Goal: Task Accomplishment & Management: Complete application form

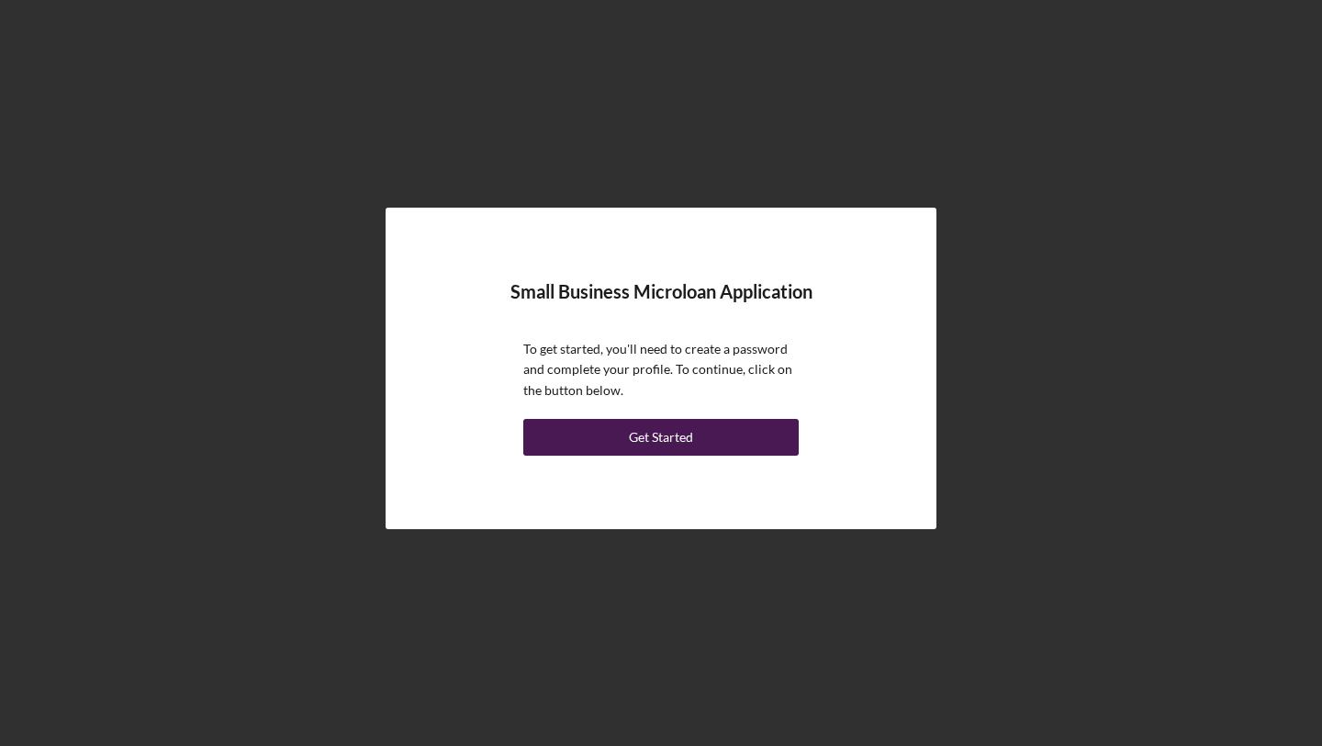
click at [671, 439] on div "Get Started" at bounding box center [661, 437] width 64 height 37
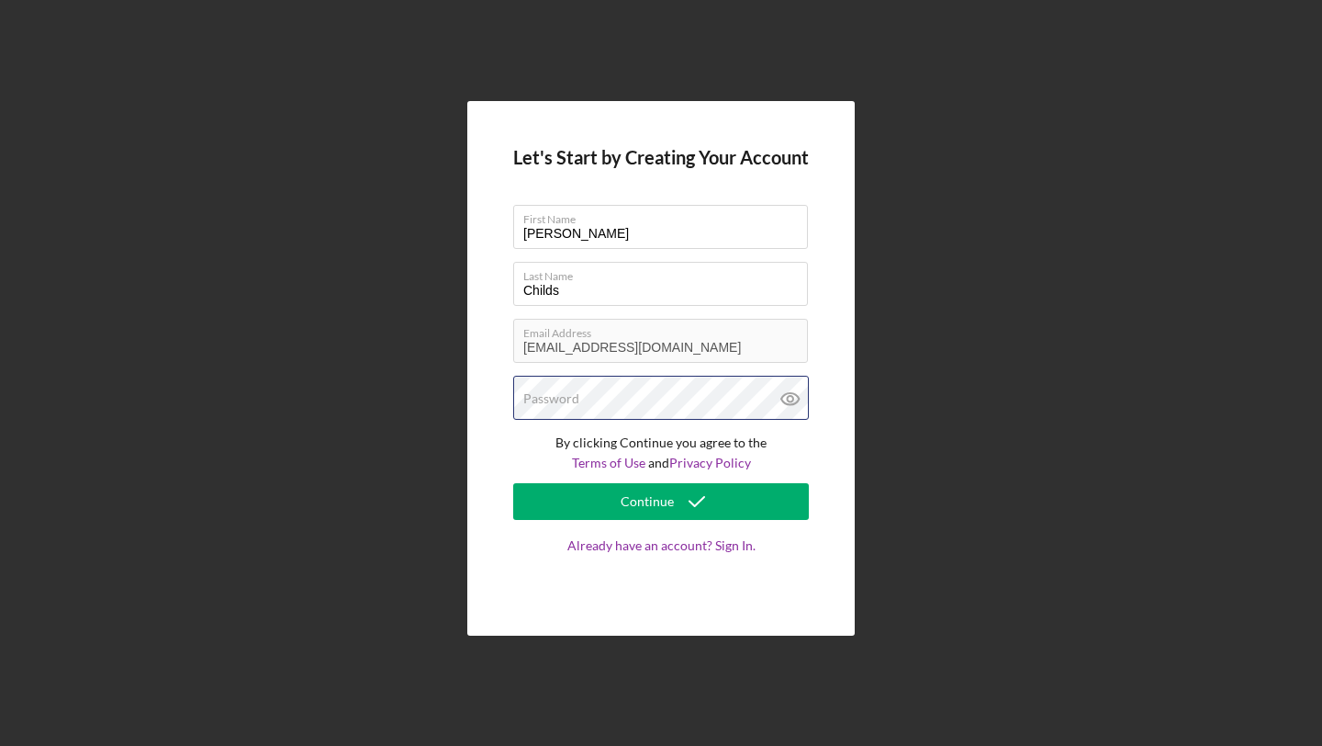
click at [614, 399] on div "Password" at bounding box center [661, 399] width 296 height 46
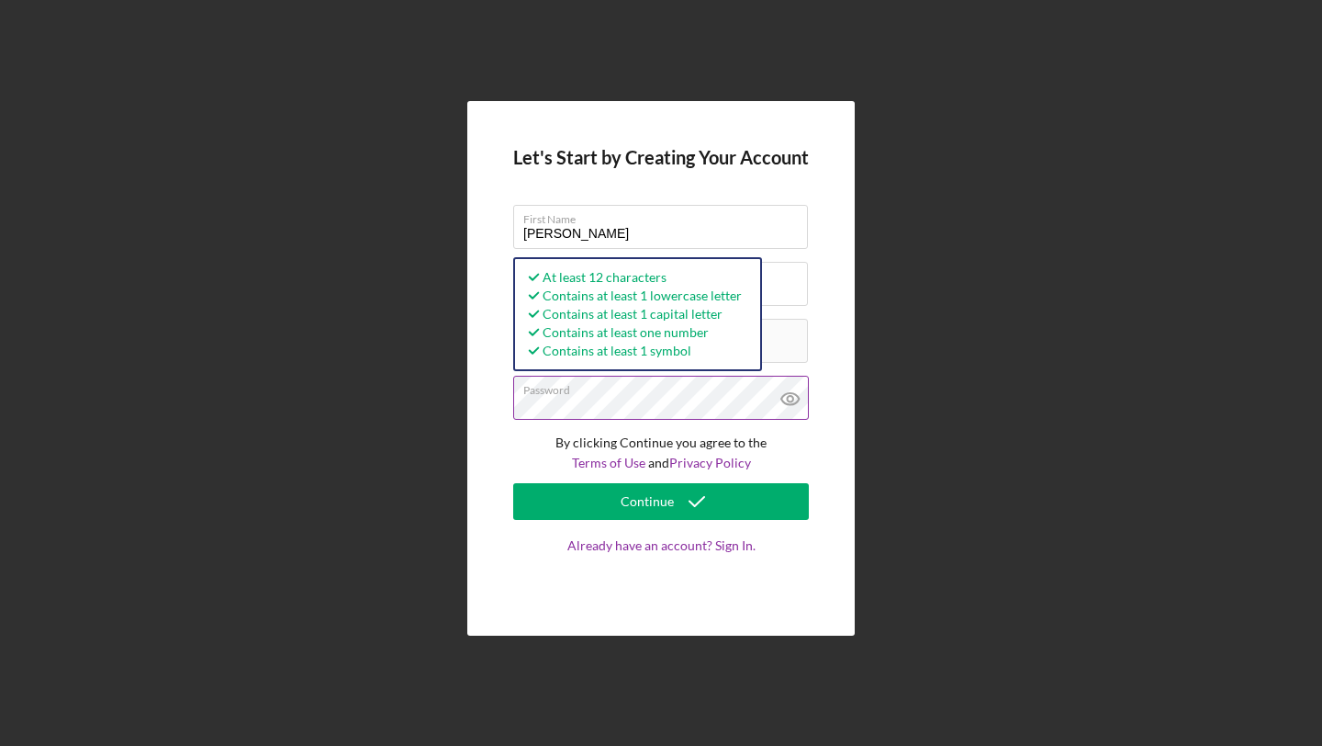
click at [788, 401] on icon at bounding box center [790, 399] width 6 height 6
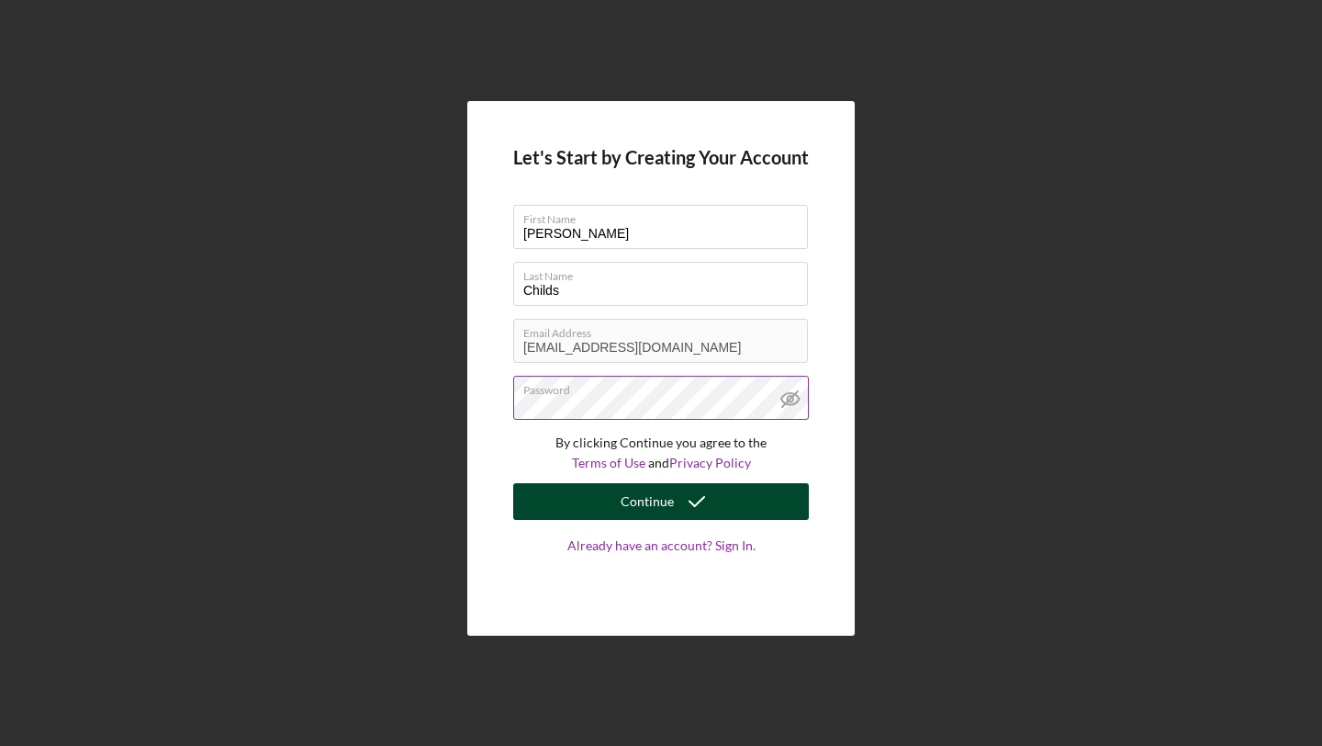
click at [693, 490] on icon "submit" at bounding box center [697, 501] width 46 height 46
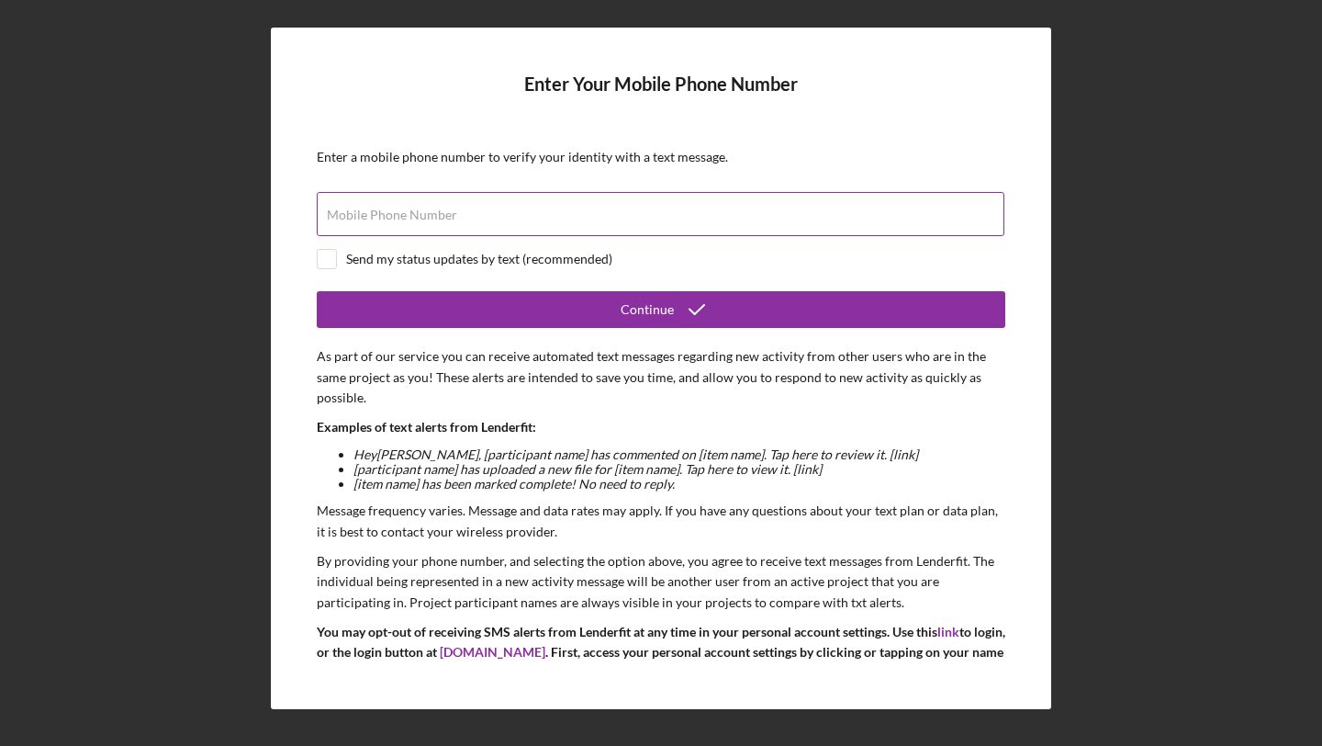
click at [411, 212] on label "Mobile Phone Number" at bounding box center [392, 215] width 130 height 15
click at [411, 212] on input "Mobile Phone Number" at bounding box center [661, 214] width 688 height 44
type input "[PHONE_NUMBER]"
click at [333, 255] on input "checkbox" at bounding box center [327, 259] width 18 height 18
checkbox input "true"
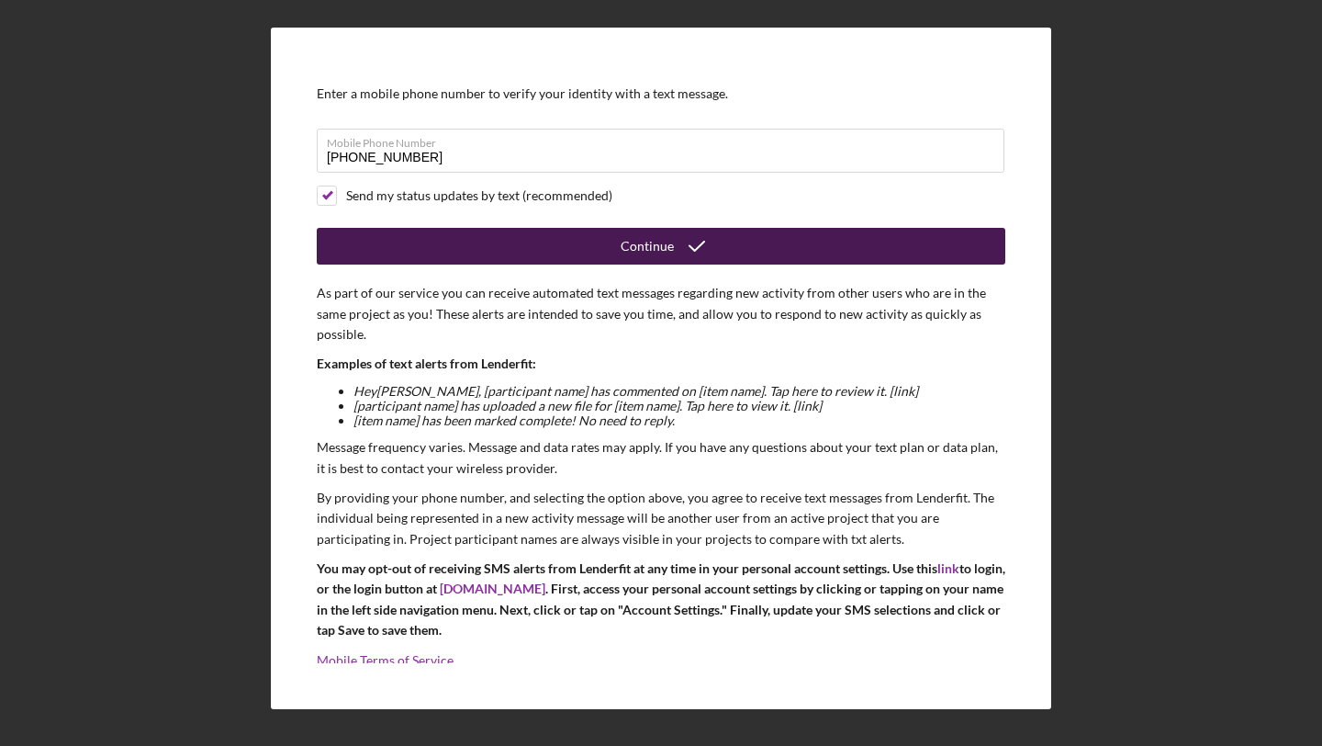
scroll to position [80, 0]
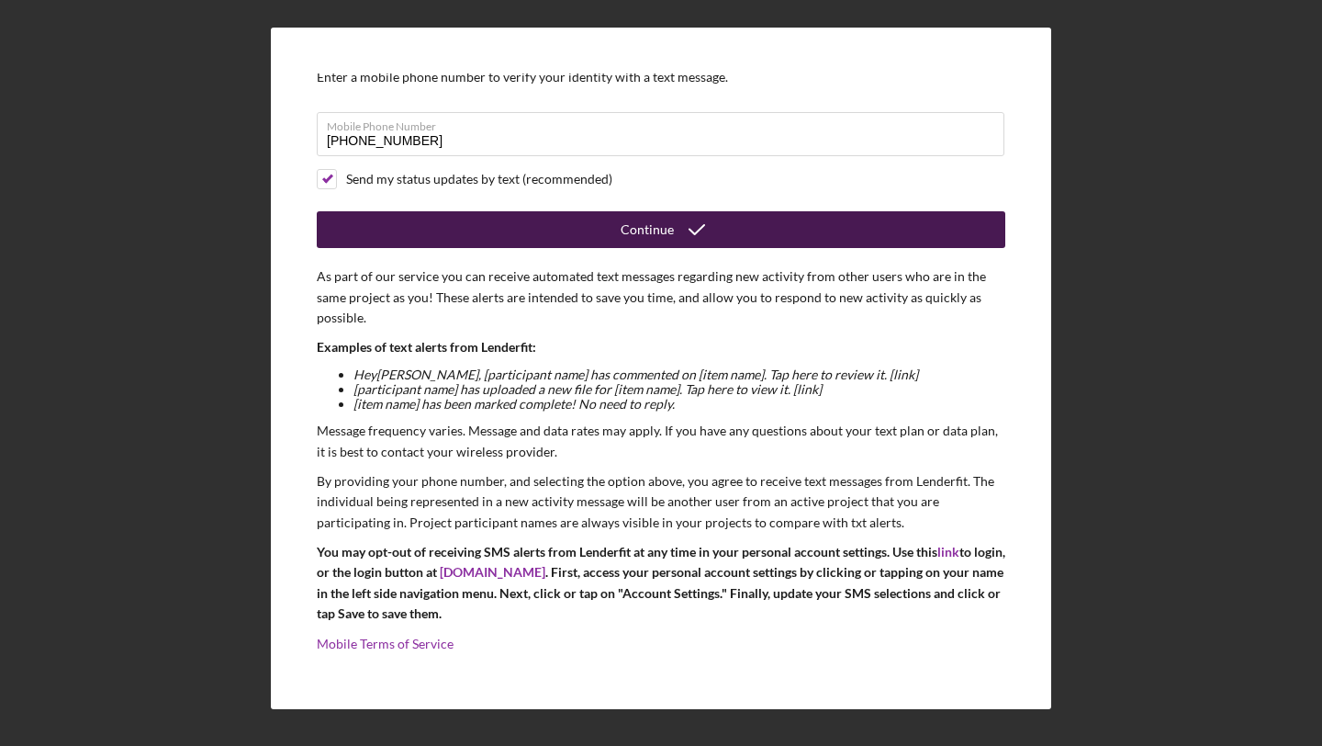
click at [612, 229] on button "Continue" at bounding box center [661, 229] width 689 height 37
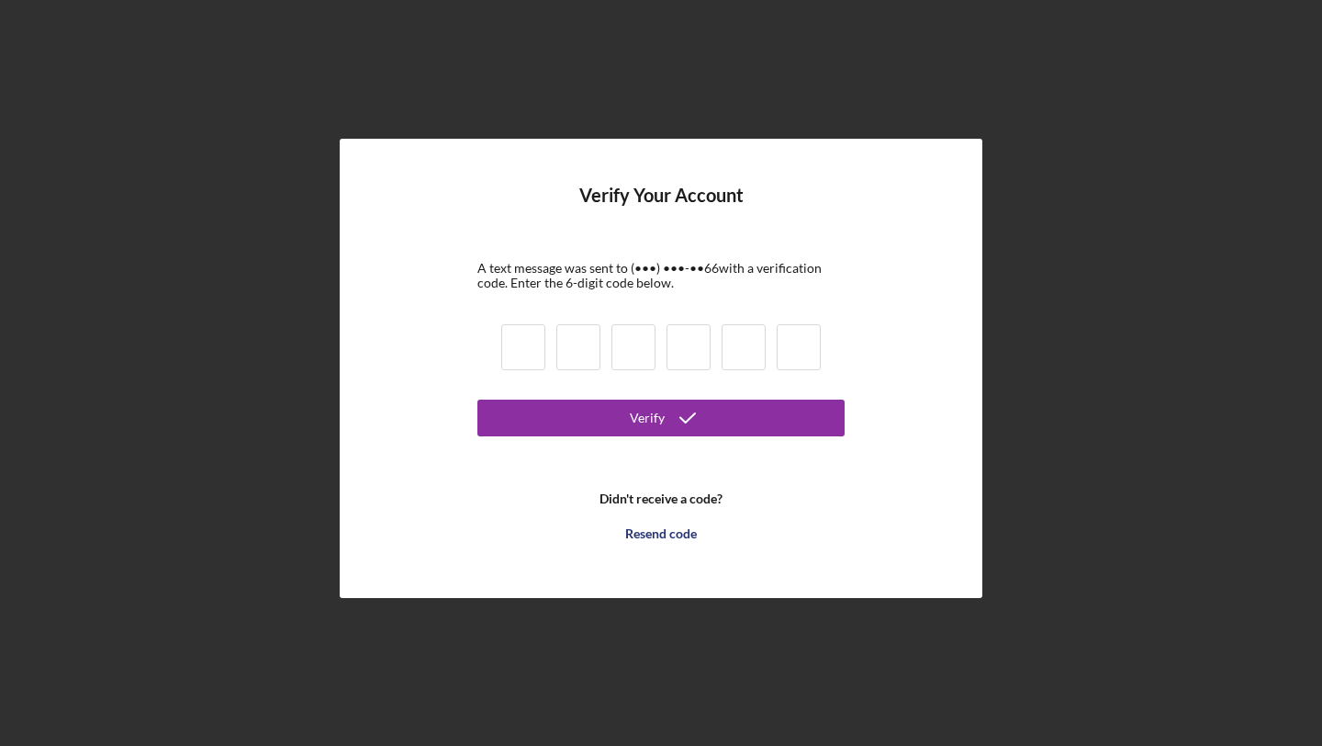
click at [520, 337] on input at bounding box center [523, 347] width 44 height 46
type input "3"
type input "6"
type input "0"
type input "1"
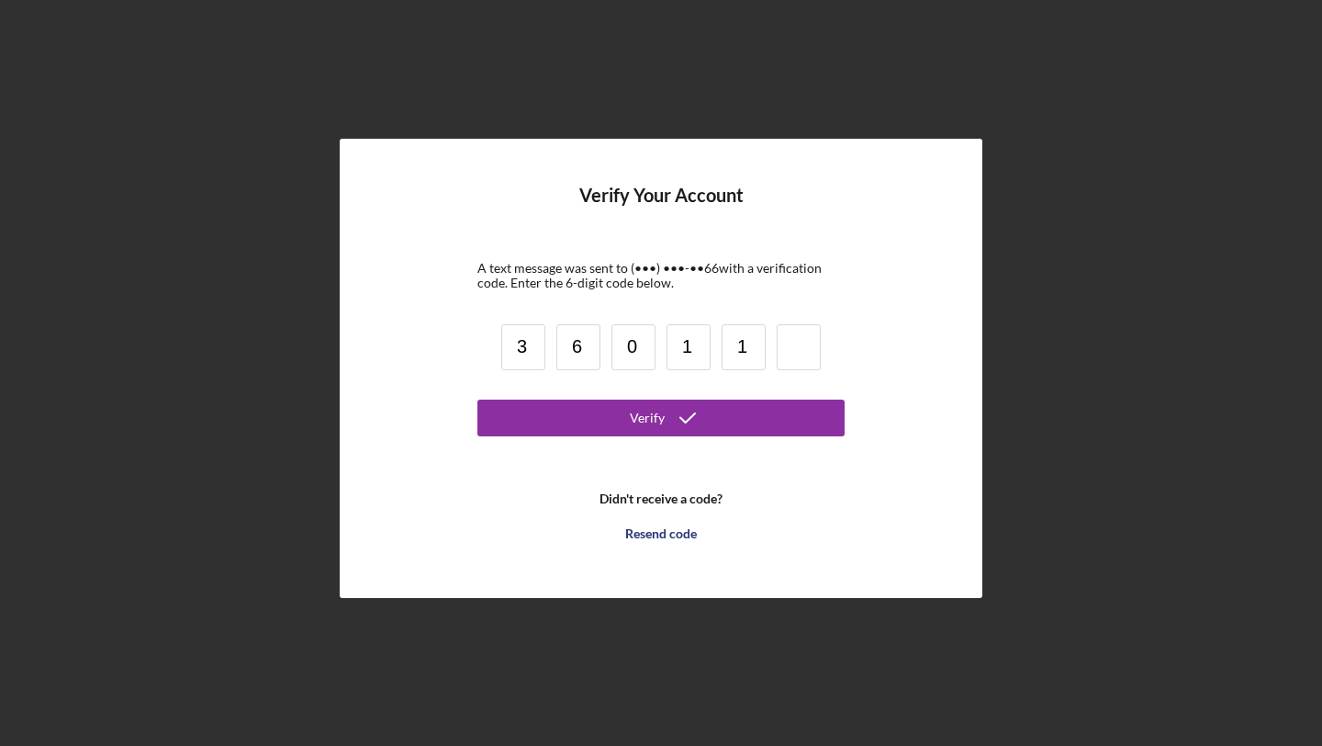
type input "1"
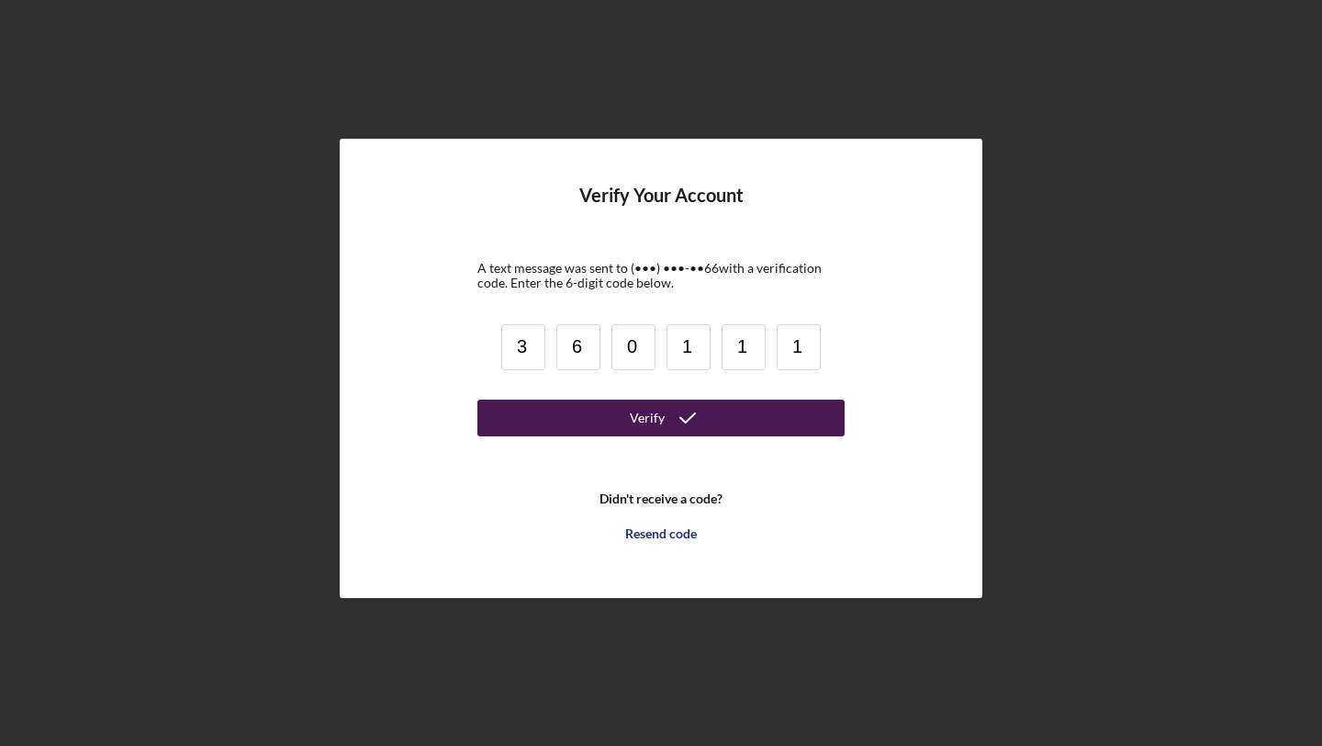
type input "1"
click at [619, 414] on button "Verify" at bounding box center [660, 417] width 367 height 37
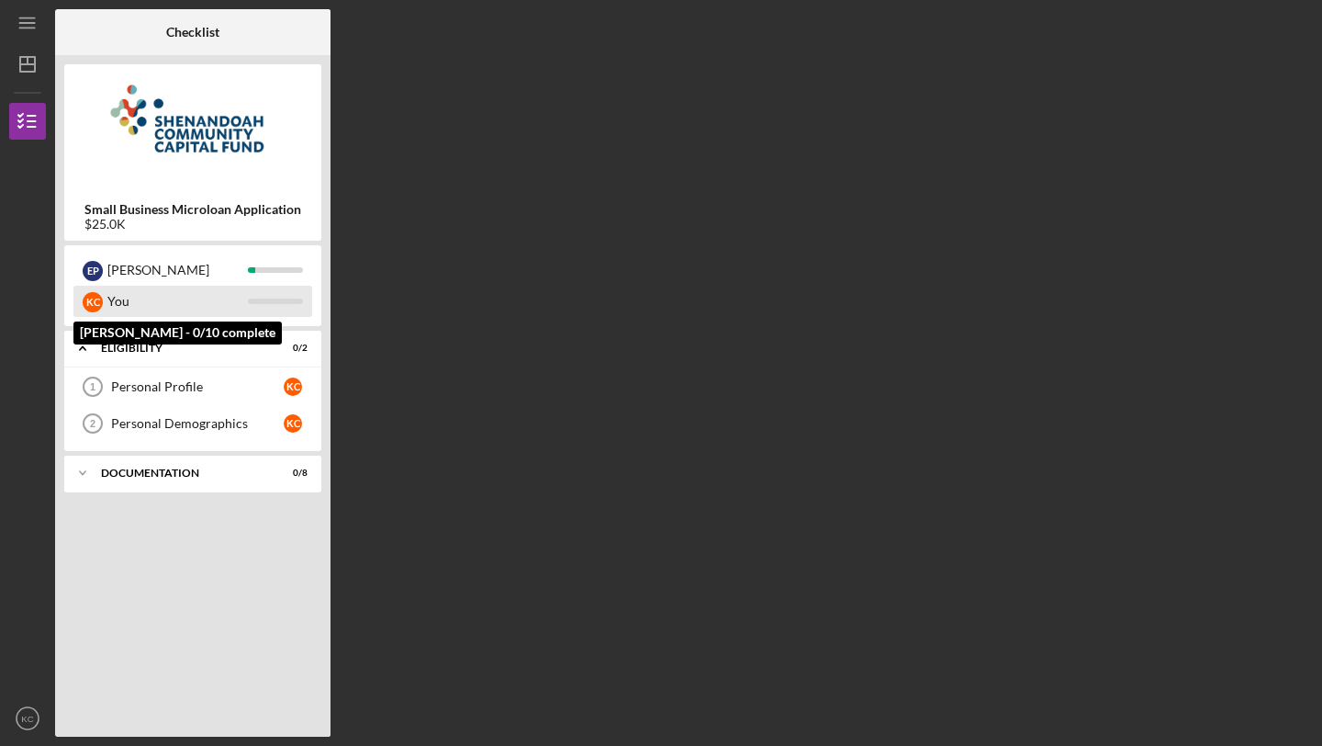
click at [130, 296] on div "You" at bounding box center [177, 301] width 140 height 31
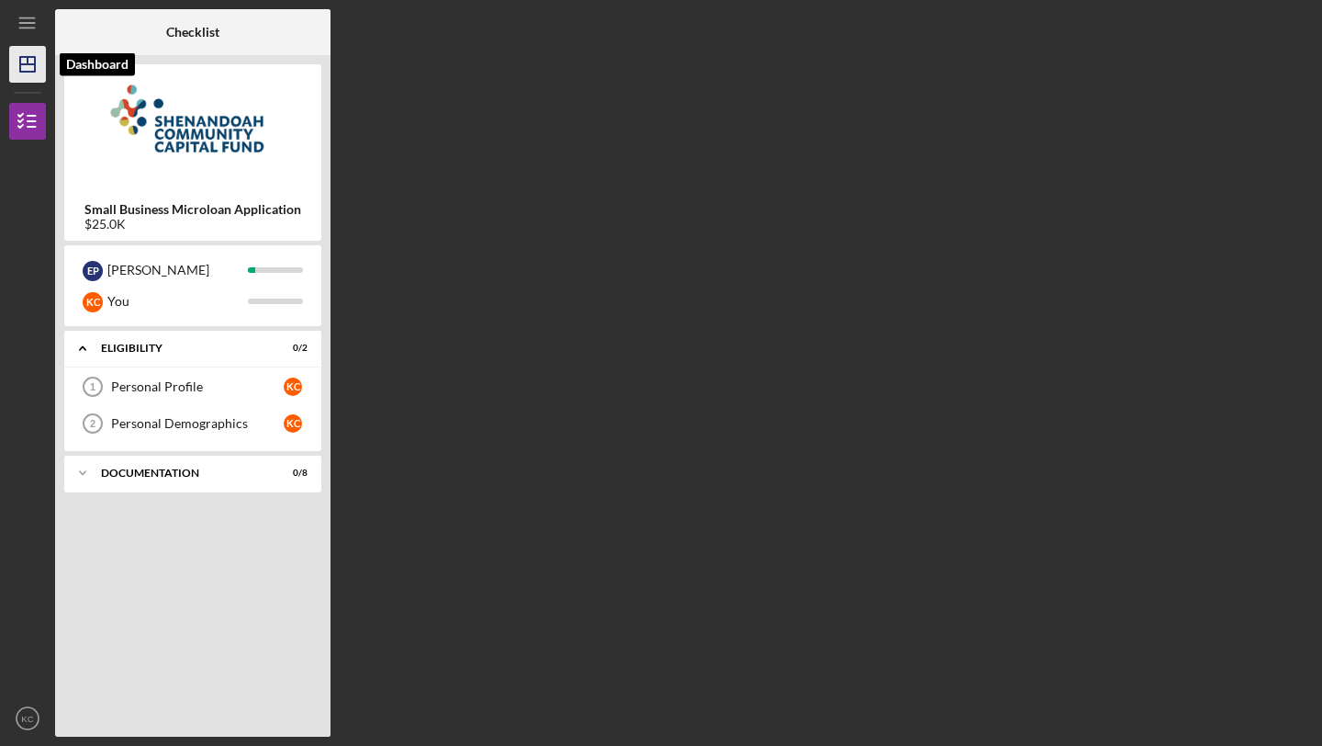
click at [33, 64] on line "button" at bounding box center [27, 64] width 15 height 0
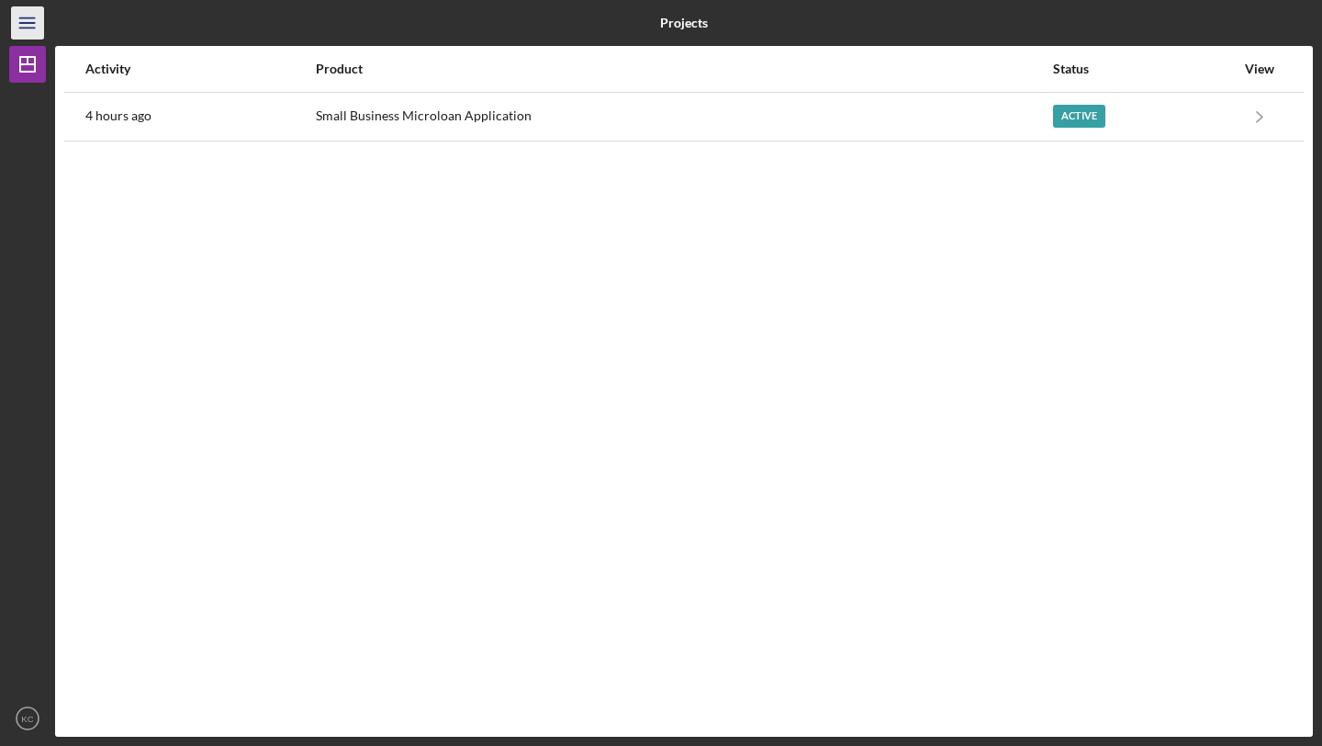
click at [27, 15] on icon "Icon/Menu" at bounding box center [27, 23] width 41 height 41
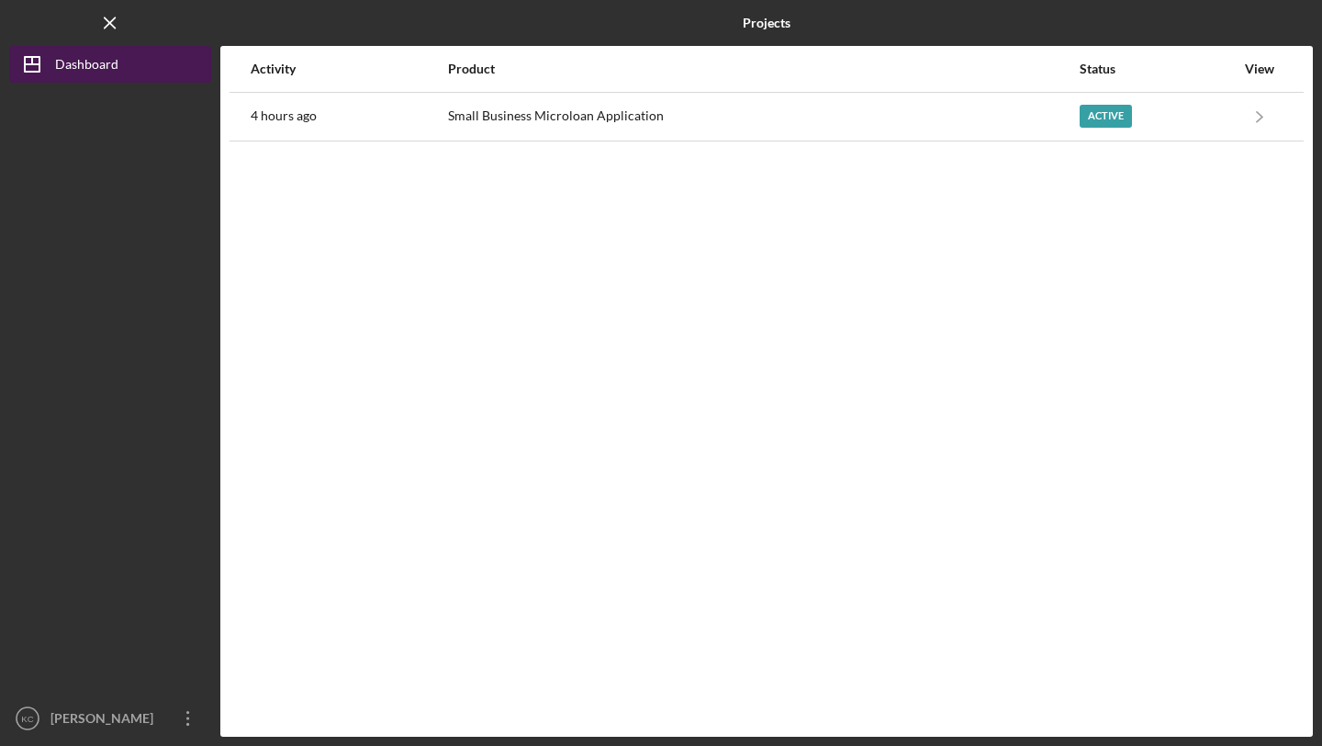
click at [62, 54] on div "Dashboard" at bounding box center [86, 66] width 63 height 41
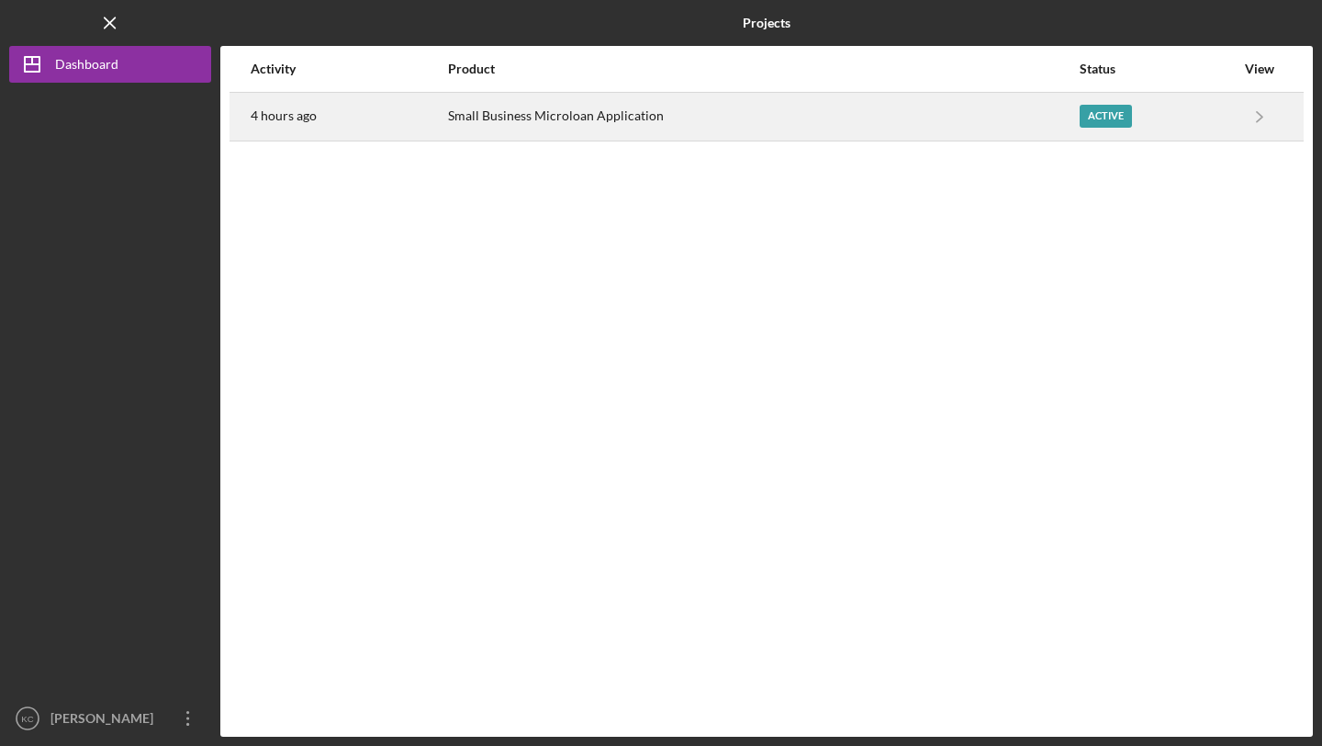
click at [1114, 117] on div "Active" at bounding box center [1106, 116] width 52 height 23
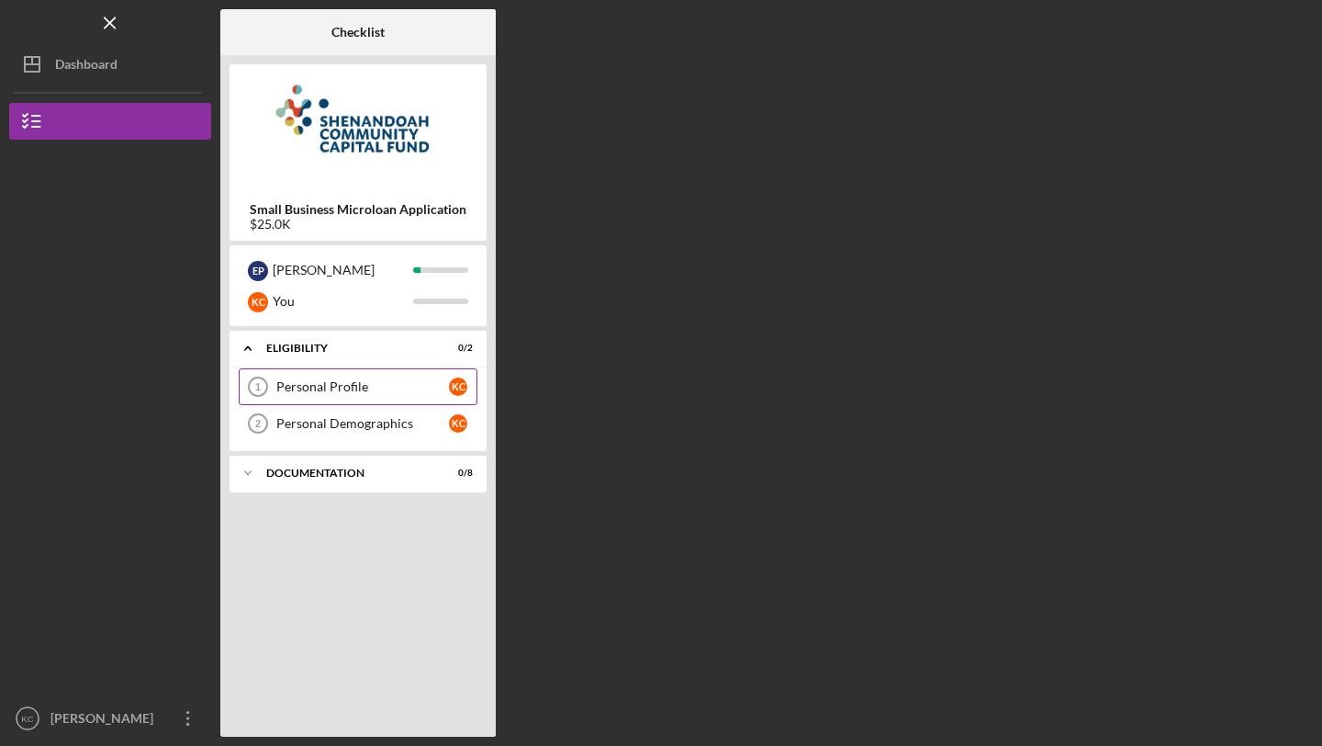
click at [320, 385] on div "Personal Profile" at bounding box center [362, 386] width 173 height 15
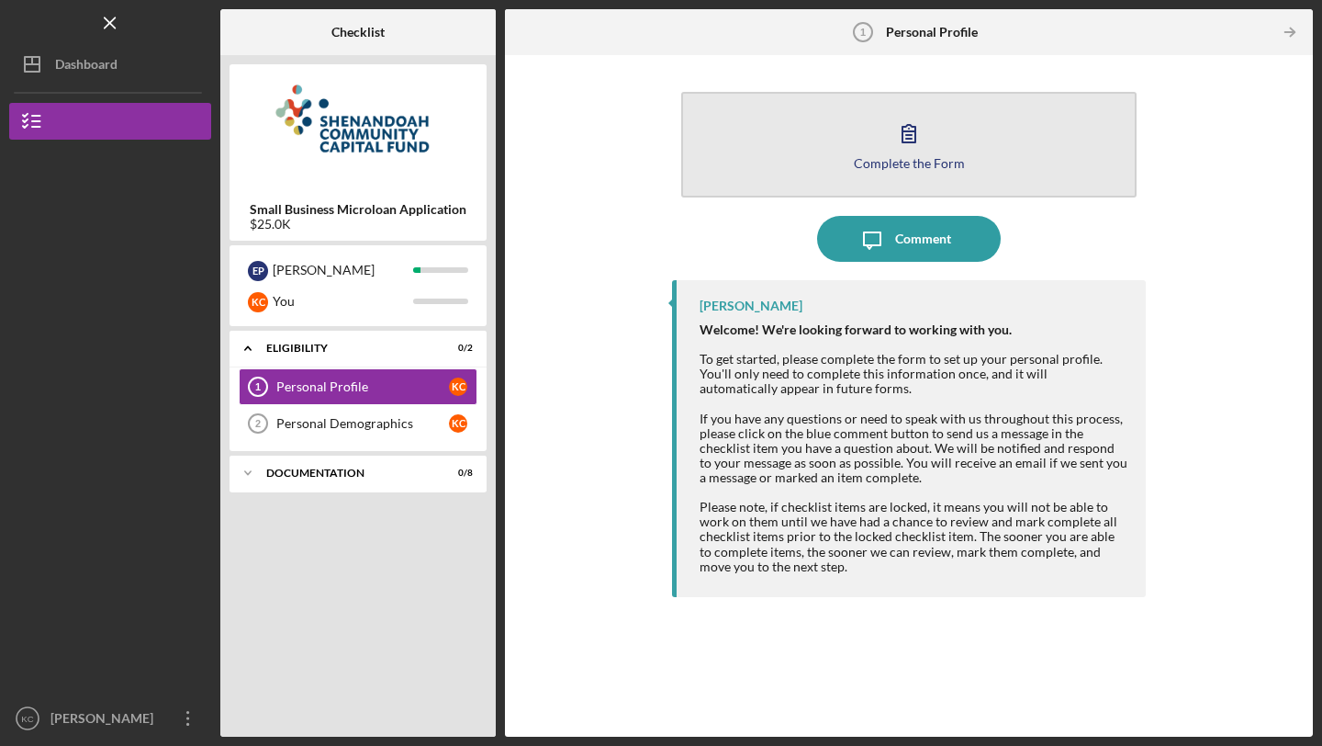
click at [915, 153] on button "Complete the Form Form" at bounding box center [908, 145] width 455 height 106
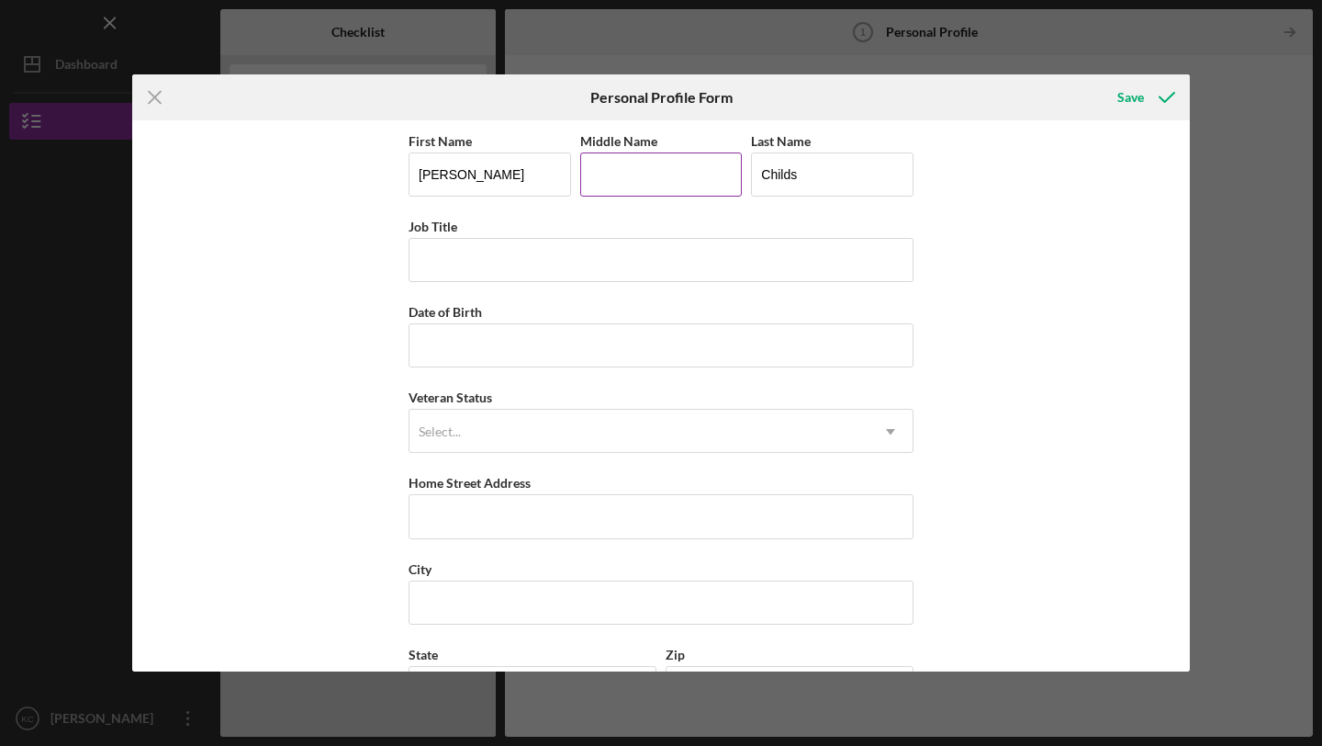
click at [623, 184] on input "Middle Name" at bounding box center [661, 174] width 163 height 44
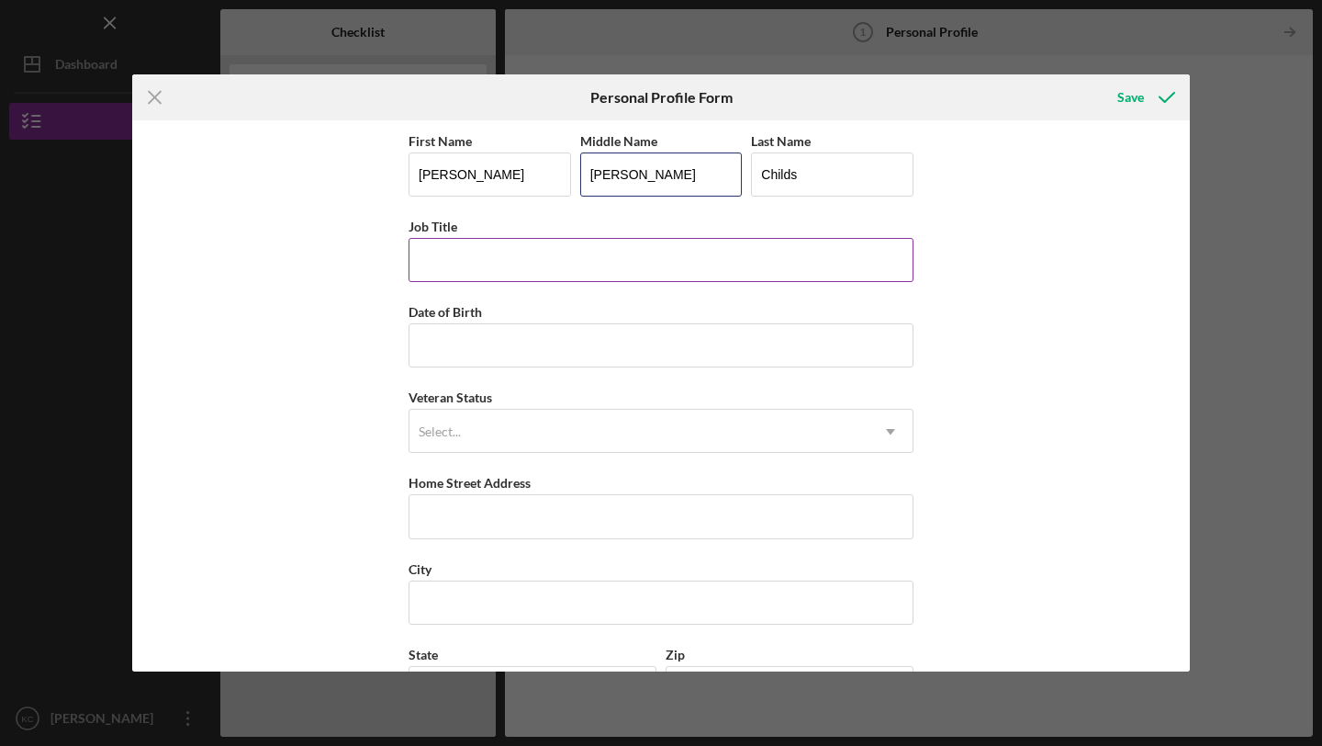
type input "[PERSON_NAME]"
click at [527, 259] on input "Job Title" at bounding box center [661, 260] width 505 height 44
type input "G"
type input "Co Owner"
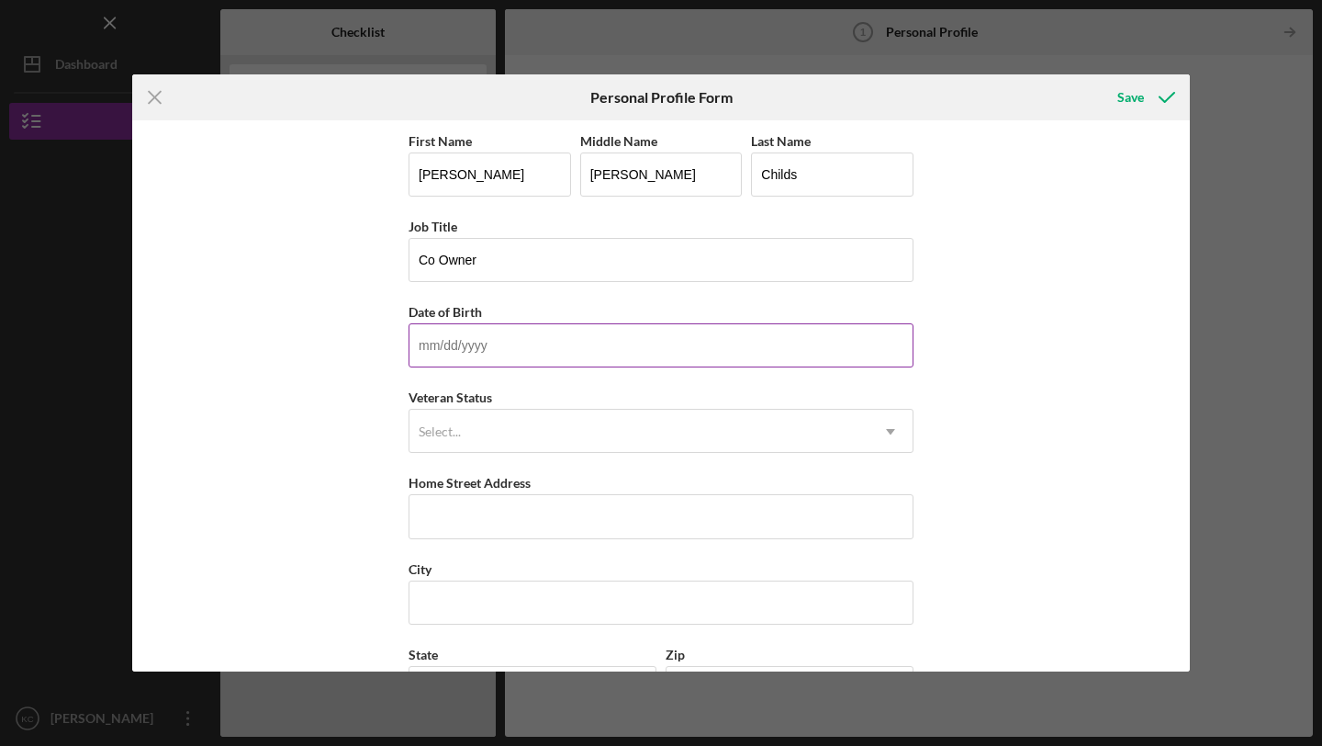
click at [503, 353] on input "Date of Birth" at bounding box center [661, 345] width 505 height 44
type input "[DATE]"
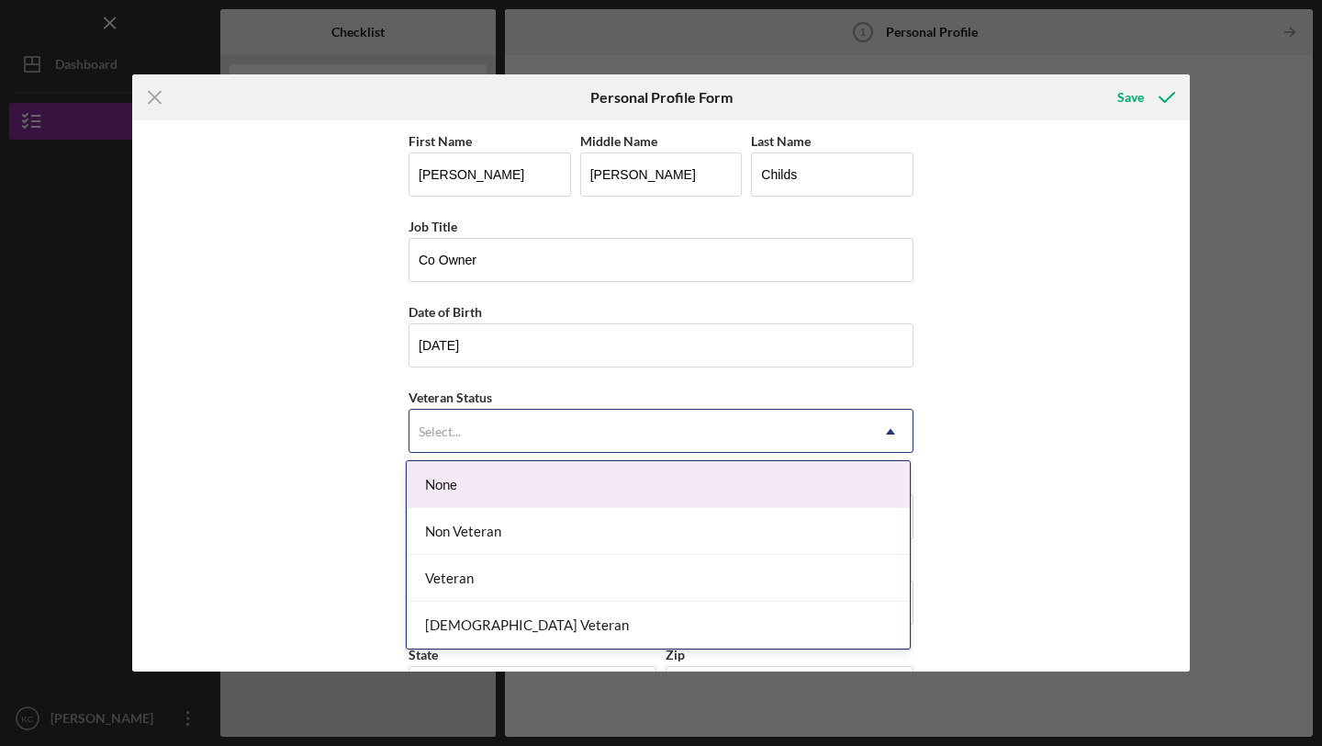
click at [900, 427] on icon "Icon/Dropdown Arrow" at bounding box center [891, 432] width 44 height 44
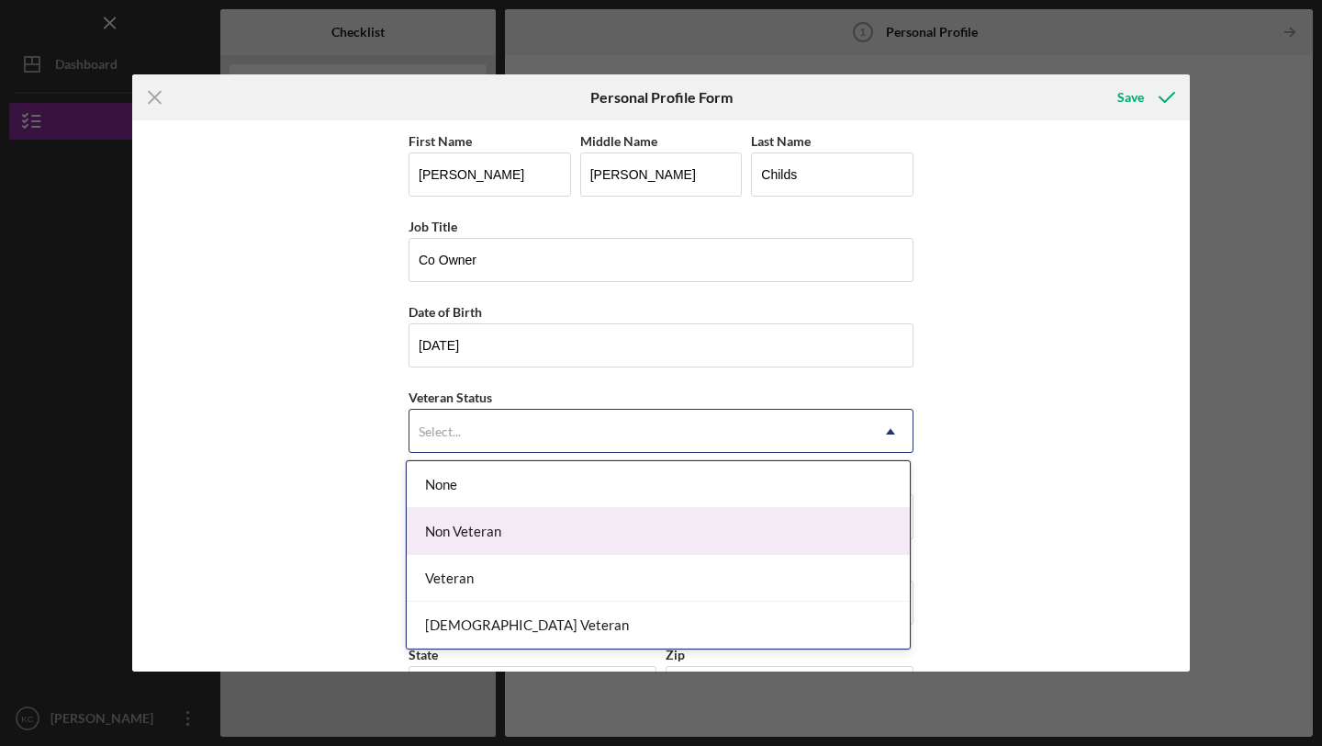
click at [780, 511] on div "Non Veteran" at bounding box center [658, 531] width 503 height 47
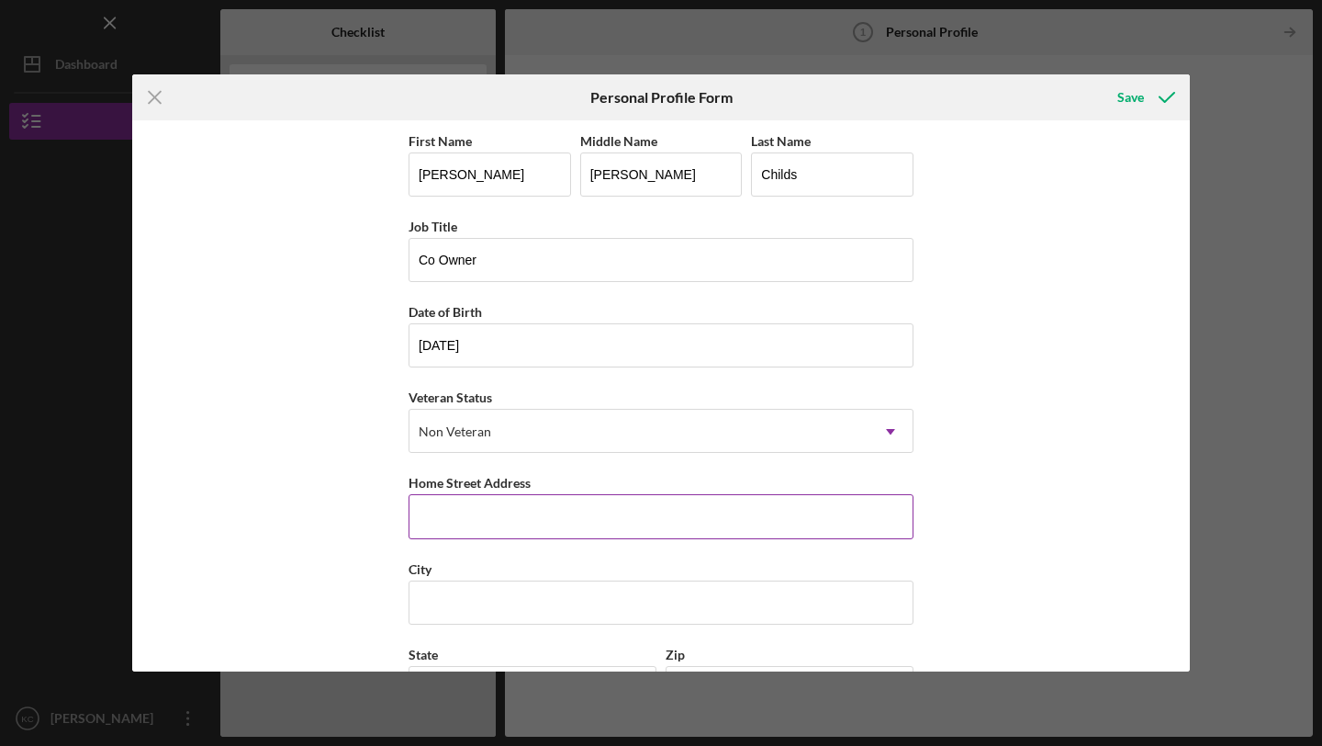
click at [577, 521] on input "Home Street Address" at bounding box center [661, 516] width 505 height 44
type input "[STREET_ADDRESS]"
type input "Staunton"
type input "[US_STATE]"
type input "24401"
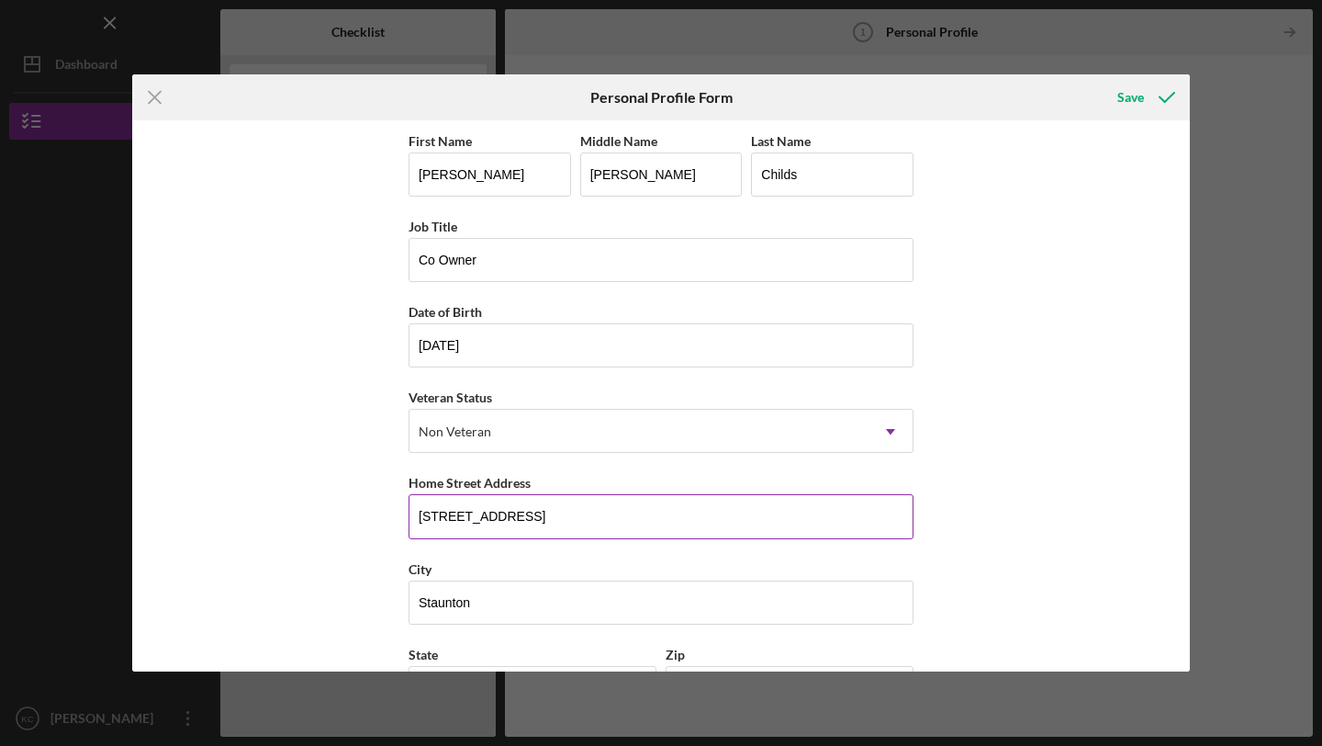
type input "[GEOGRAPHIC_DATA]"
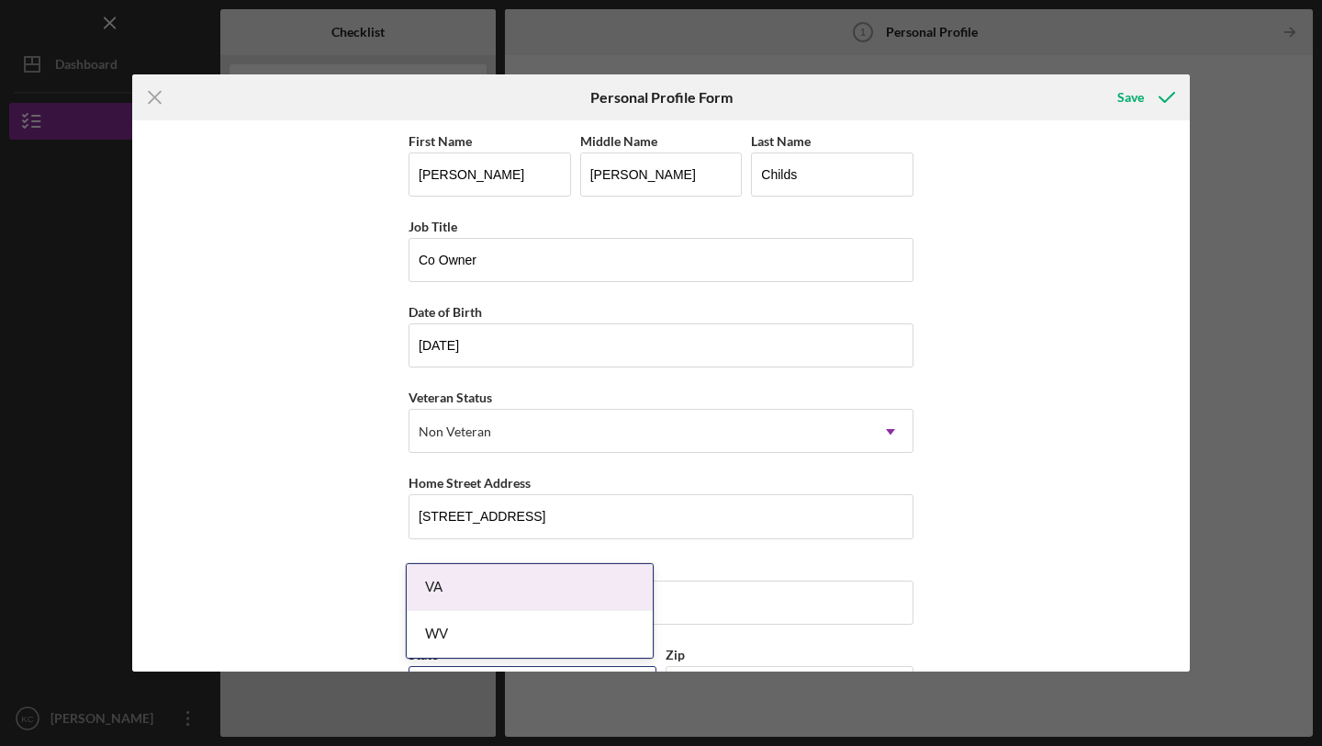
scroll to position [152, 0]
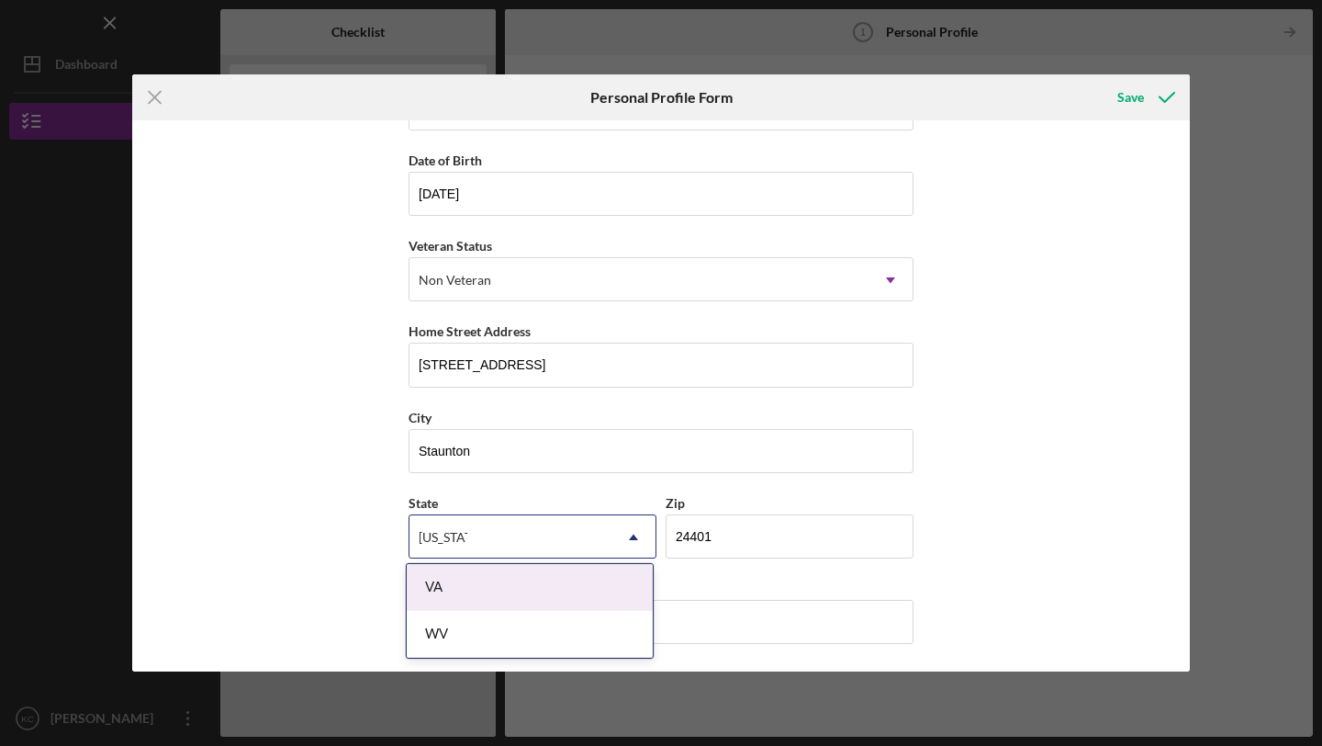
click at [498, 600] on body "Icon/Menu Personal Profile 1 Personal Profile Checklist Small Business Microloa…" at bounding box center [661, 373] width 1322 height 746
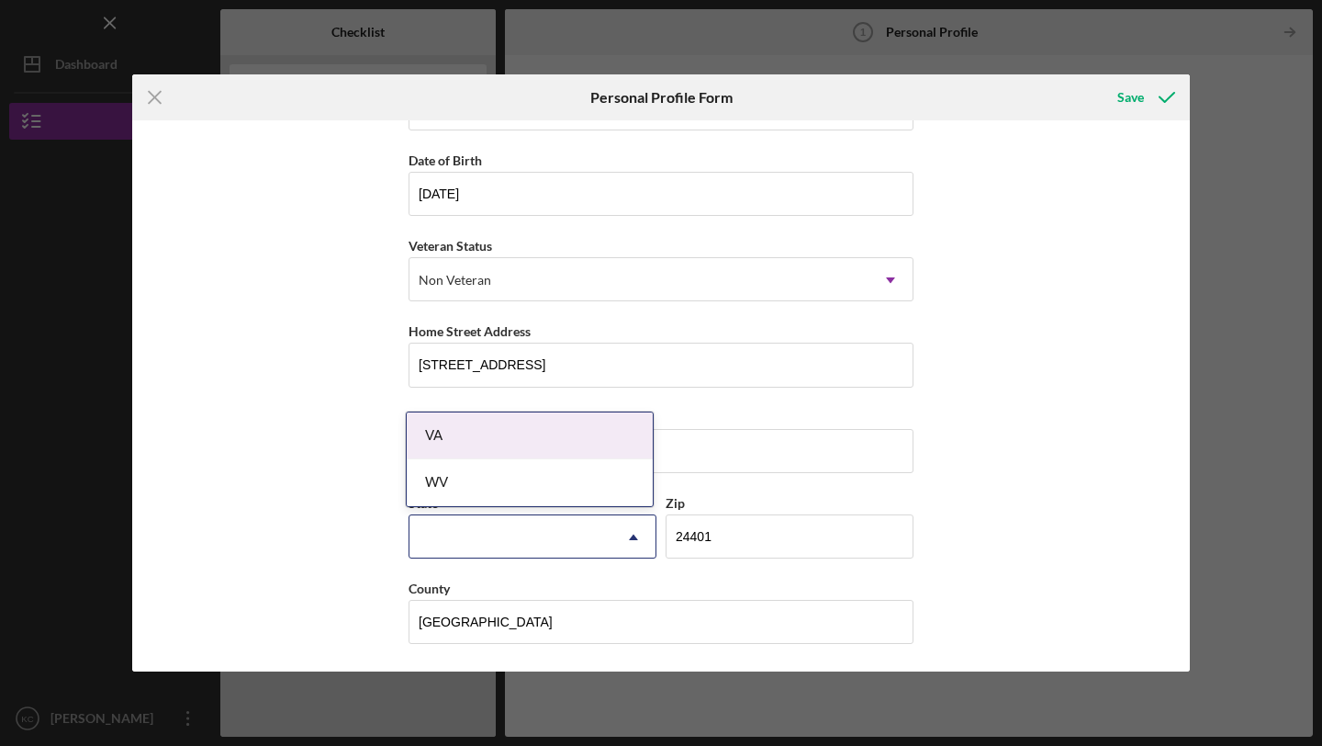
click at [1022, 567] on div "First Name [PERSON_NAME] Middle Name [PERSON_NAME] Last Name Childs Job Title C…" at bounding box center [661, 395] width 1058 height 551
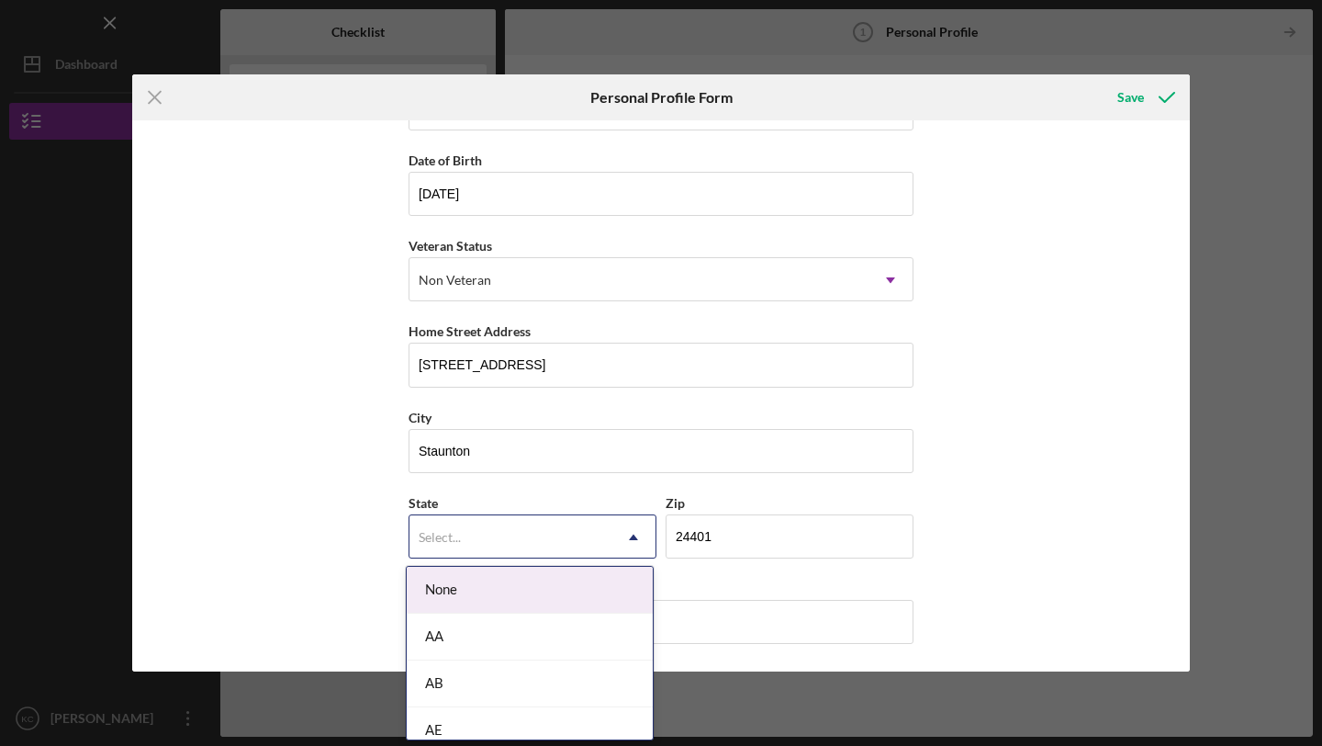
click at [634, 543] on icon "Icon/Dropdown Arrow" at bounding box center [634, 537] width 44 height 44
click at [699, 466] on input "Staunton" at bounding box center [661, 451] width 505 height 44
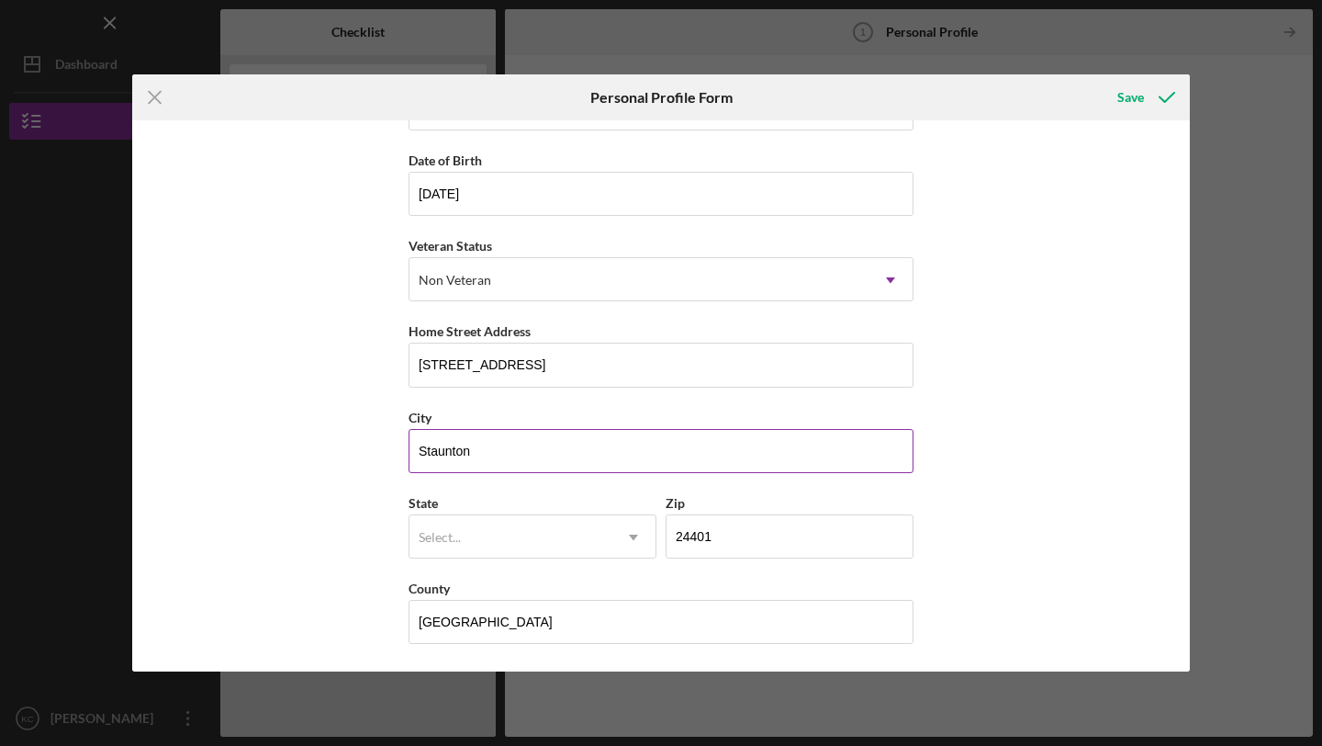
click at [728, 410] on div "City" at bounding box center [661, 417] width 505 height 23
click at [727, 363] on input "[STREET_ADDRESS]" at bounding box center [661, 365] width 505 height 44
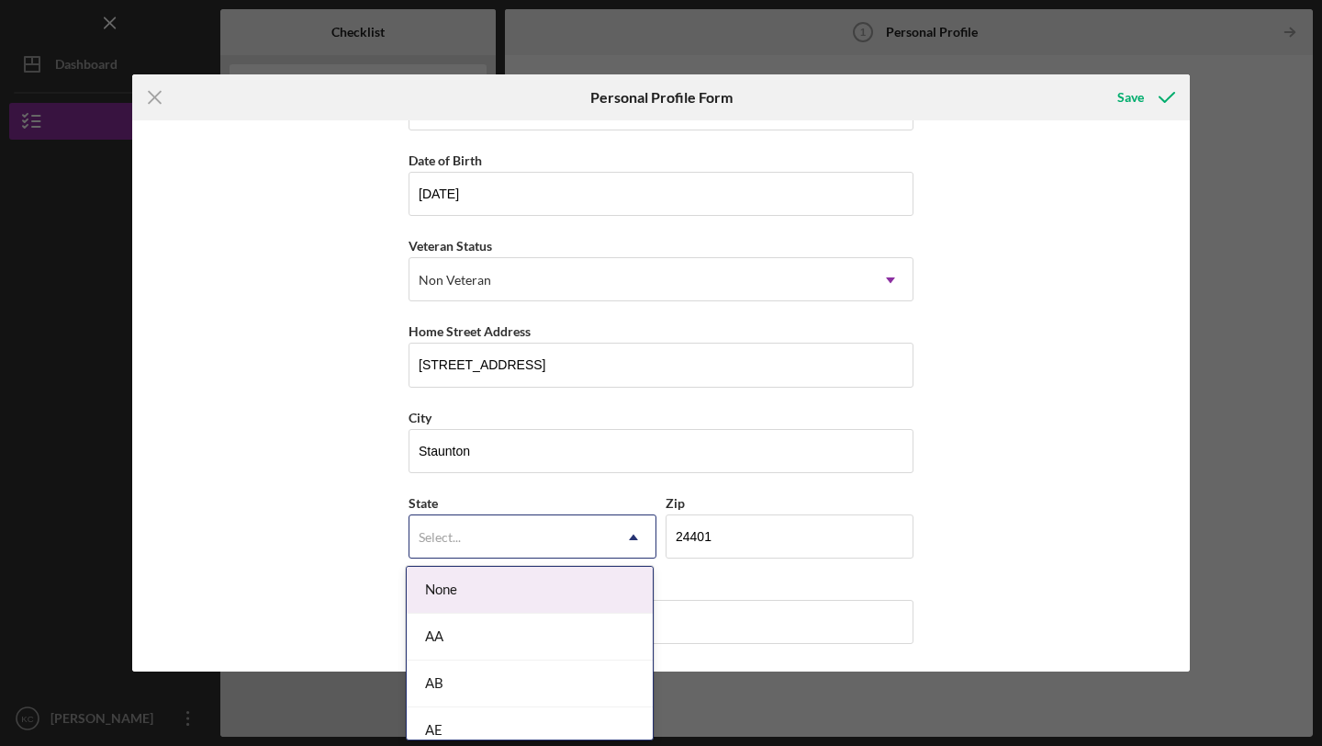
click at [633, 530] on icon "Icon/Dropdown Arrow" at bounding box center [634, 537] width 44 height 44
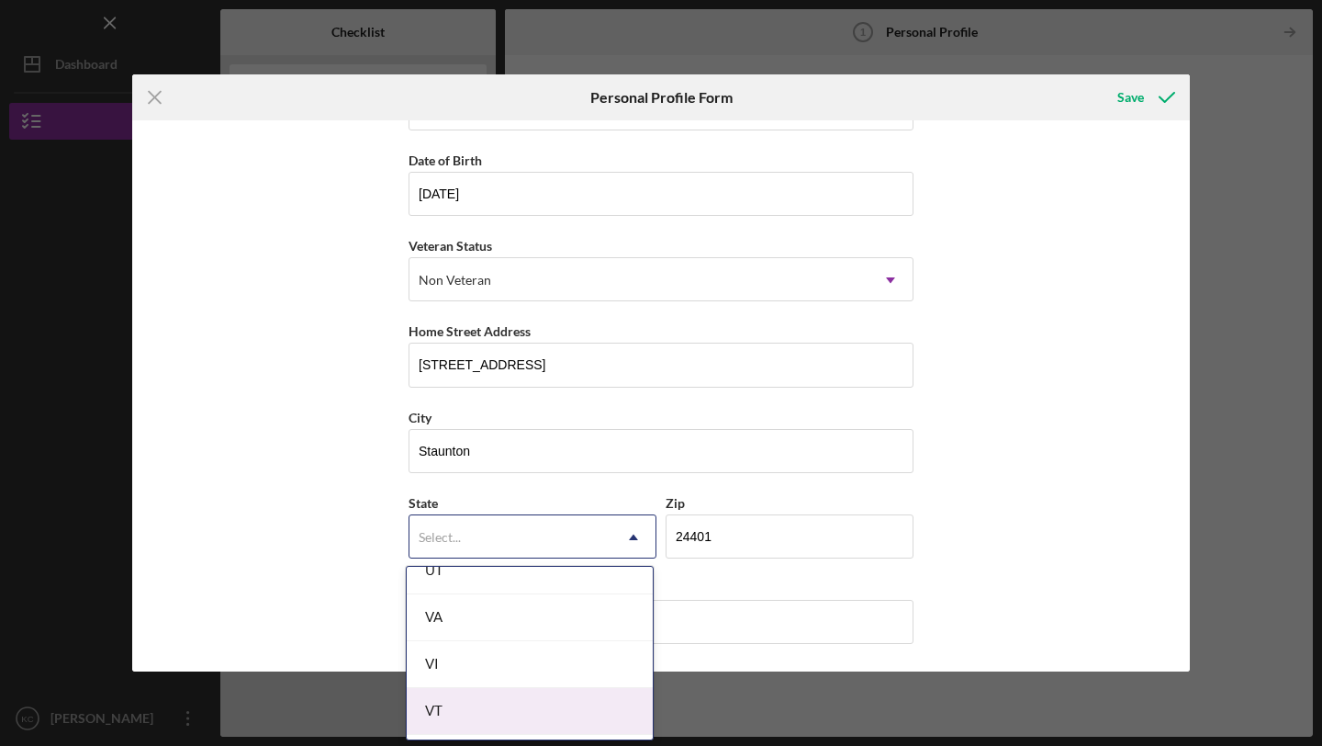
scroll to position [3149, 0]
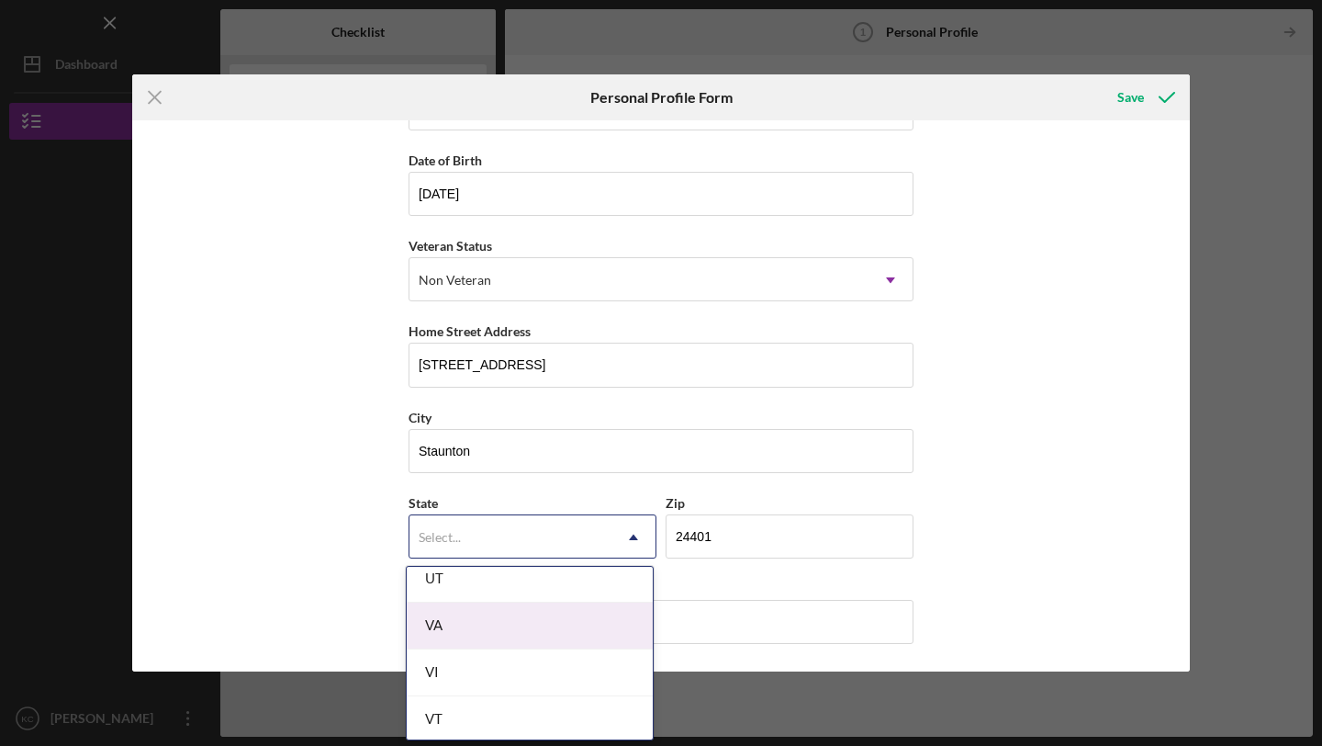
click at [558, 626] on div "VA" at bounding box center [530, 625] width 246 height 47
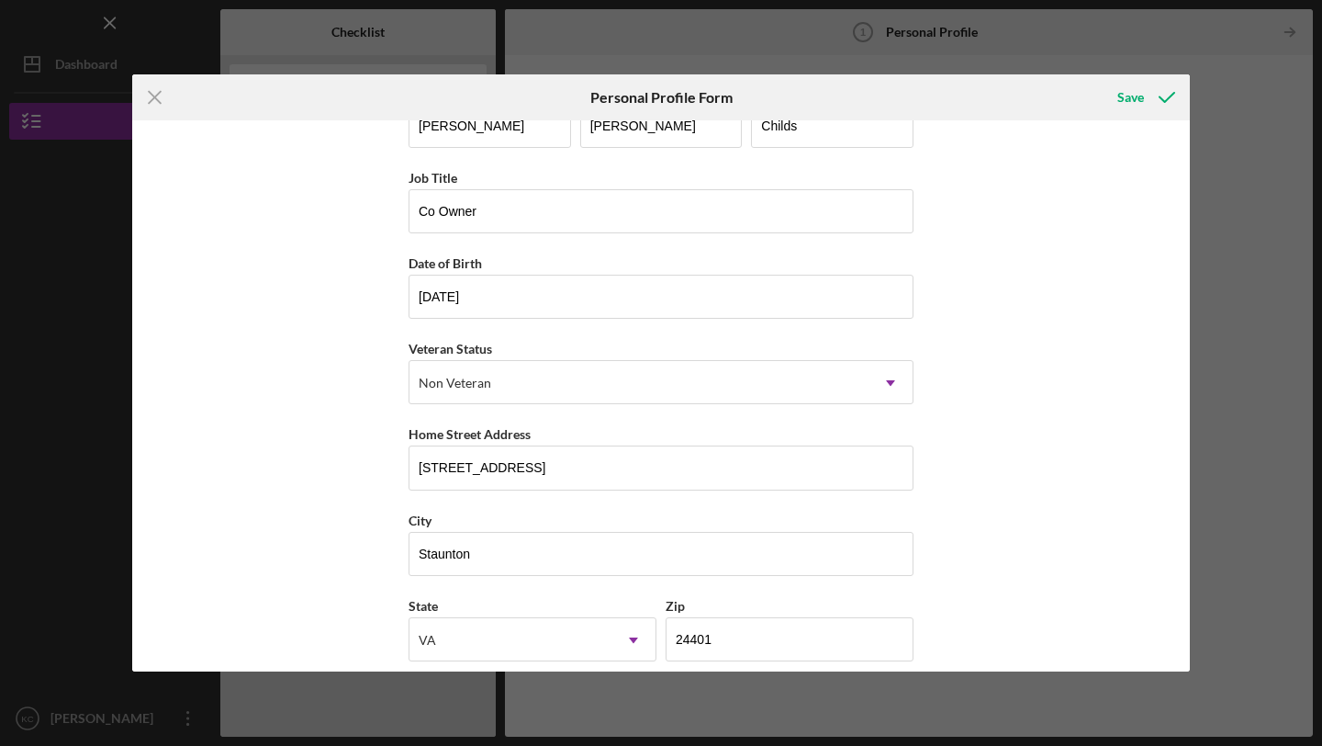
scroll to position [0, 0]
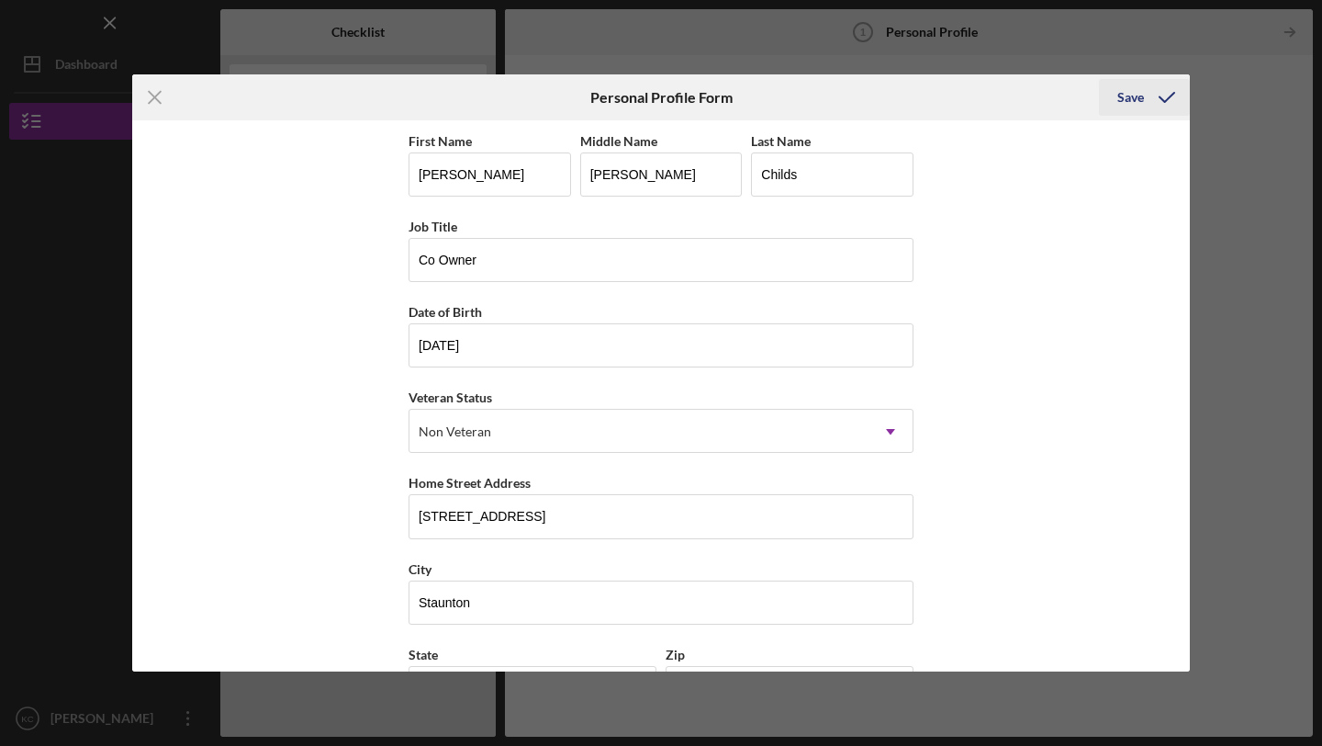
click at [1140, 92] on div "Save" at bounding box center [1130, 97] width 27 height 37
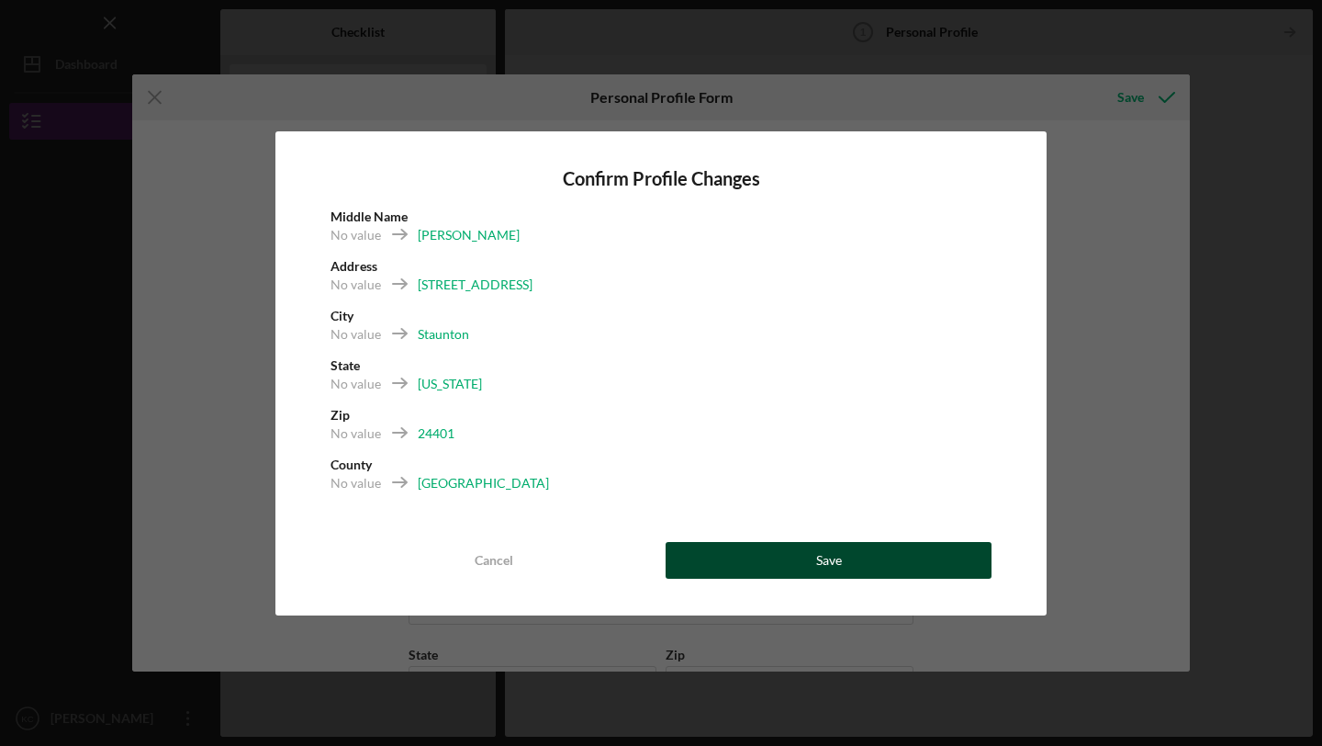
click at [752, 556] on button "Save" at bounding box center [829, 560] width 326 height 37
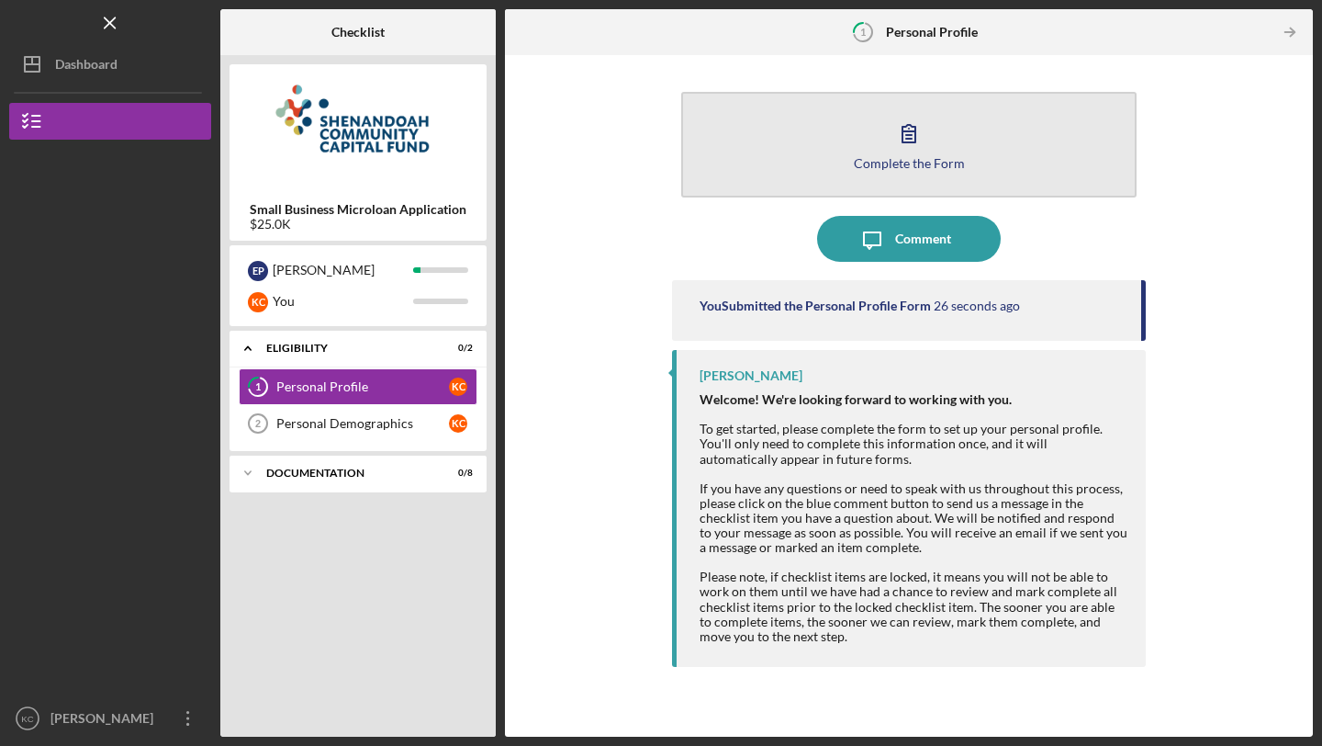
click at [899, 145] on icon "button" at bounding box center [909, 133] width 46 height 46
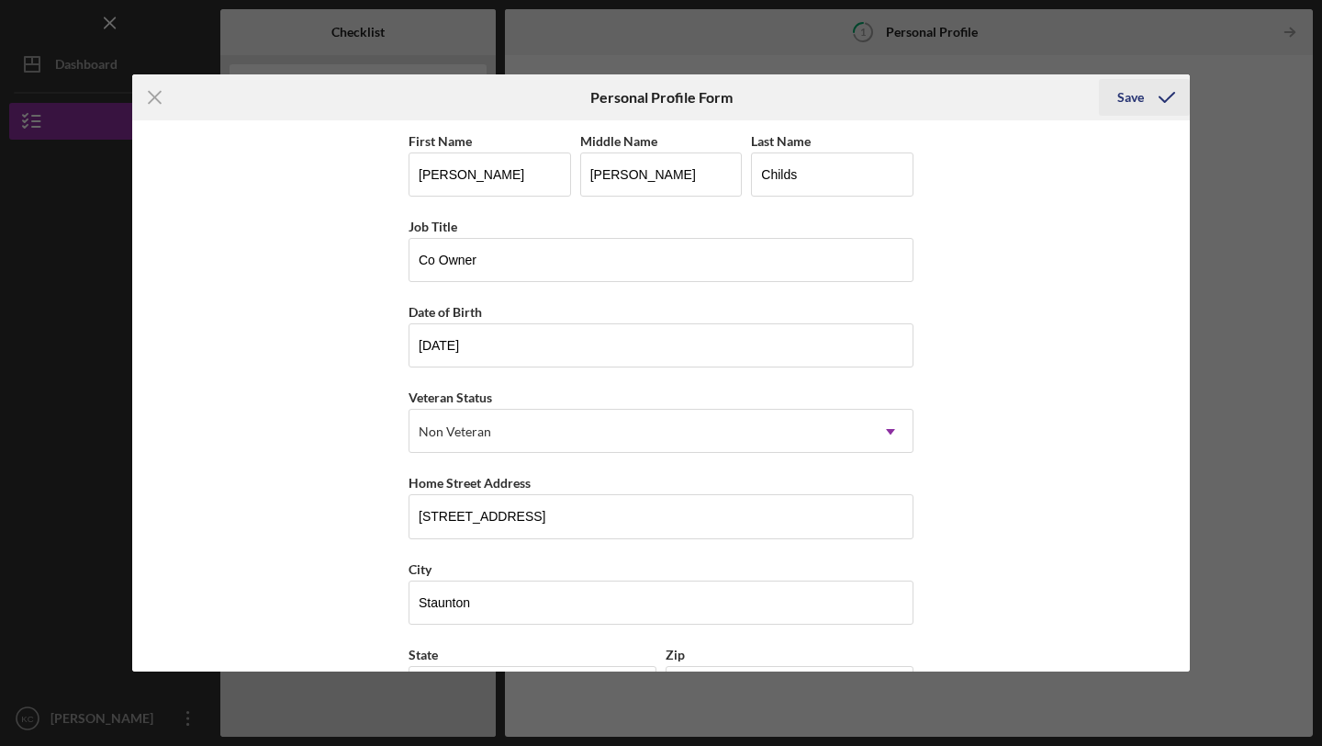
click at [1149, 91] on icon "submit" at bounding box center [1167, 97] width 46 height 46
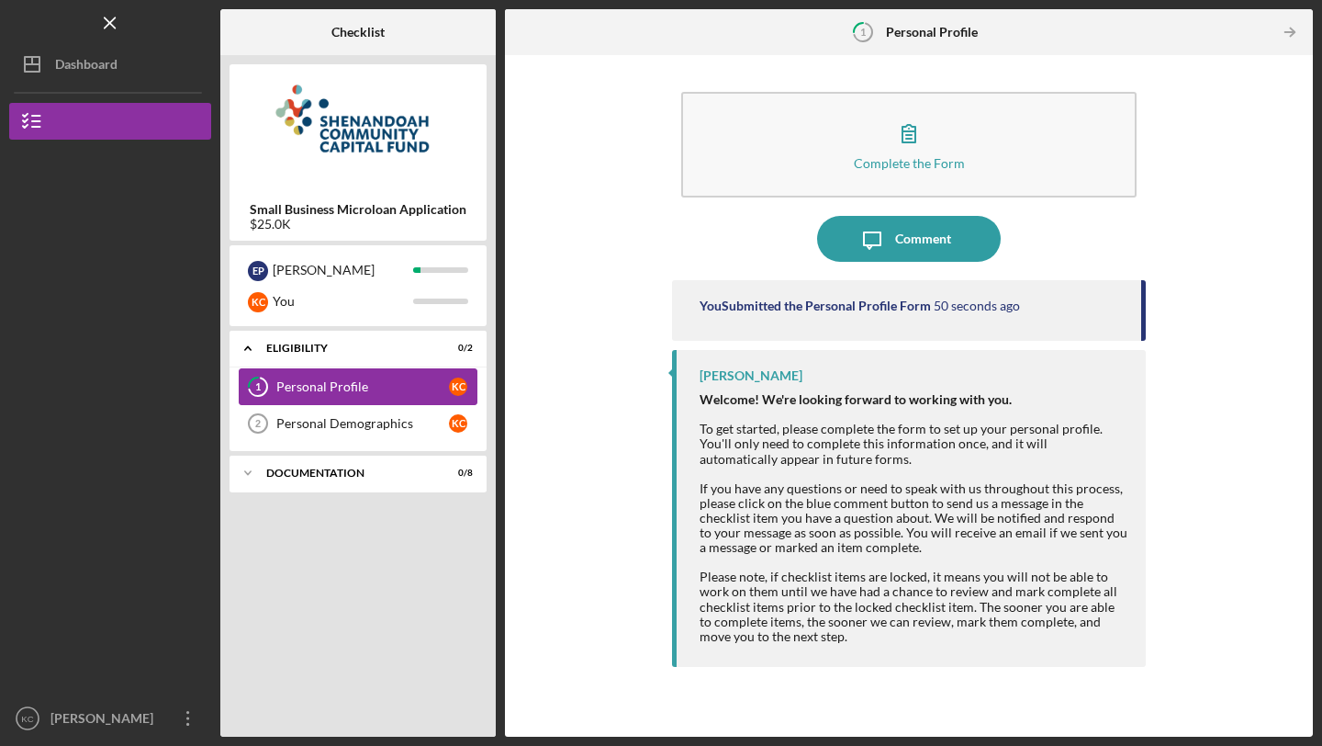
click at [372, 386] on div "Personal Profile" at bounding box center [362, 386] width 173 height 15
click at [864, 305] on div "You Submitted the Personal Profile Form" at bounding box center [815, 305] width 231 height 15
click at [354, 431] on link "Personal Demographics 2 Personal Demographics K C" at bounding box center [358, 423] width 239 height 37
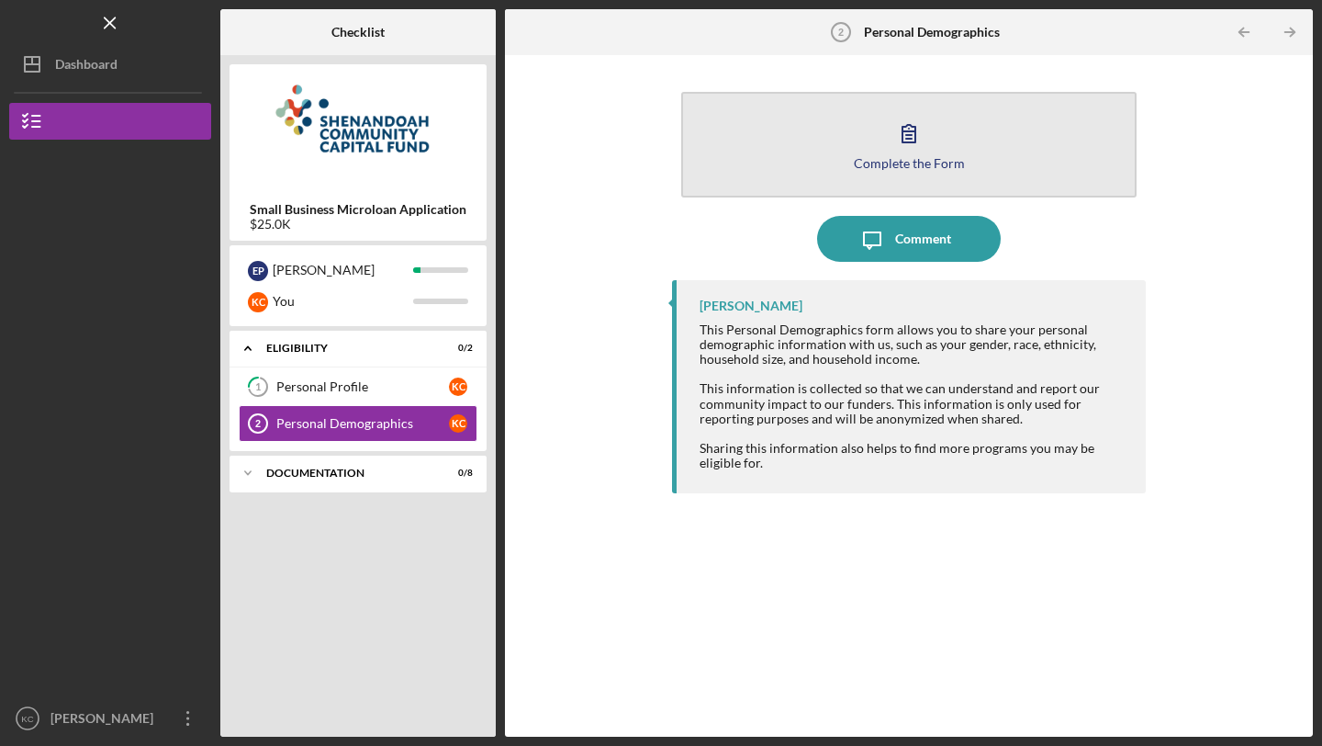
click at [903, 132] on icon "button" at bounding box center [909, 133] width 13 height 17
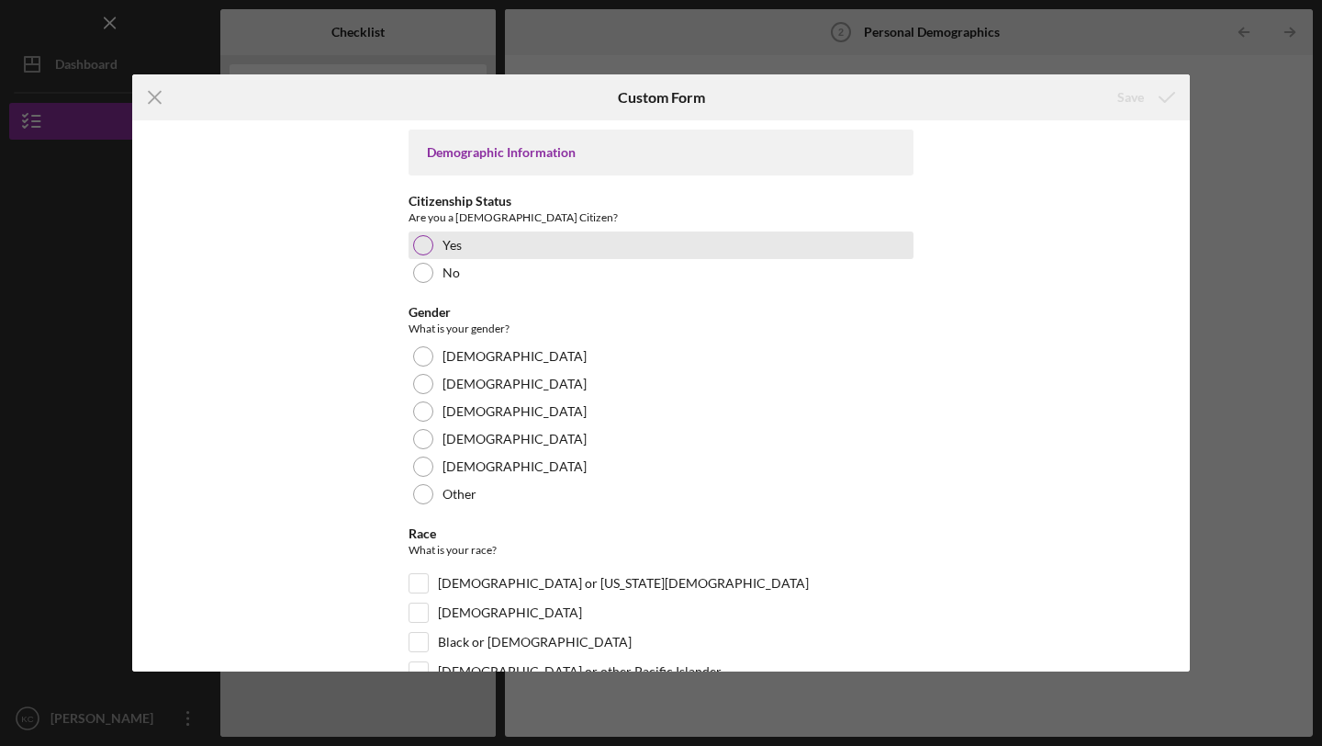
click at [416, 252] on div at bounding box center [423, 245] width 20 height 20
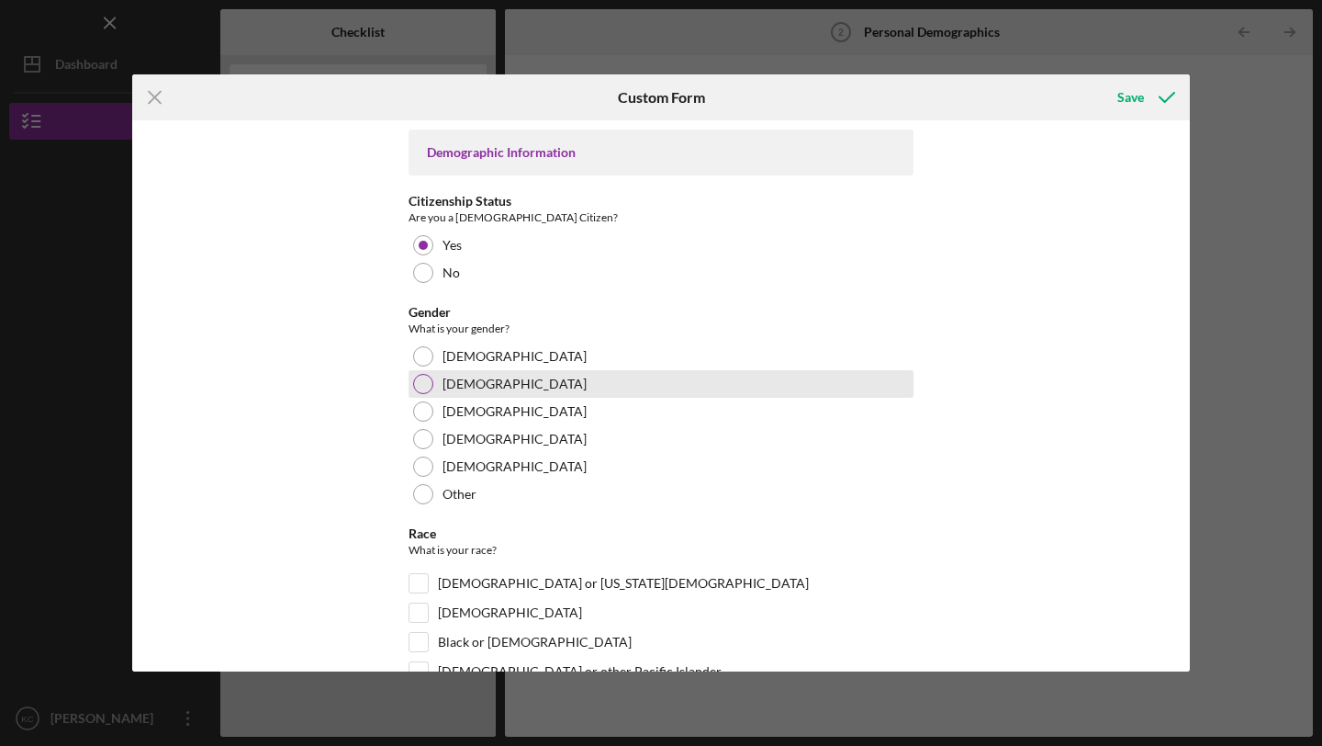
click at [423, 384] on div at bounding box center [423, 384] width 20 height 20
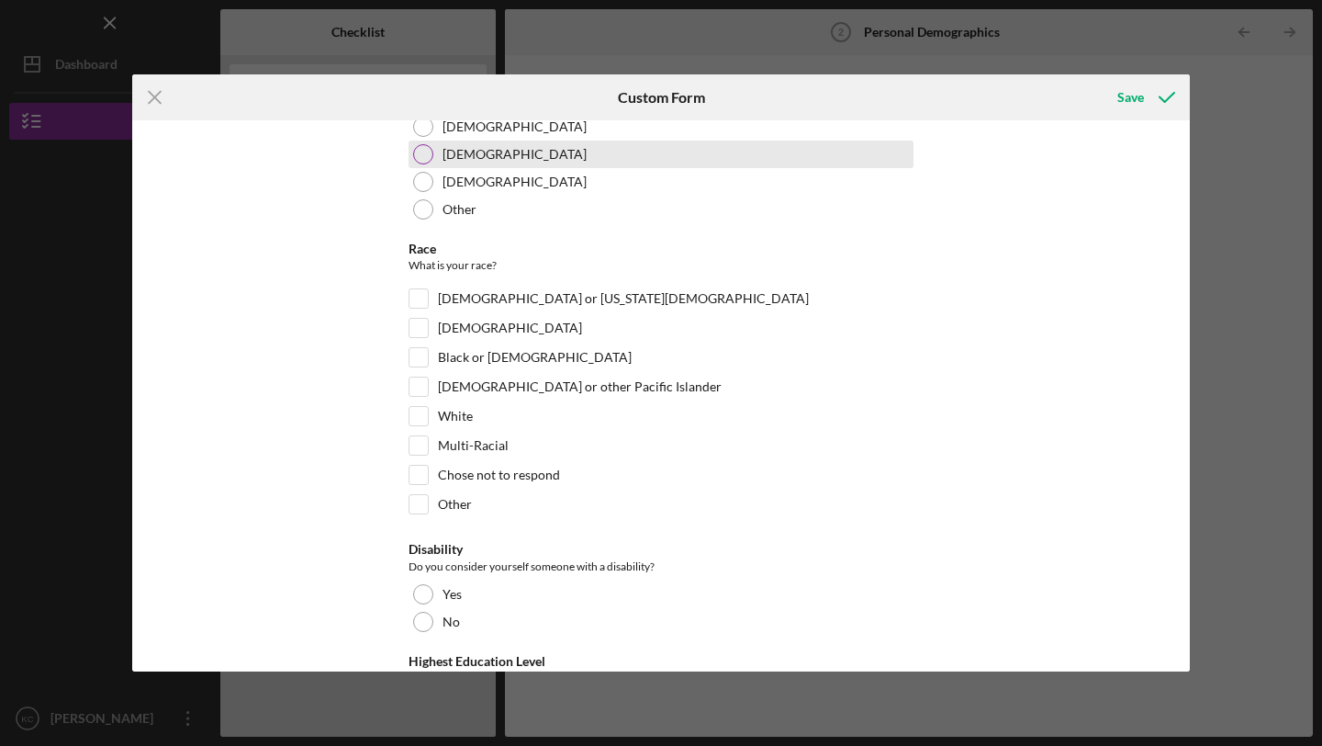
scroll to position [286, 0]
click at [415, 413] on input "White" at bounding box center [419, 415] width 18 height 18
checkbox input "true"
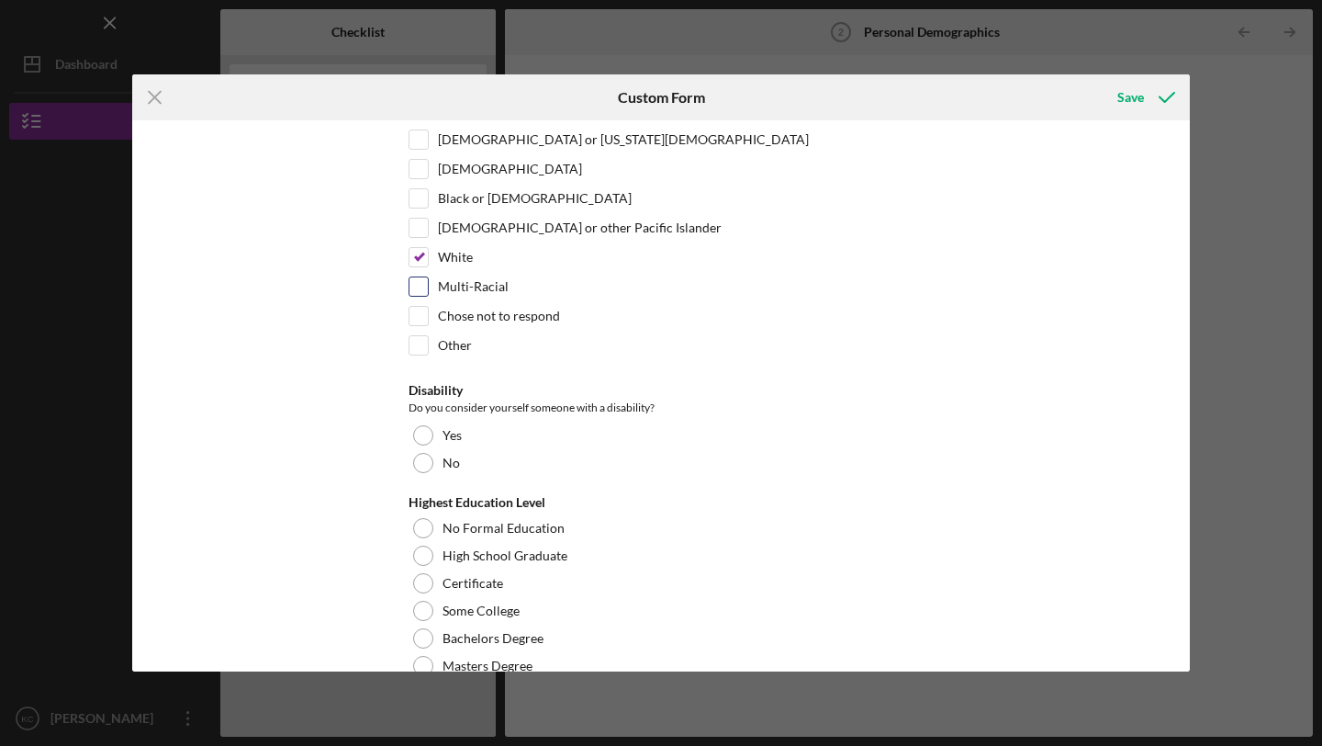
scroll to position [448, 0]
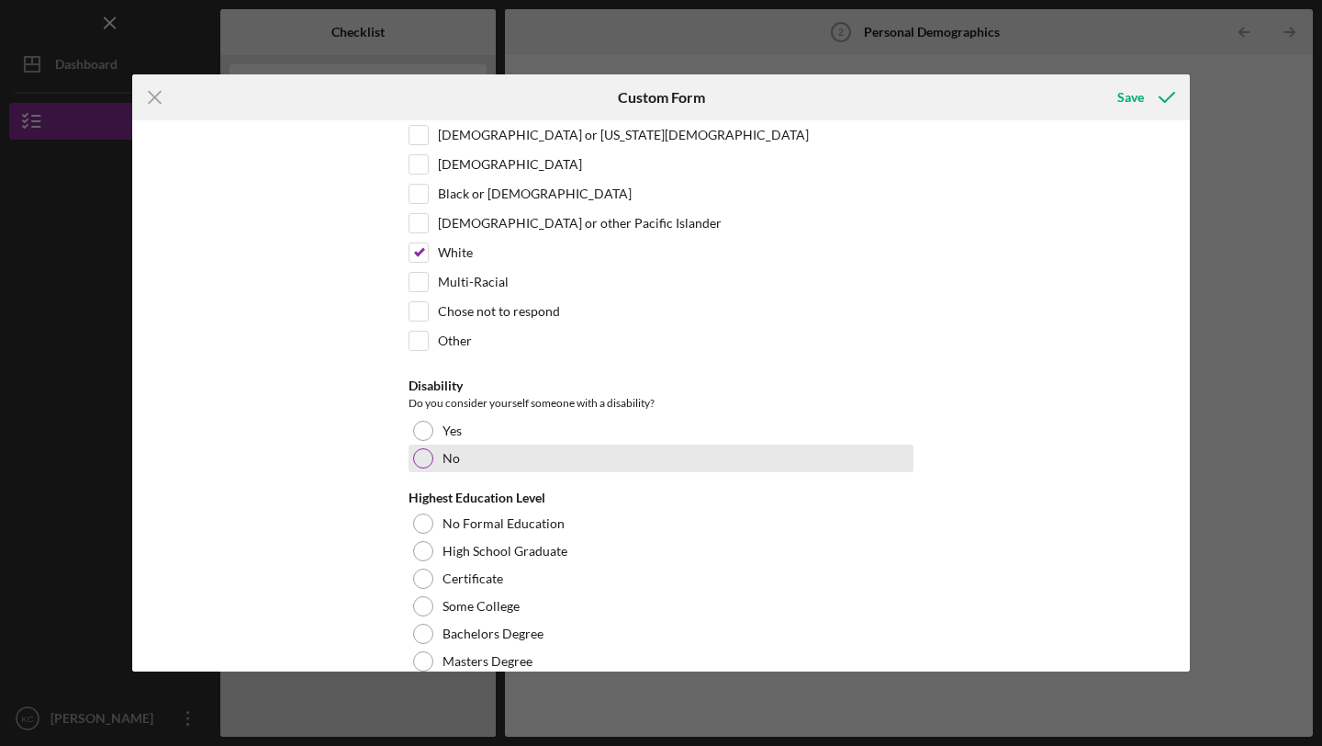
click at [420, 456] on div at bounding box center [423, 458] width 20 height 20
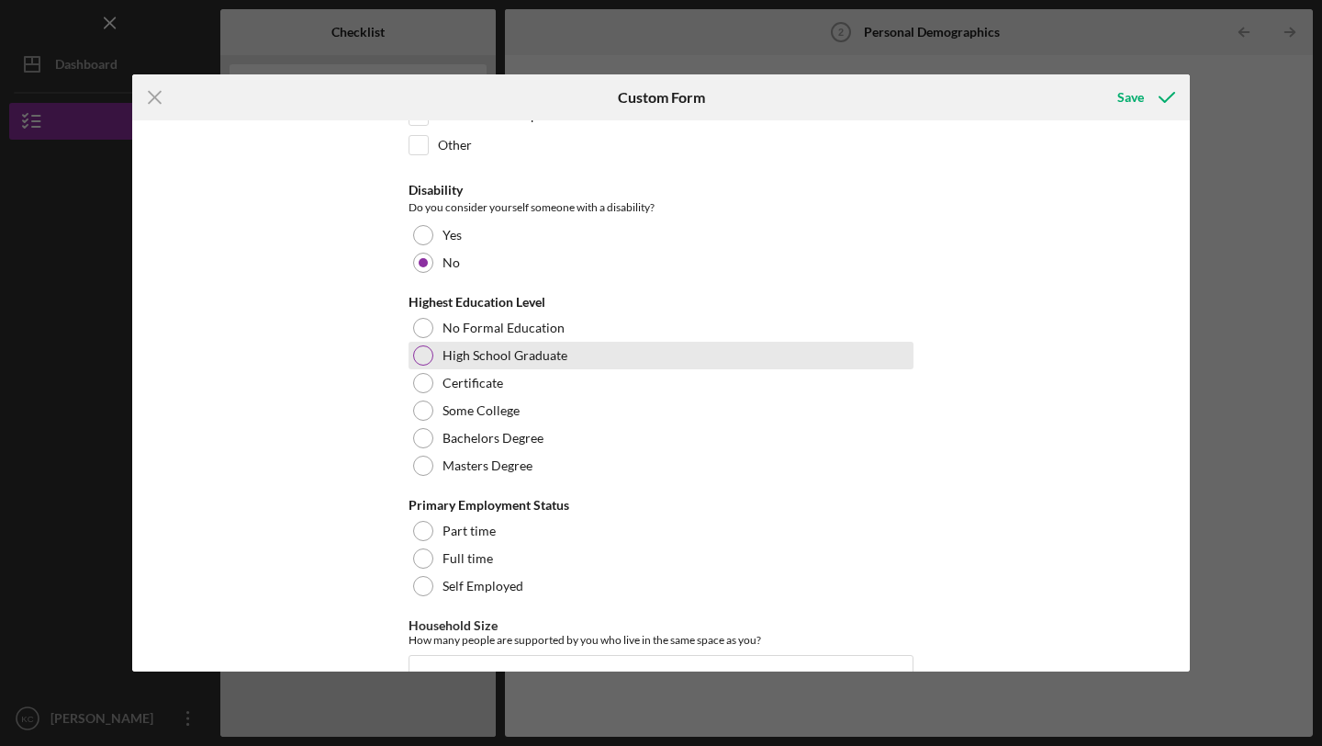
scroll to position [645, 0]
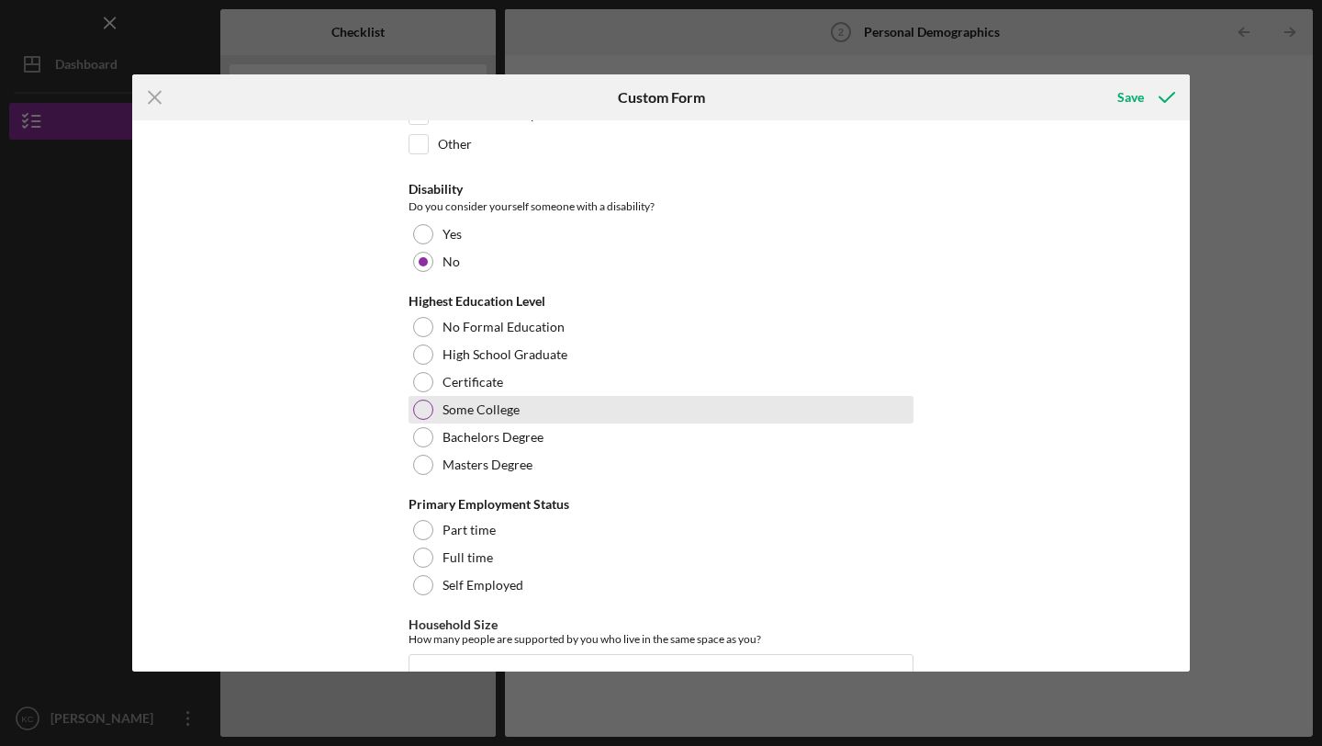
click at [419, 404] on div at bounding box center [423, 409] width 20 height 20
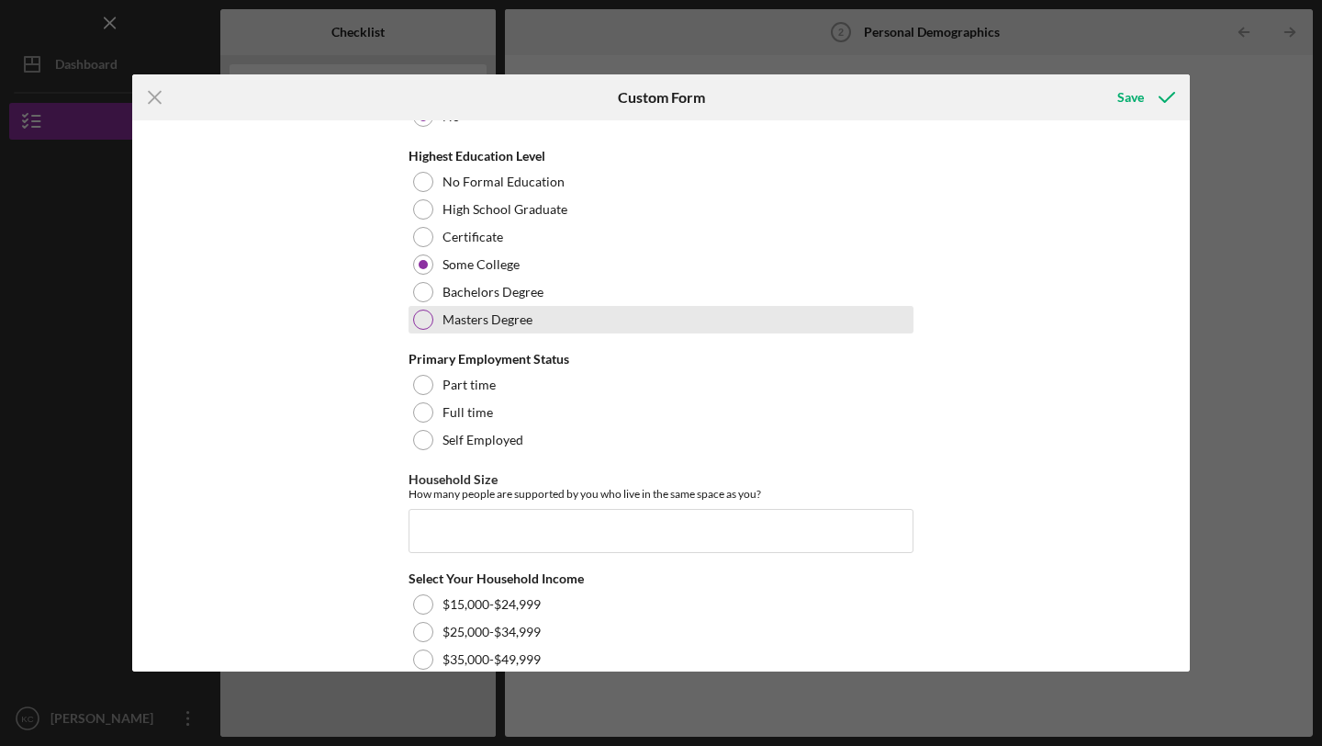
scroll to position [789, 0]
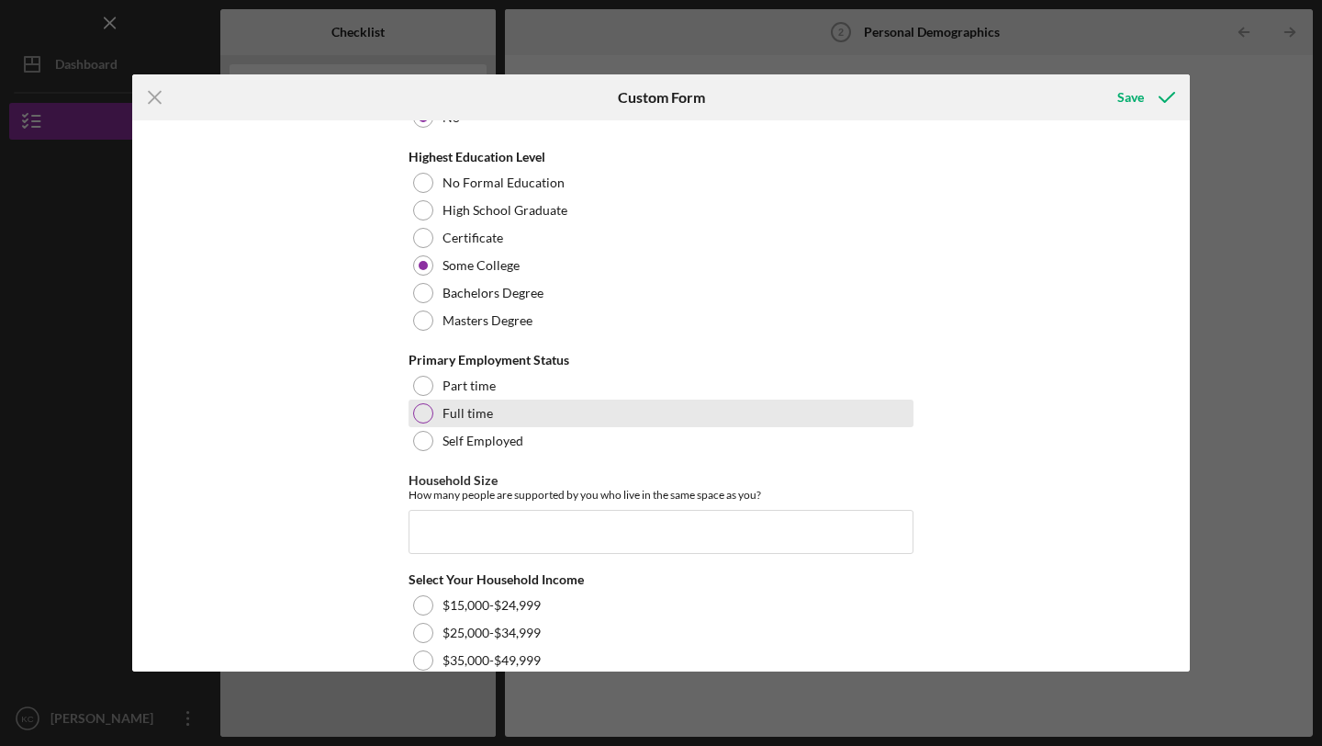
click at [419, 420] on div at bounding box center [423, 413] width 20 height 20
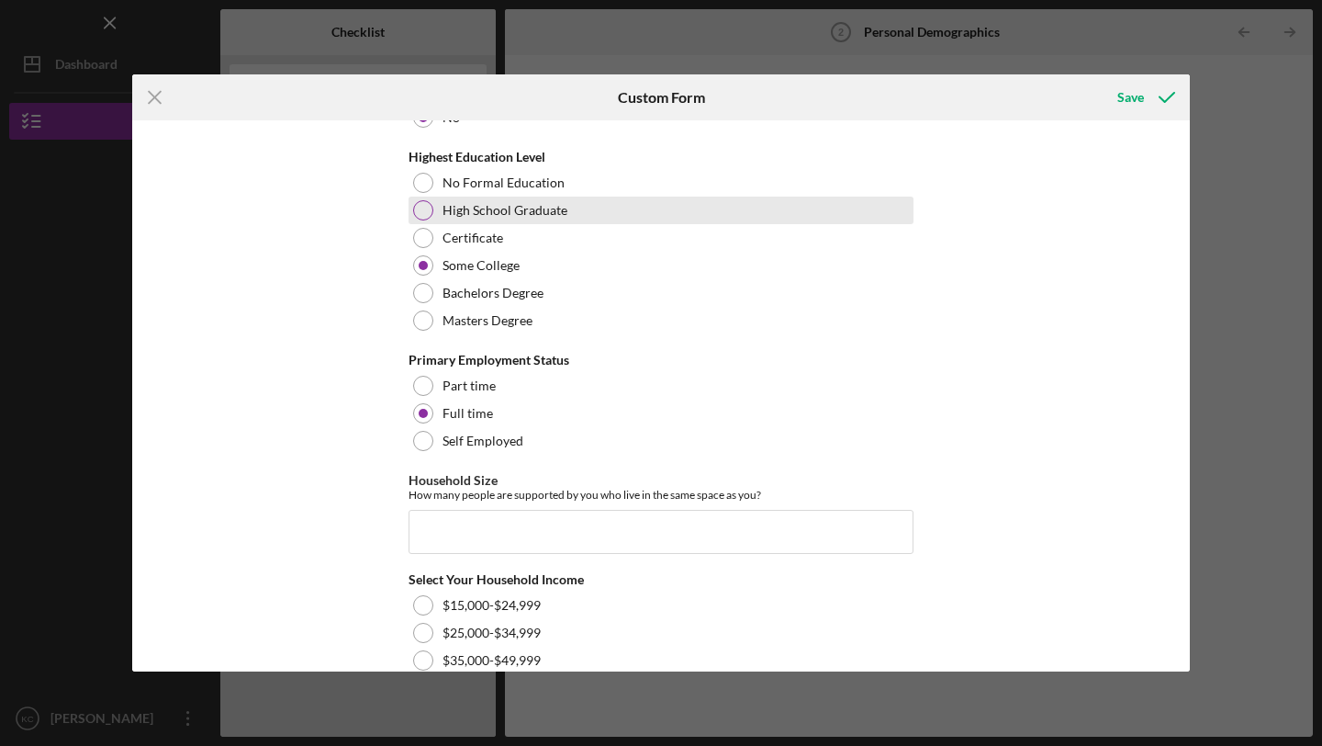
click at [419, 212] on div at bounding box center [423, 210] width 20 height 20
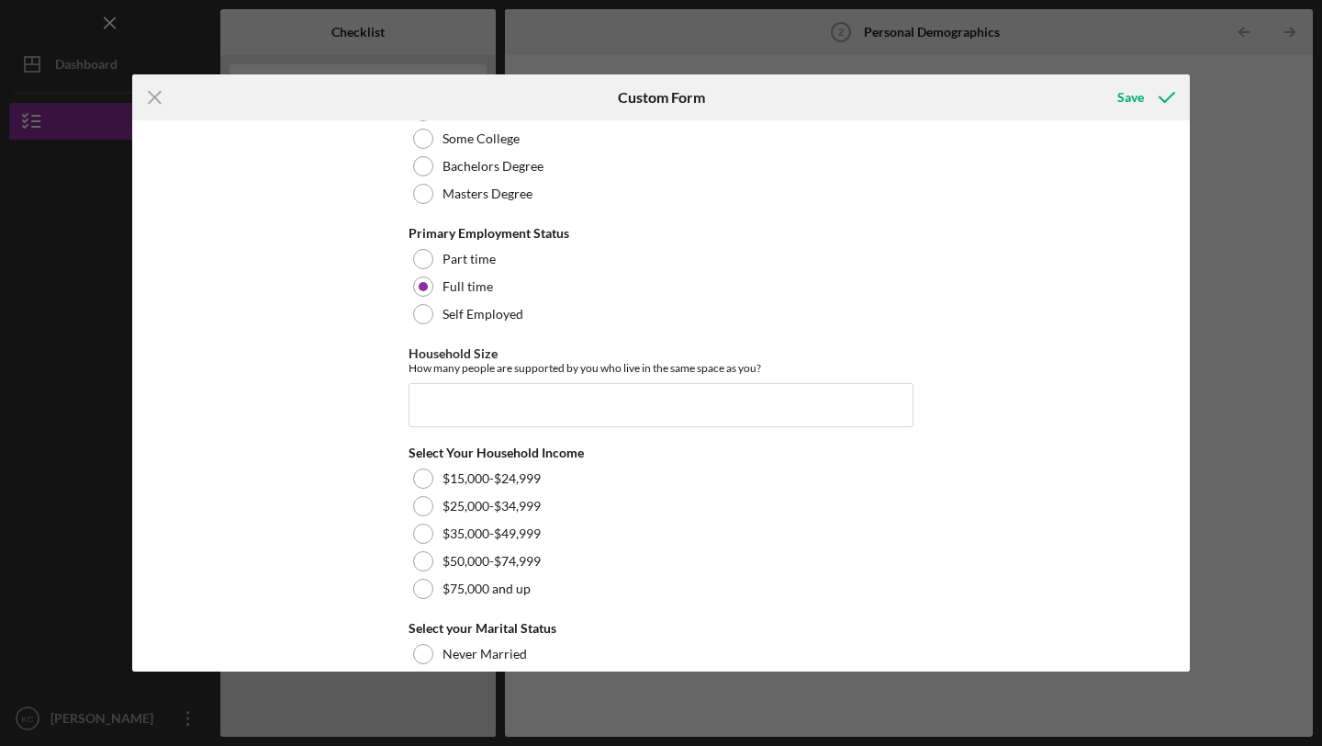
scroll to position [926, 0]
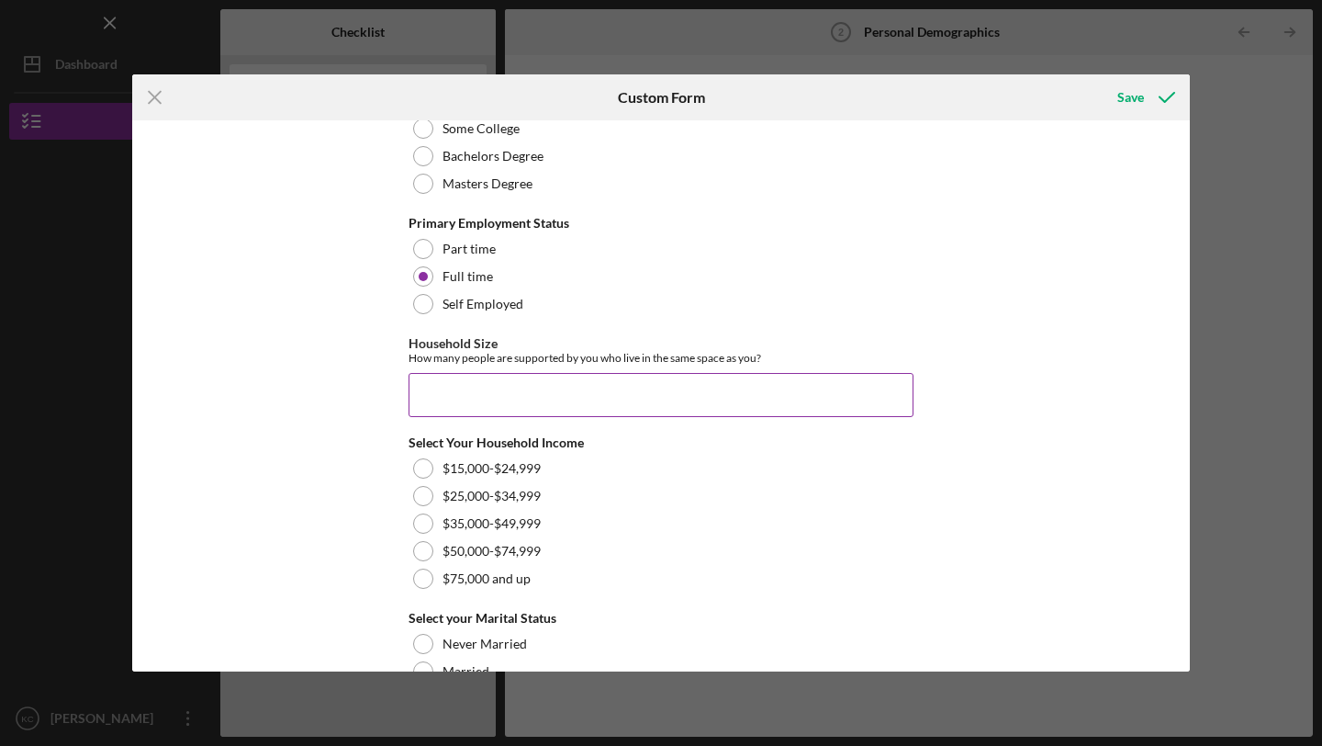
click at [517, 393] on input "Household Size" at bounding box center [661, 395] width 505 height 44
type input "6"
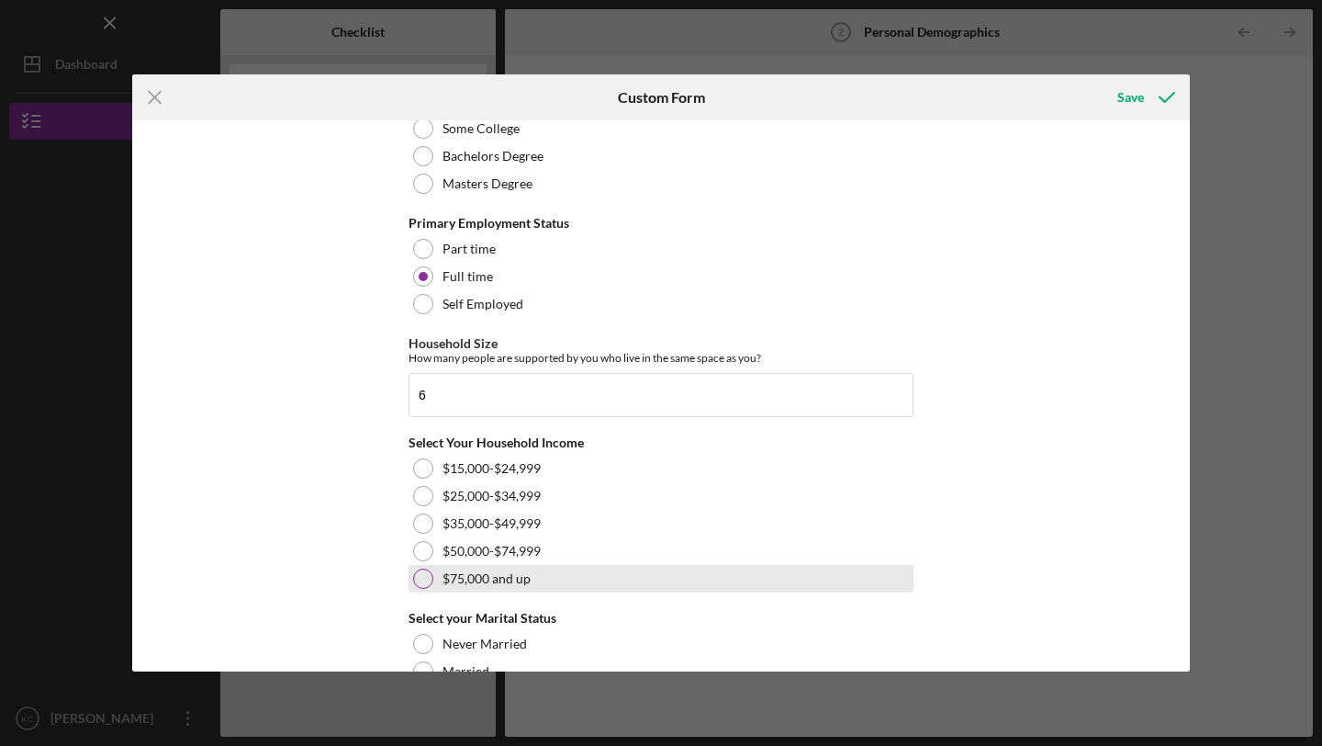
click at [430, 575] on div at bounding box center [423, 578] width 20 height 20
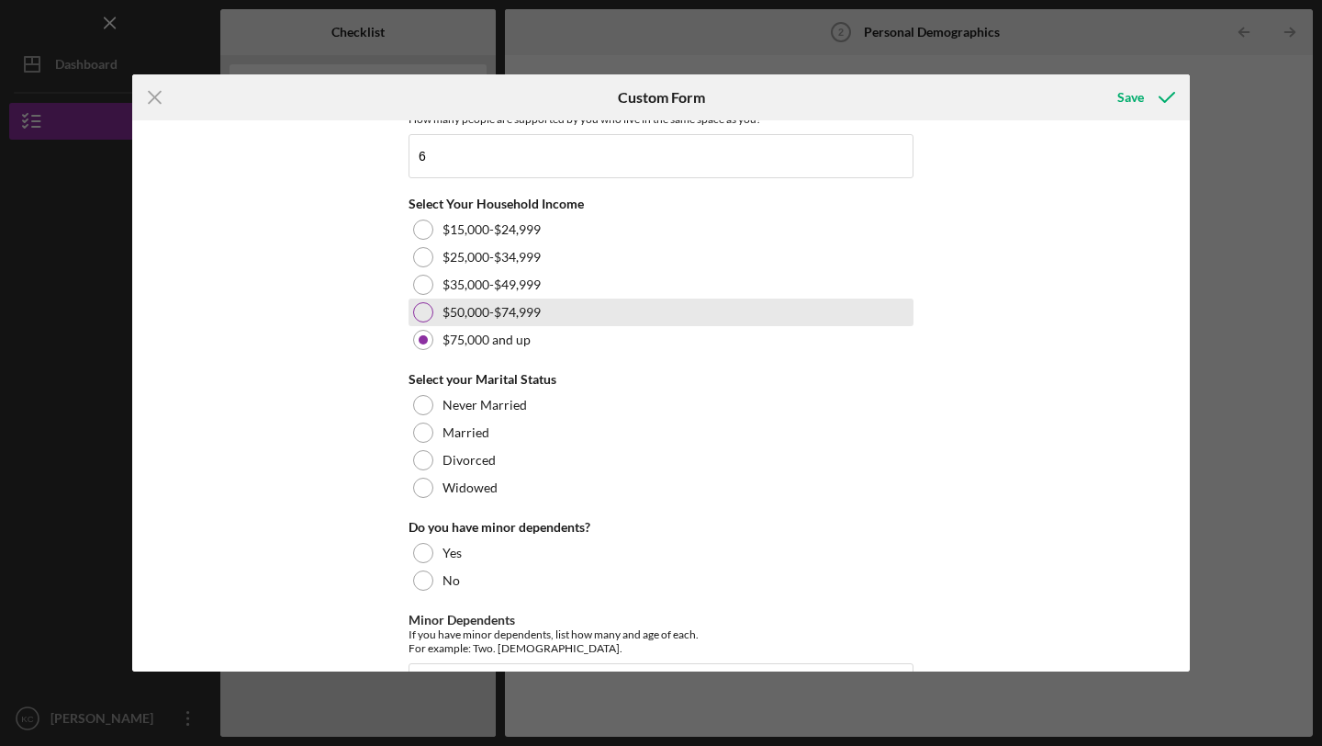
scroll to position [1178, 0]
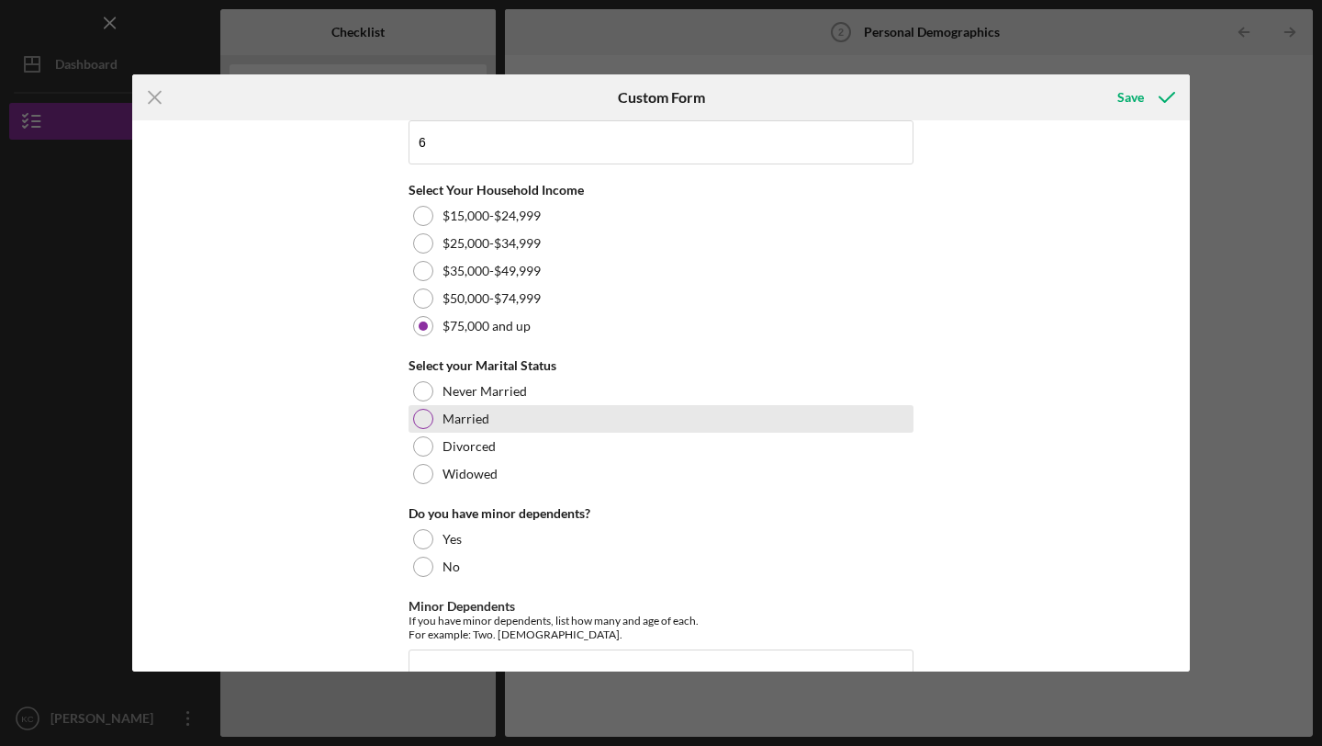
click at [427, 416] on div at bounding box center [423, 419] width 20 height 20
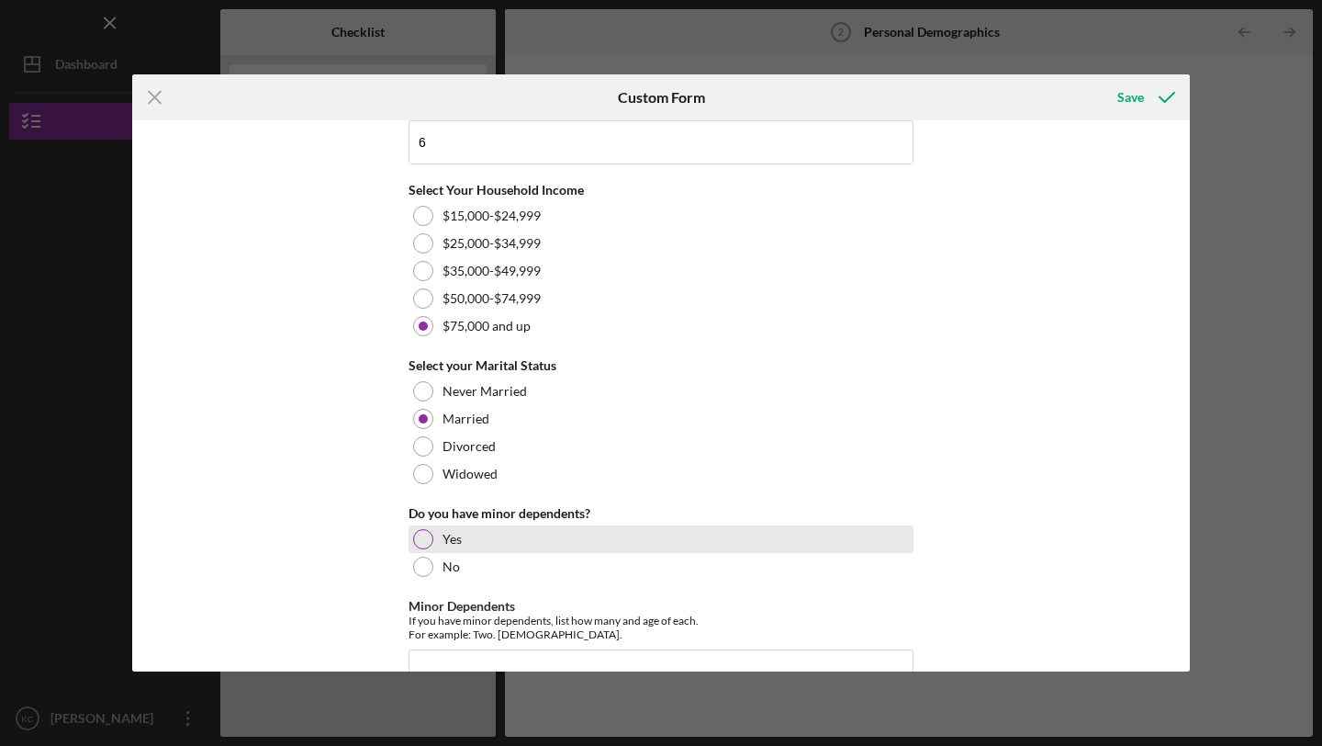
click at [428, 535] on div at bounding box center [423, 539] width 20 height 20
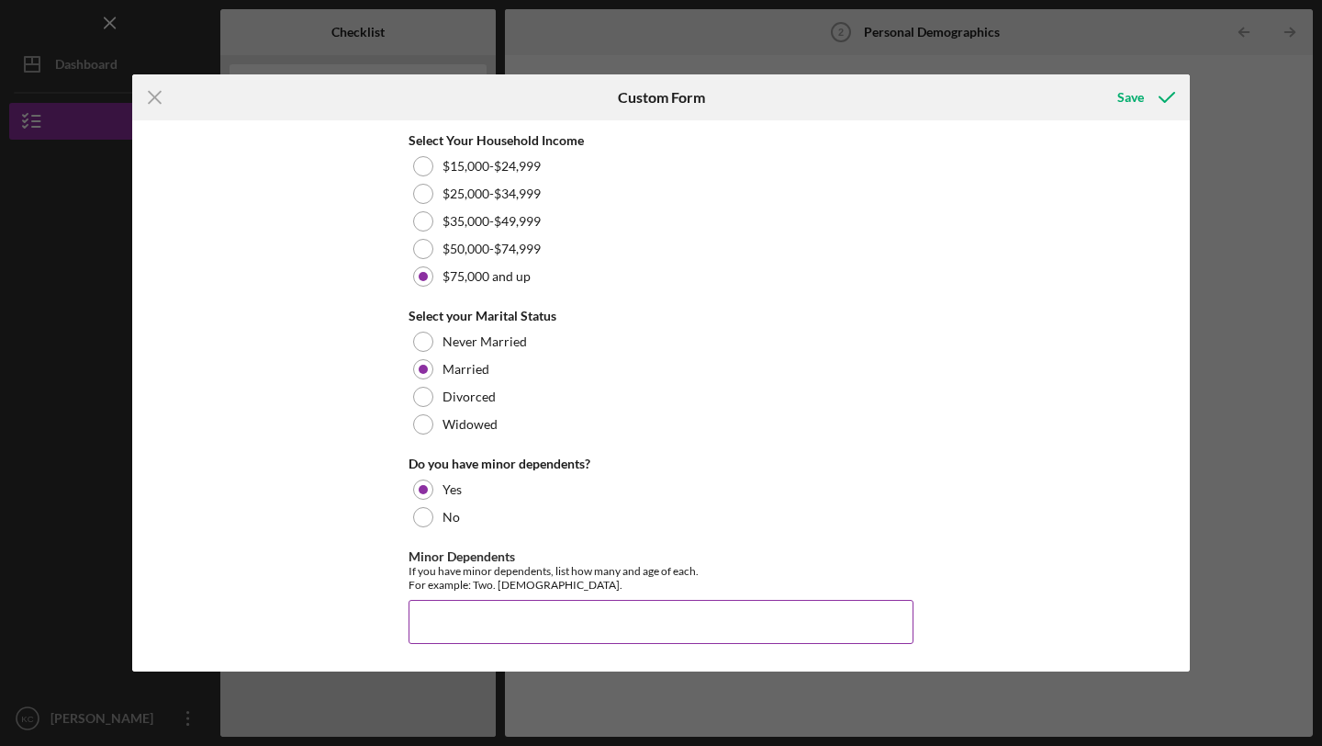
click at [453, 613] on input "Minor Dependents" at bounding box center [661, 622] width 505 height 44
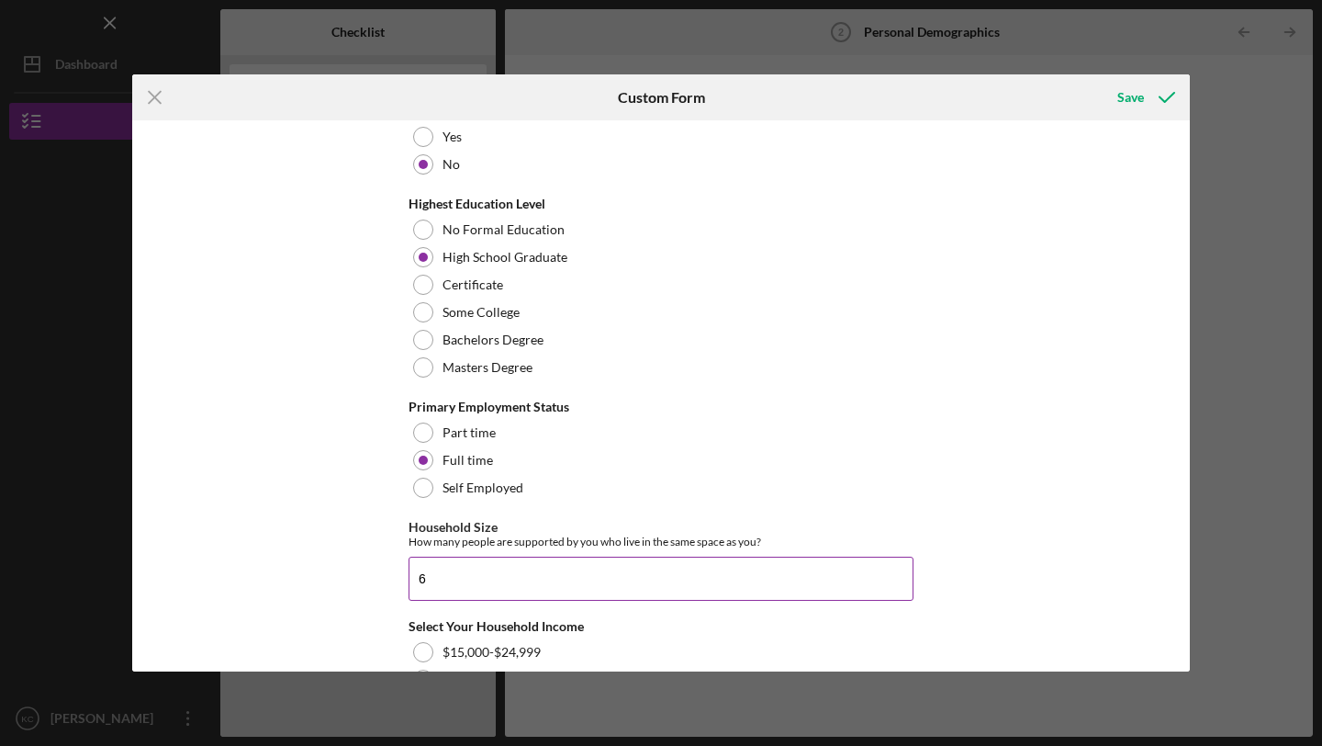
scroll to position [734, 0]
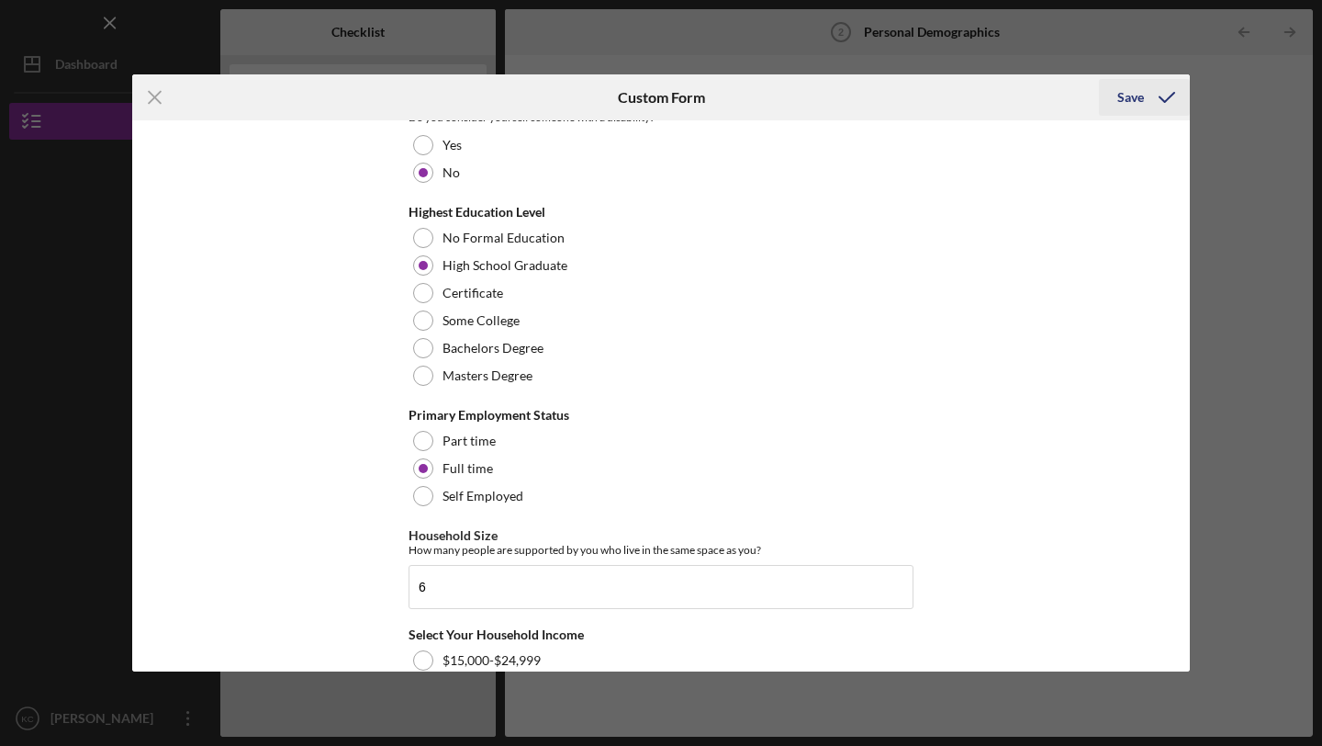
type input "[DEMOGRAPHIC_DATA]"
click at [1128, 95] on div "Save" at bounding box center [1130, 97] width 27 height 37
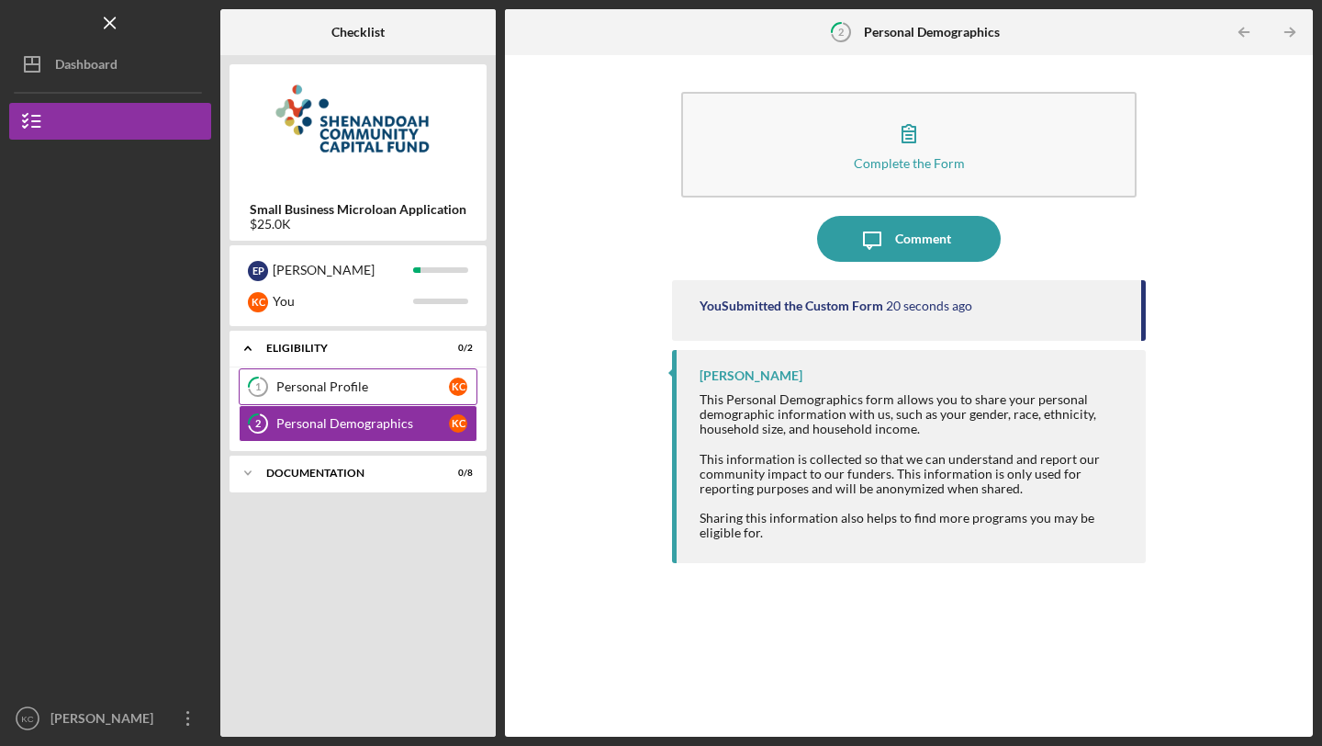
click at [350, 392] on div "Personal Profile" at bounding box center [362, 386] width 173 height 15
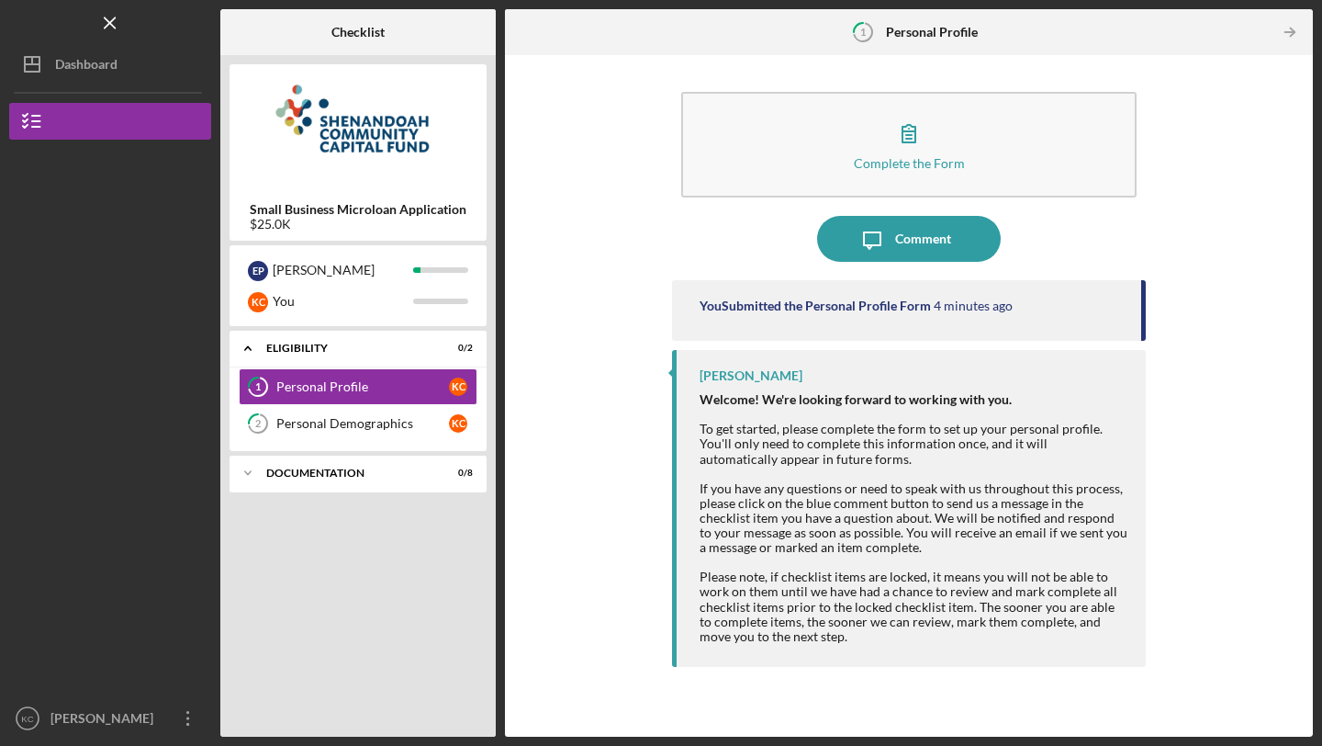
click at [747, 376] on div "[PERSON_NAME]" at bounding box center [751, 375] width 103 height 15
click at [777, 306] on div "You Submitted the Personal Profile Form" at bounding box center [815, 305] width 231 height 15
click at [245, 478] on icon "Icon/Expander" at bounding box center [248, 473] width 37 height 37
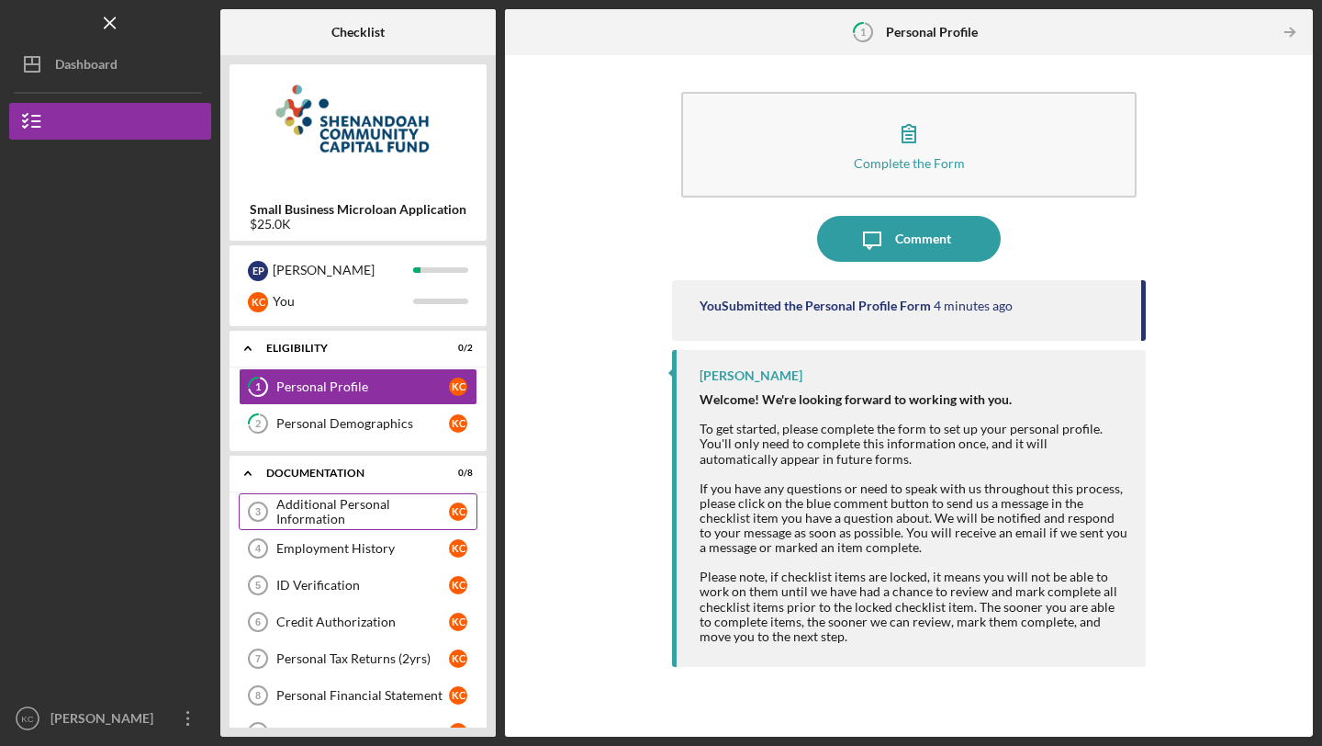
click at [374, 510] on div "Additional Personal Information" at bounding box center [362, 511] width 173 height 29
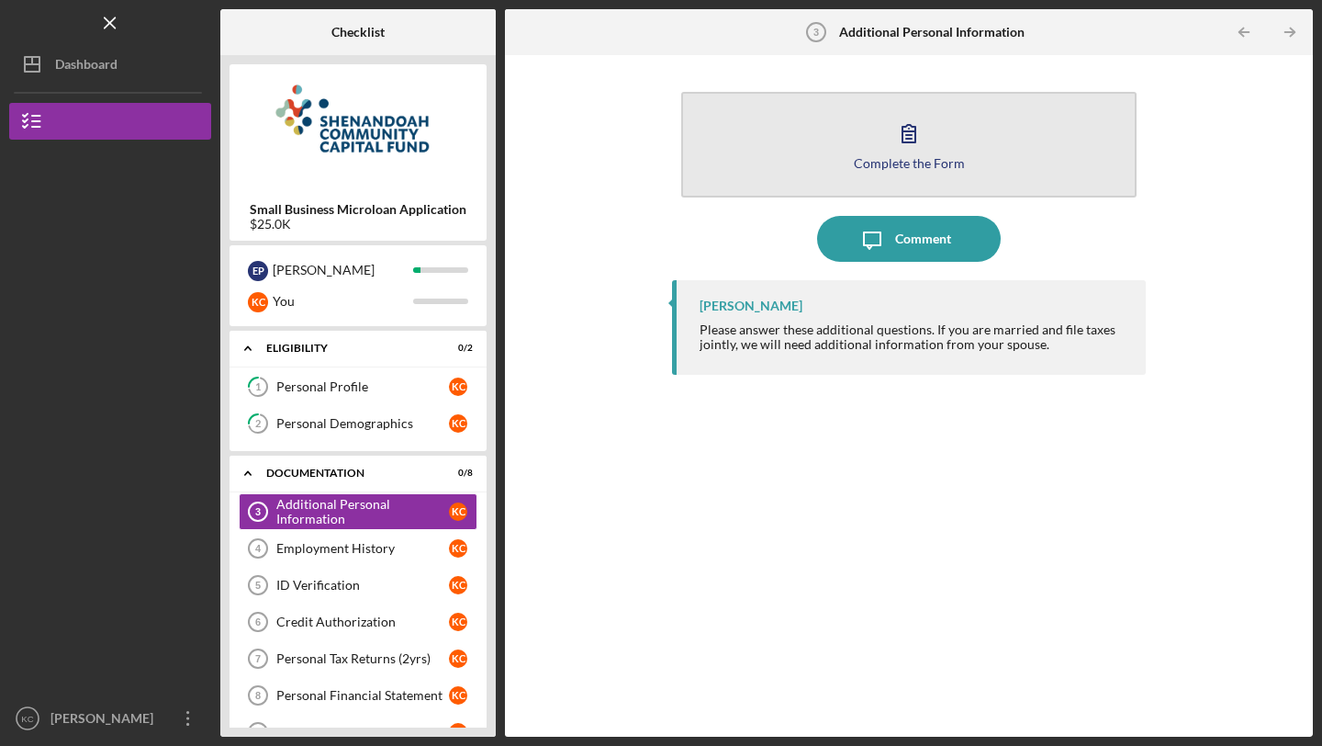
click at [909, 131] on icon "button" at bounding box center [909, 133] width 13 height 17
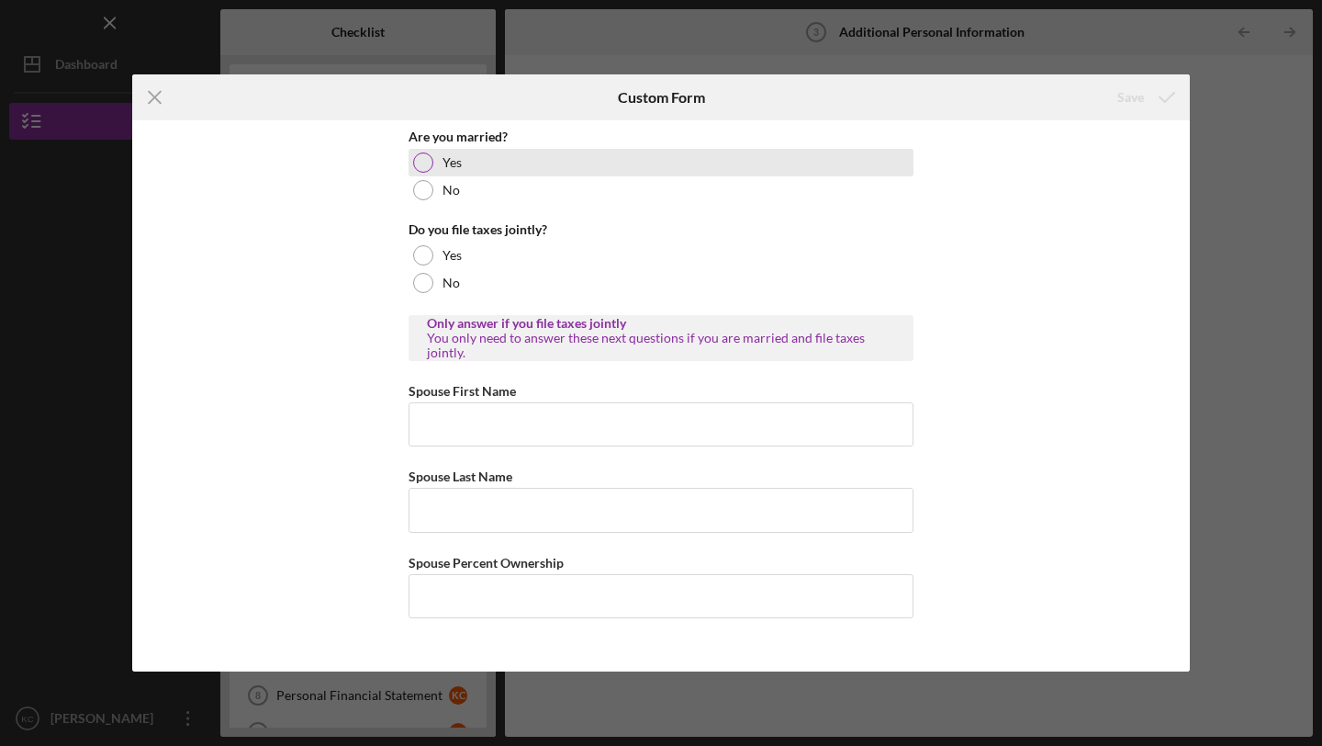
click at [427, 163] on div at bounding box center [423, 162] width 20 height 20
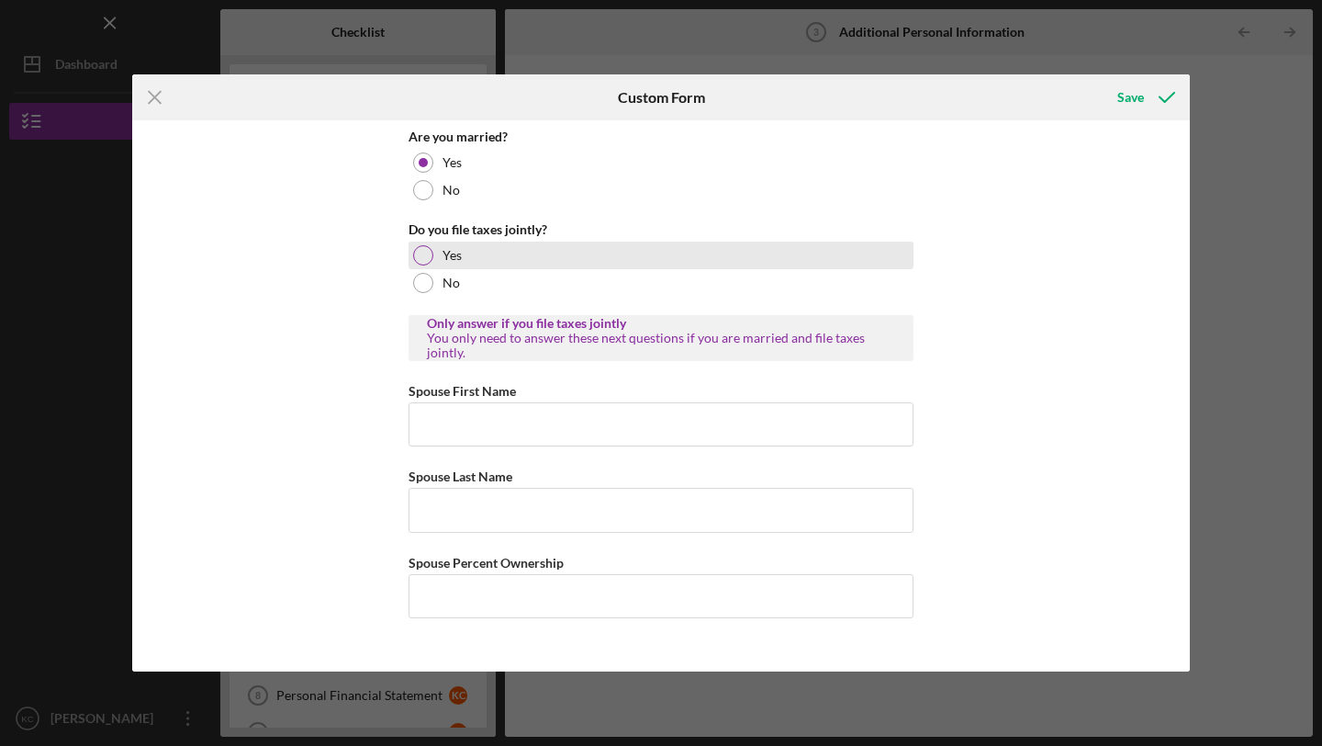
click at [419, 258] on div at bounding box center [423, 255] width 20 height 20
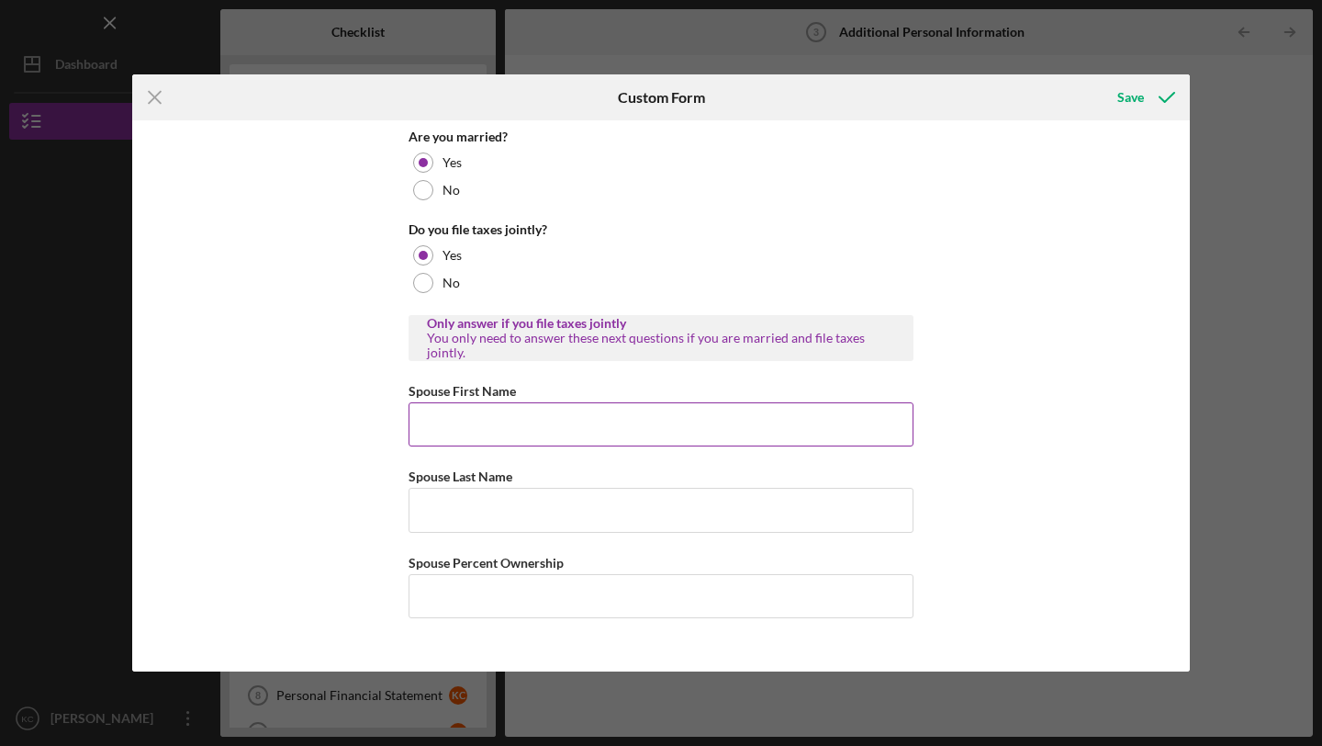
click at [479, 415] on input "Spouse First Name" at bounding box center [661, 424] width 505 height 44
type input "[PERSON_NAME]"
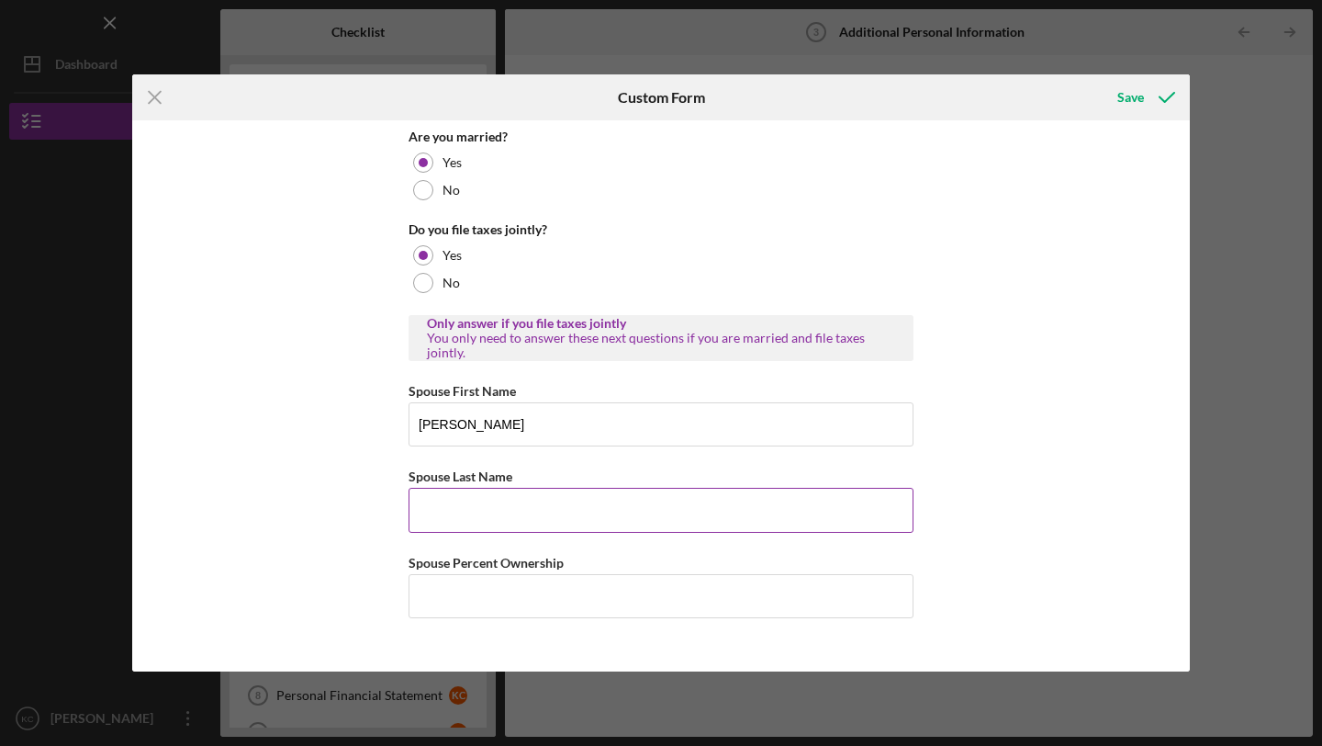
click at [508, 515] on input "Spouse Last Name" at bounding box center [661, 510] width 505 height 44
type input "[PERSON_NAME]"
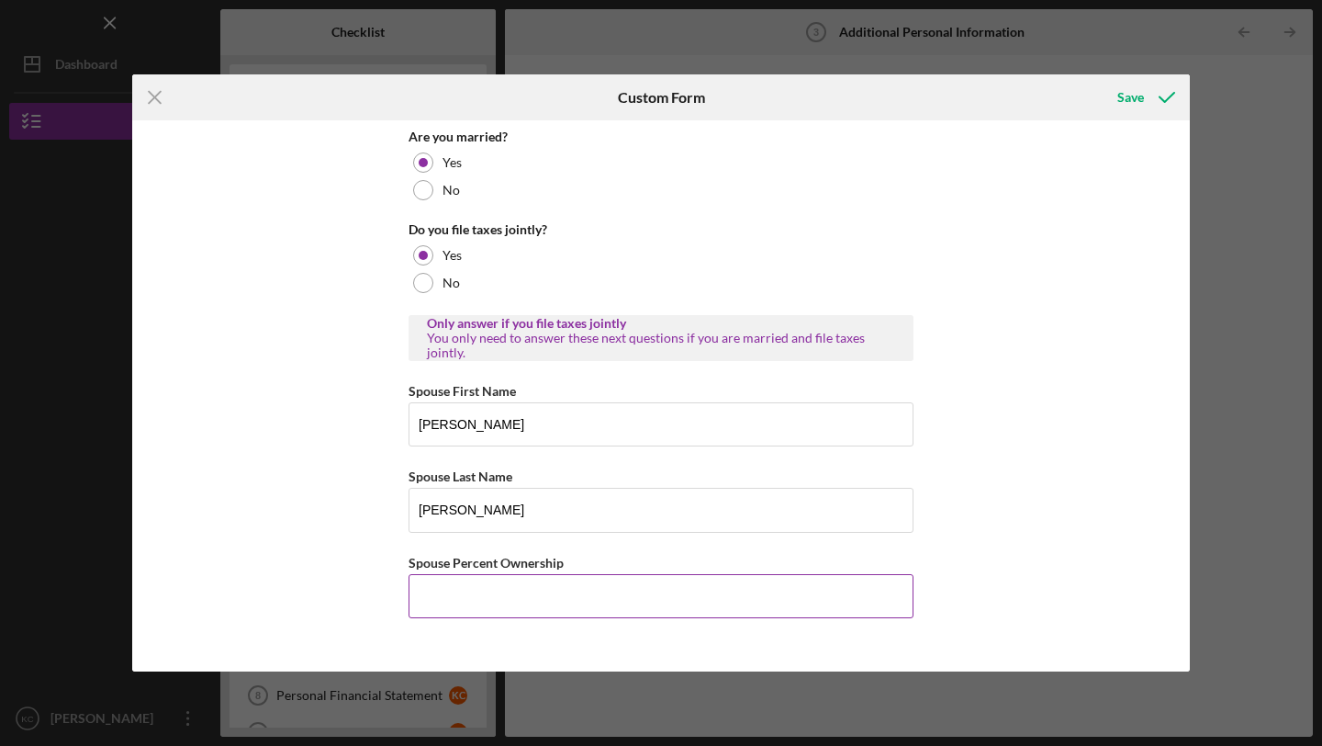
click at [526, 601] on input "Spouse Percent Ownership" at bounding box center [661, 596] width 505 height 44
type input "50.00000%"
click at [1133, 91] on div "Save" at bounding box center [1130, 97] width 27 height 37
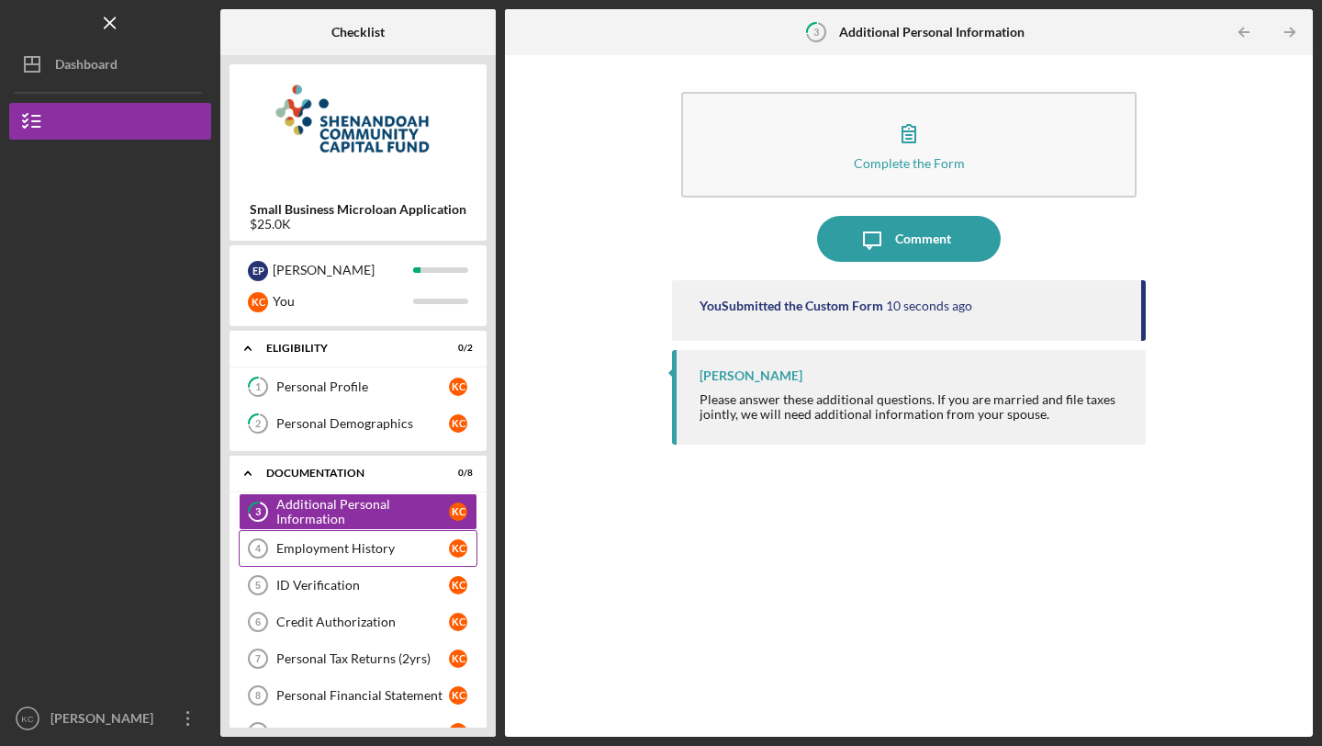
click at [351, 551] on div "Employment History" at bounding box center [362, 548] width 173 height 15
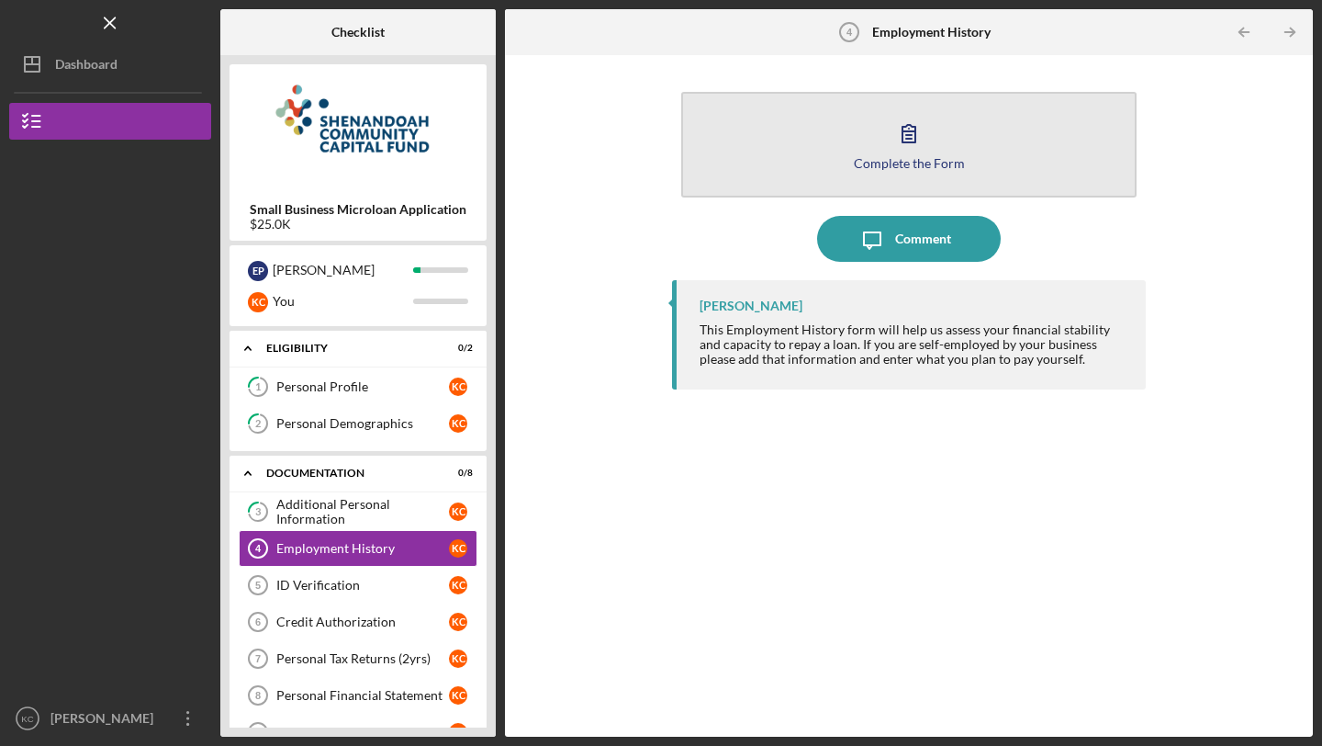
click at [949, 145] on button "Complete the Form Form" at bounding box center [908, 145] width 455 height 106
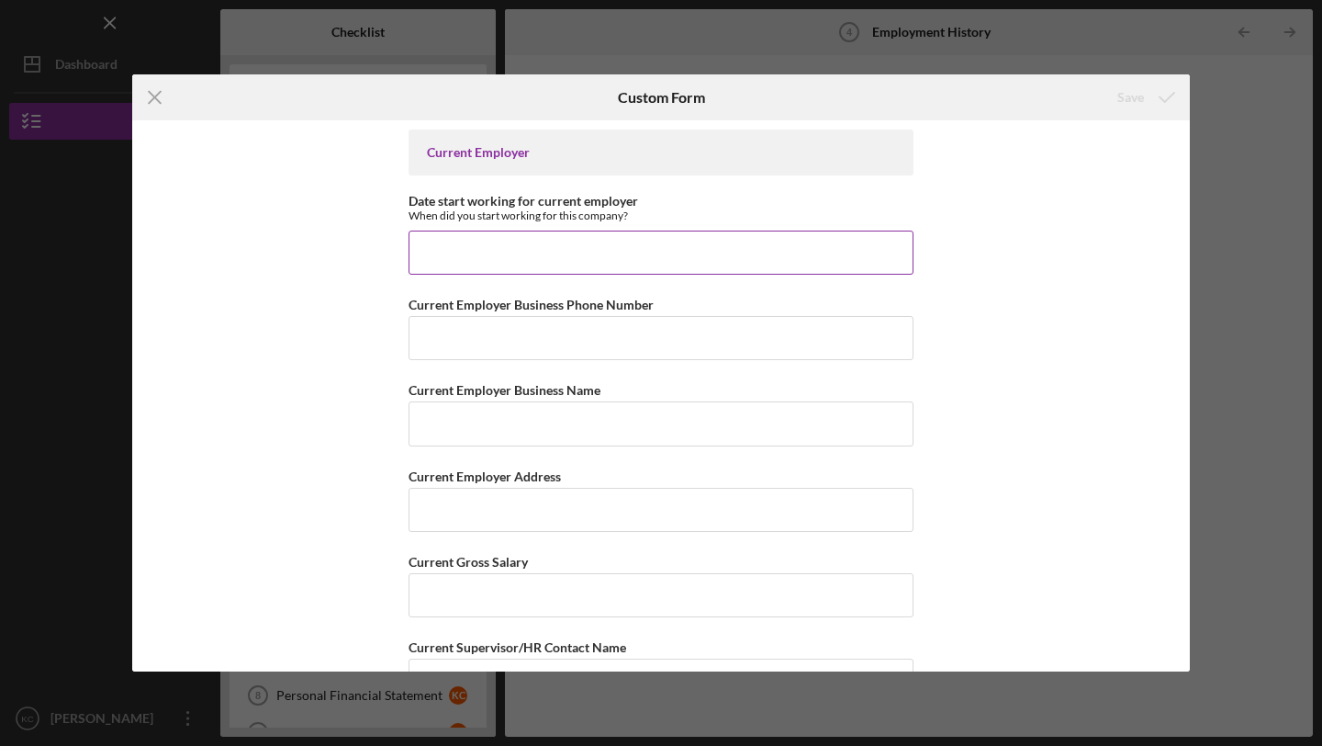
click at [531, 265] on input "Date start working for current employer" at bounding box center [661, 252] width 505 height 44
type input "0m/dd/yyyy"
type input "[DATE]"
click at [593, 355] on input "Current Employer Business Phone Number" at bounding box center [661, 338] width 505 height 44
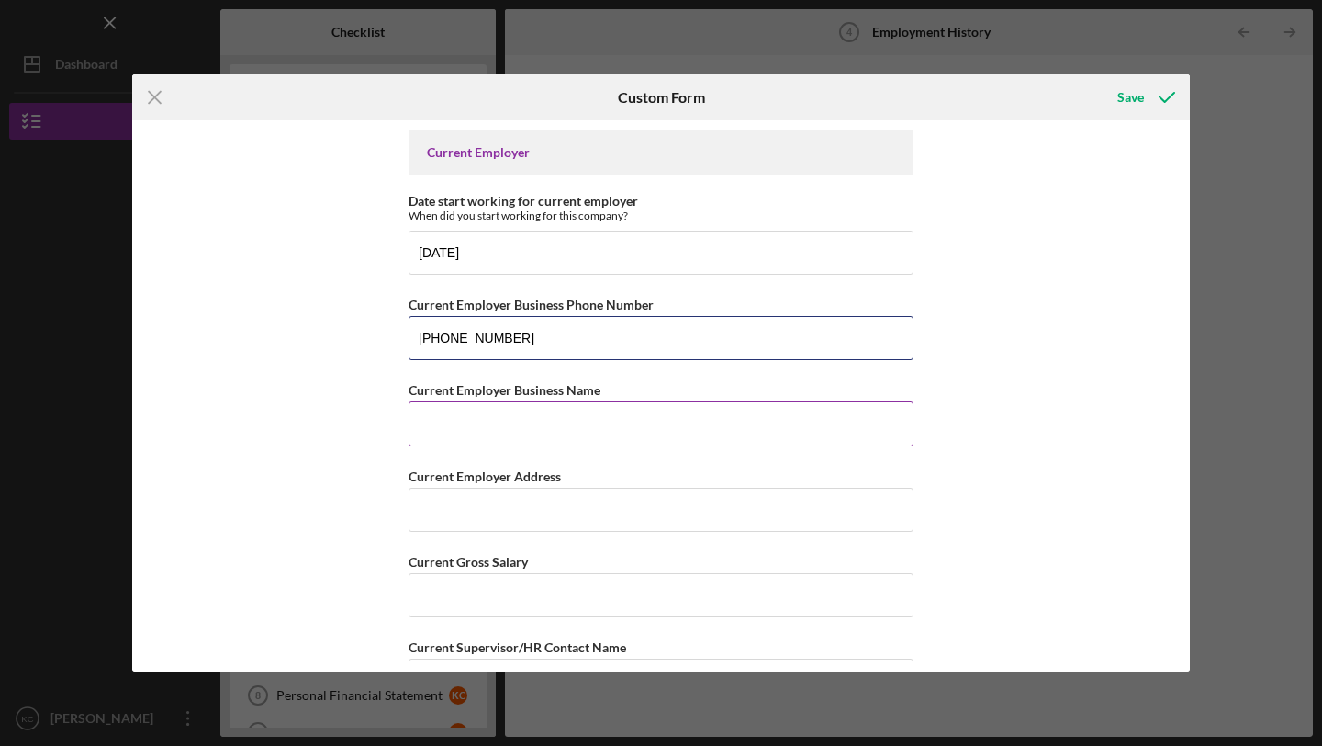
type input "[PHONE_NUMBER]"
click at [521, 414] on input "Current Employer Business Name" at bounding box center [661, 423] width 505 height 44
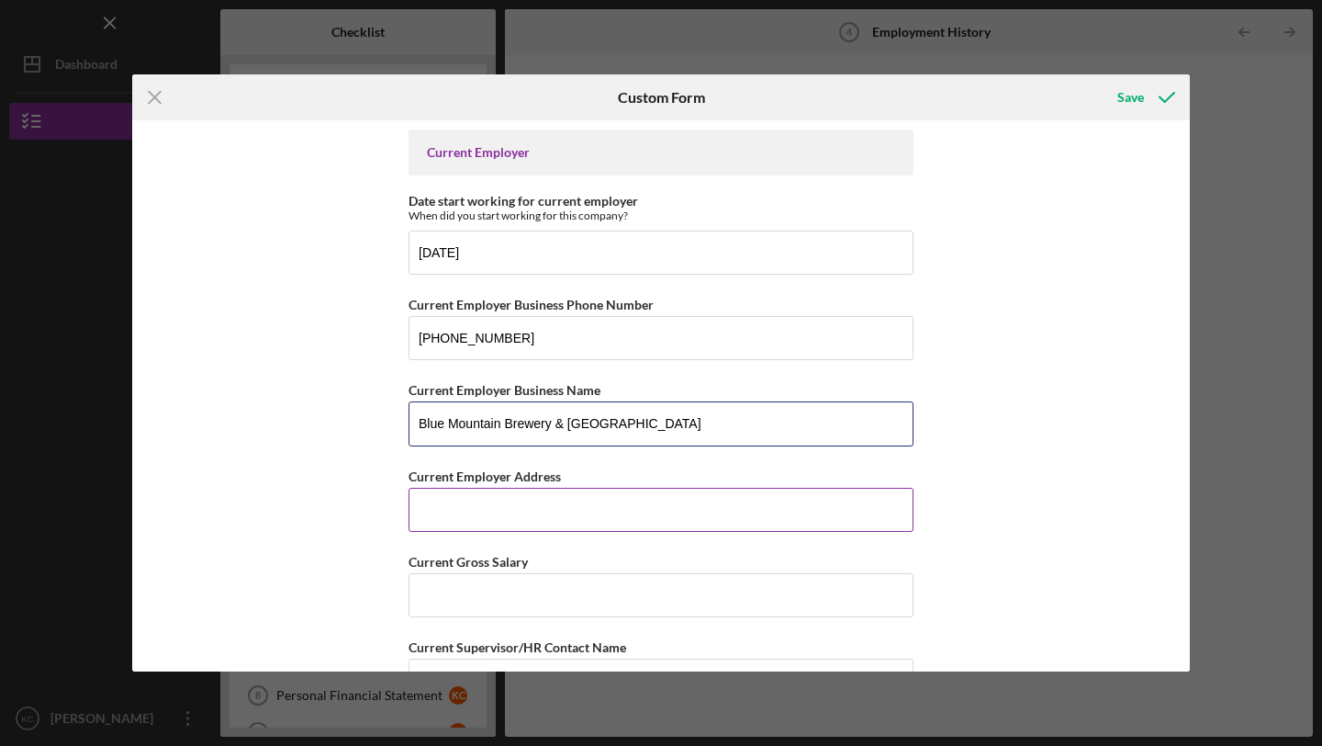
type input "Blue Mountain Brewery & [GEOGRAPHIC_DATA]"
click at [466, 522] on input "Current Employer Address" at bounding box center [661, 510] width 505 height 44
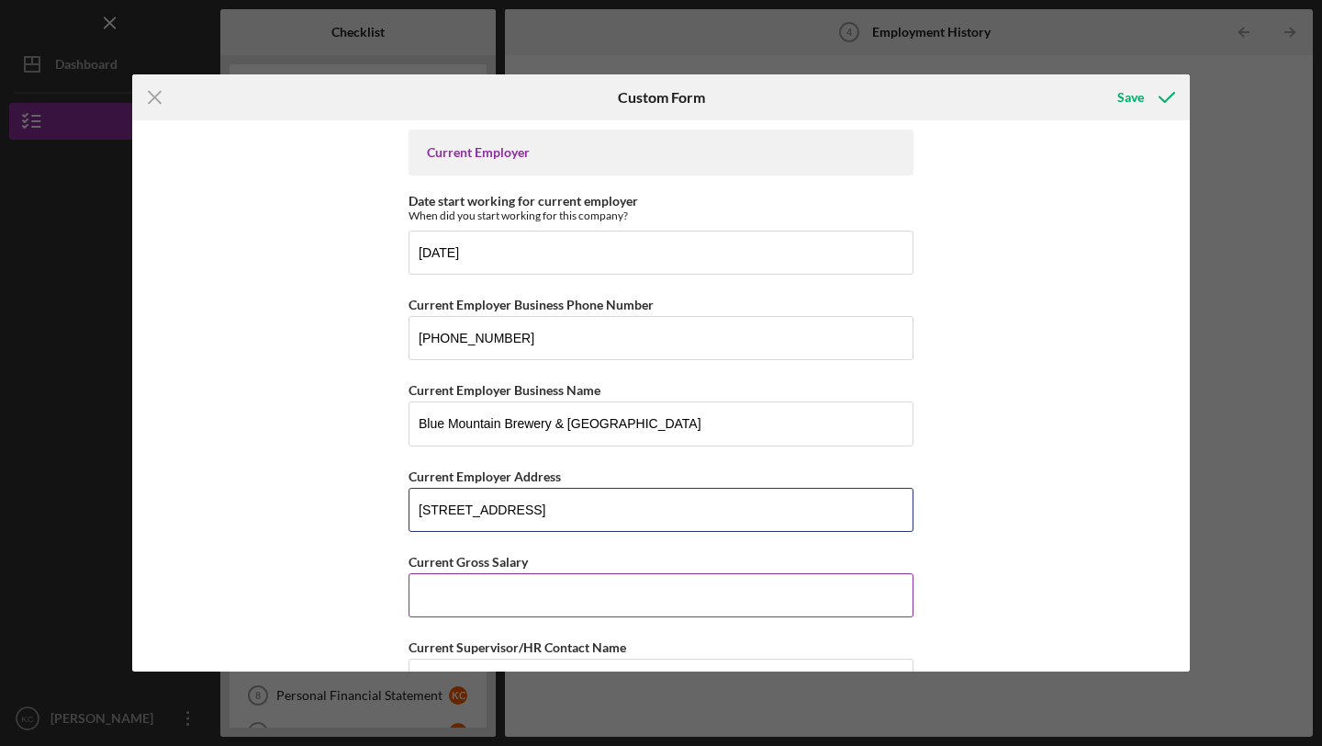
type input "[STREET_ADDRESS]"
click at [509, 592] on input "Current Gross Salary" at bounding box center [661, 595] width 505 height 44
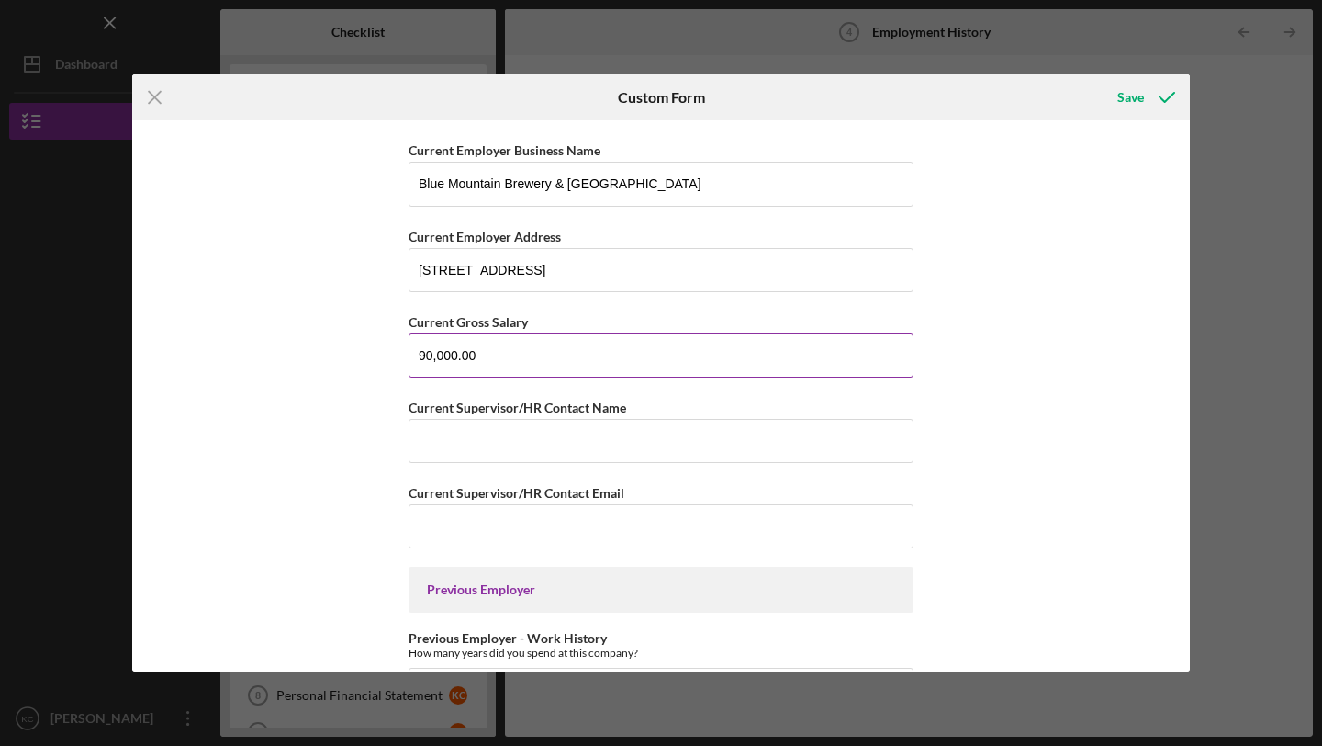
scroll to position [253, 0]
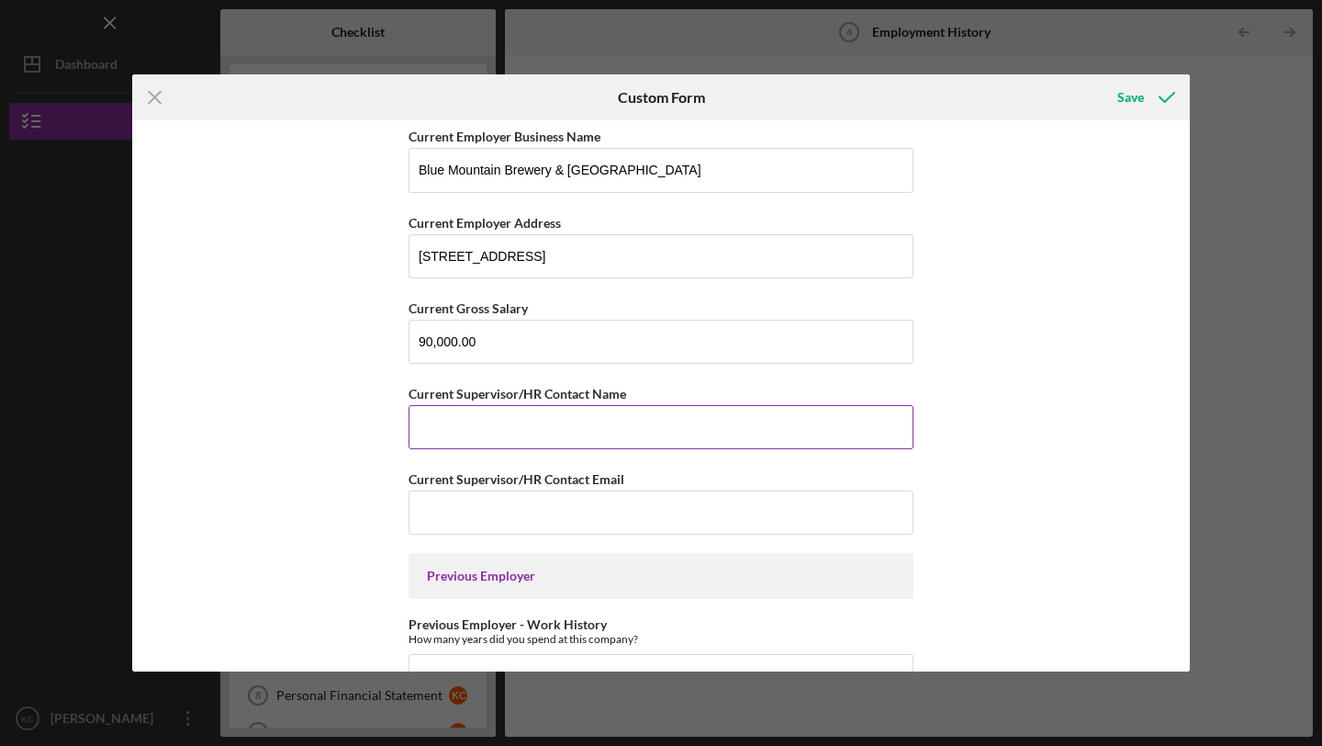
type input "90,000"
click at [486, 428] on input "Current Supervisor/HR Contact Name" at bounding box center [661, 427] width 505 height 44
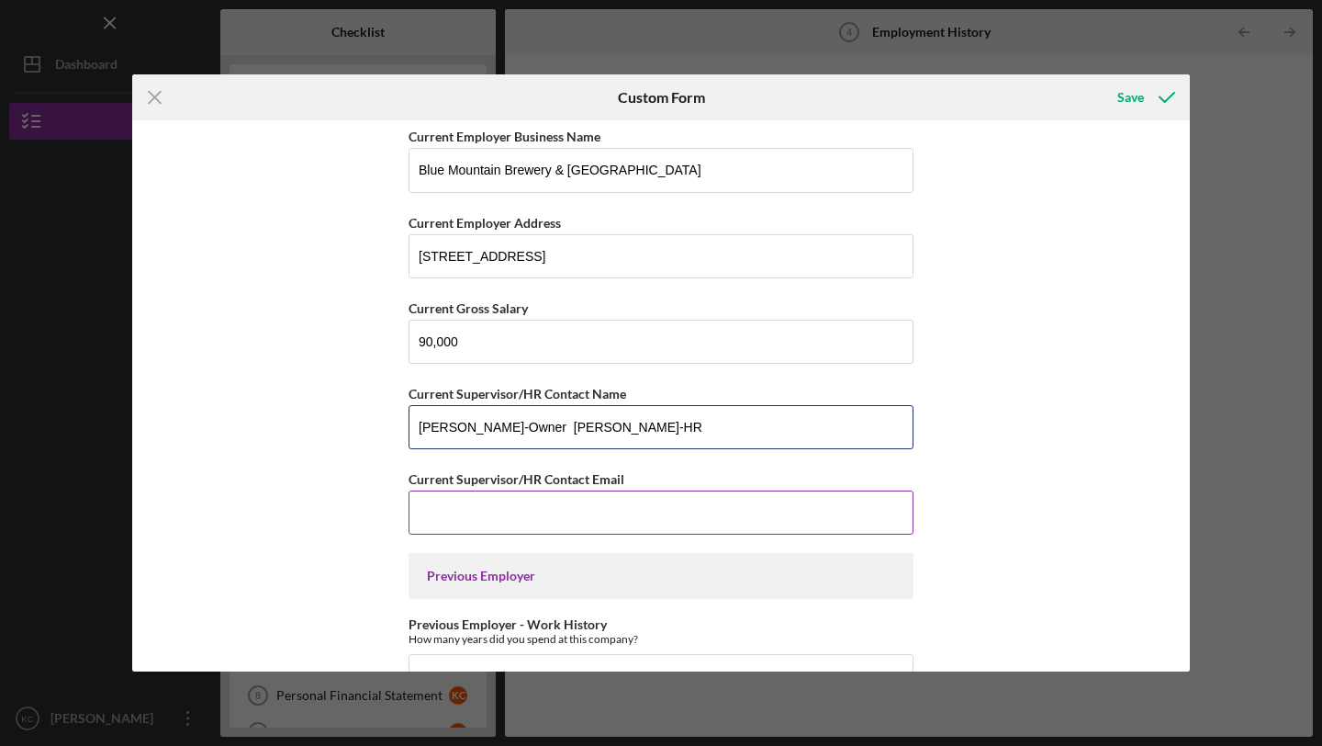
type input "[PERSON_NAME]-Owner [PERSON_NAME]-HR"
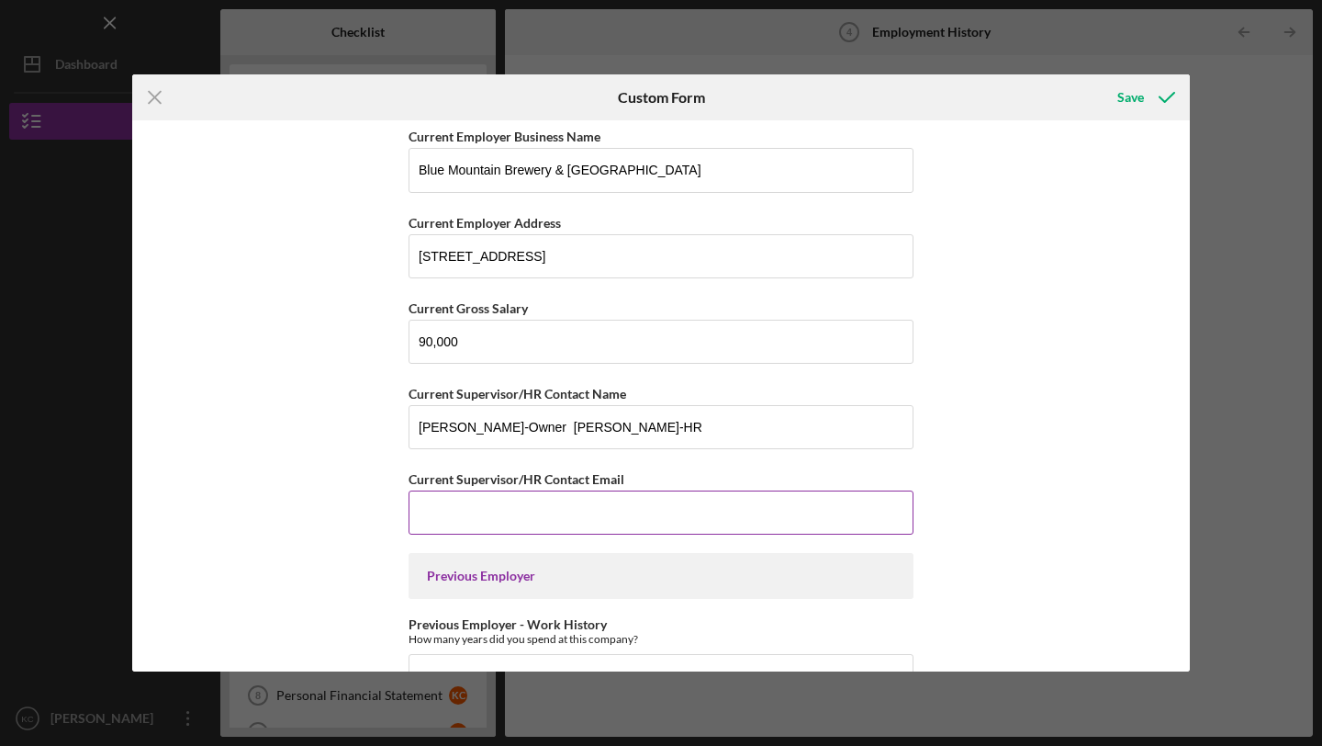
click at [510, 521] on input "Current Supervisor/HR Contact Email" at bounding box center [661, 512] width 505 height 44
type input "T"
click at [672, 516] on input "[PERSON_NAME][EMAIL_ADDRESS][DOMAIN_NAME]" at bounding box center [661, 512] width 505 height 44
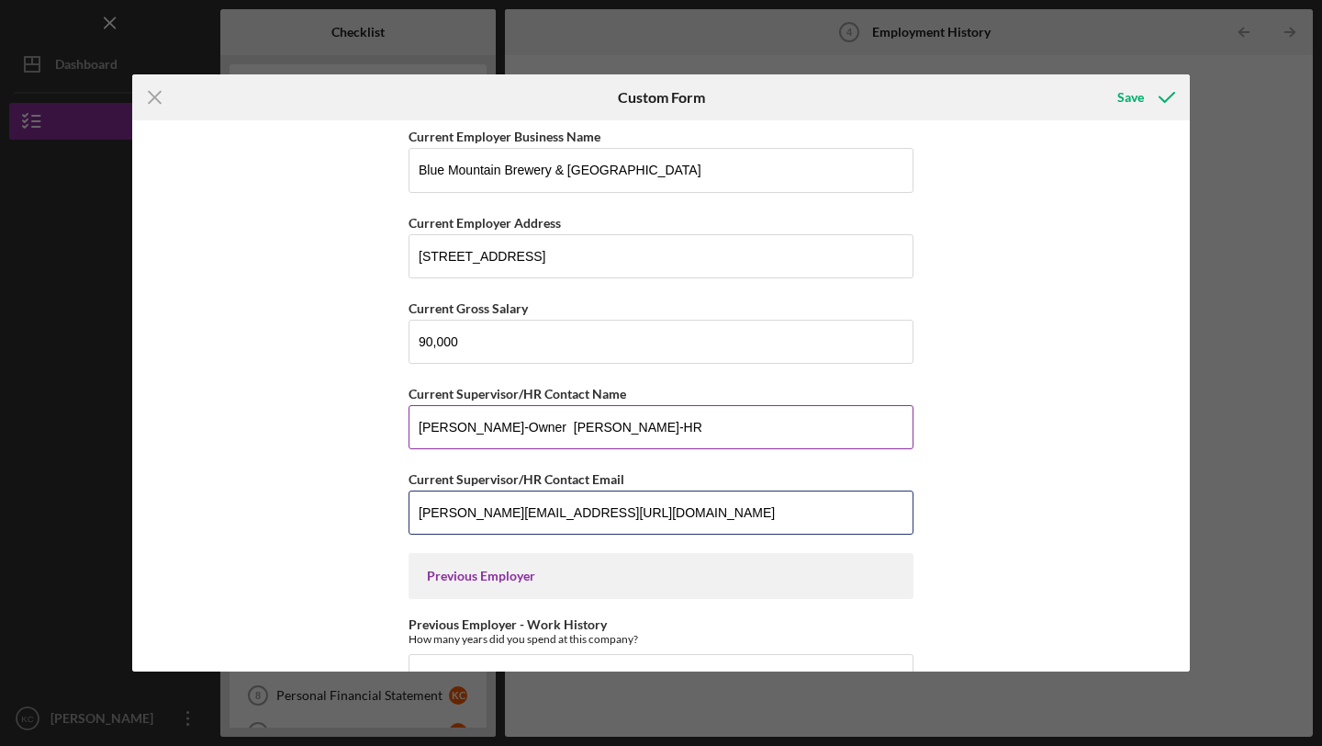
type input "[PERSON_NAME][EMAIL_ADDRESS][URL][DOMAIN_NAME]"
click at [540, 426] on input "[PERSON_NAME]-Owner [PERSON_NAME]-HR" at bounding box center [661, 427] width 505 height 44
type input "[PERSON_NAME]-Owner / [PERSON_NAME]-HR"
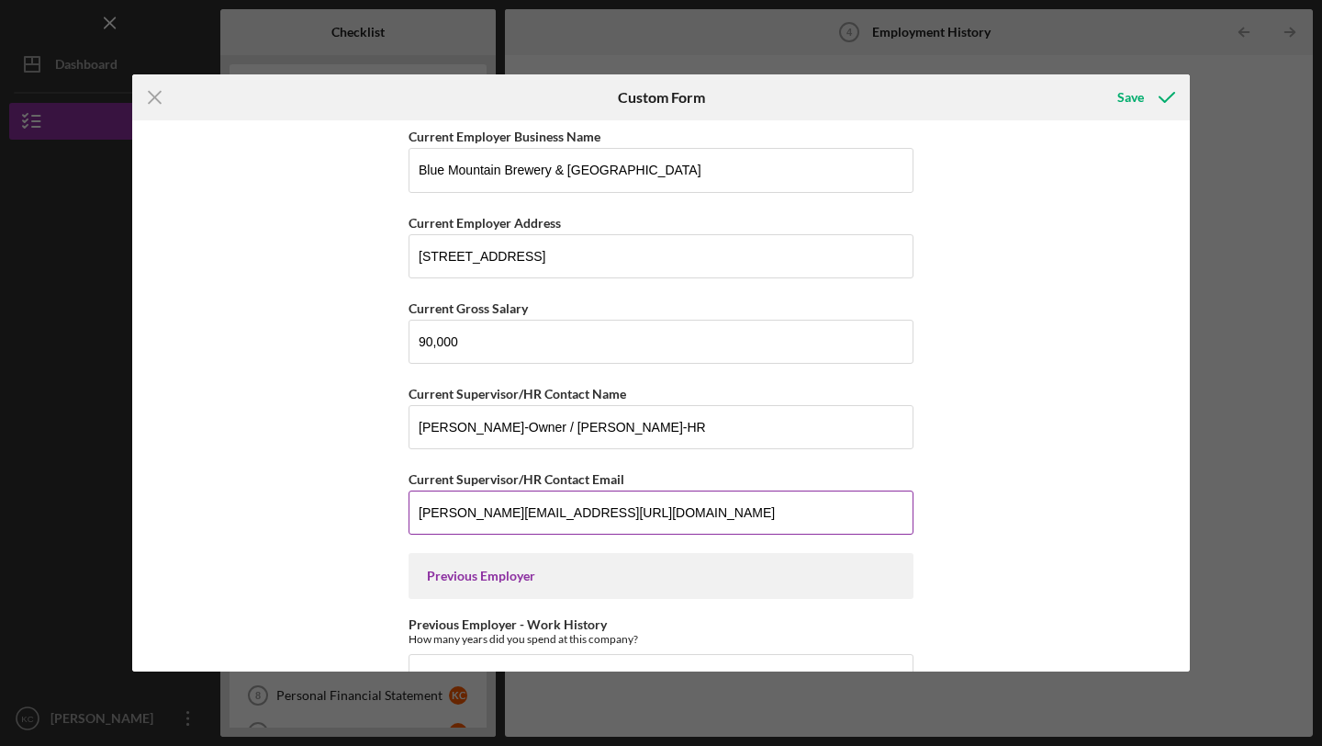
click at [610, 511] on input "[PERSON_NAME][EMAIL_ADDRESS][URL][DOMAIN_NAME]" at bounding box center [661, 512] width 505 height 44
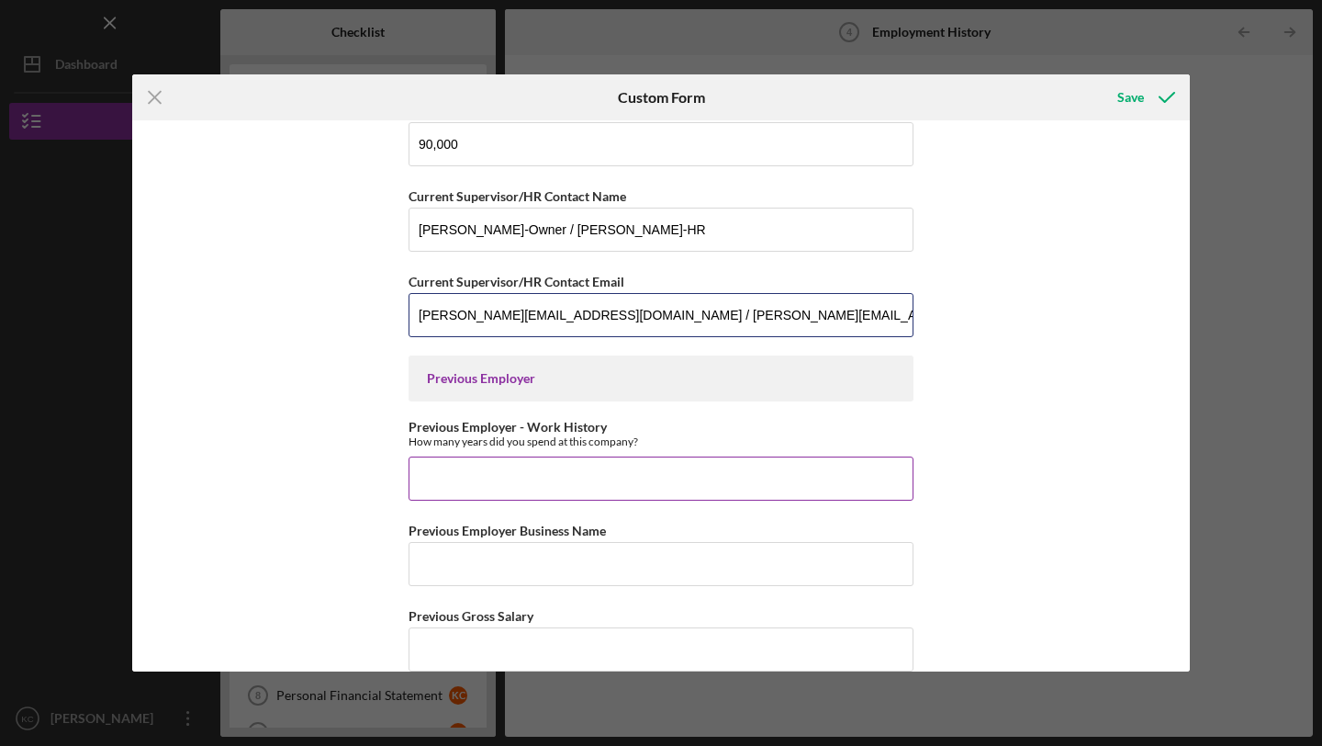
scroll to position [478, 0]
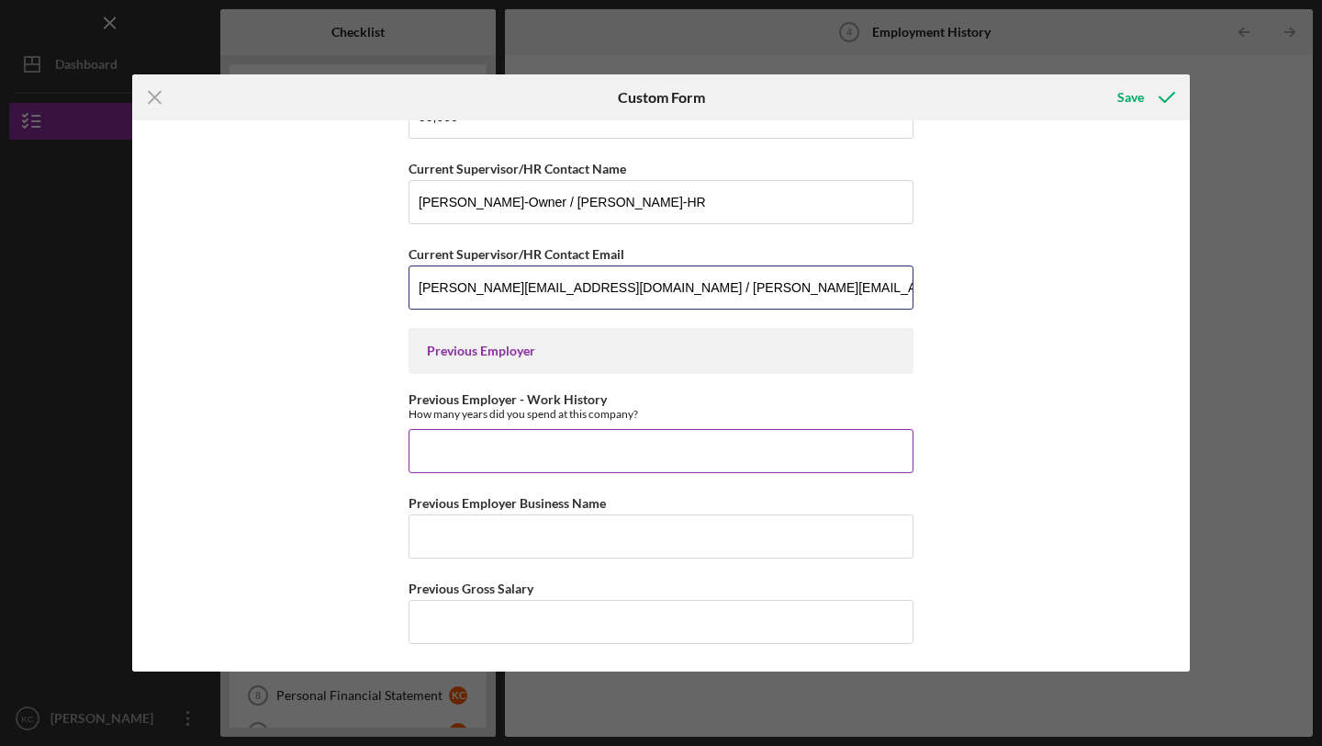
type input "[PERSON_NAME][EMAIL_ADDRESS][DOMAIN_NAME] / [PERSON_NAME][EMAIL_ADDRESS][DOMAIN…"
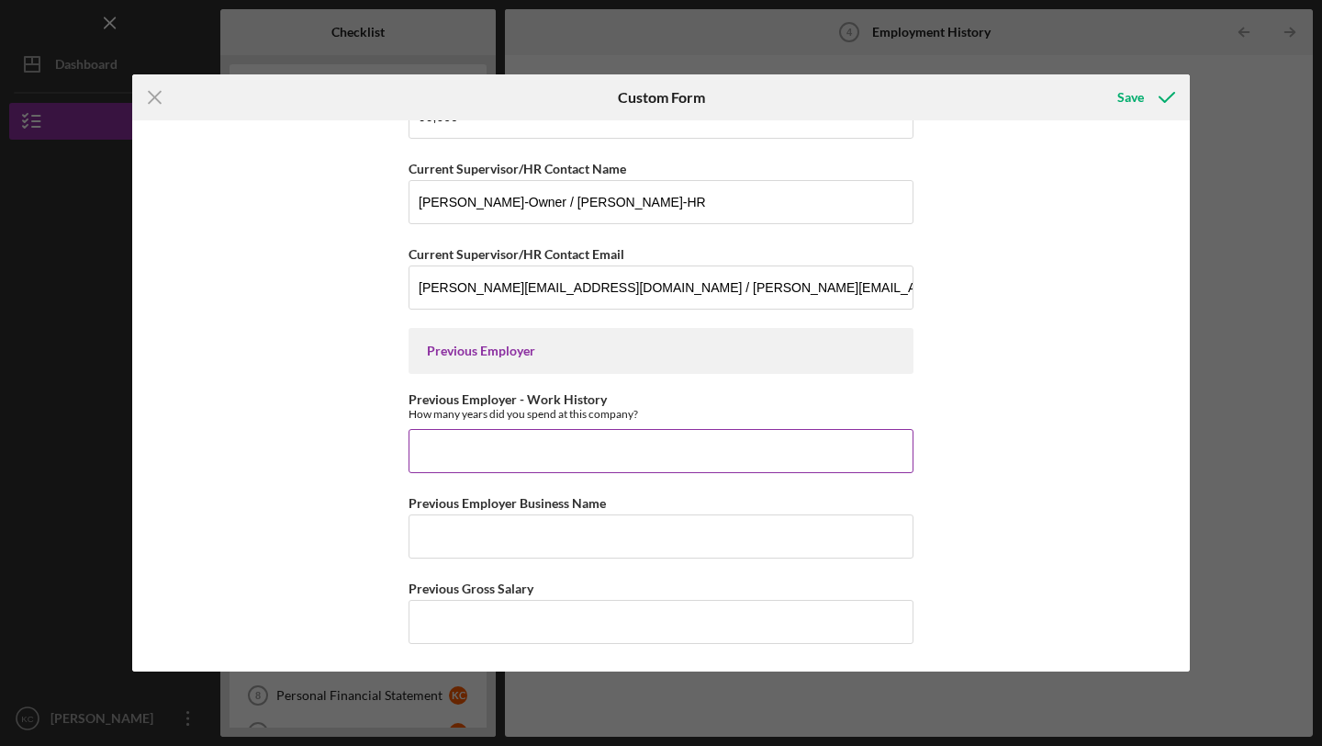
click at [489, 457] on input "Previous Employer - Work History" at bounding box center [661, 451] width 505 height 44
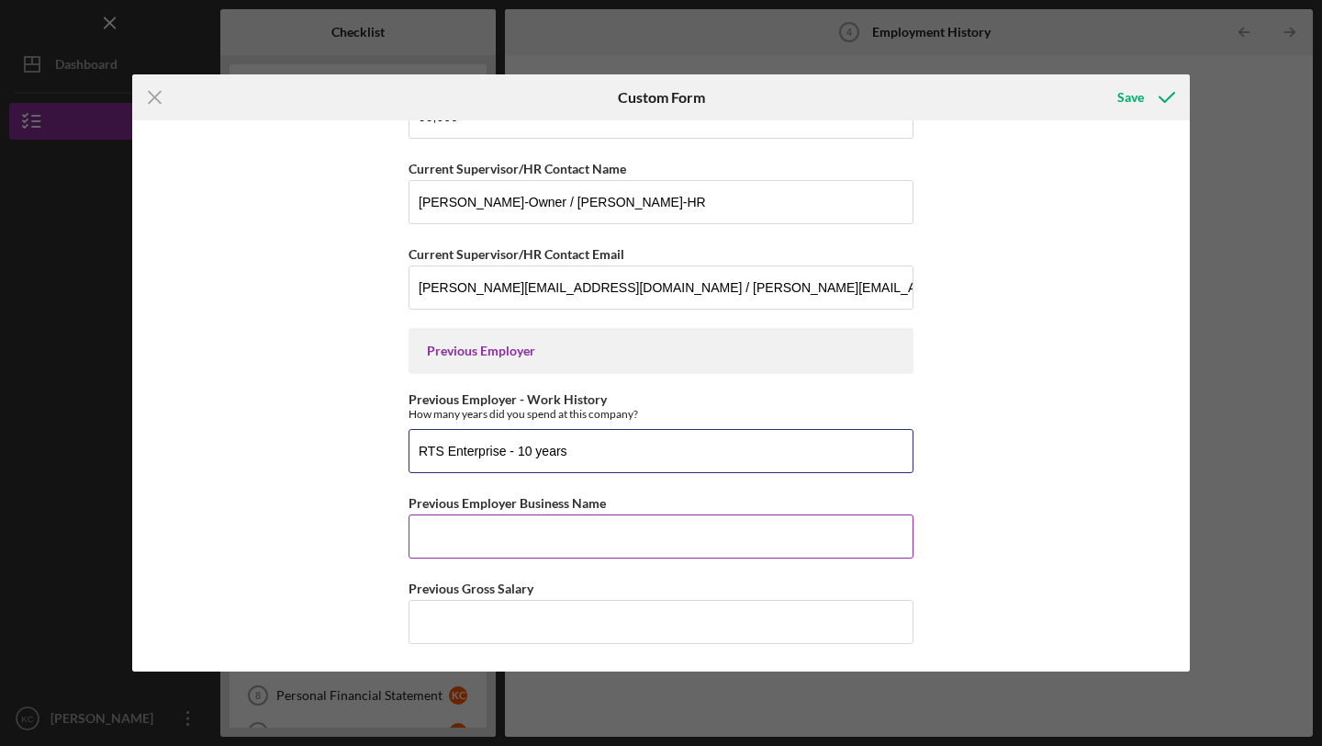
type input "RTS Enterprise - 10 years"
click at [506, 545] on input "Previous Employer Business Name" at bounding box center [661, 536] width 505 height 44
type input "R"
type input "RTS Enterprise"
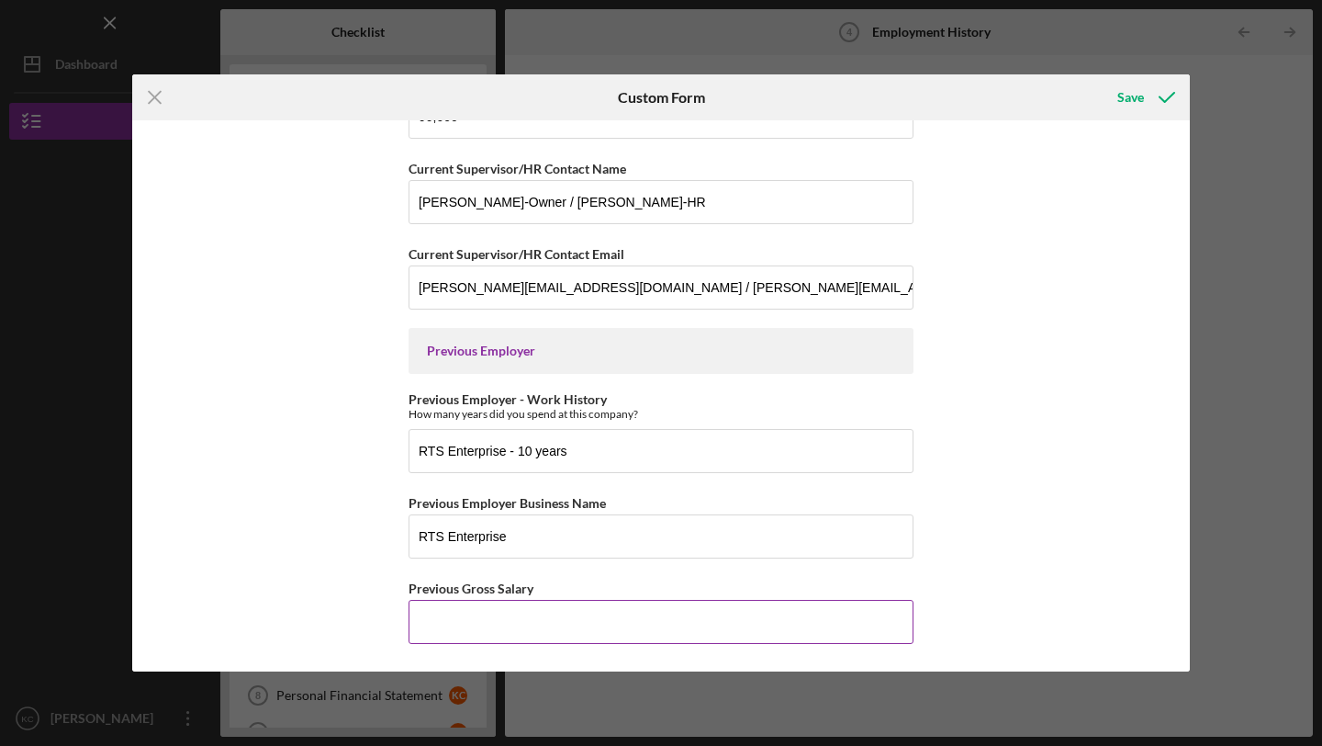
click at [508, 619] on input "Previous Gross Salary" at bounding box center [661, 622] width 505 height 44
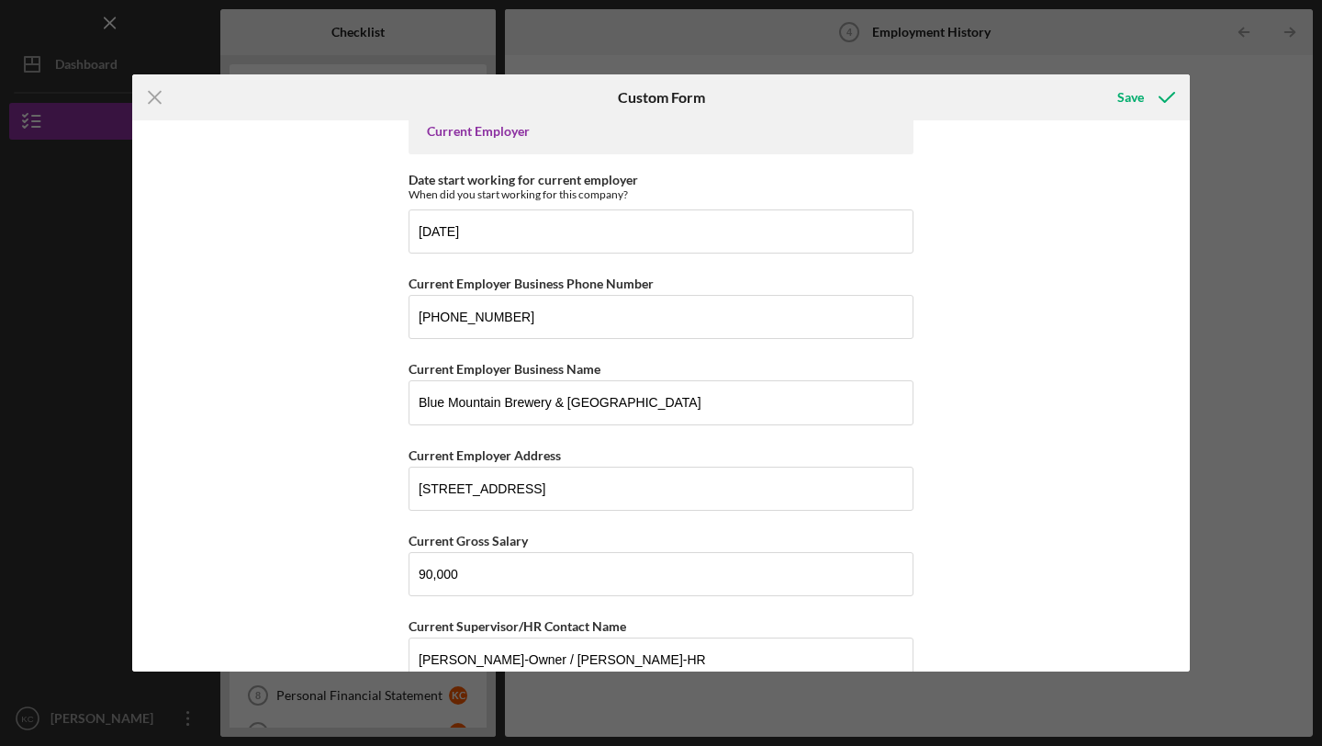
scroll to position [0, 0]
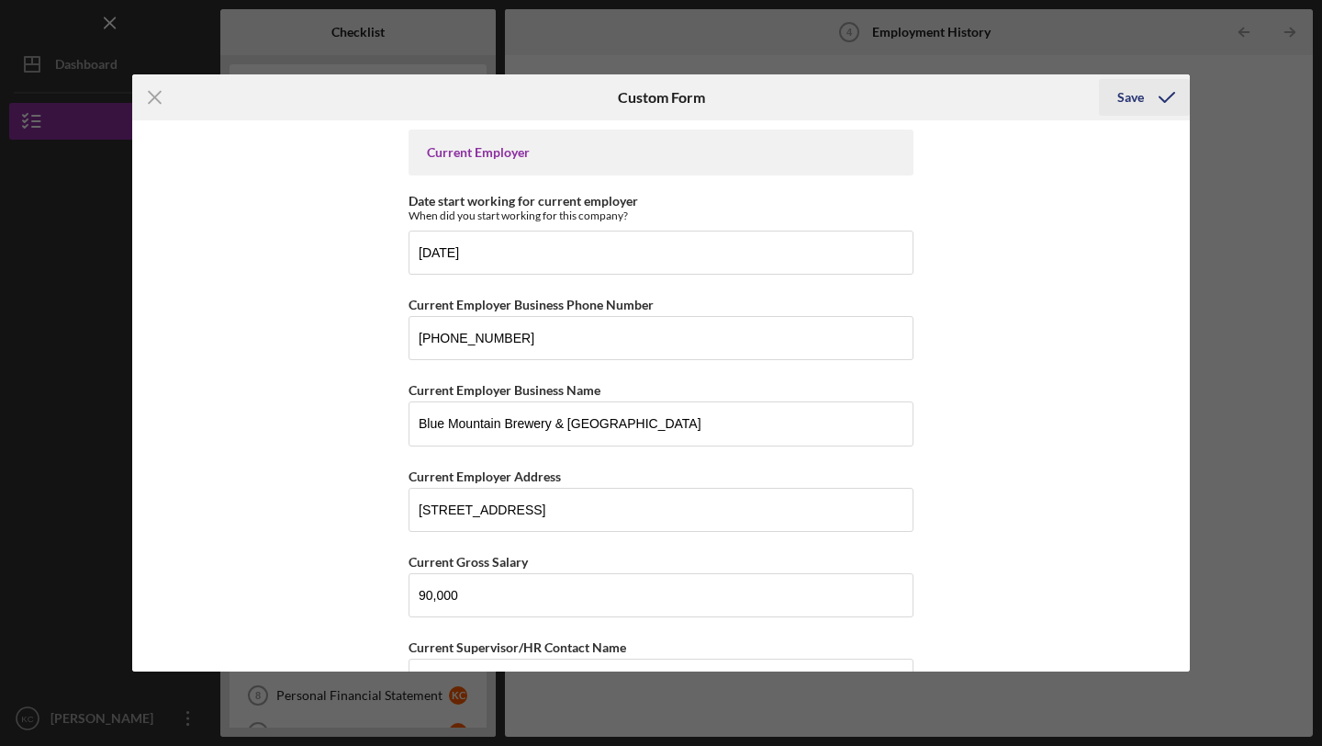
type input "75,000"
click at [1130, 97] on div "Save" at bounding box center [1130, 97] width 27 height 37
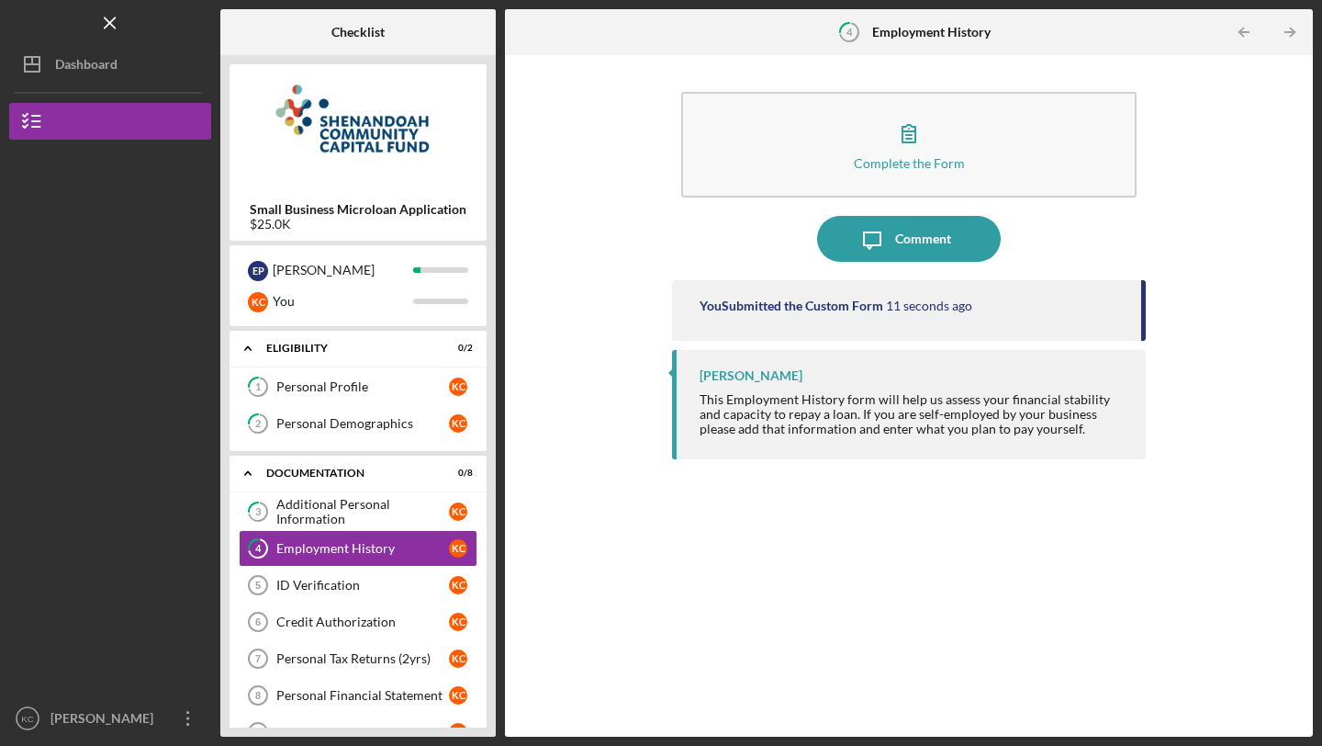
scroll to position [78, 0]
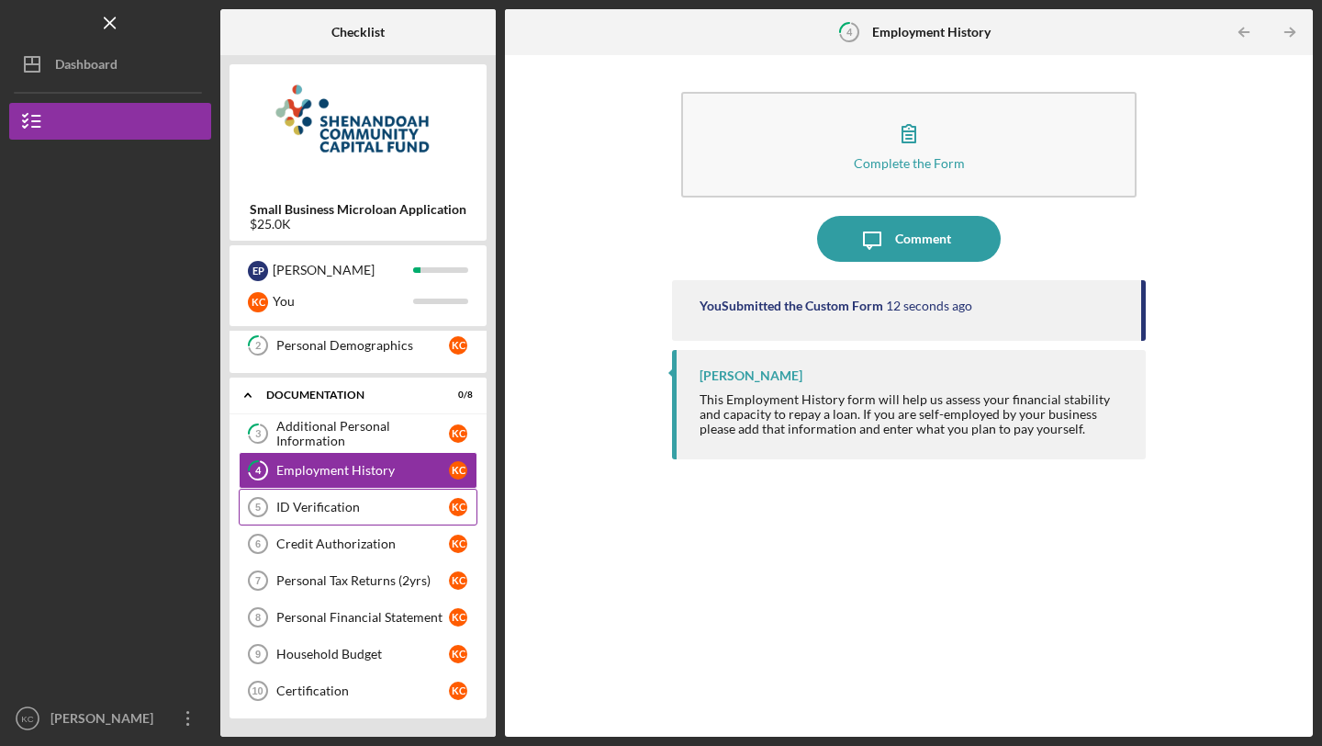
click at [263, 505] on icon "ID Verification 5" at bounding box center [258, 507] width 46 height 46
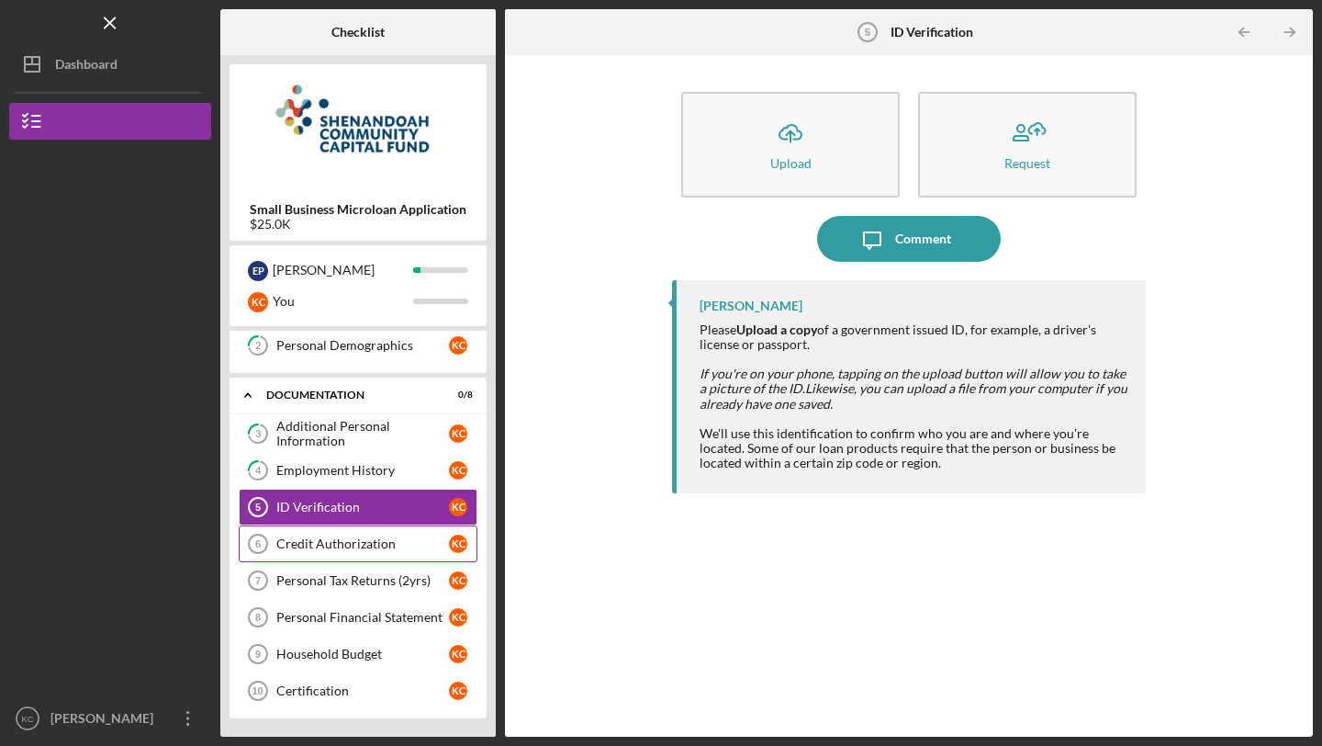
click at [360, 541] on div "Credit Authorization" at bounding box center [362, 543] width 173 height 15
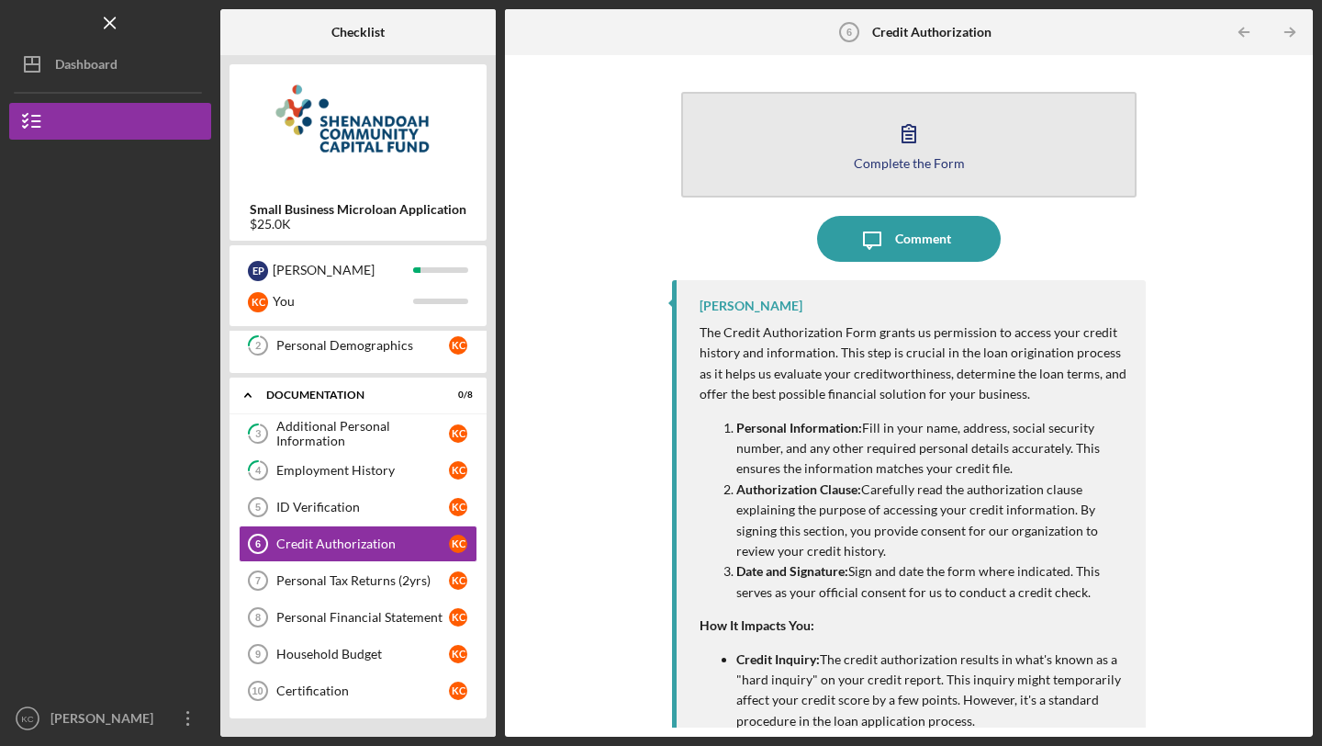
click at [902, 139] on icon "button" at bounding box center [909, 133] width 46 height 46
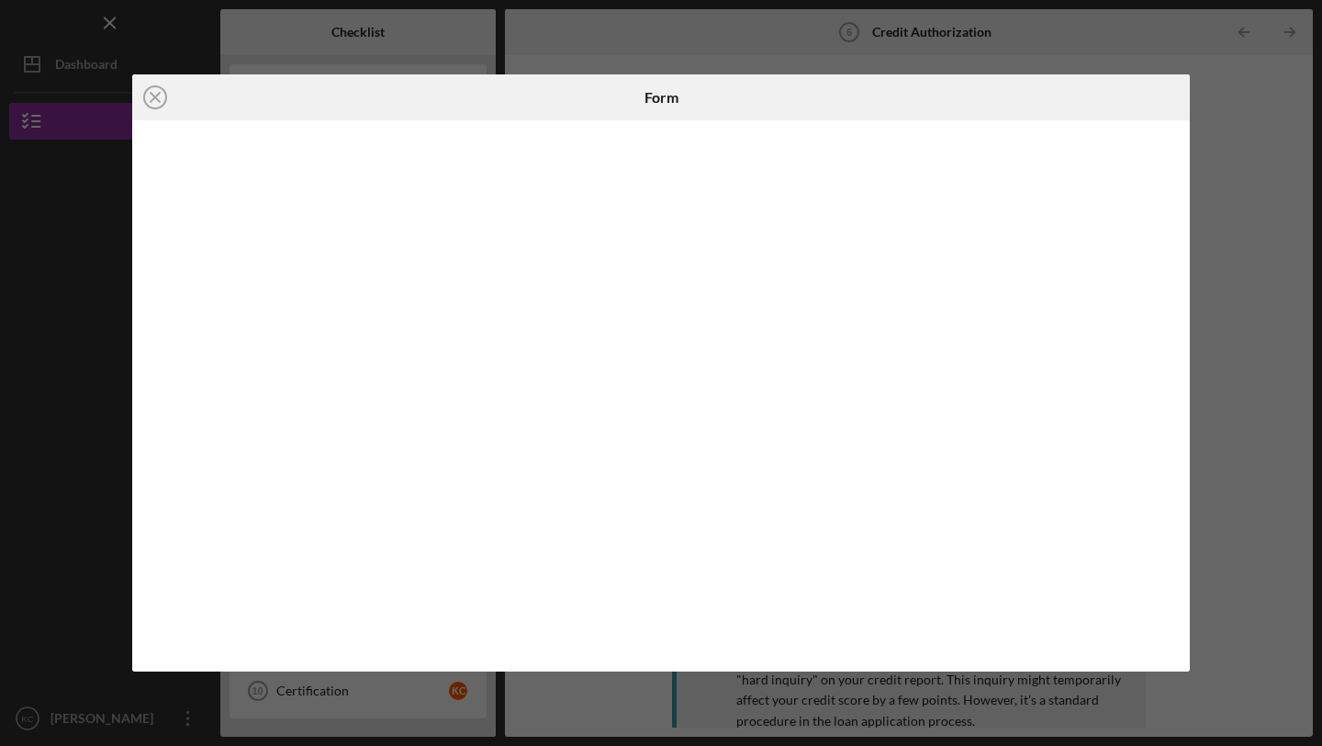
click at [1299, 161] on div "Icon/Close Form" at bounding box center [661, 373] width 1322 height 746
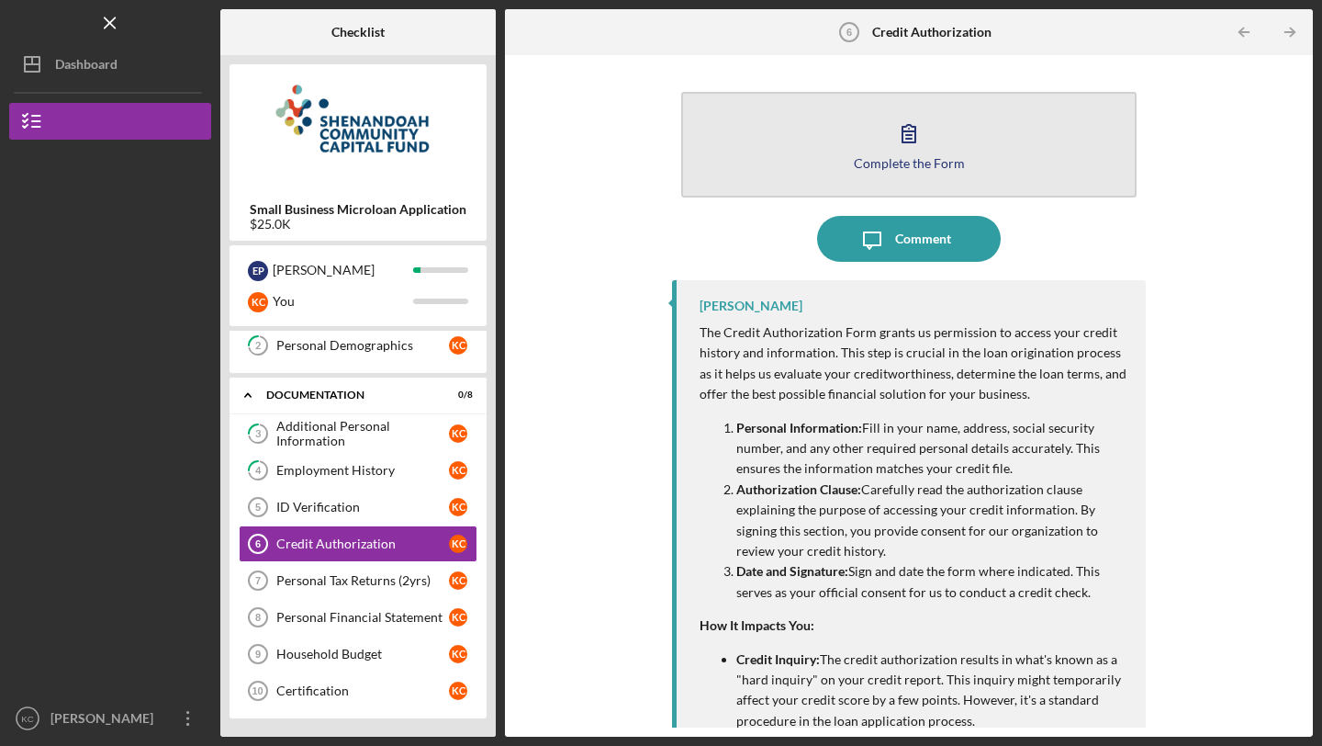
click at [912, 150] on icon "button" at bounding box center [909, 133] width 46 height 46
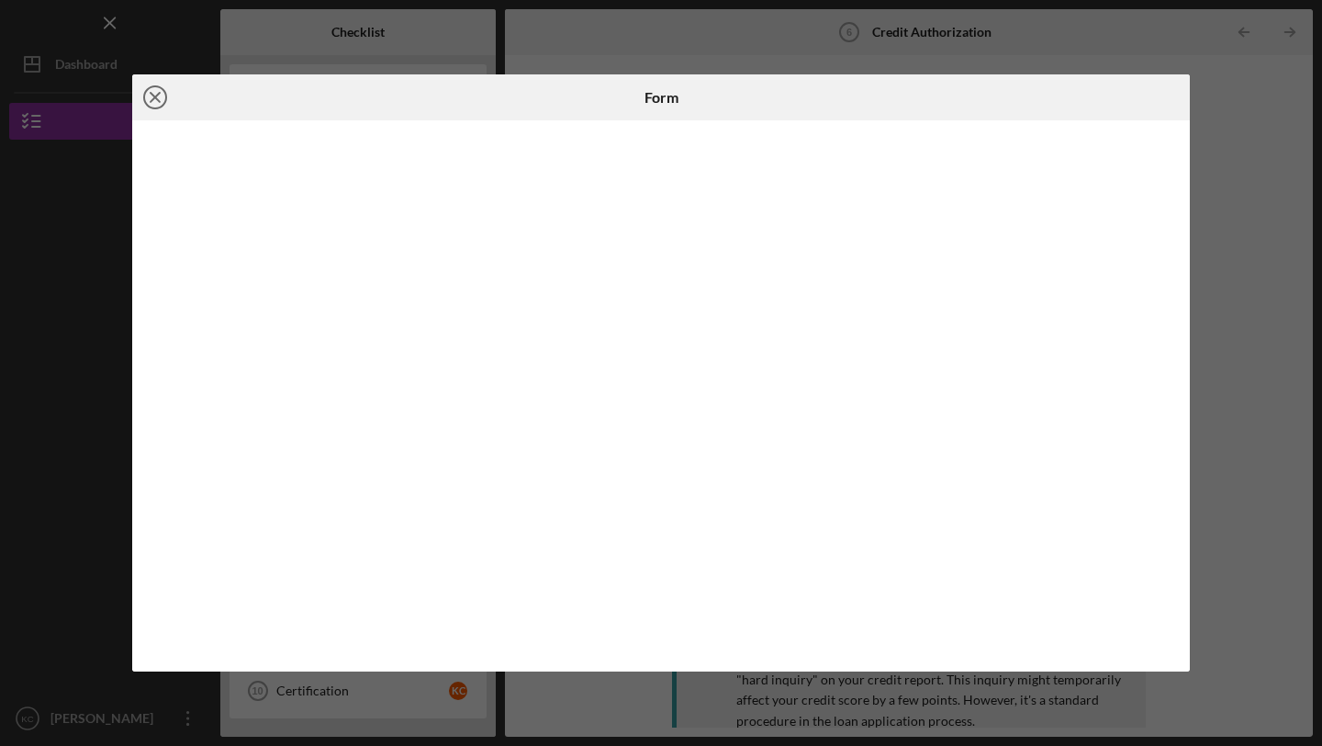
click at [148, 95] on icon "Icon/Close" at bounding box center [155, 97] width 46 height 46
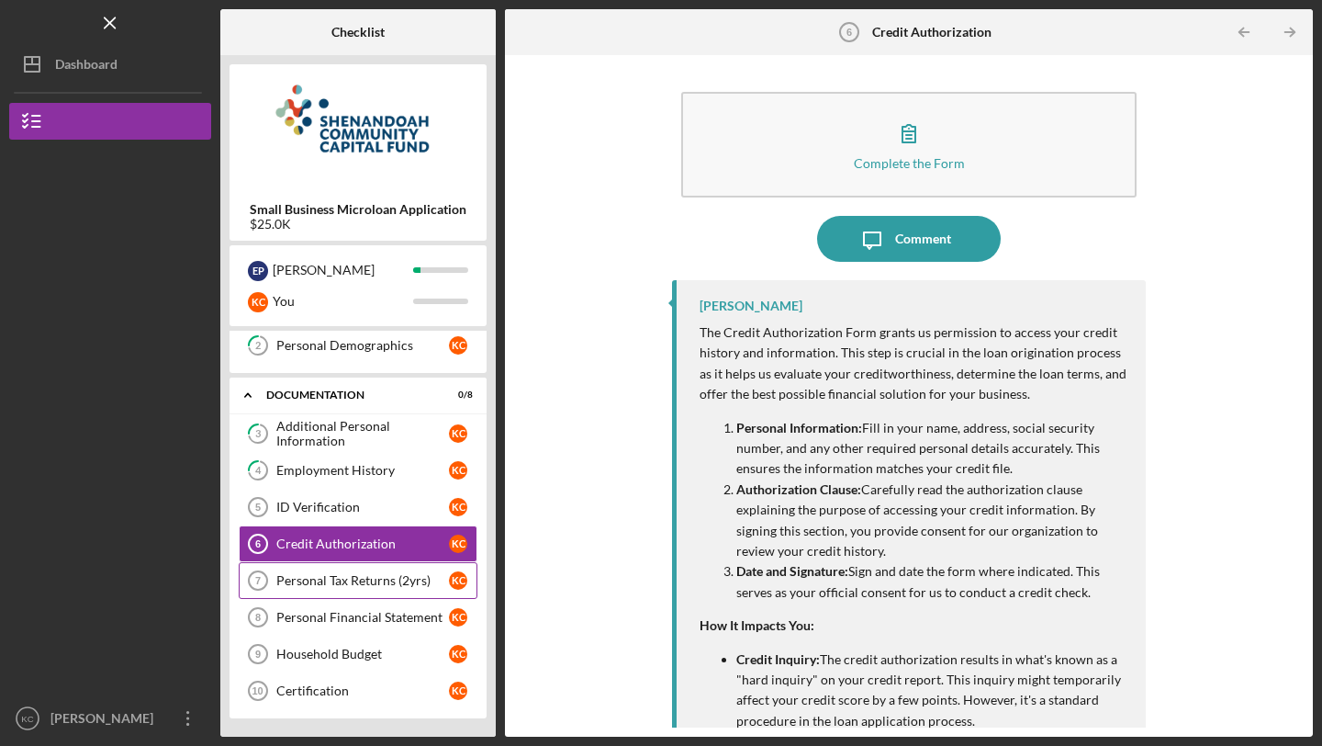
click at [368, 587] on div "Personal Tax Returns (2yrs)" at bounding box center [362, 580] width 173 height 15
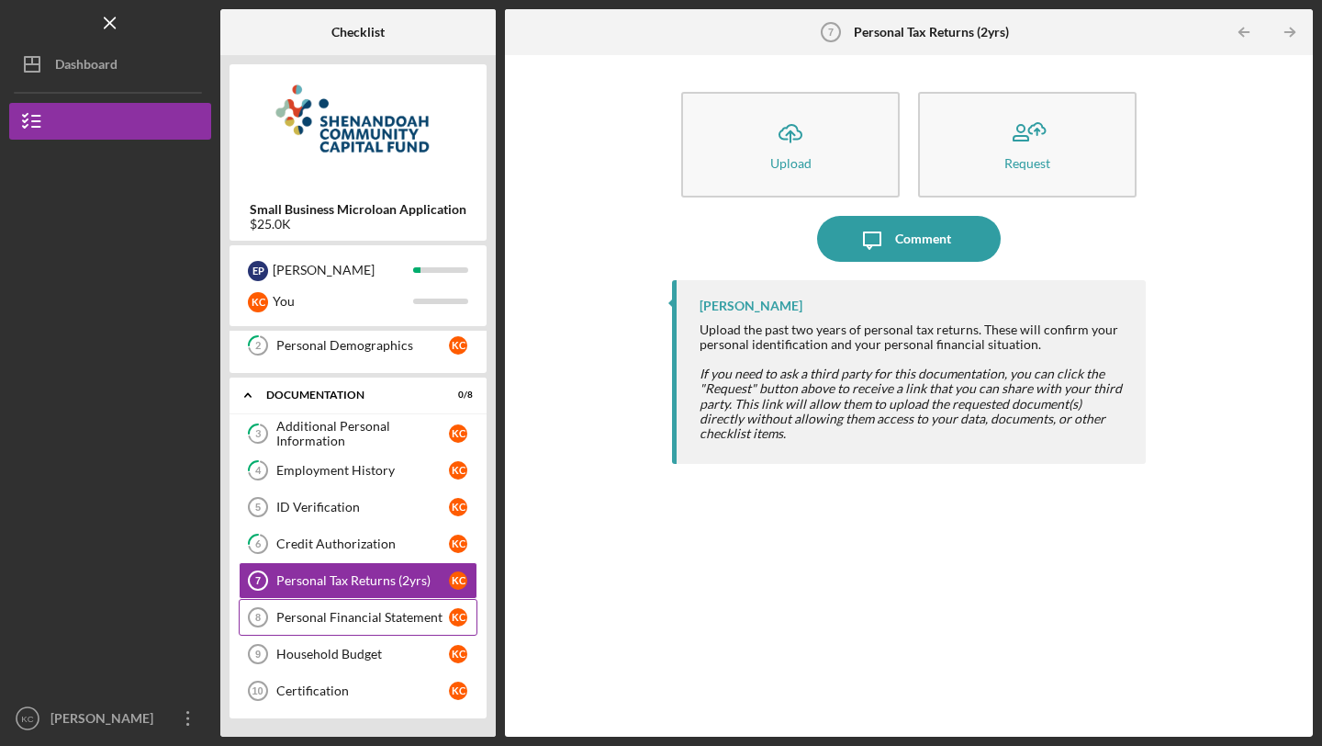
click at [347, 620] on div "Personal Financial Statement" at bounding box center [362, 617] width 173 height 15
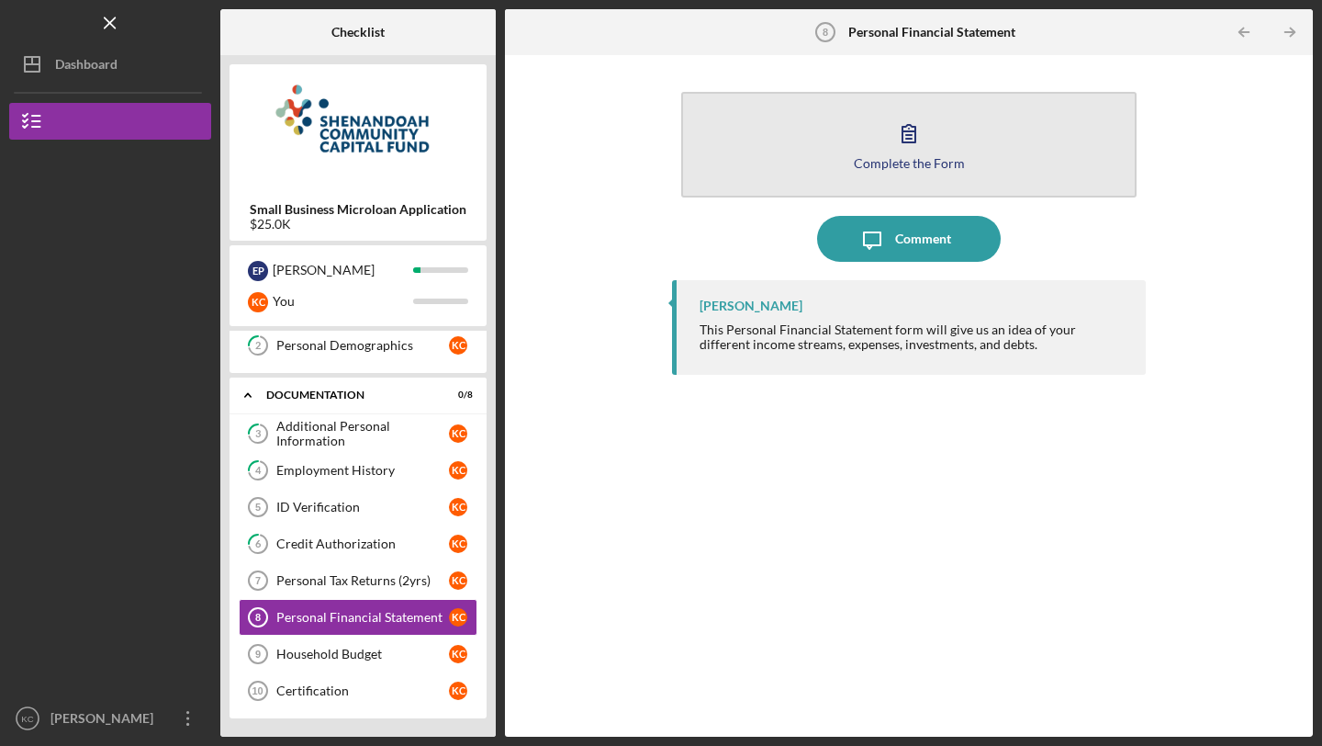
click at [862, 170] on button "Complete the Form Form" at bounding box center [908, 145] width 455 height 106
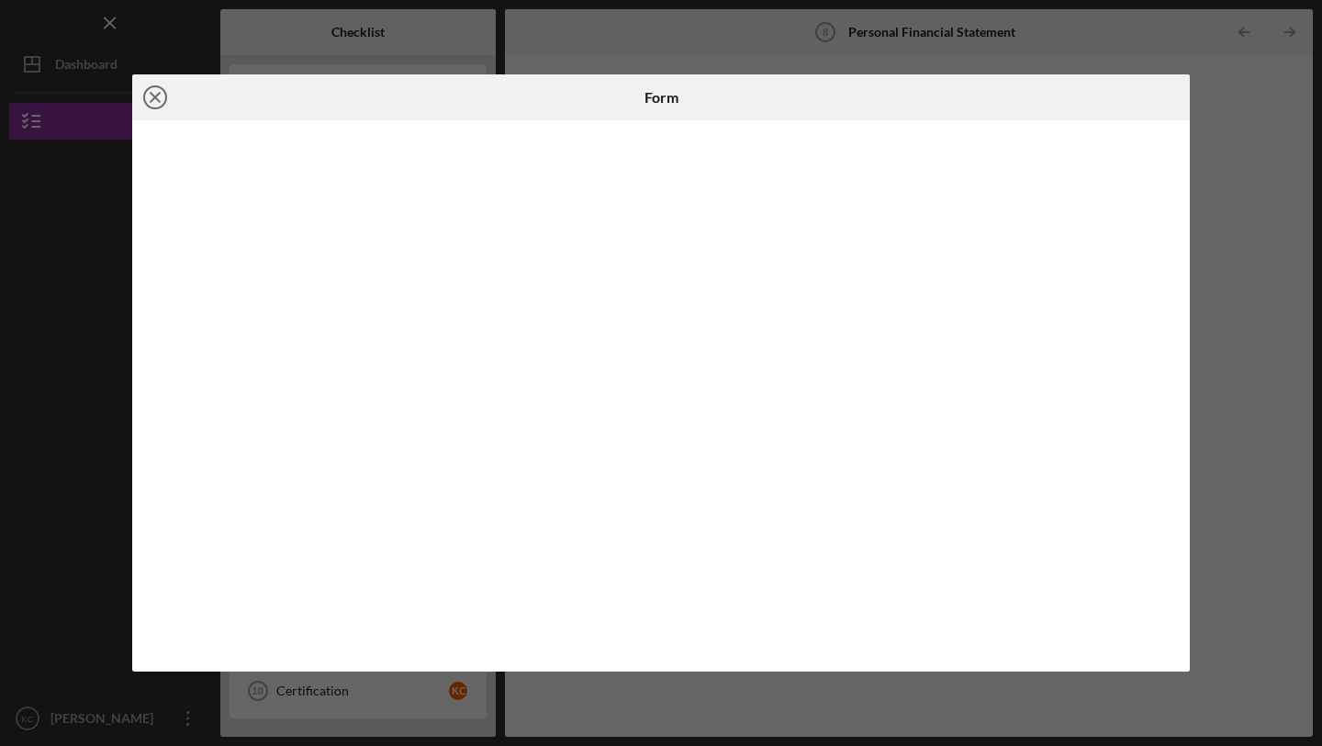
click at [158, 91] on icon "Icon/Close" at bounding box center [155, 97] width 46 height 46
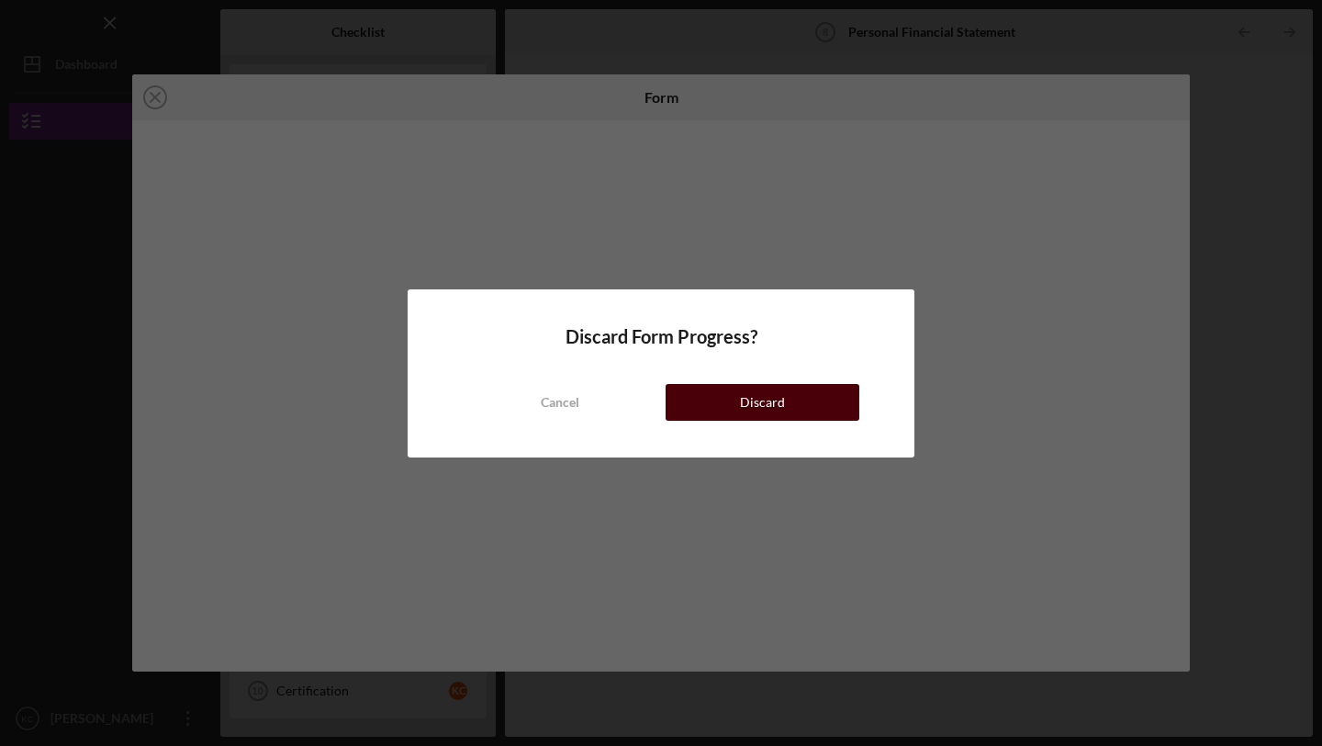
click at [727, 393] on button "Discard" at bounding box center [763, 402] width 194 height 37
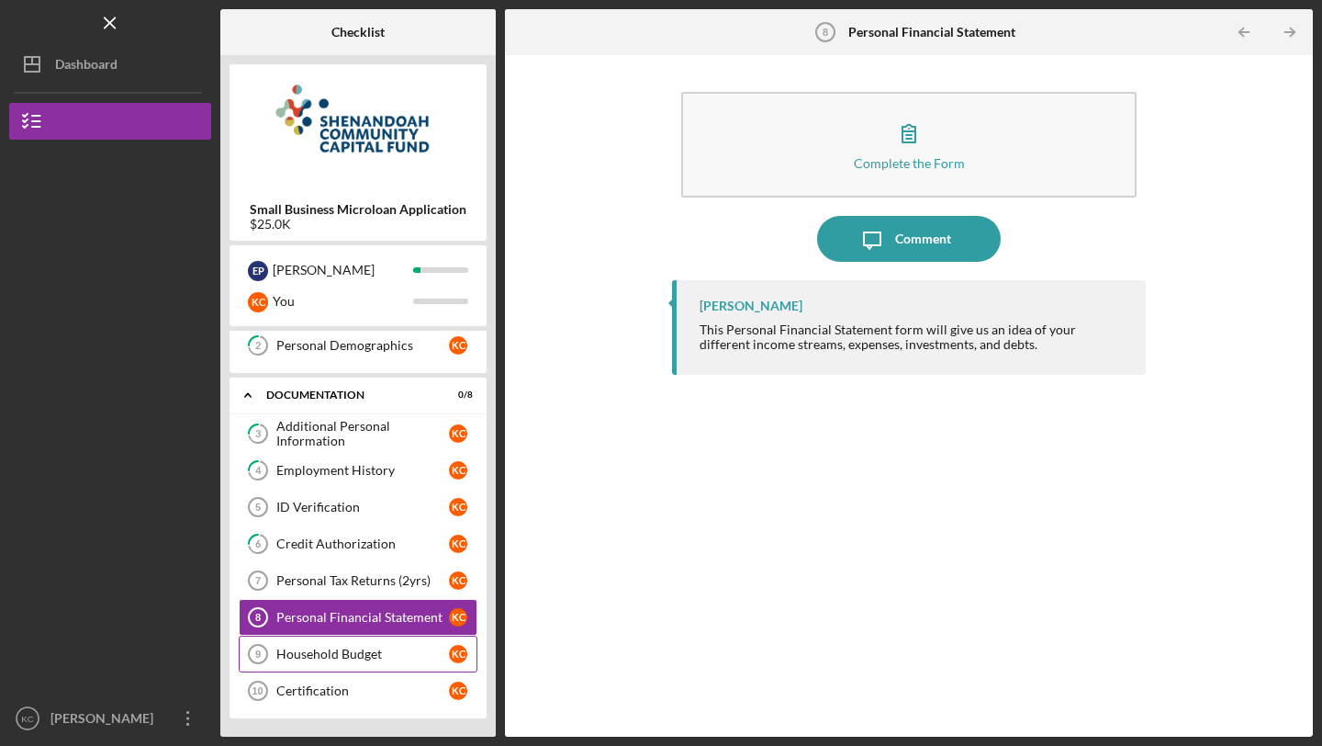
click at [319, 657] on div "Household Budget" at bounding box center [362, 653] width 173 height 15
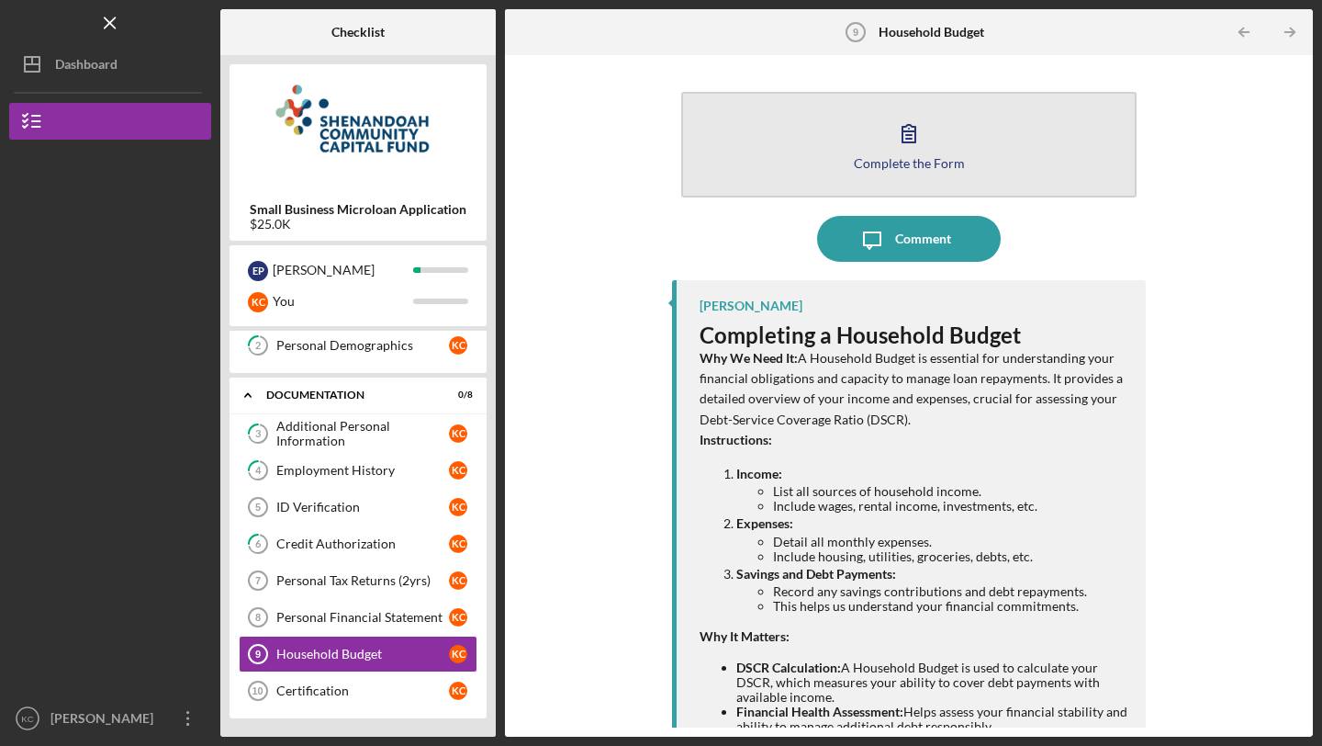
click at [917, 145] on icon "button" at bounding box center [909, 133] width 46 height 46
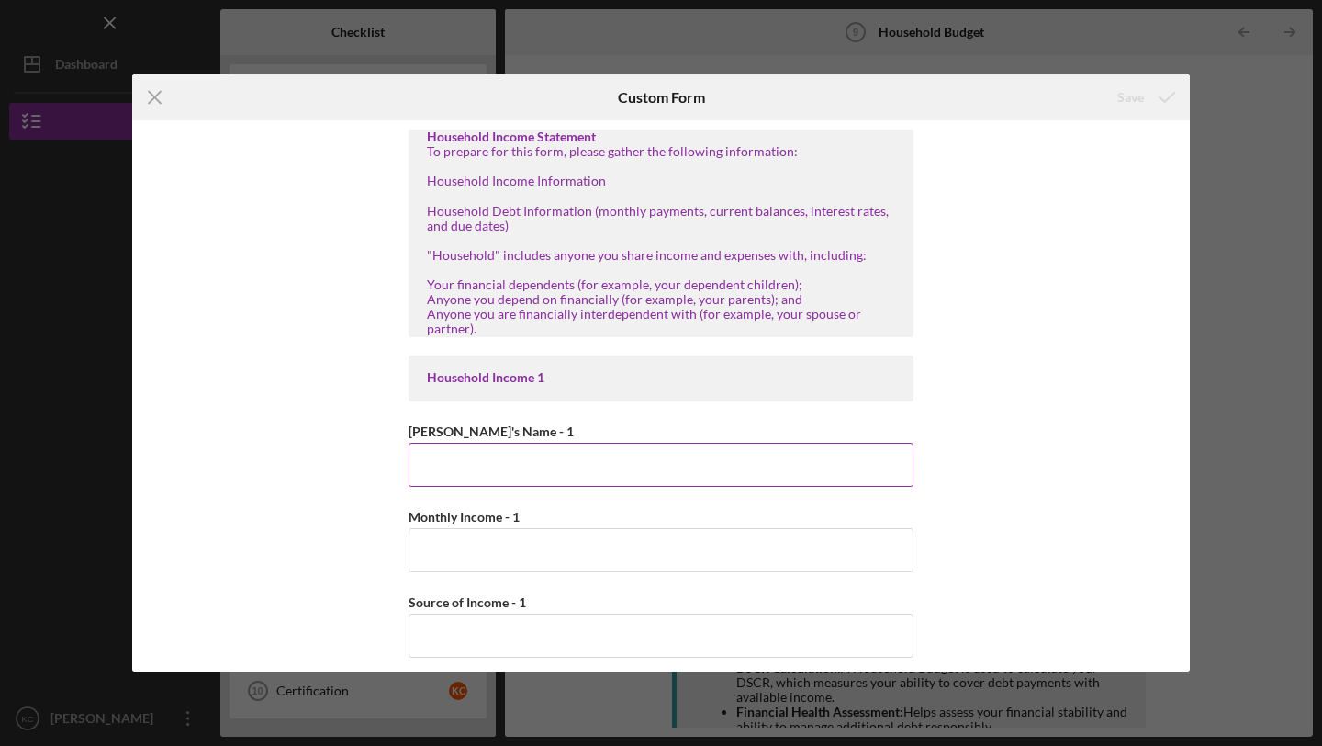
click at [645, 469] on input "[PERSON_NAME]'s Name - 1" at bounding box center [661, 465] width 505 height 44
type input "[PERSON_NAME]"
click at [569, 541] on input "Monthly Income - 1" at bounding box center [661, 550] width 505 height 44
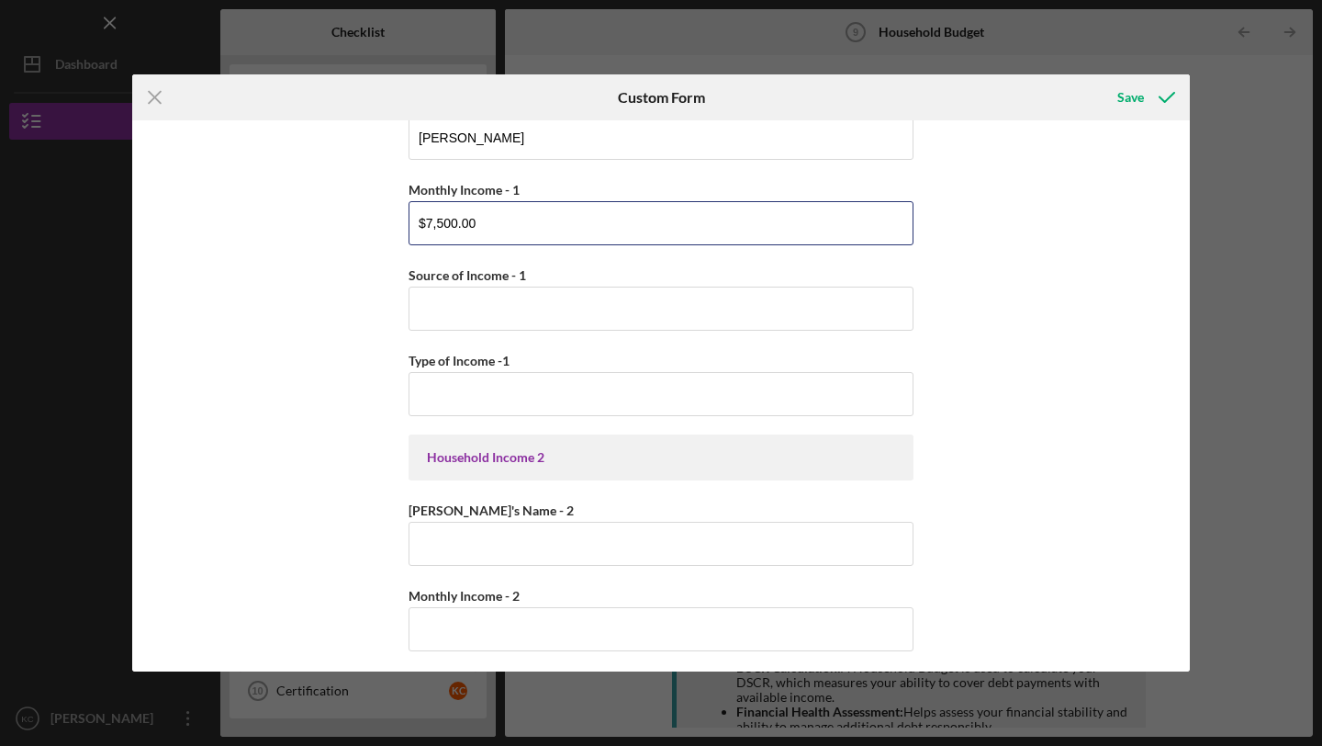
scroll to position [314, 0]
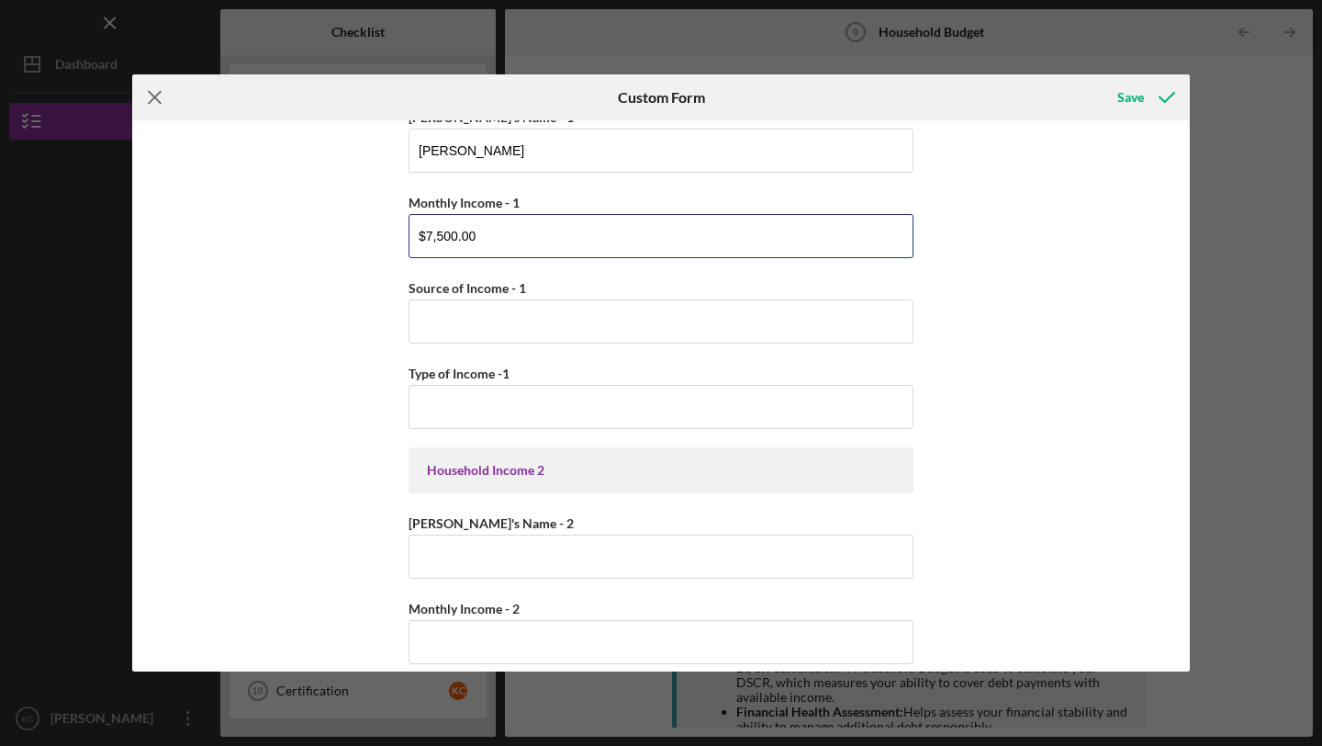
type input "$7,500.00"
click at [164, 96] on icon "Icon/Menu Close" at bounding box center [155, 97] width 46 height 46
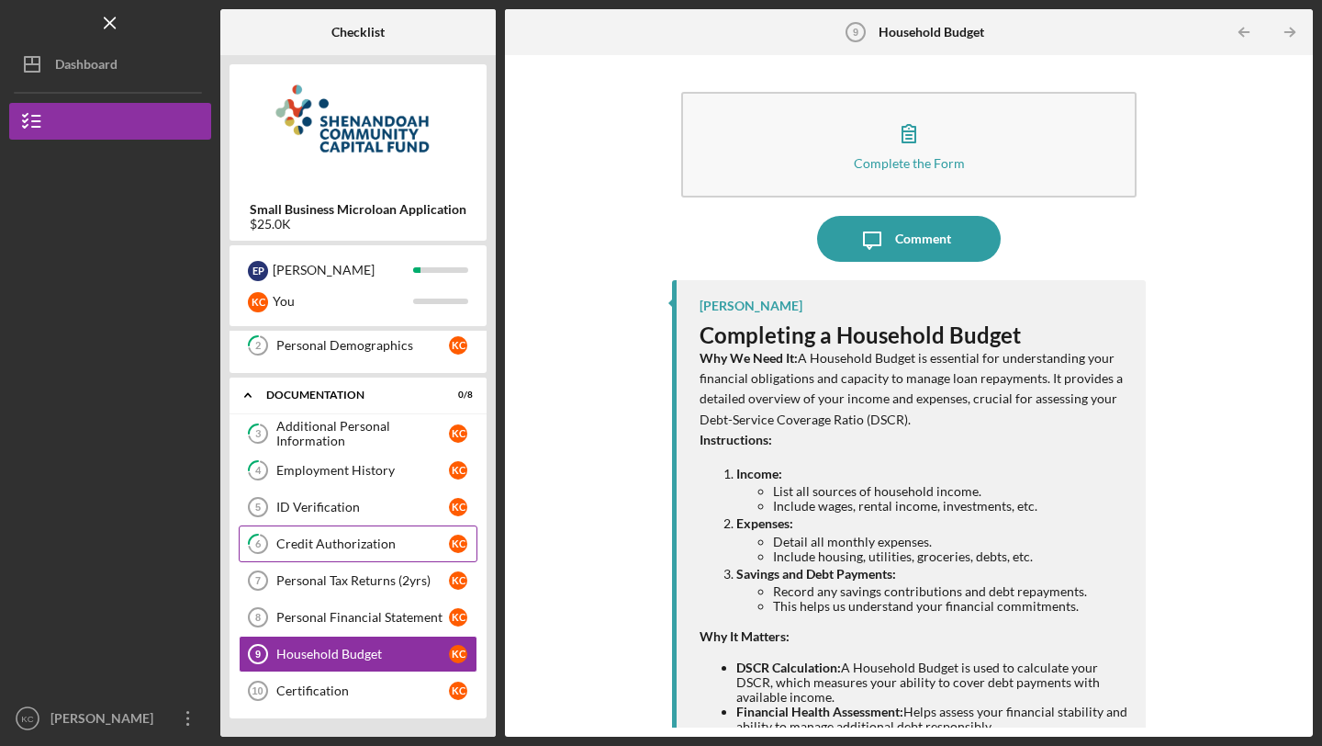
click at [352, 555] on link "6 Credit Authorization K C" at bounding box center [358, 543] width 239 height 37
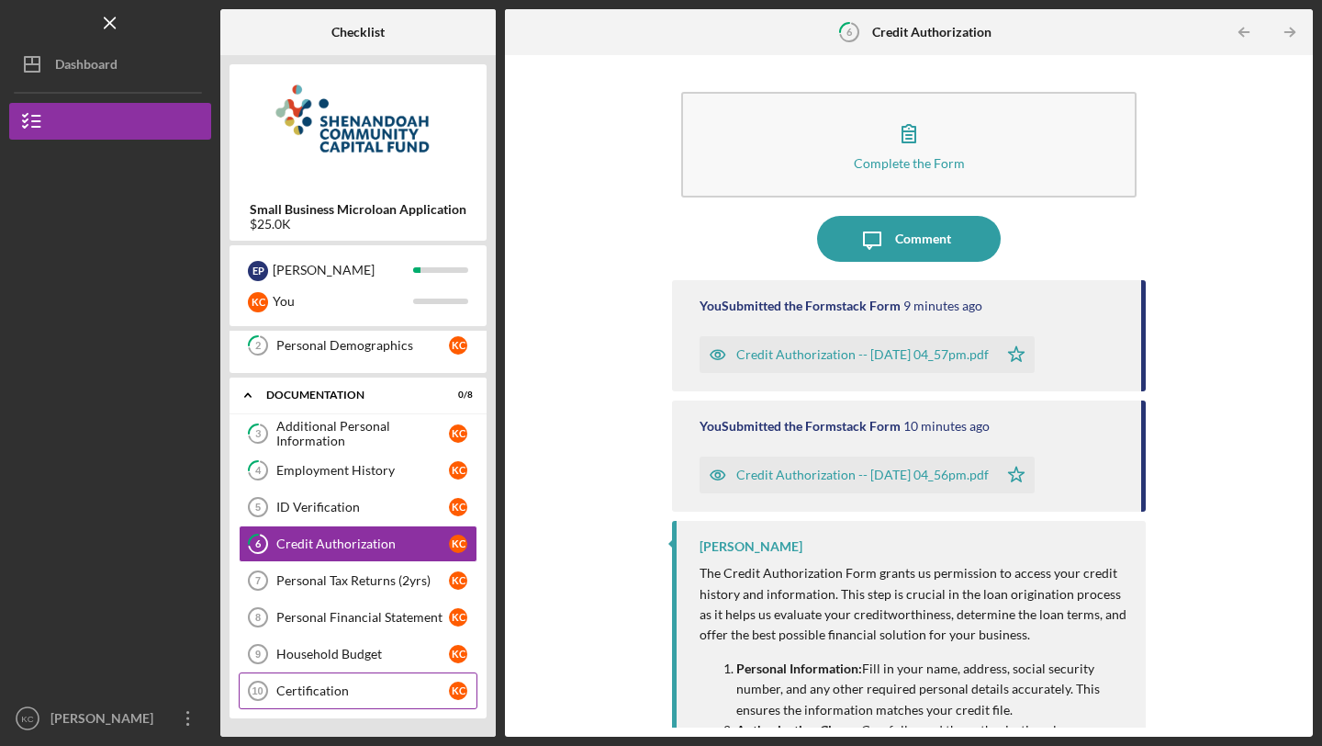
click at [341, 695] on div "Certification" at bounding box center [362, 690] width 173 height 15
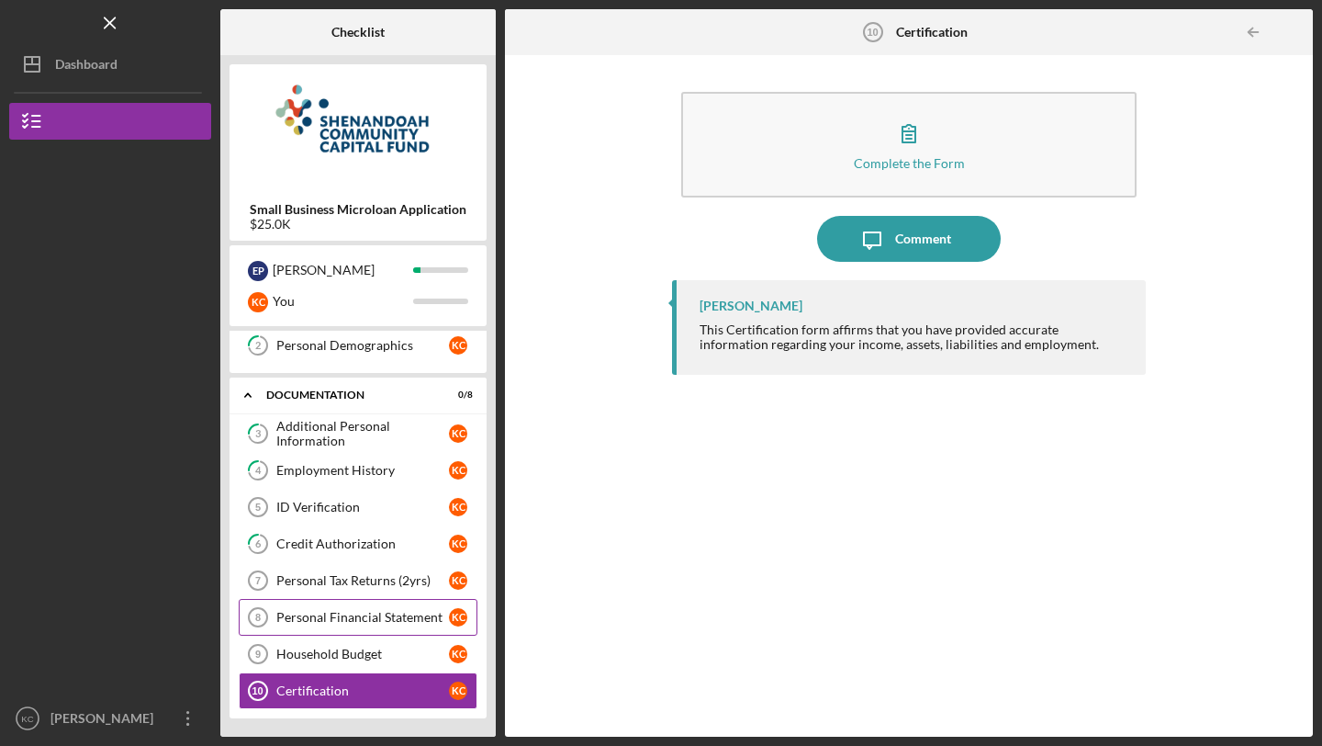
click at [318, 616] on div "Personal Financial Statement" at bounding box center [362, 617] width 173 height 15
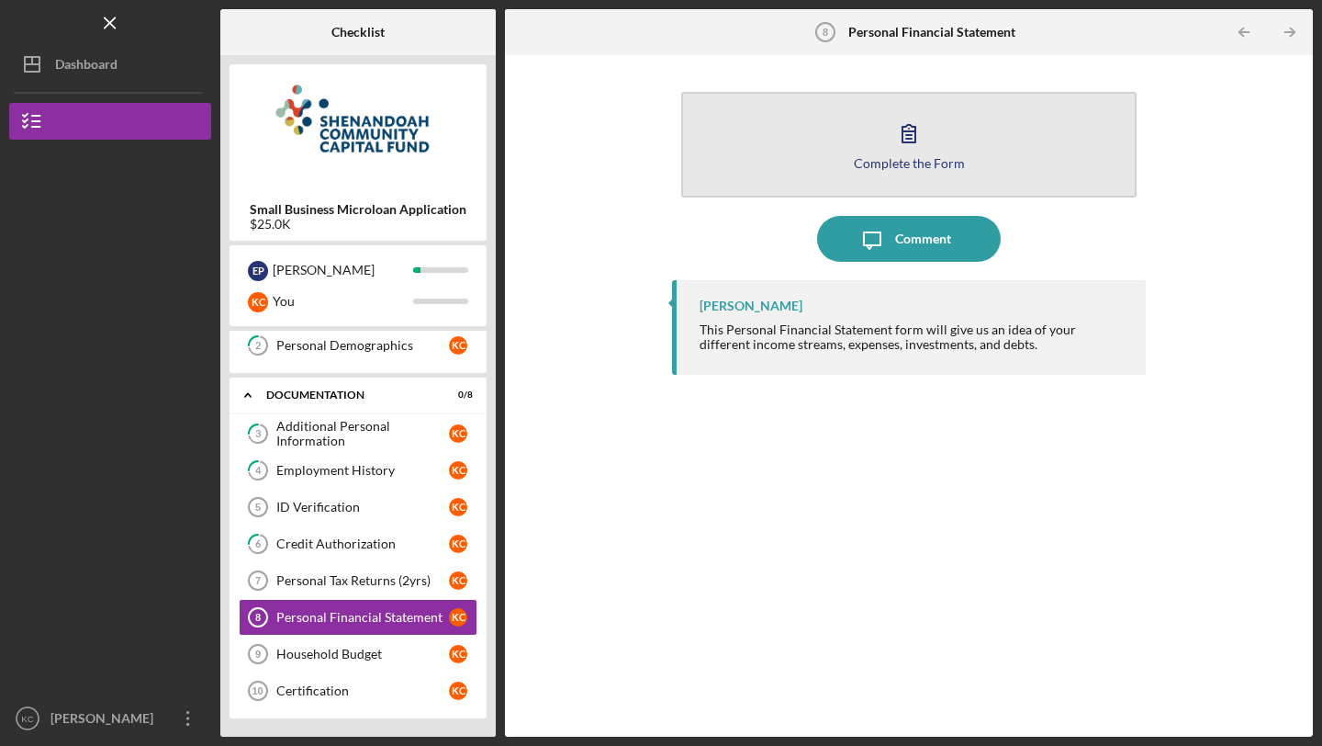
click at [881, 149] on button "Complete the Form Form" at bounding box center [908, 145] width 455 height 106
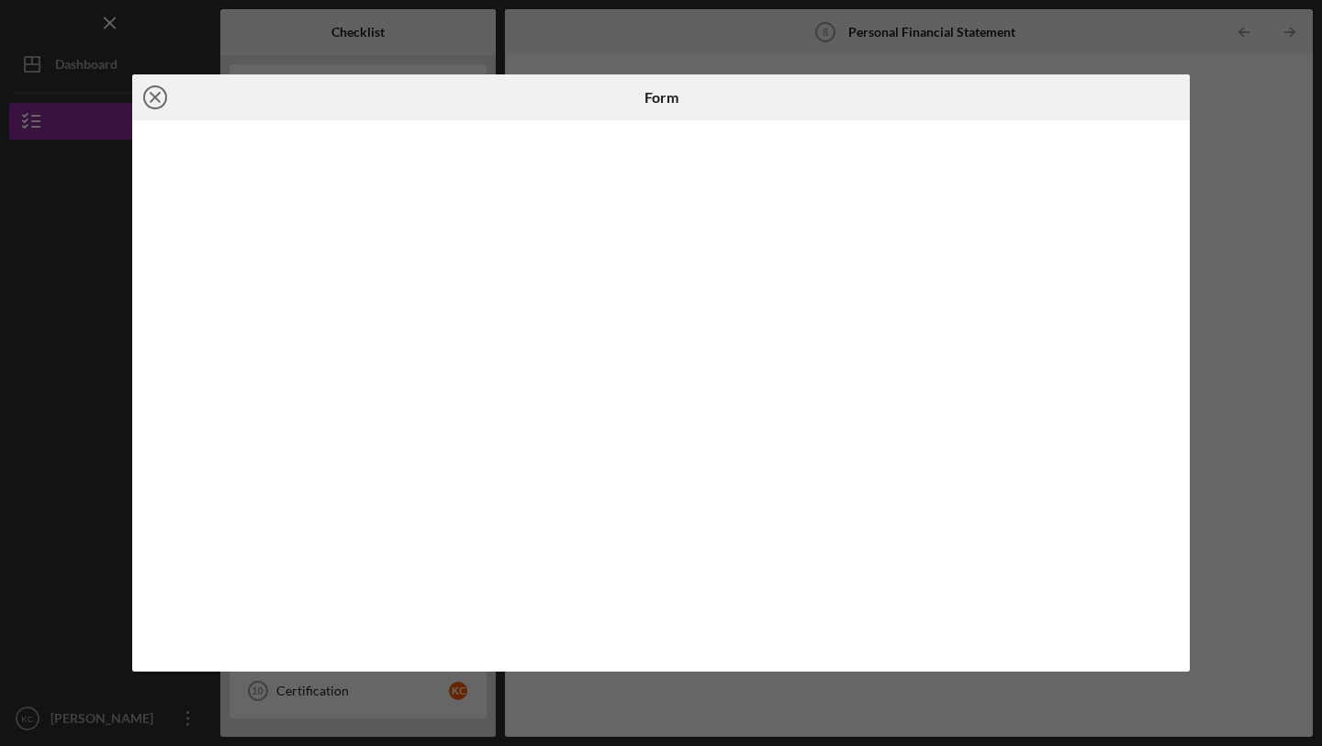
click at [163, 95] on icon "Icon/Close" at bounding box center [155, 97] width 46 height 46
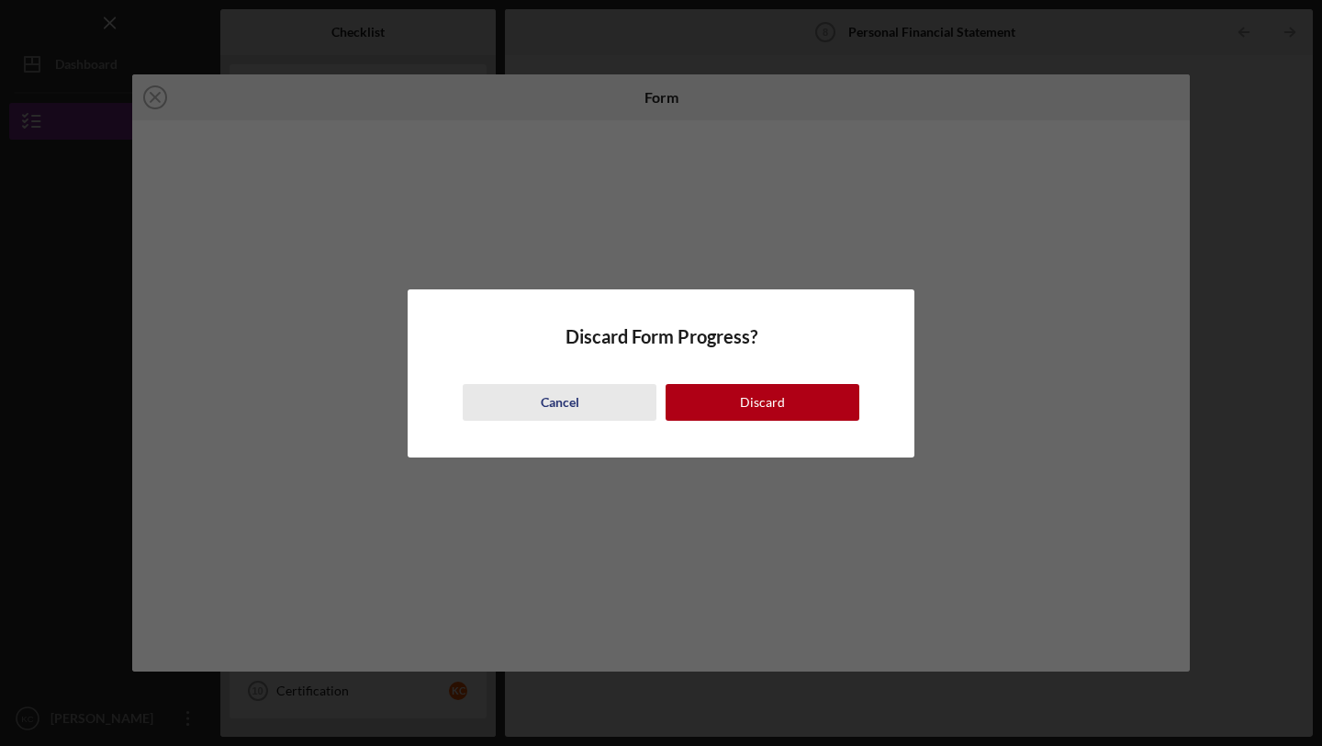
click at [544, 389] on div "Cancel" at bounding box center [560, 402] width 39 height 37
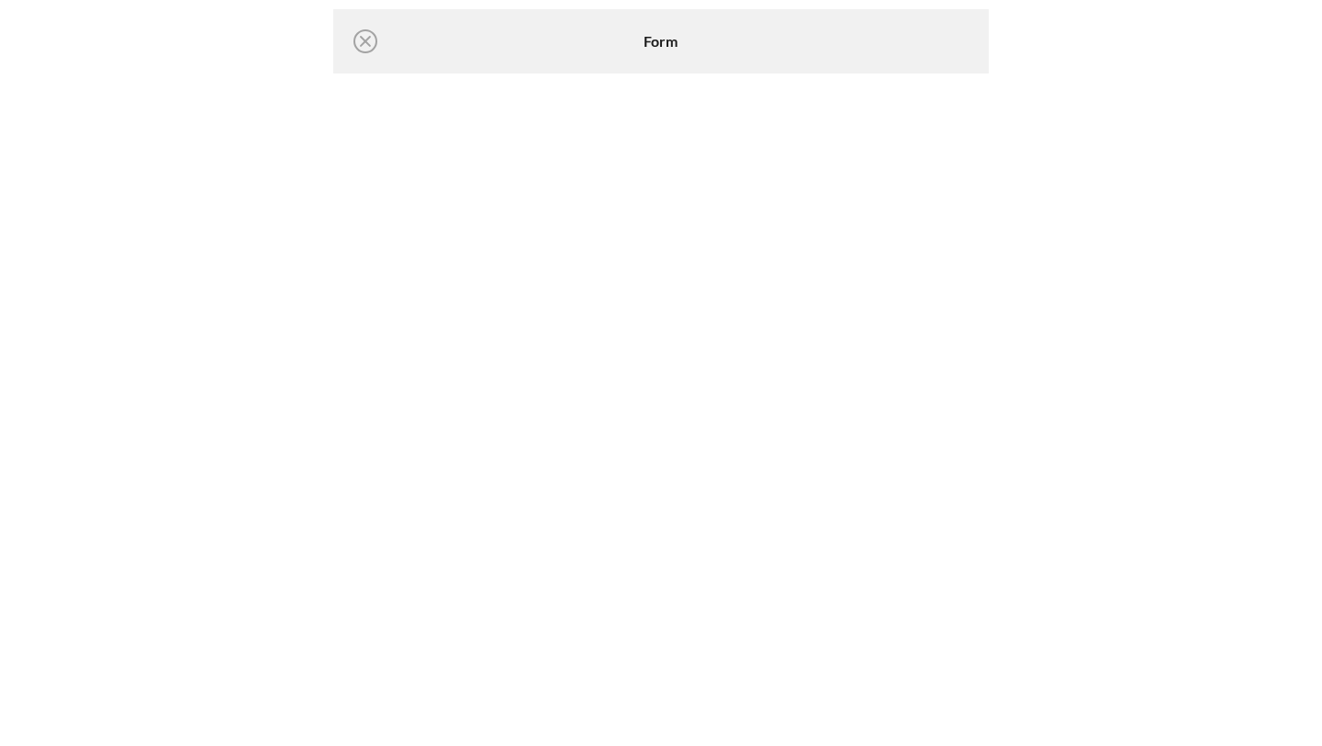
scroll to position [69, 0]
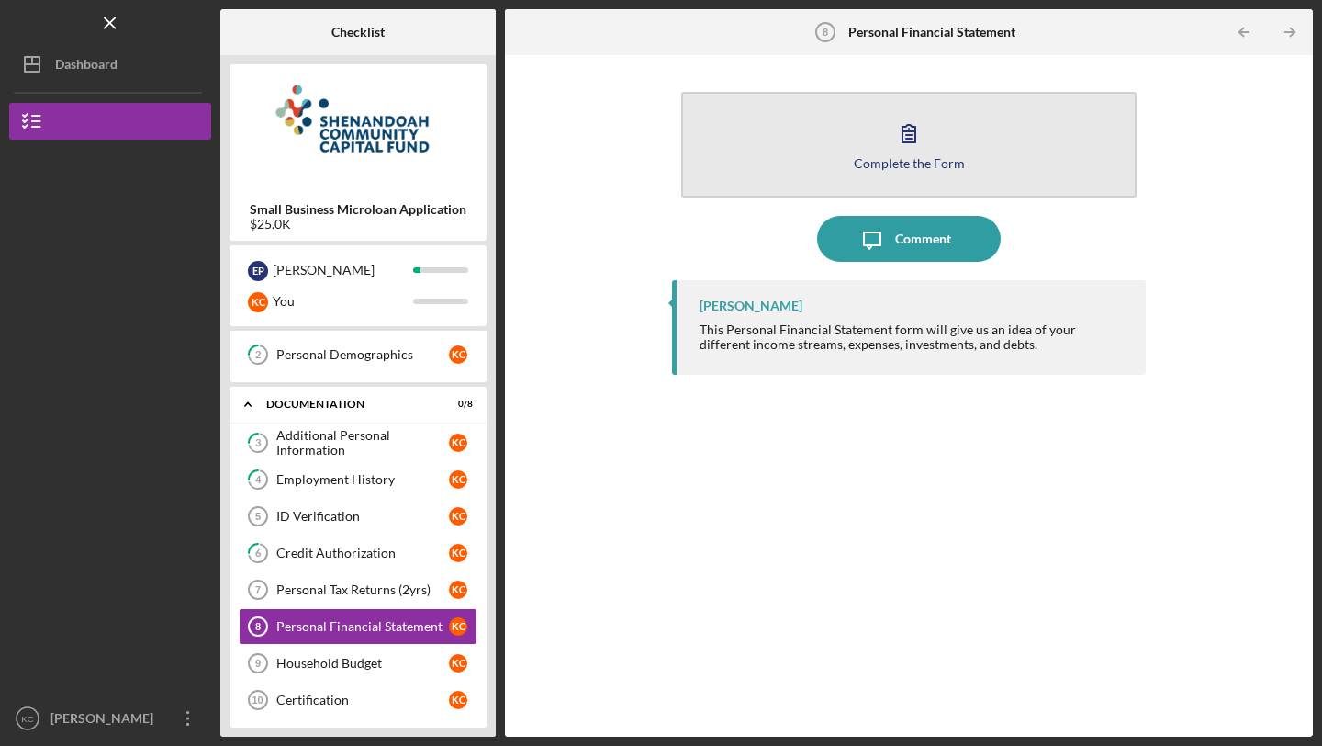
click at [937, 157] on div "Complete the Form" at bounding box center [909, 163] width 111 height 14
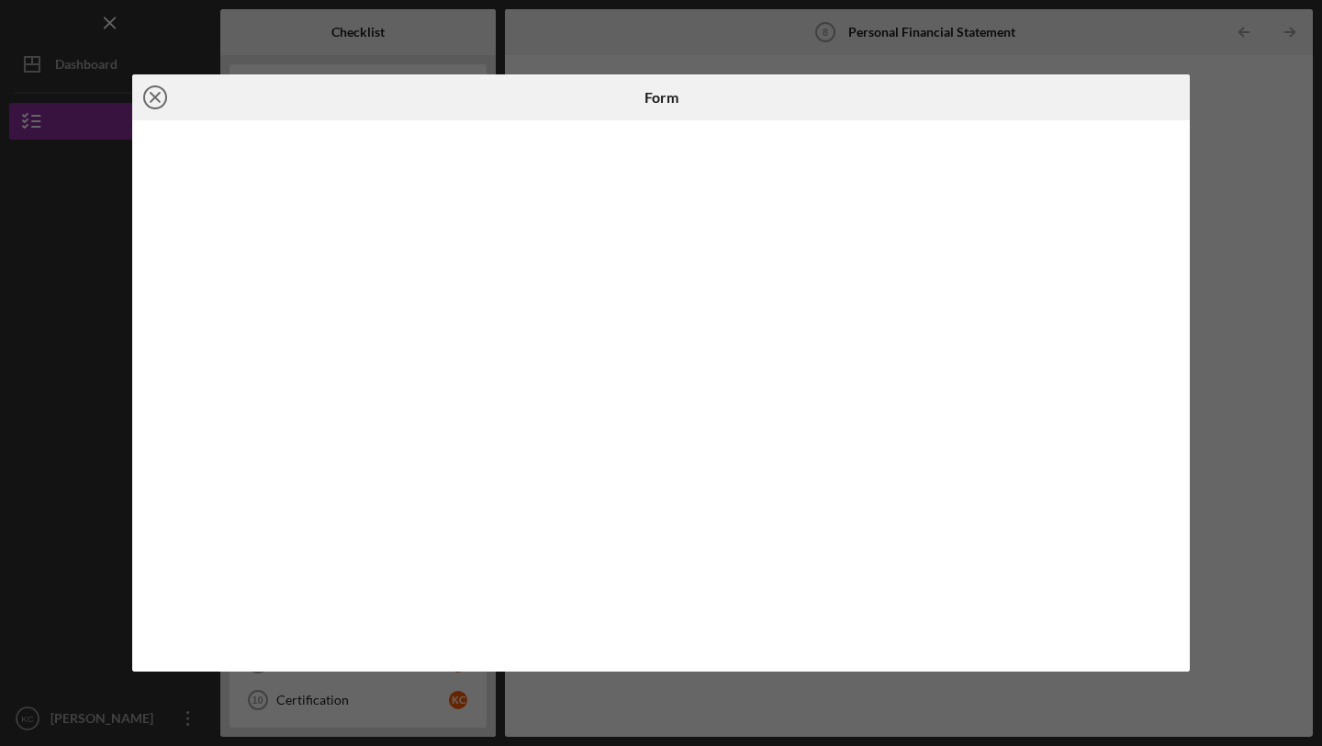
click at [161, 80] on icon "Icon/Close" at bounding box center [155, 97] width 46 height 46
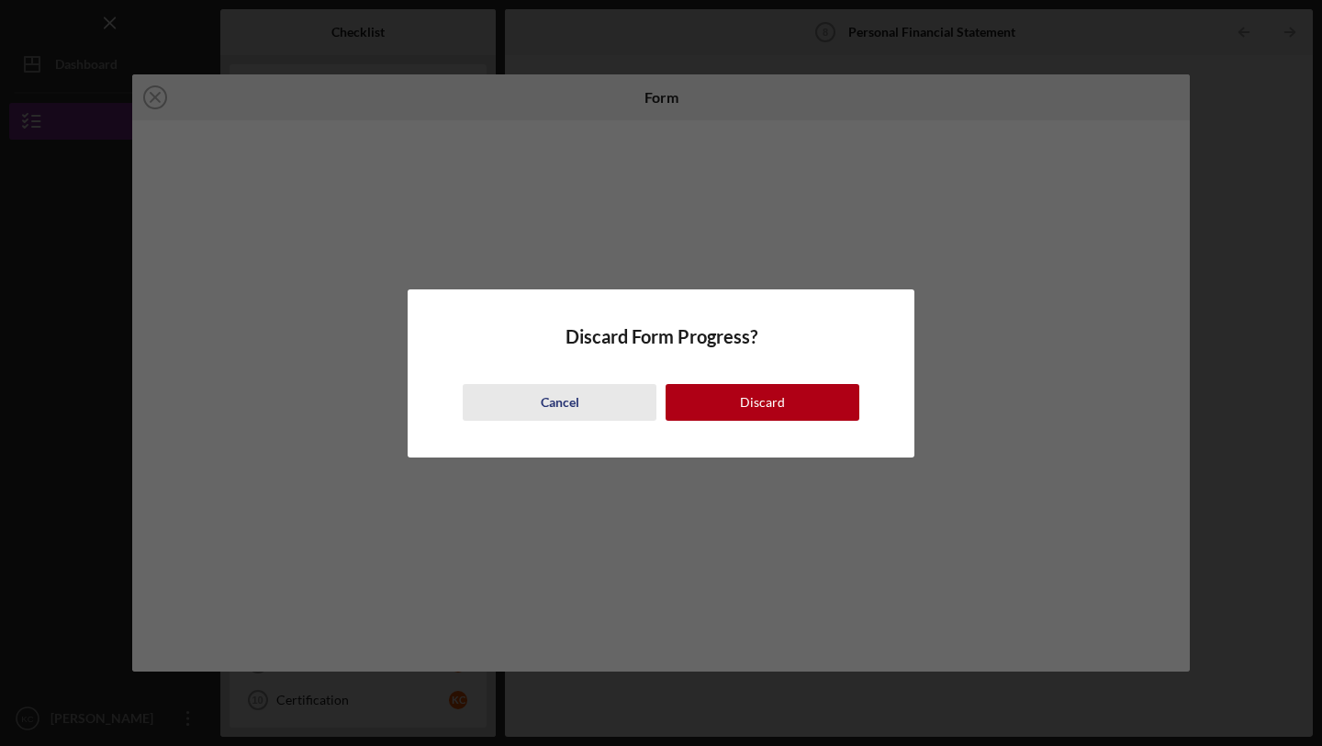
click at [549, 412] on div "Cancel" at bounding box center [560, 402] width 39 height 37
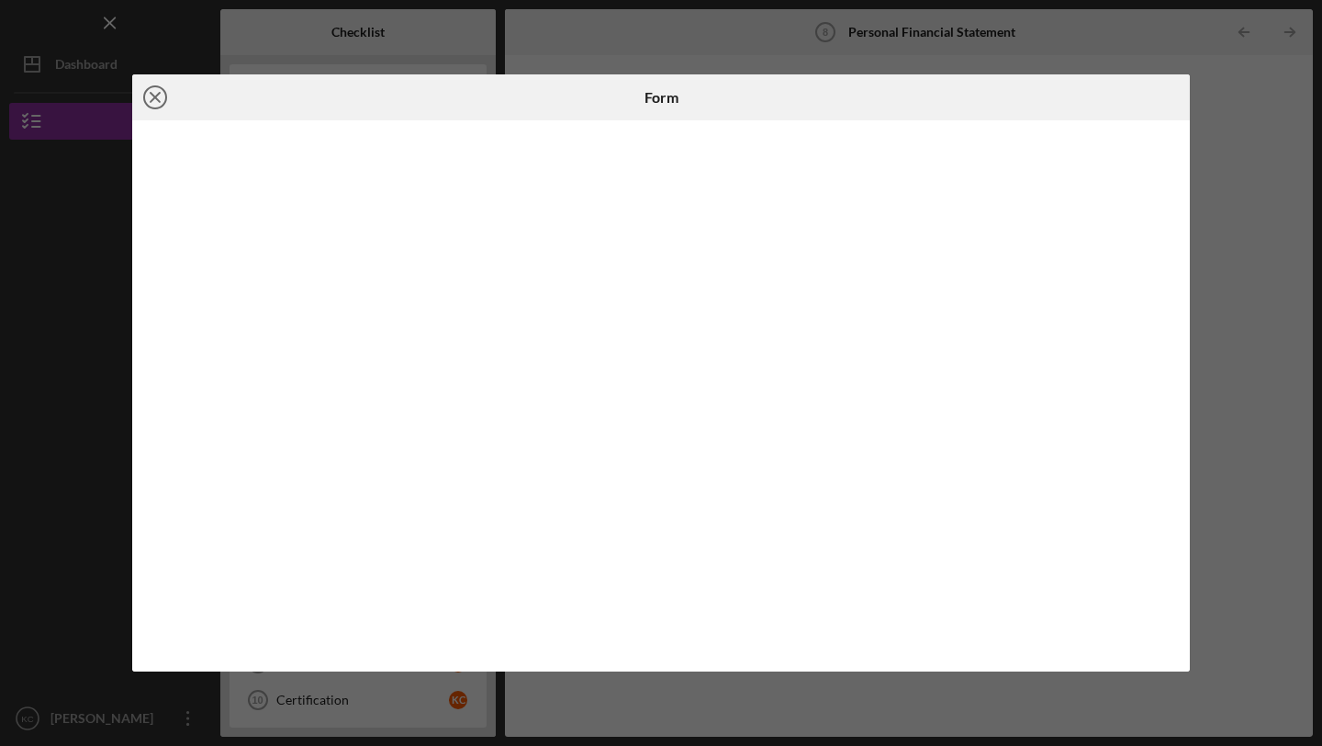
click at [162, 98] on icon "Icon/Close" at bounding box center [155, 97] width 46 height 46
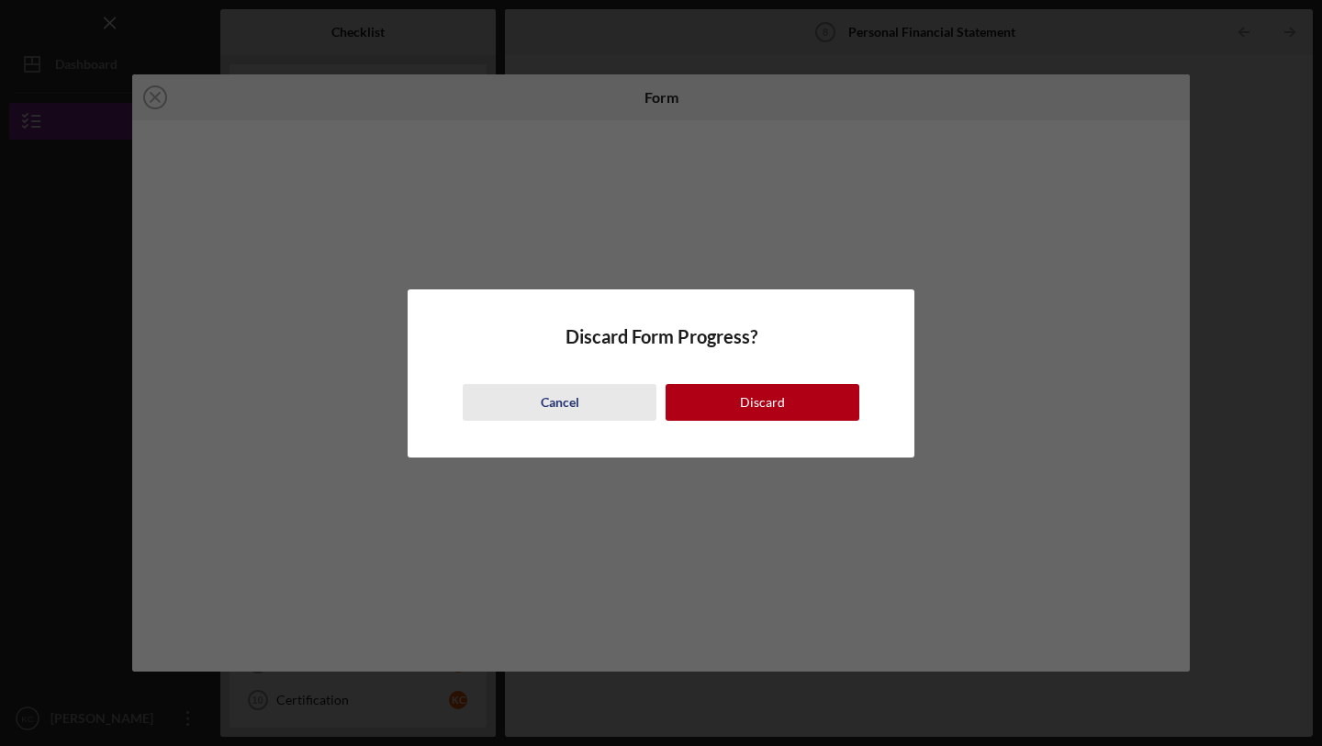
click at [567, 396] on div "Cancel" at bounding box center [560, 402] width 39 height 37
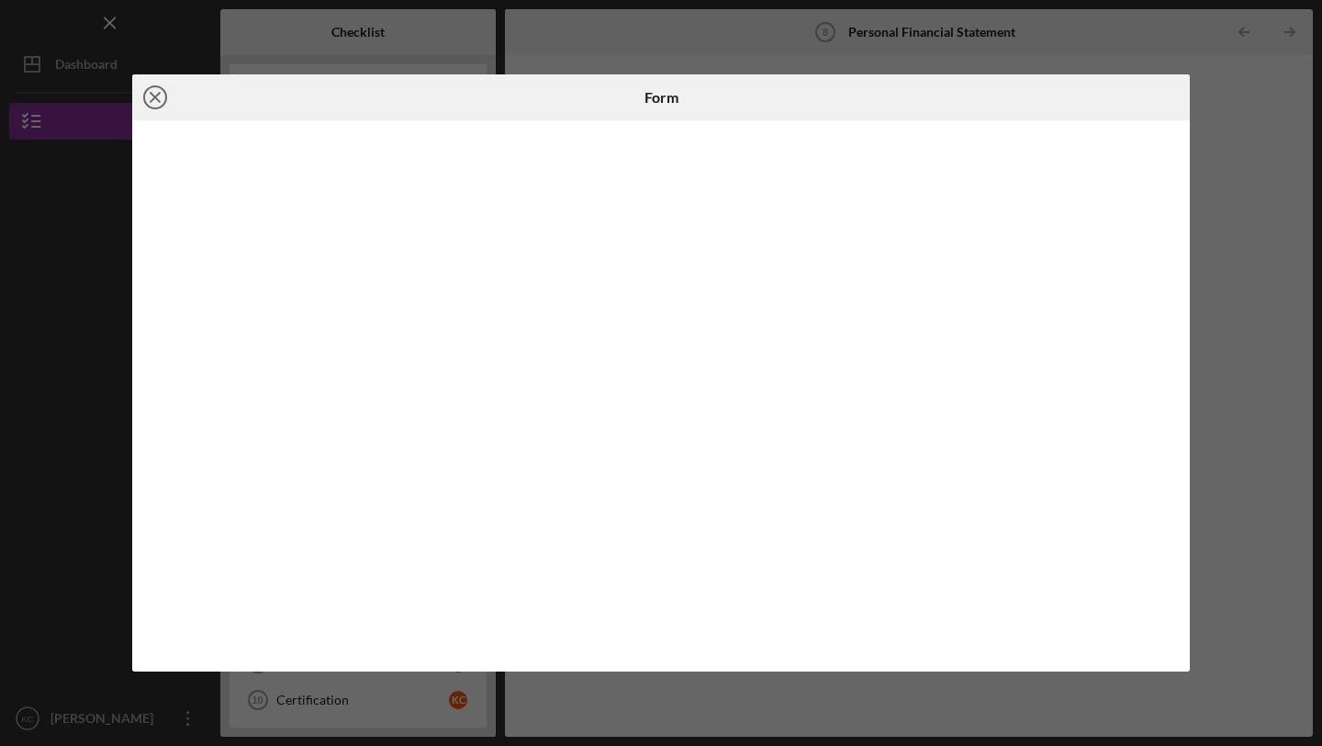
click at [160, 98] on icon "Icon/Close" at bounding box center [155, 97] width 46 height 46
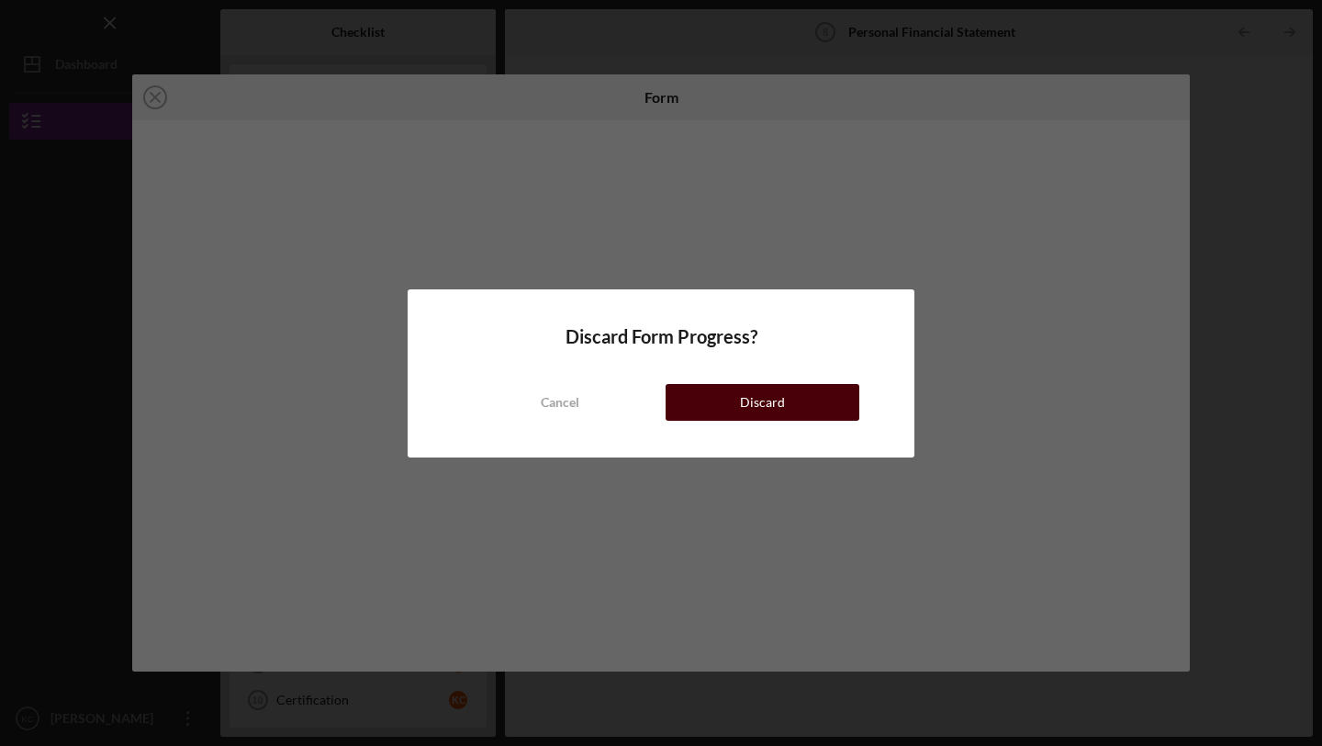
click at [782, 399] on div "Discard" at bounding box center [762, 402] width 45 height 37
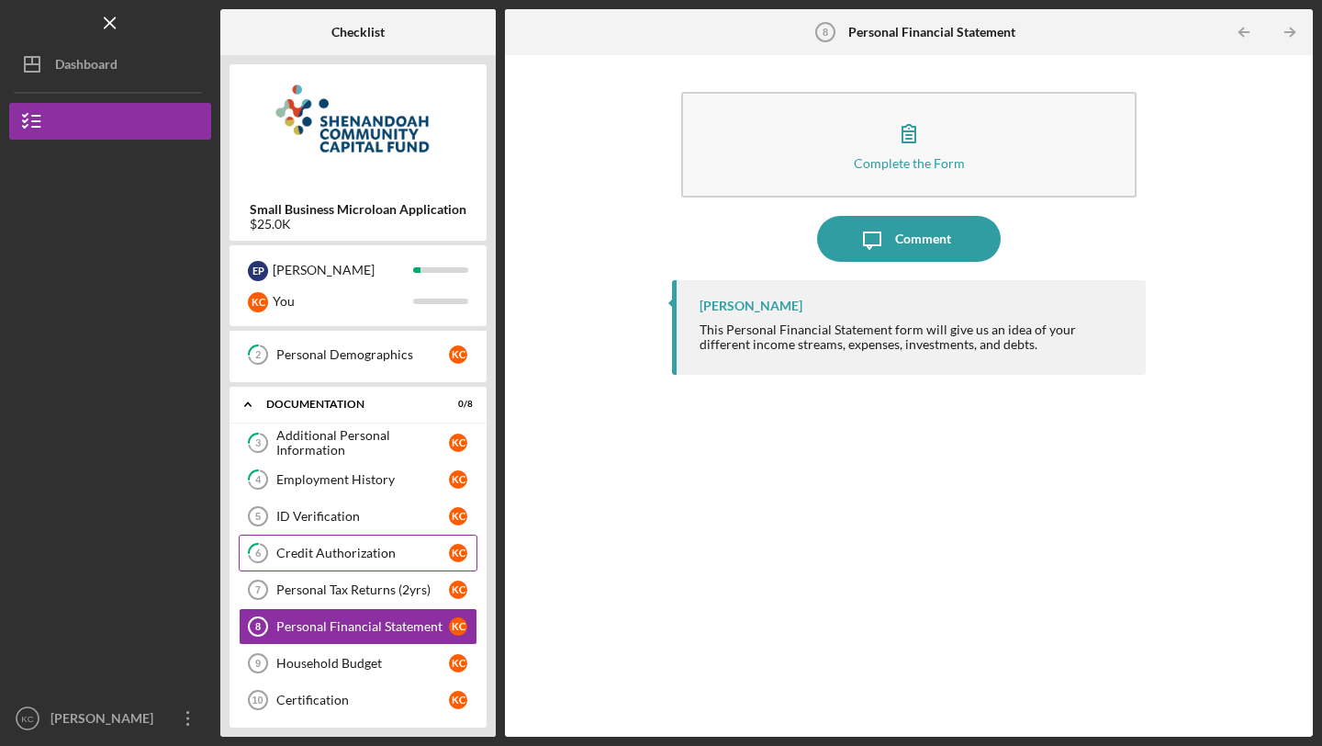
click at [376, 550] on div "Credit Authorization" at bounding box center [362, 552] width 173 height 15
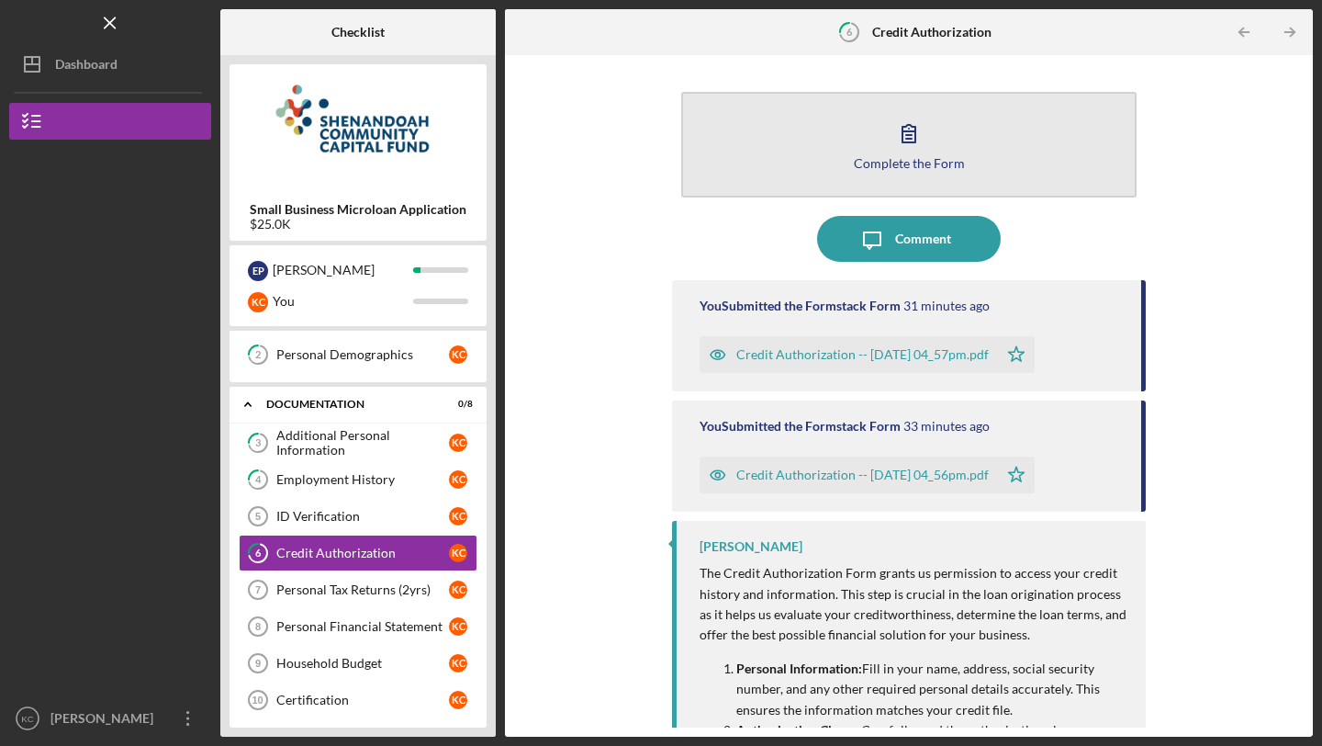
click at [853, 131] on button "Complete the Form Form" at bounding box center [908, 145] width 455 height 106
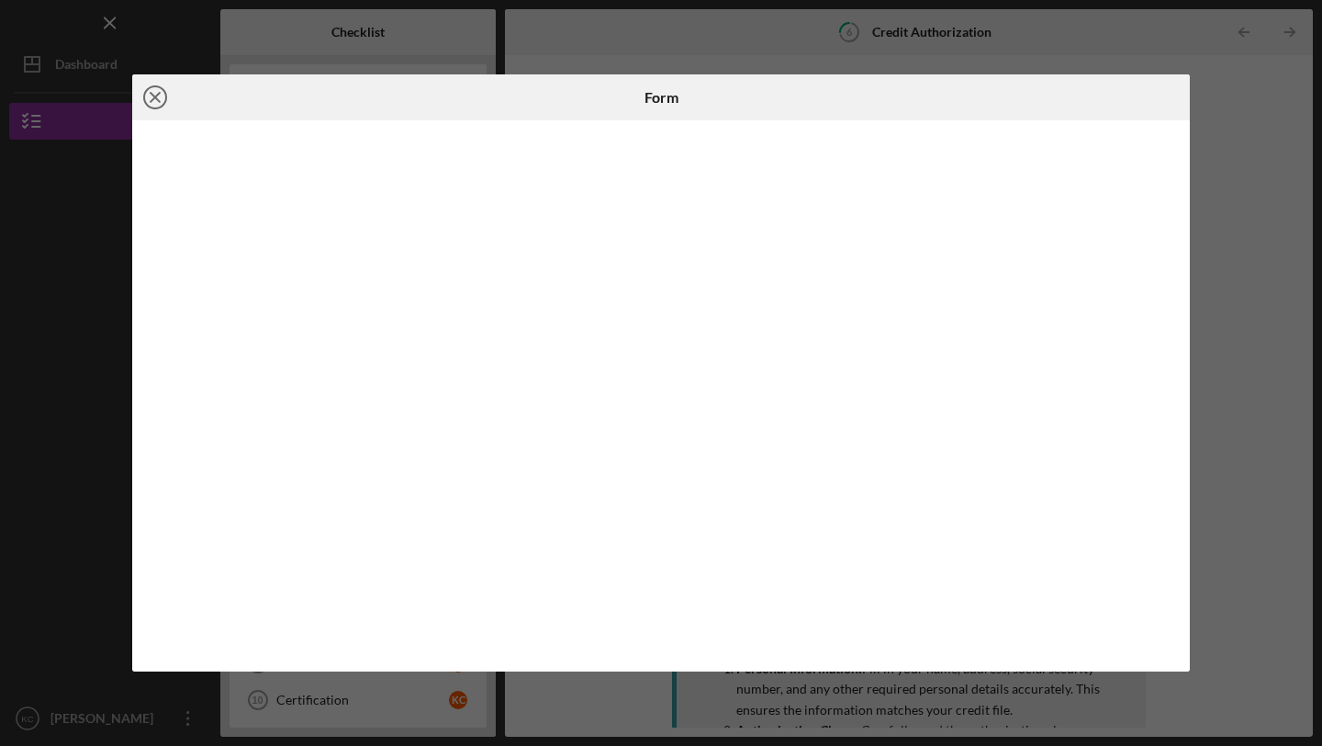
click at [157, 102] on icon "Icon/Close" at bounding box center [155, 97] width 46 height 46
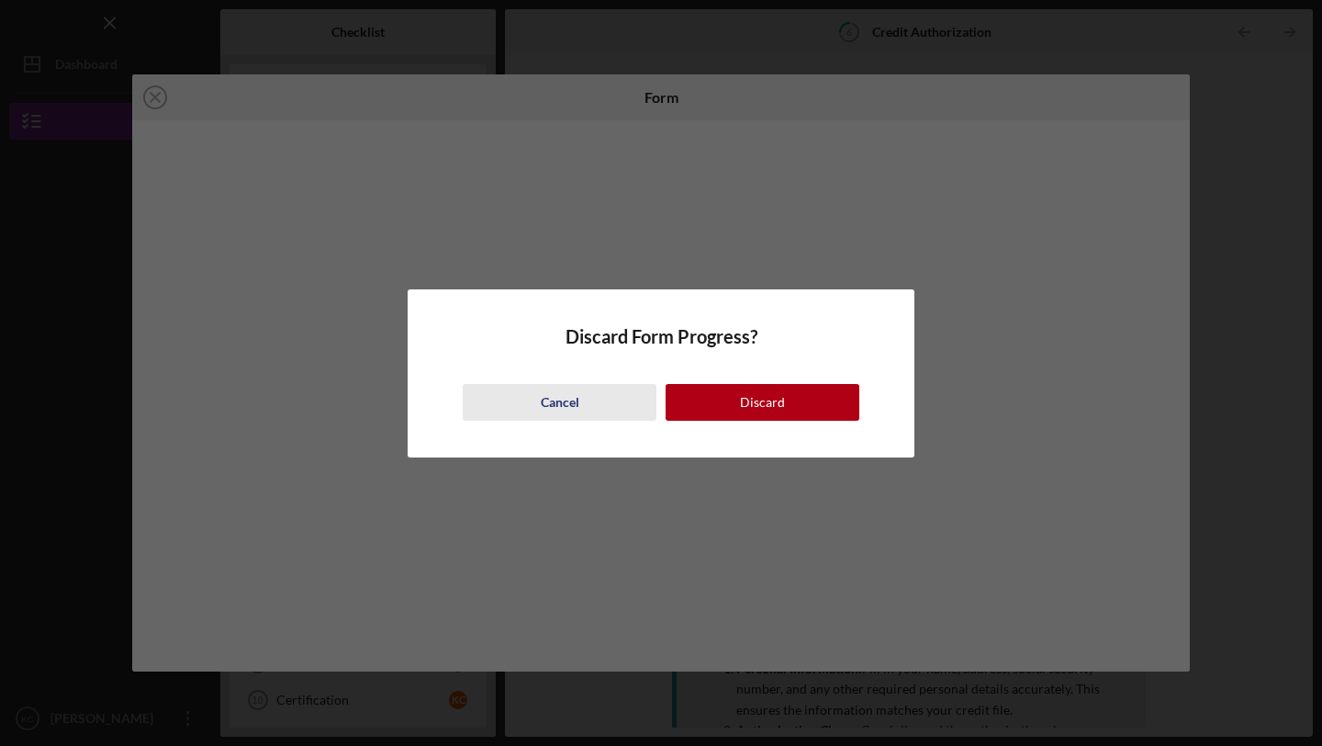
click at [577, 406] on div "Cancel" at bounding box center [560, 402] width 39 height 37
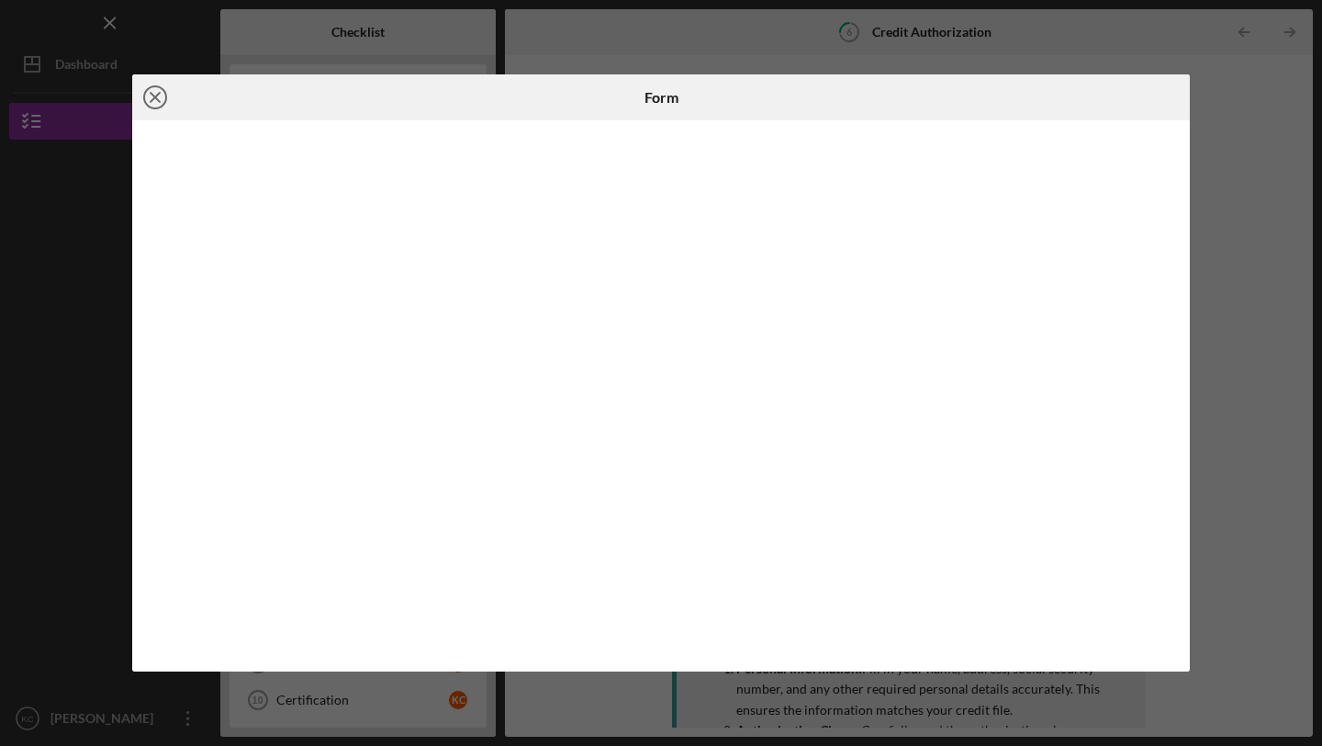
click at [161, 101] on icon "Icon/Close" at bounding box center [155, 97] width 46 height 46
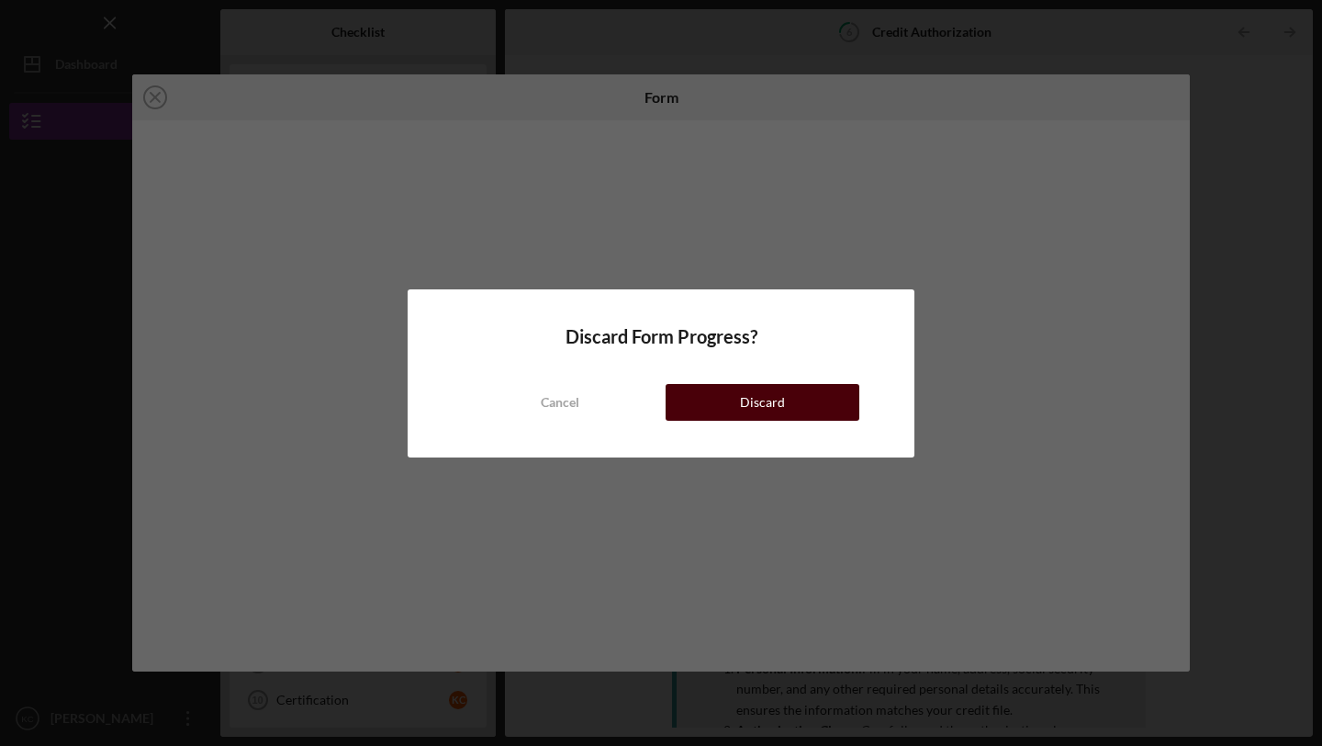
click at [809, 403] on button "Discard" at bounding box center [763, 402] width 194 height 37
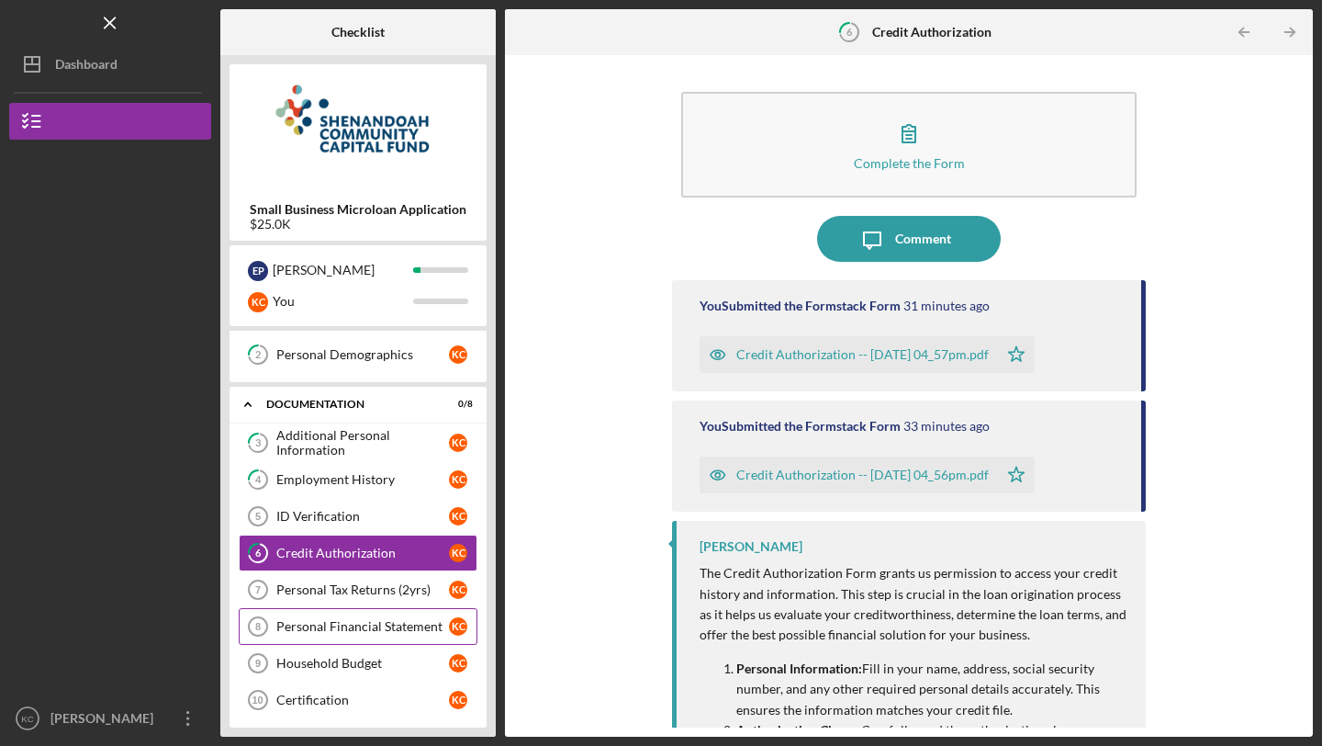
click at [292, 618] on link "Personal Financial Statement 8 Personal Financial Statement K C" at bounding box center [358, 626] width 239 height 37
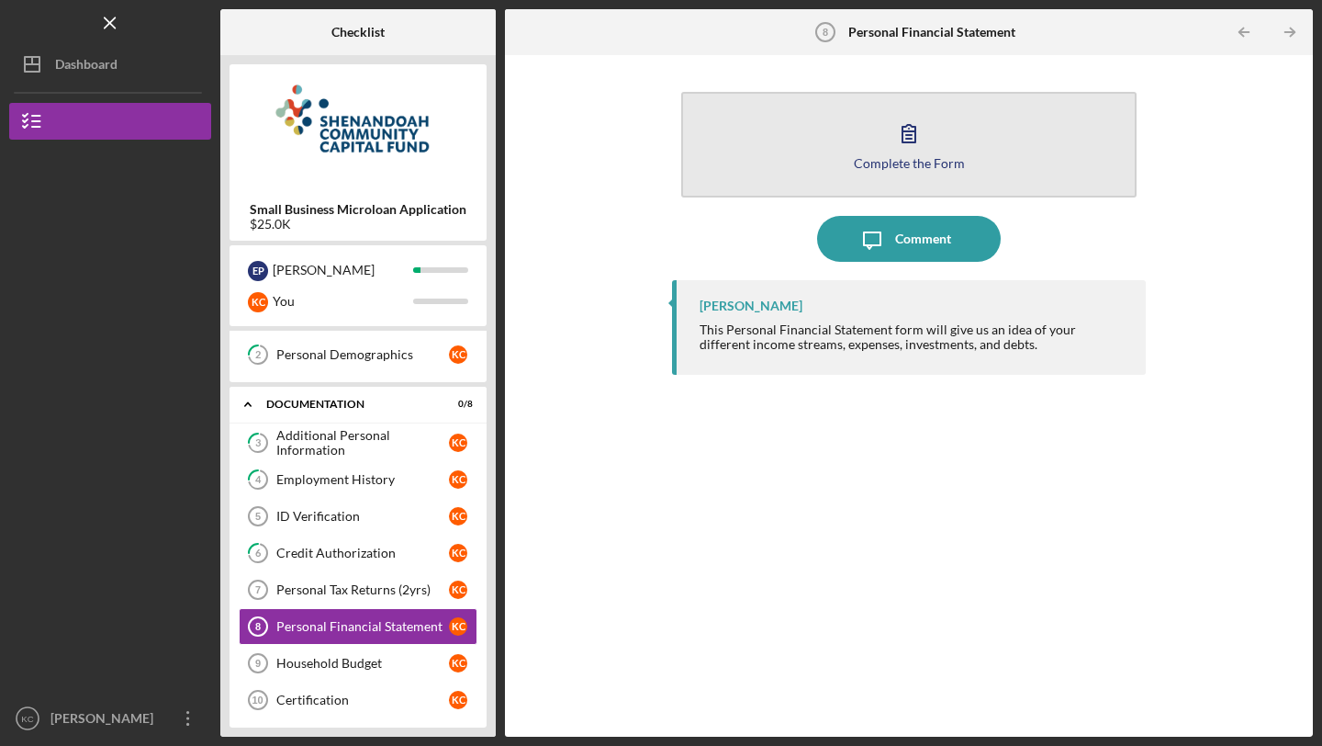
click at [893, 126] on icon "button" at bounding box center [909, 133] width 46 height 46
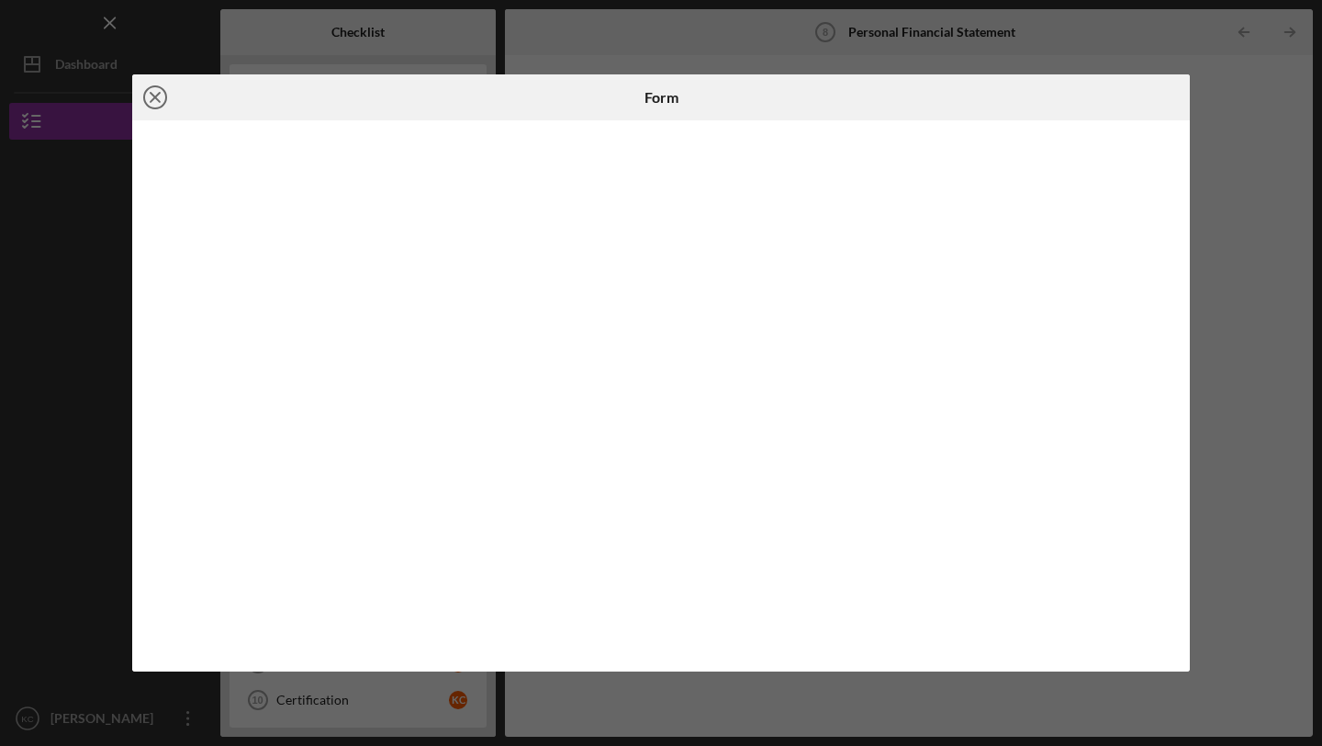
click at [161, 90] on icon "Icon/Close" at bounding box center [155, 97] width 46 height 46
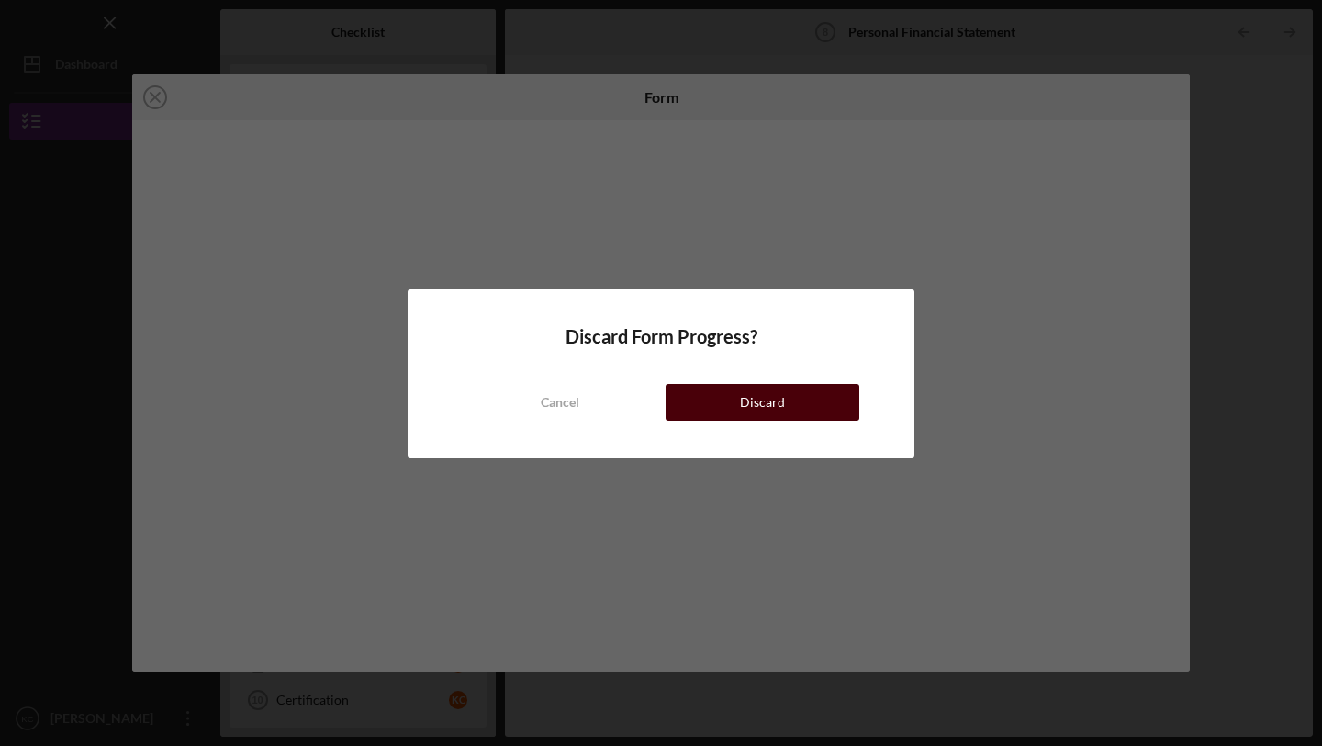
click at [761, 398] on div "Discard" at bounding box center [762, 402] width 45 height 37
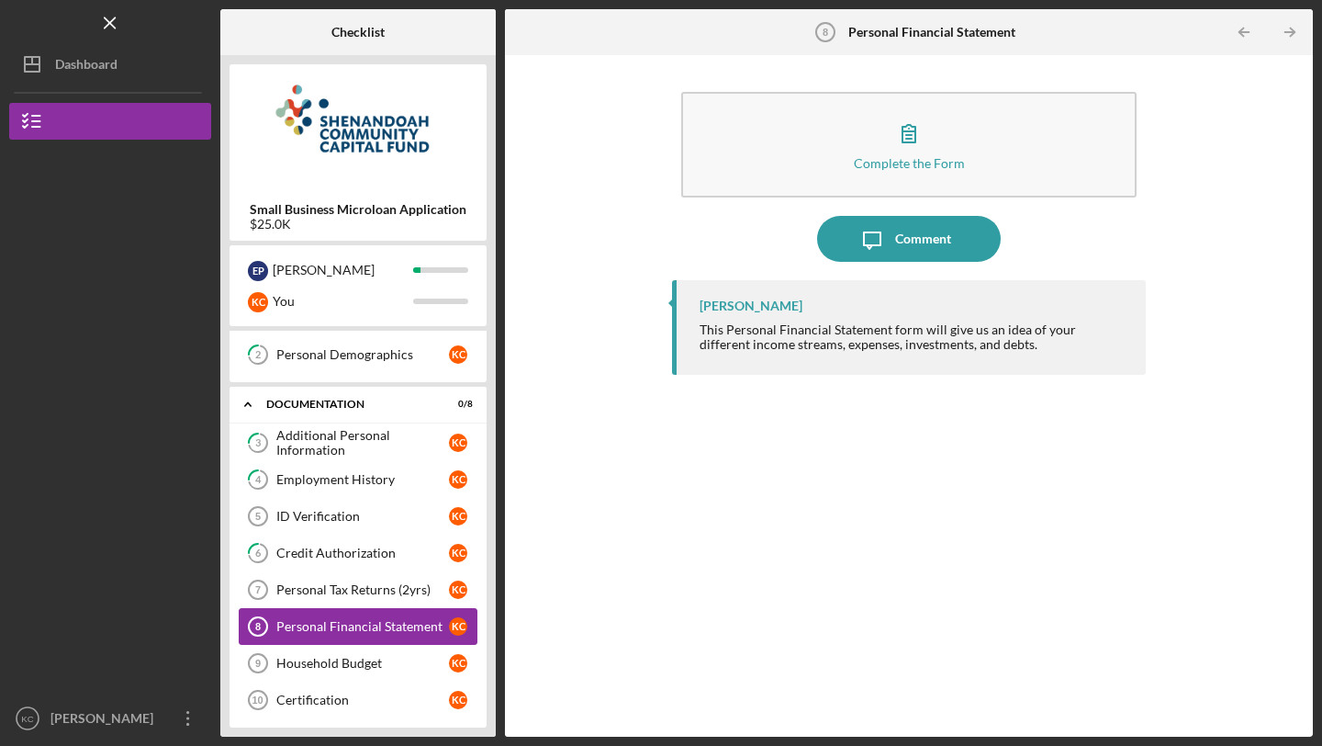
scroll to position [78, 0]
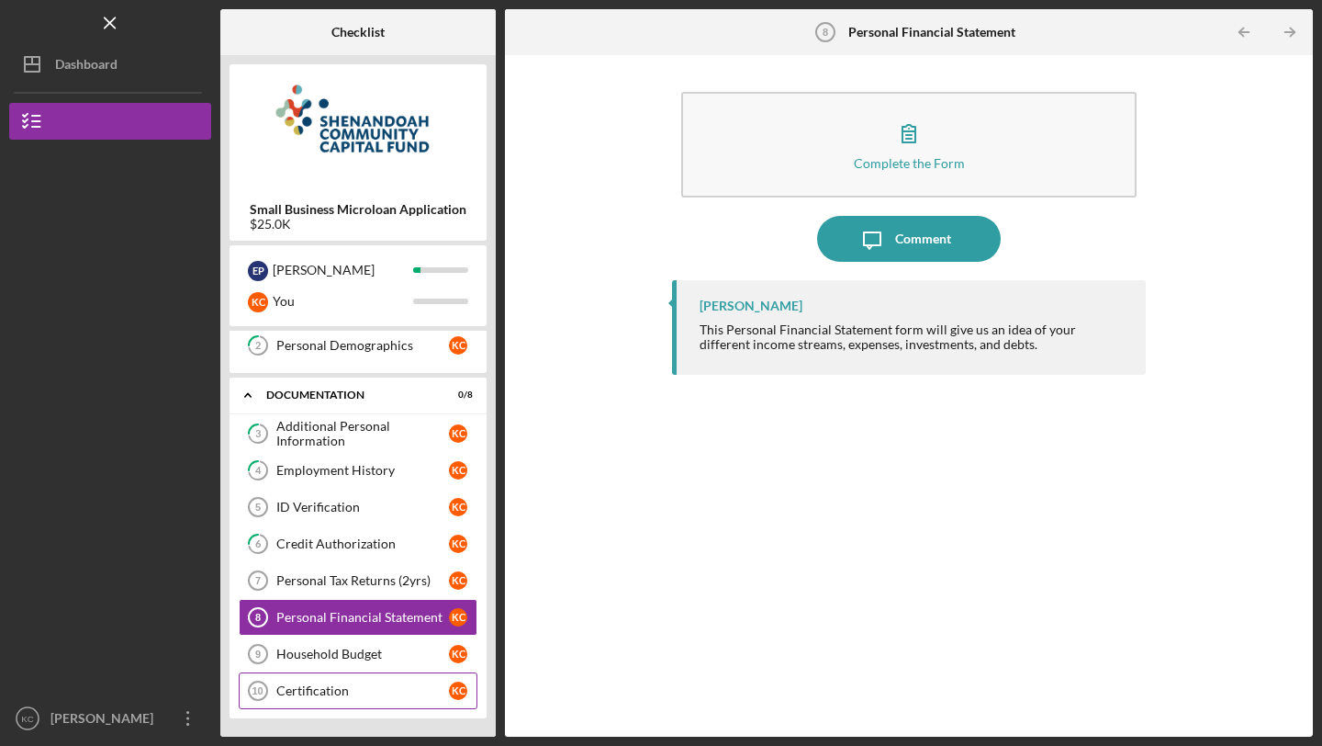
click at [354, 697] on div "Certification" at bounding box center [362, 690] width 173 height 15
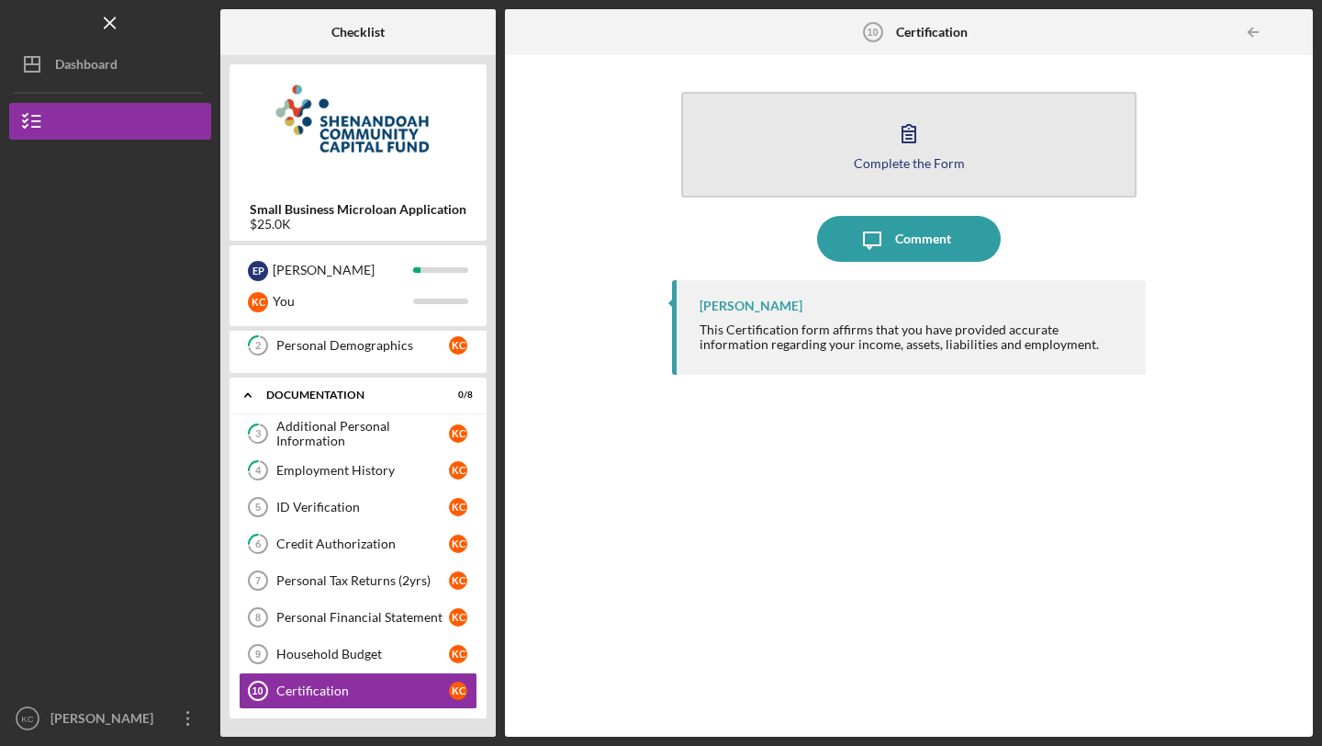
click at [904, 174] on button "Complete the Form Form" at bounding box center [908, 145] width 455 height 106
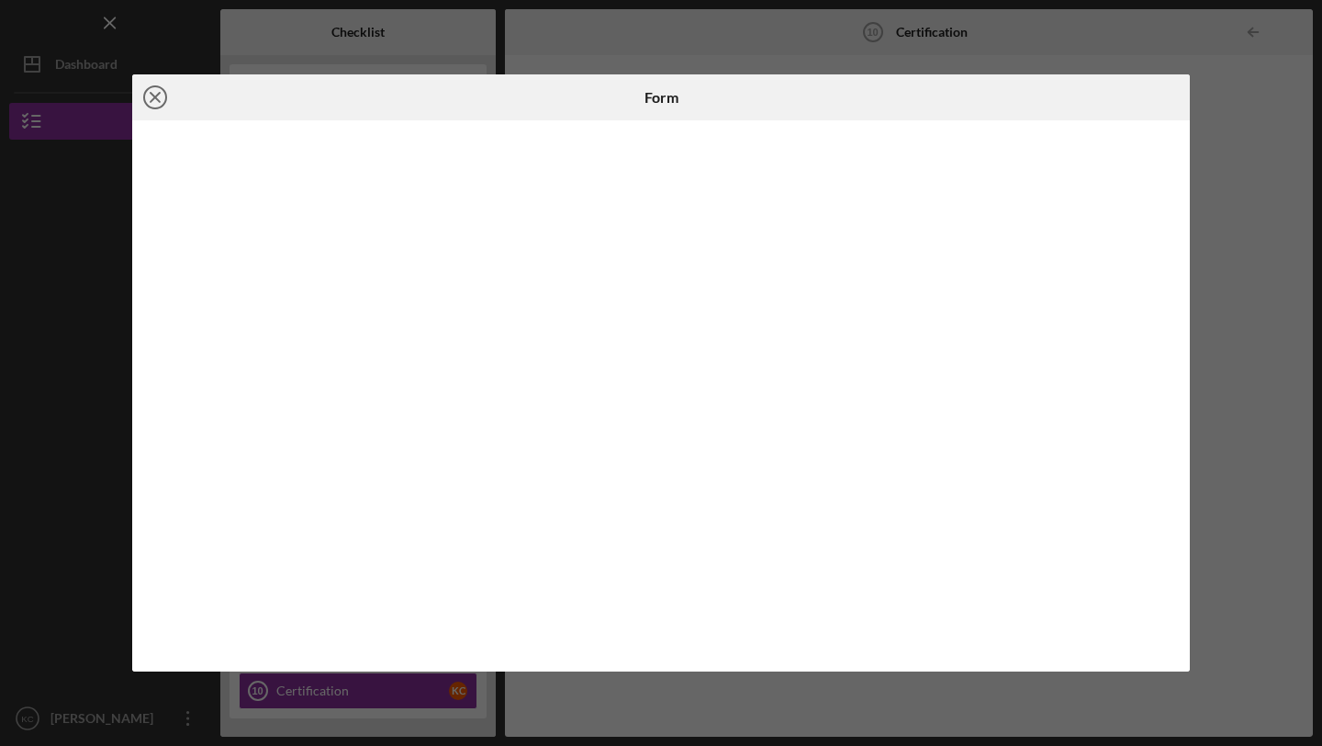
click at [155, 100] on icon "Icon/Close" at bounding box center [155, 97] width 46 height 46
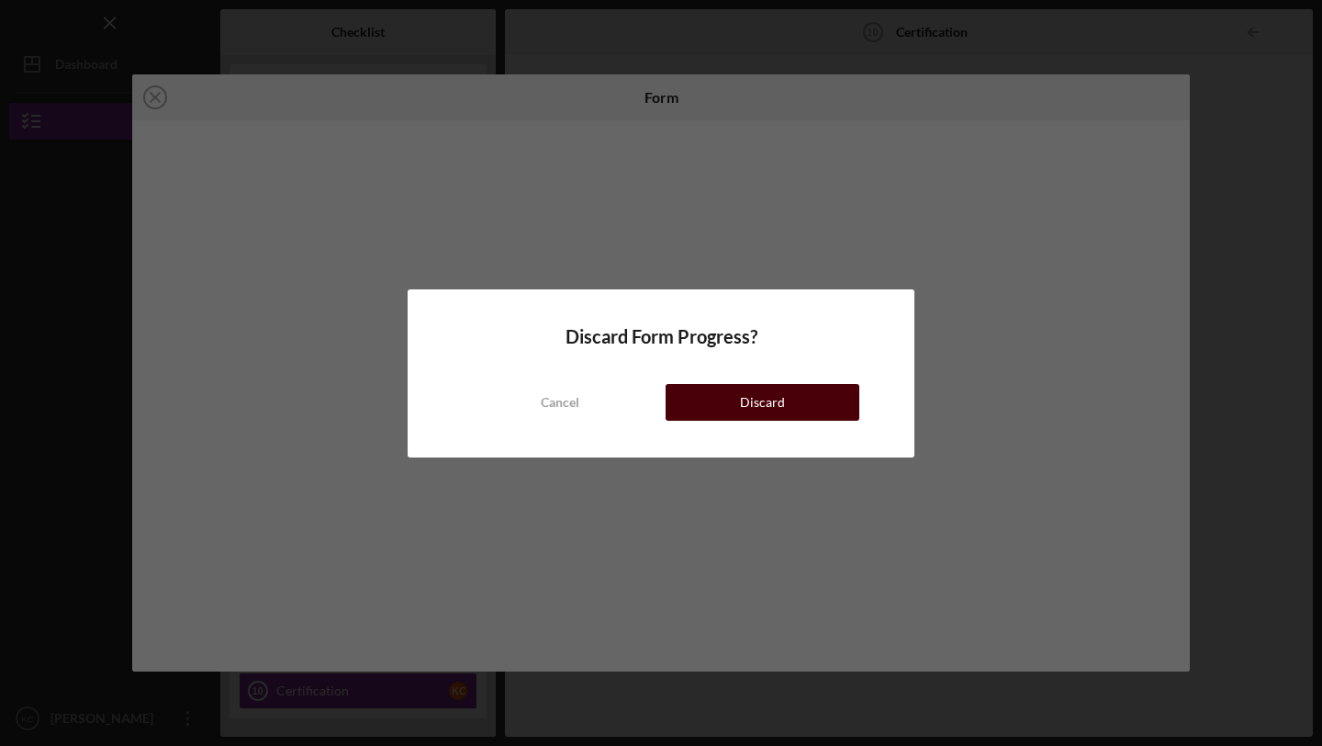
click at [738, 403] on button "Discard" at bounding box center [763, 402] width 194 height 37
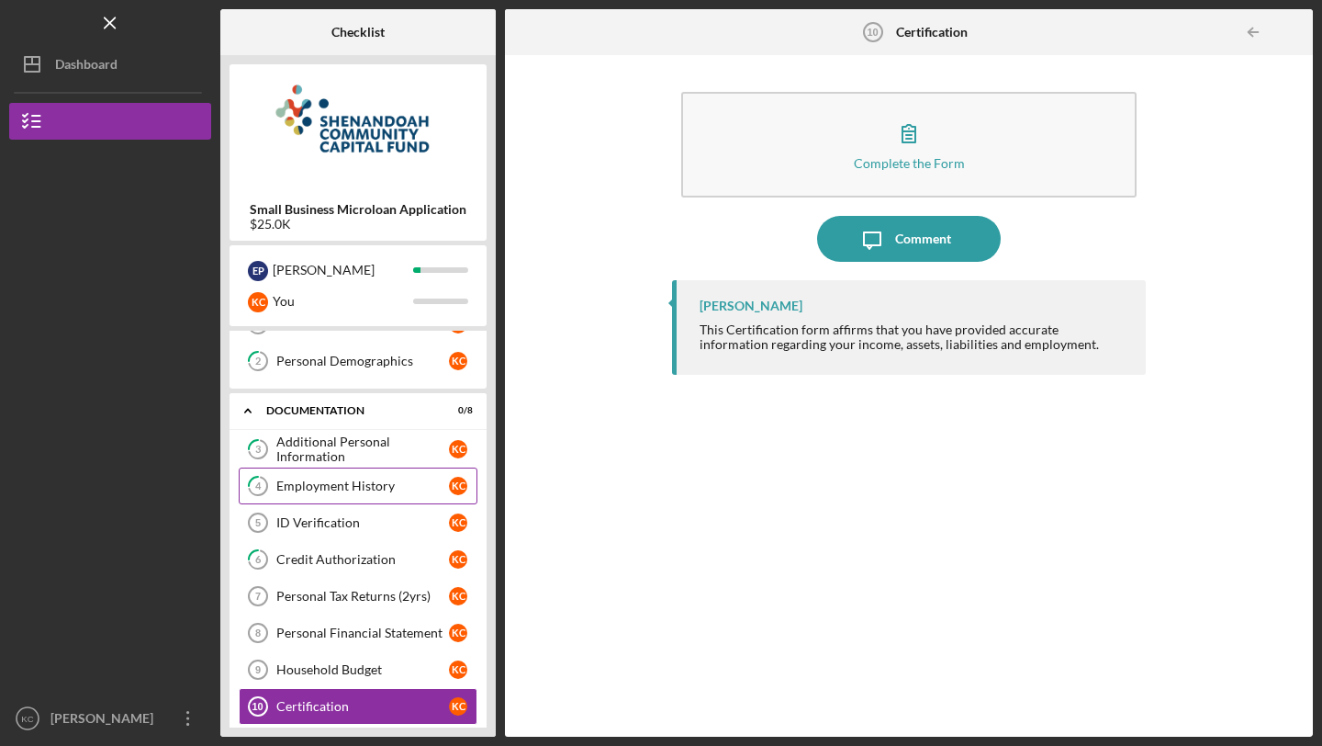
scroll to position [78, 0]
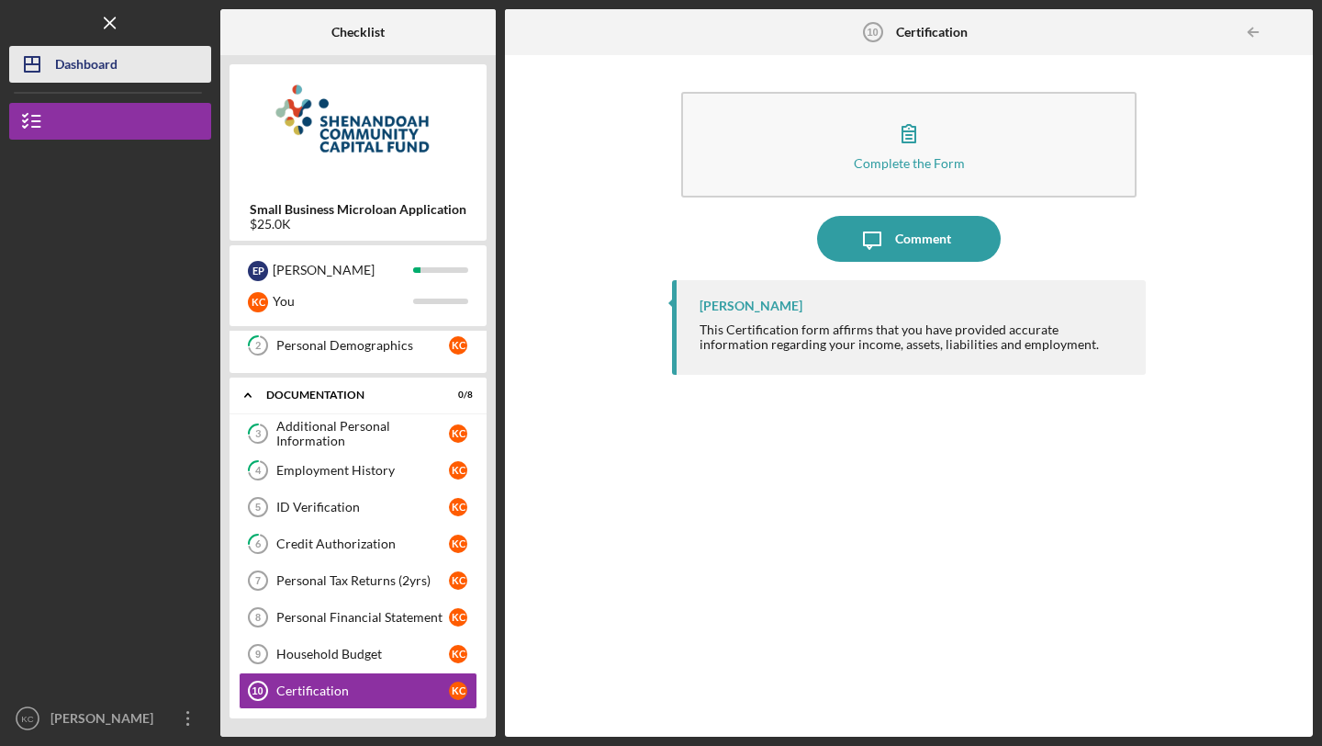
click at [37, 64] on line "button" at bounding box center [32, 64] width 15 height 0
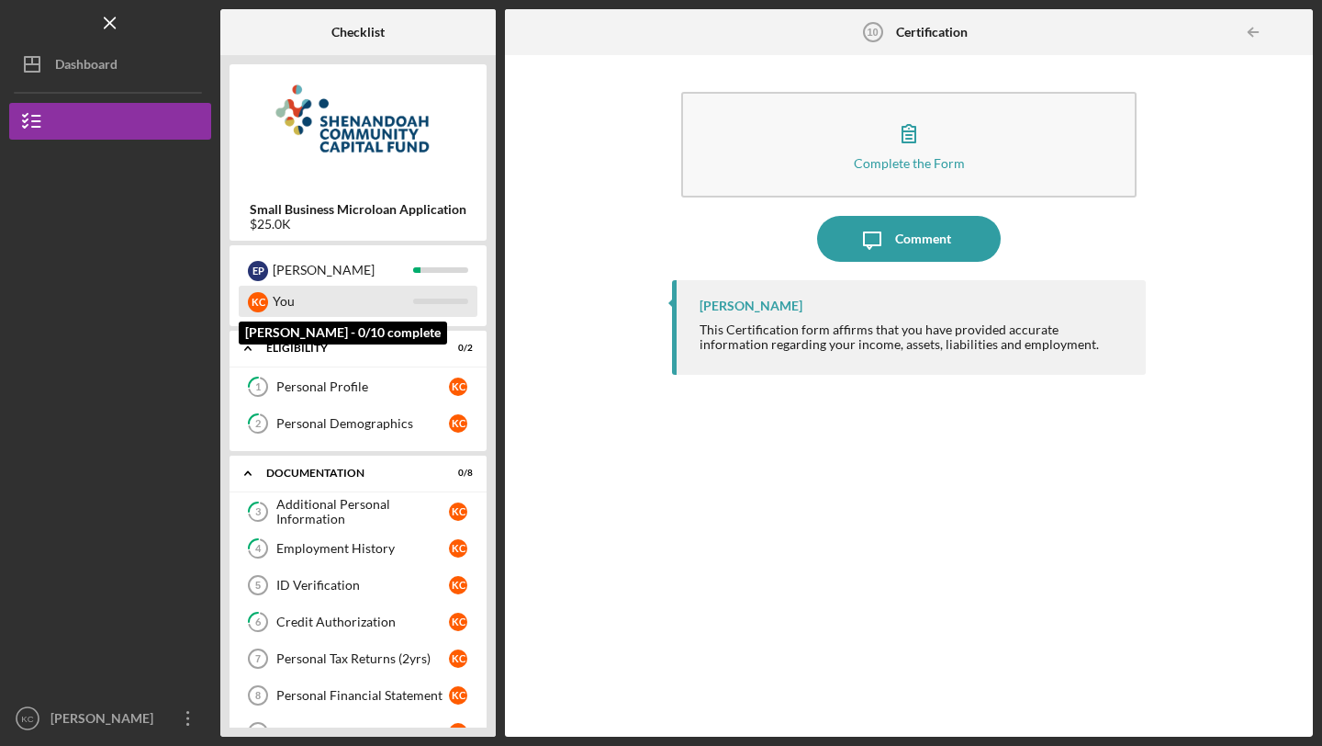
click at [287, 303] on div "You" at bounding box center [343, 301] width 140 height 31
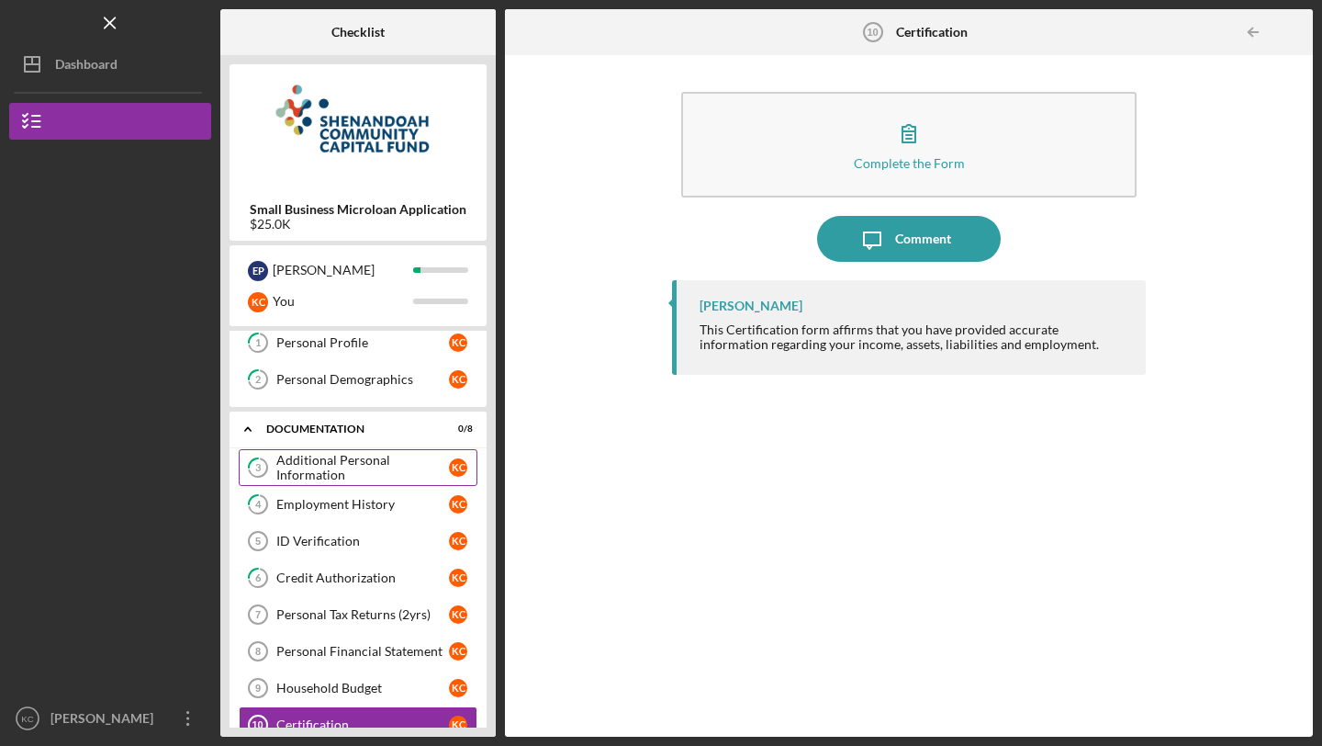
scroll to position [29, 0]
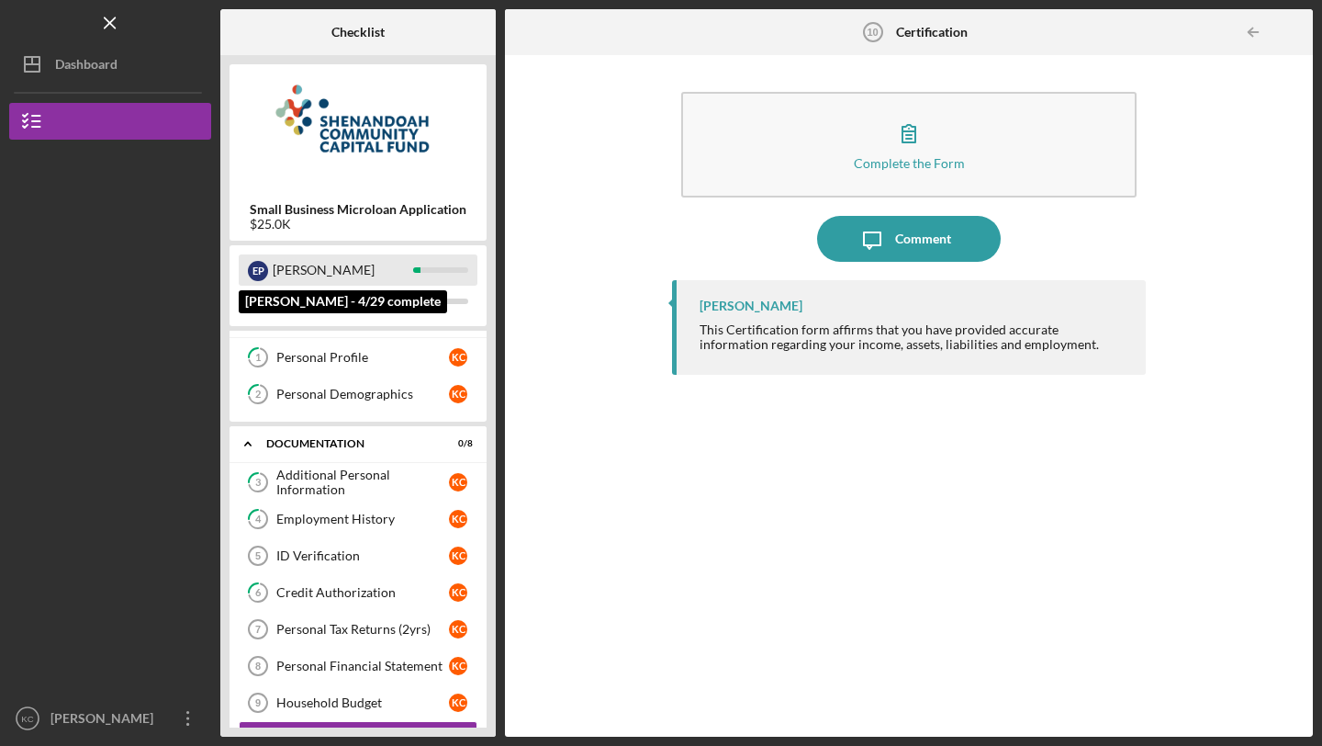
click at [306, 271] on div "[PERSON_NAME]" at bounding box center [343, 269] width 140 height 31
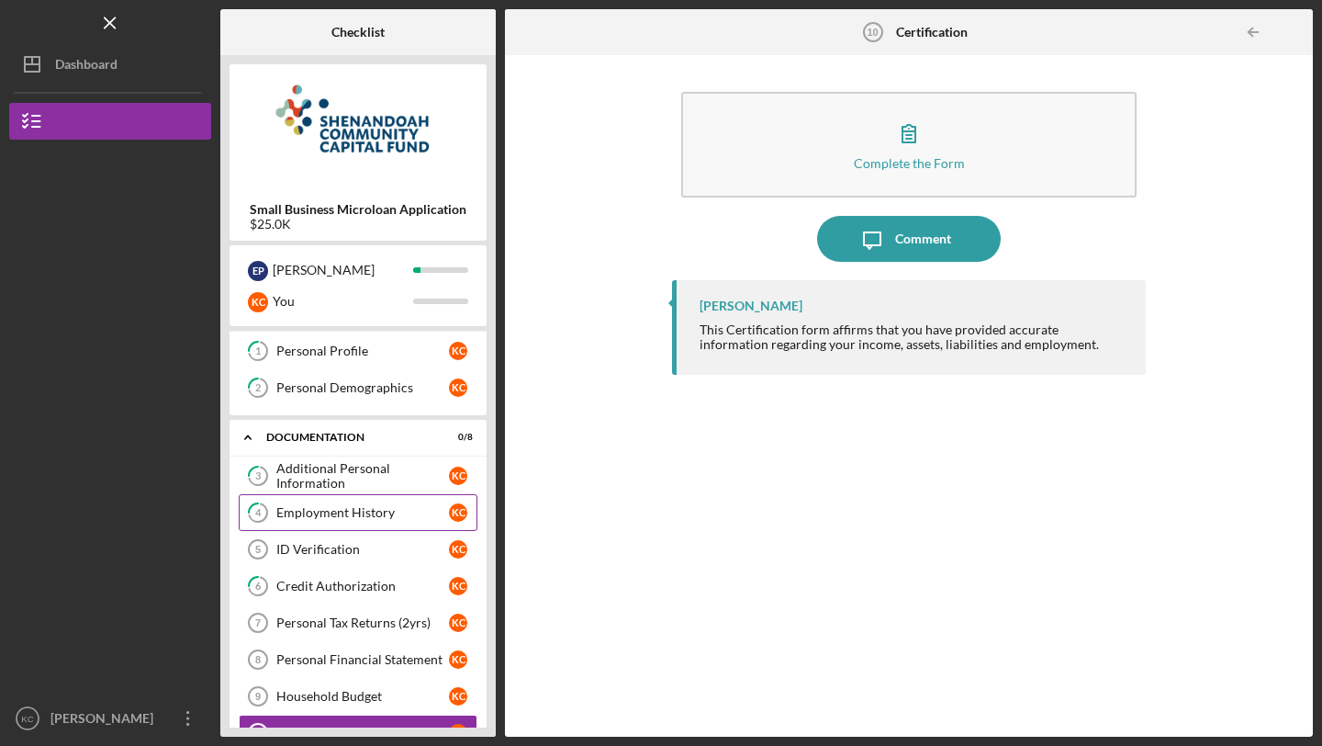
scroll to position [41, 0]
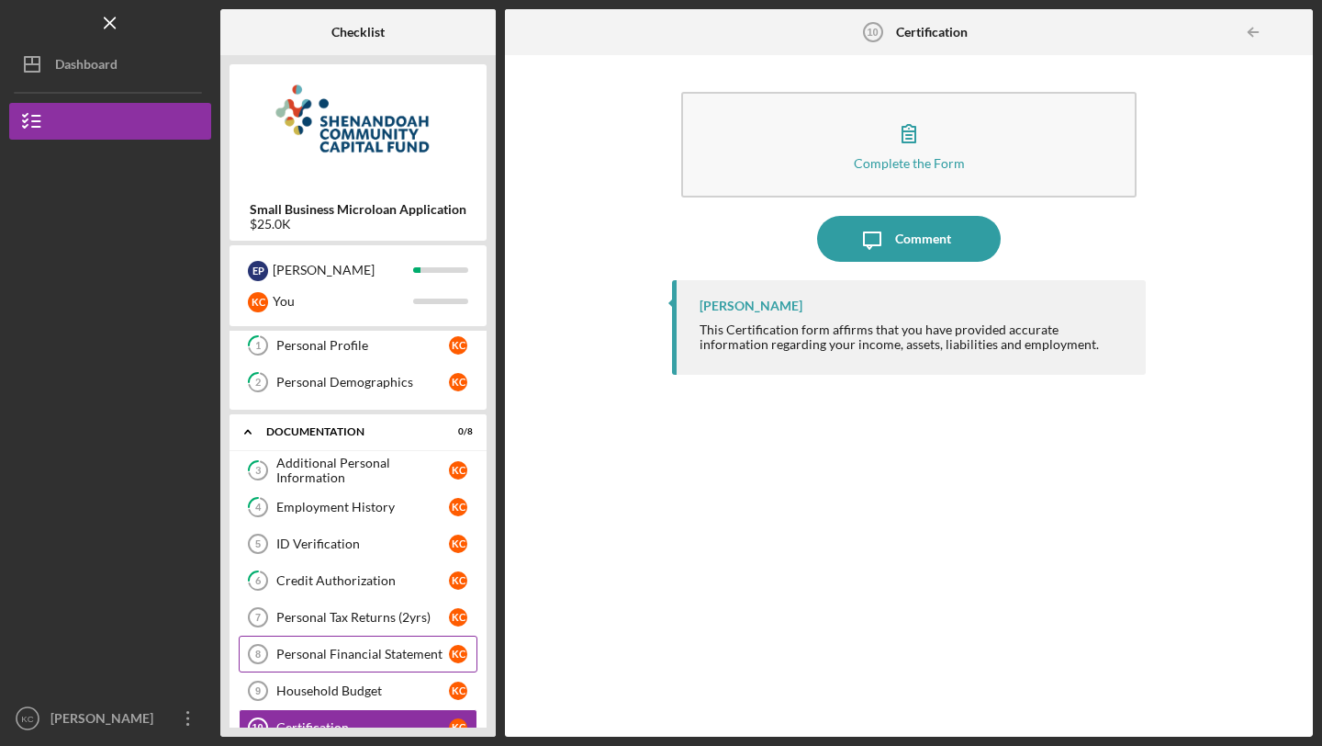
click at [320, 659] on div "Personal Financial Statement" at bounding box center [362, 653] width 173 height 15
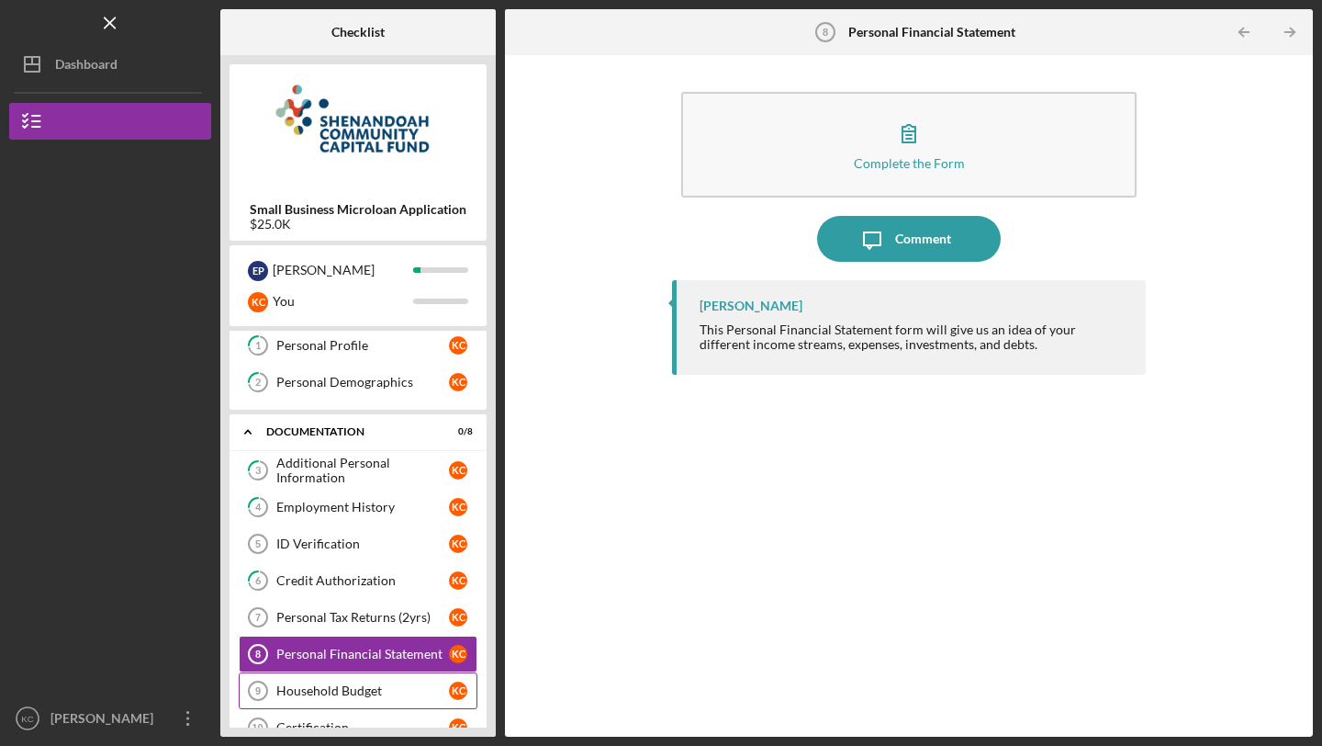
click at [303, 693] on div "Household Budget" at bounding box center [362, 690] width 173 height 15
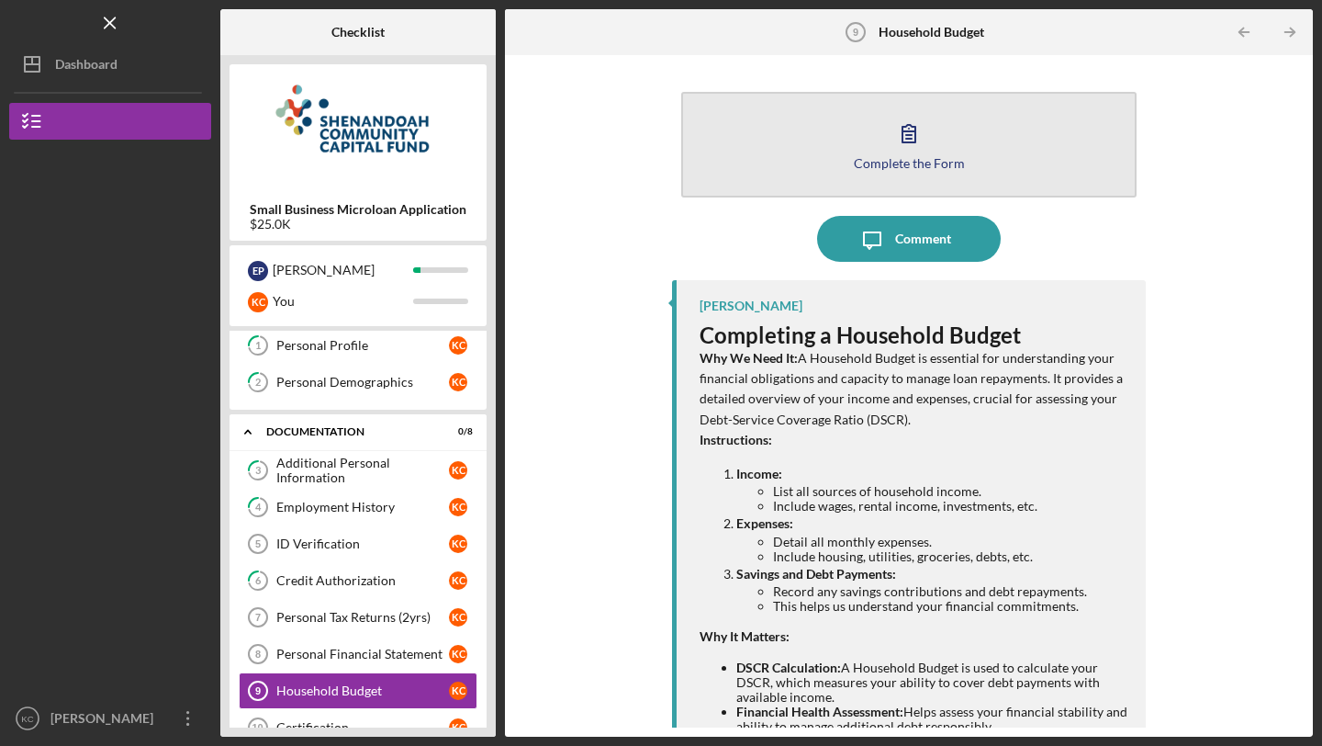
click at [934, 157] on div "Complete the Form" at bounding box center [909, 163] width 111 height 14
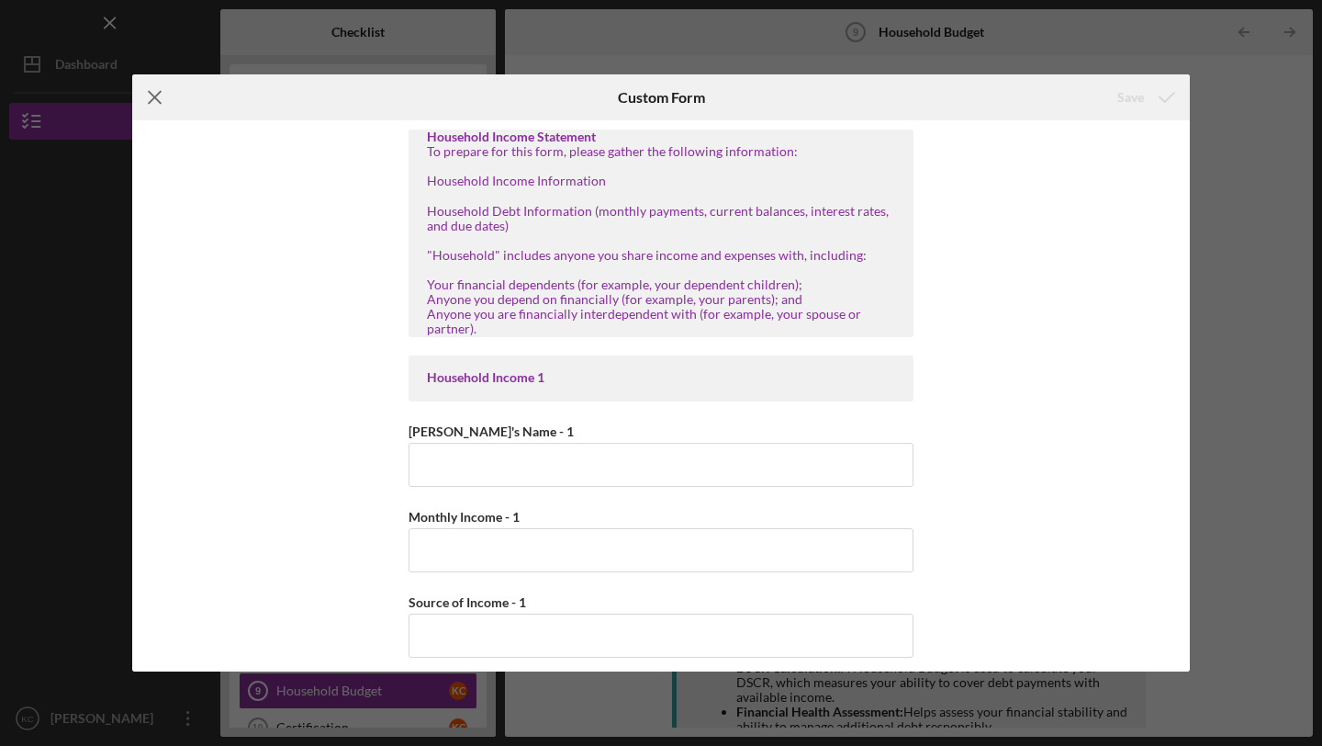
click at [153, 102] on icon "Icon/Menu Close" at bounding box center [155, 97] width 46 height 46
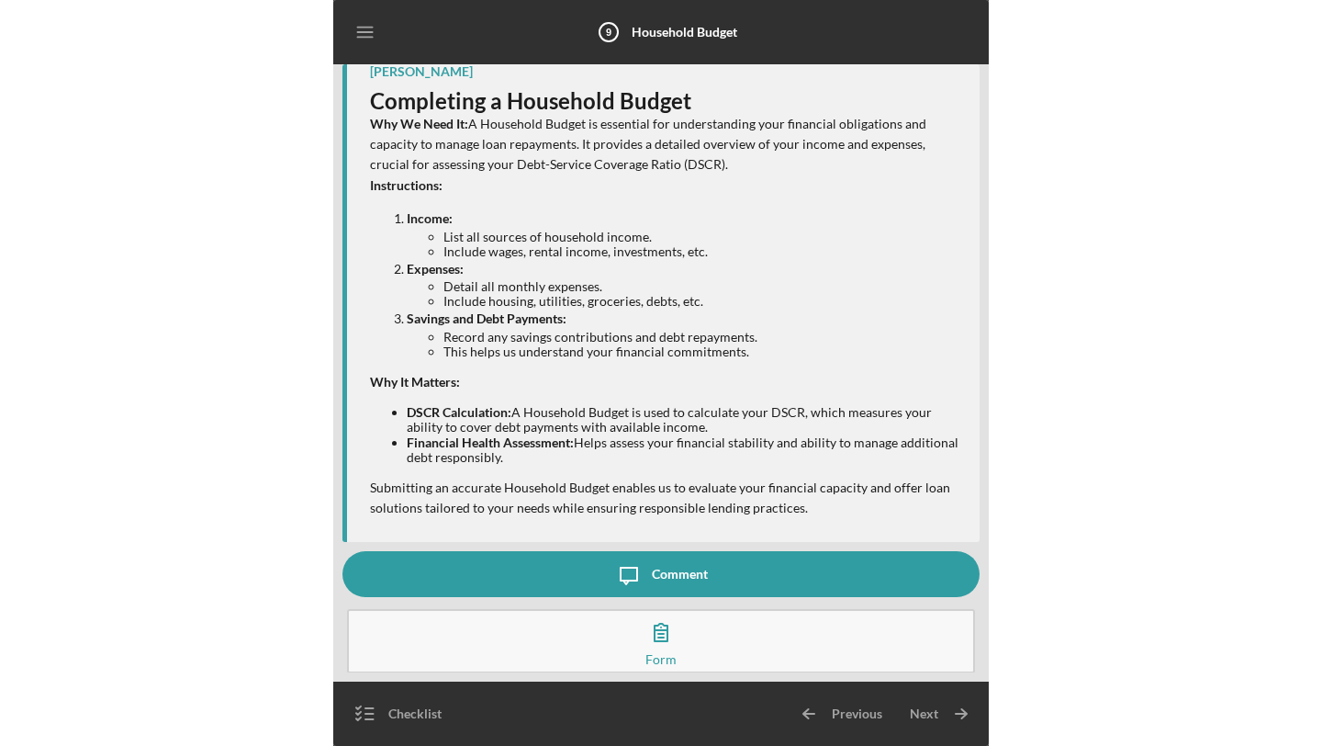
scroll to position [69, 0]
